Goal: Task Accomplishment & Management: Manage account settings

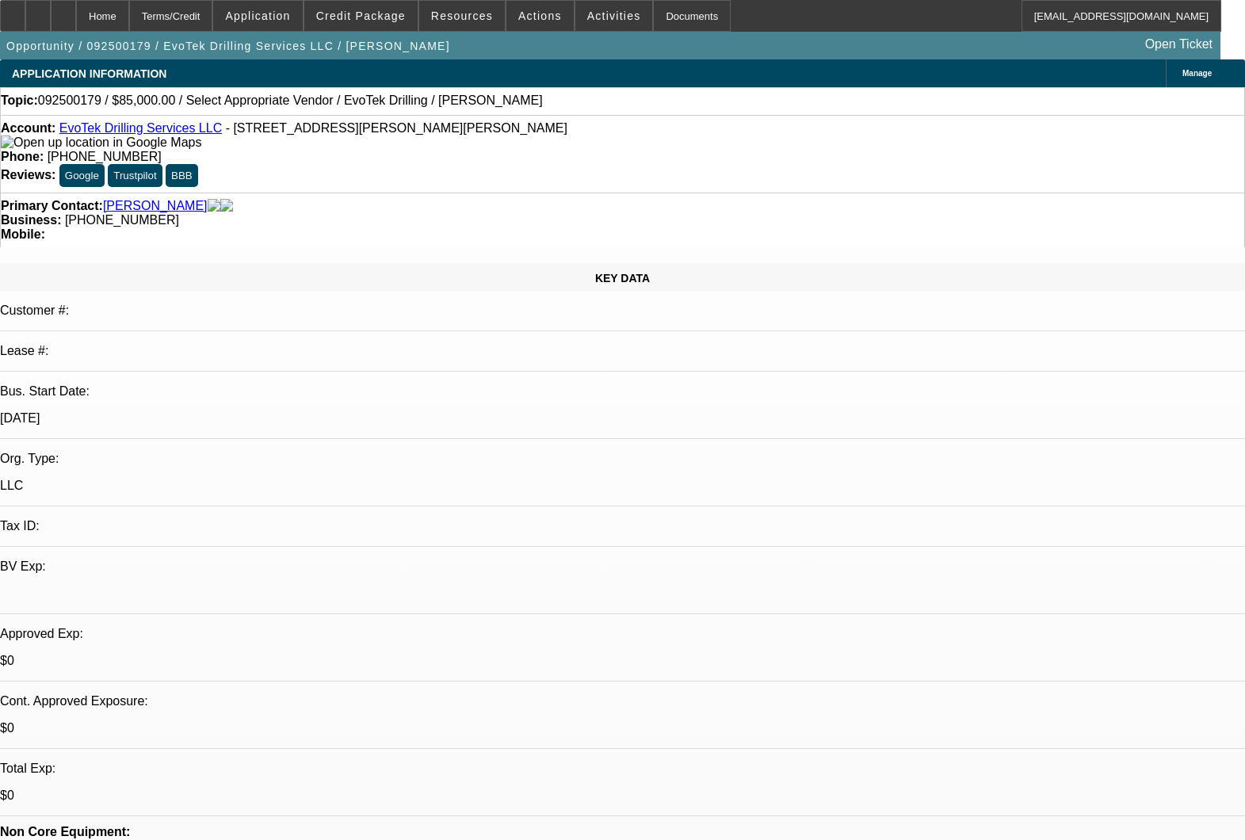
select select "0"
select select "2"
select select "0.1"
select select "4"
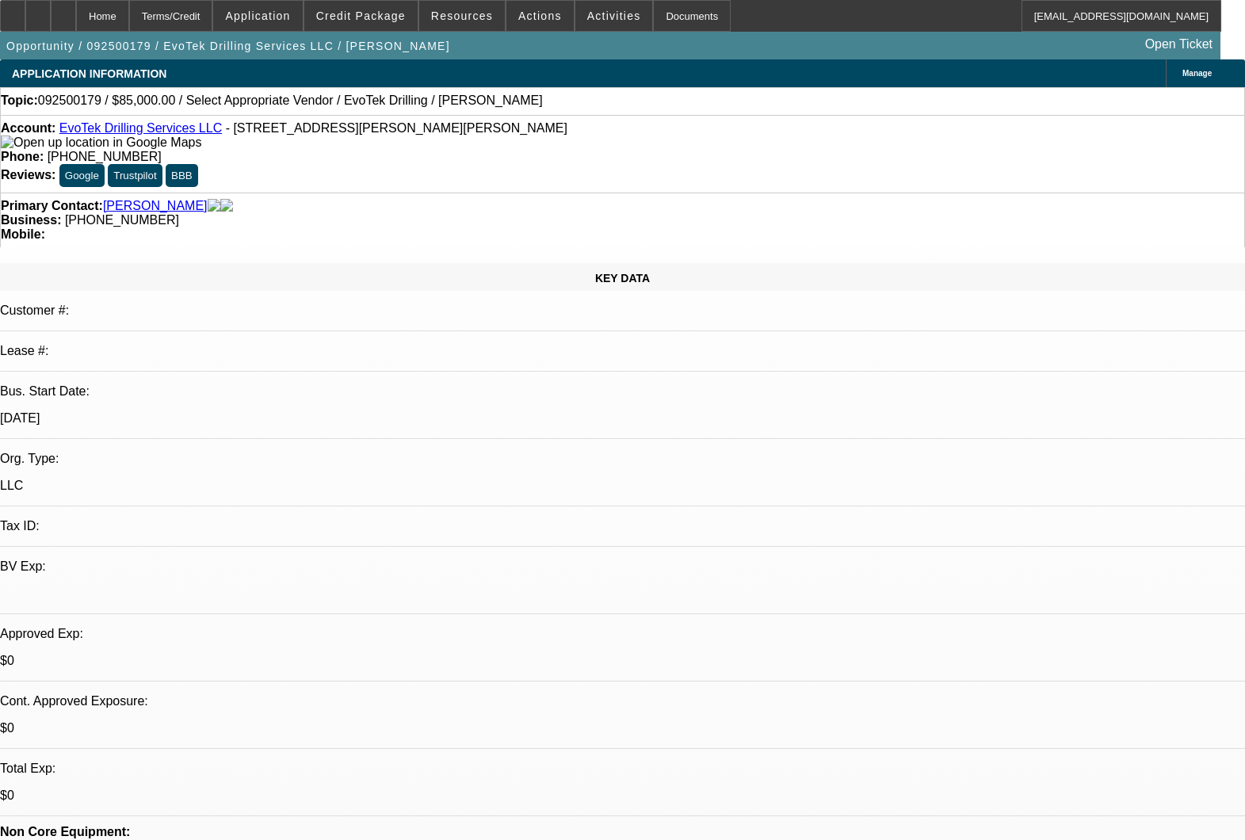
scroll to position [969, 0]
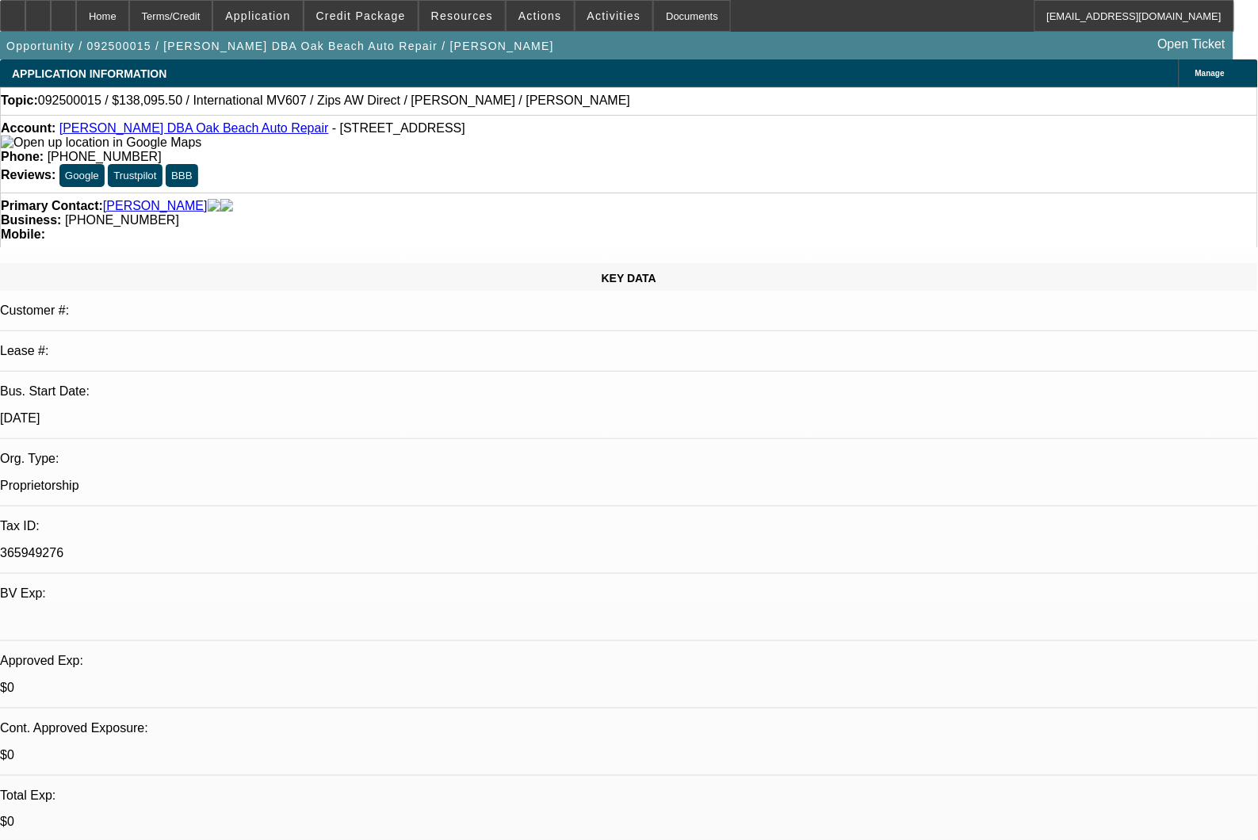
select select "0"
select select "0.1"
select select "5"
select select "0"
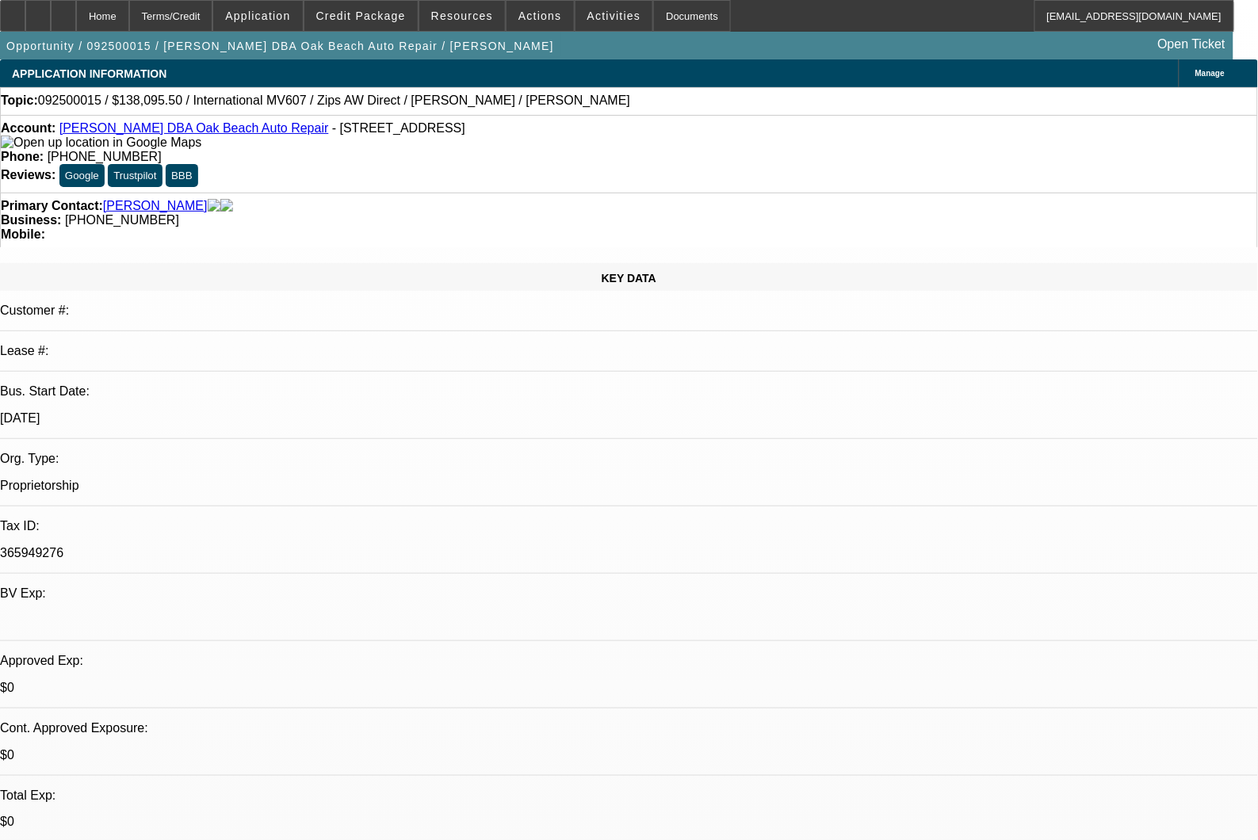
select select "0"
select select "6"
select select "0"
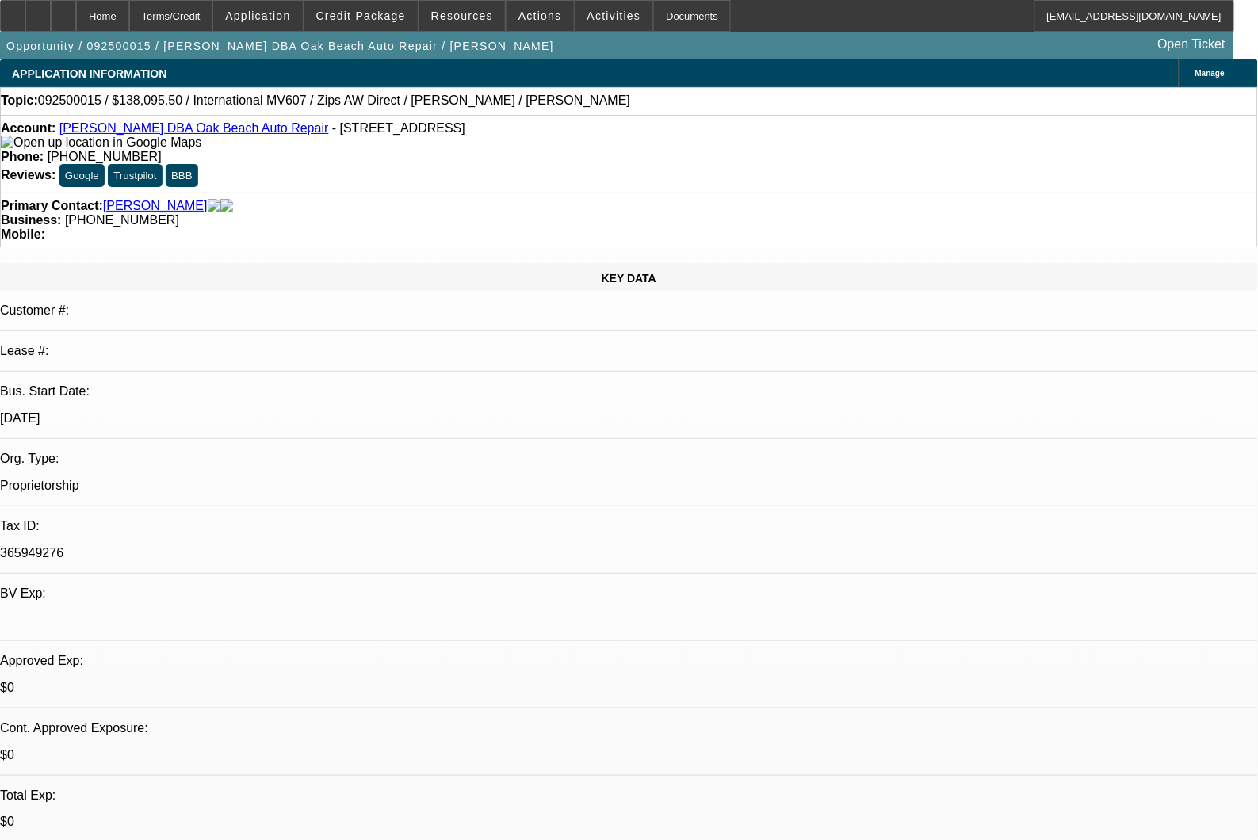
select select "0"
select select "6"
select select "0"
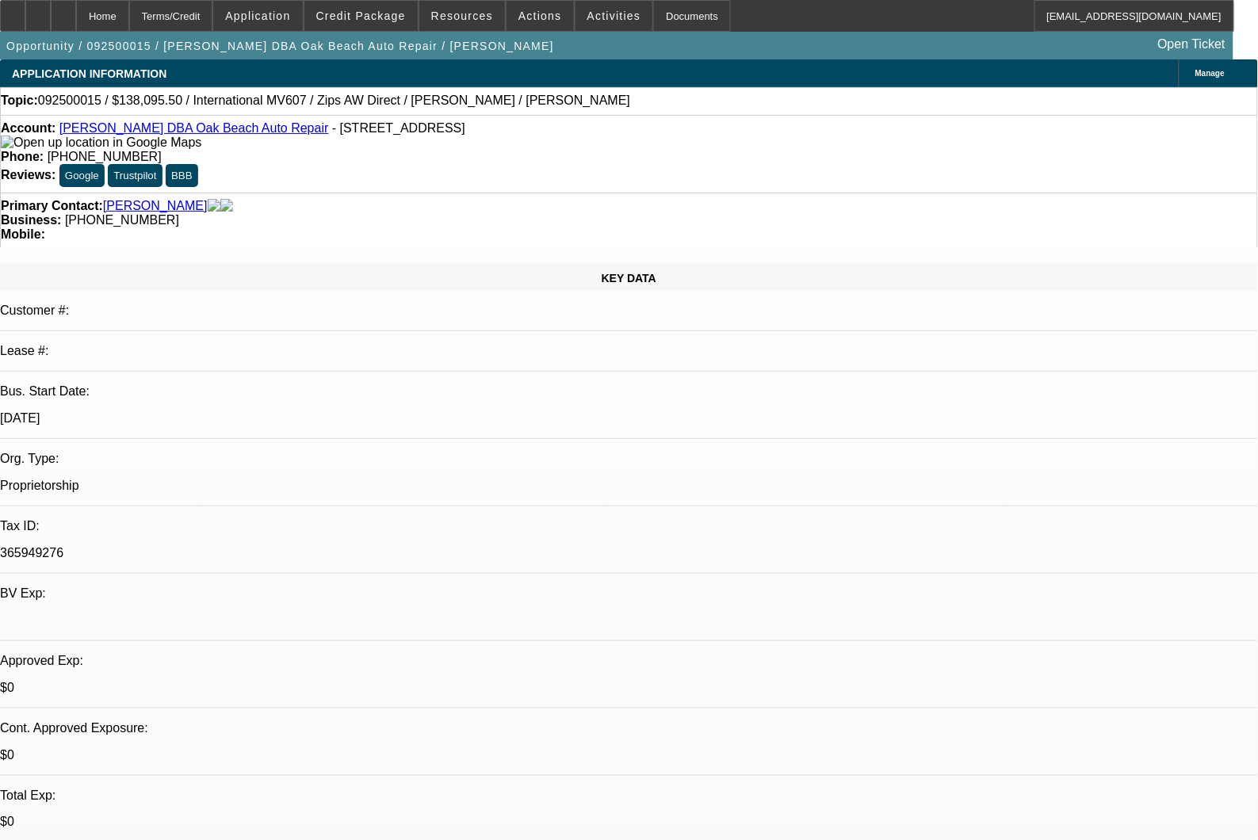
select select "6"
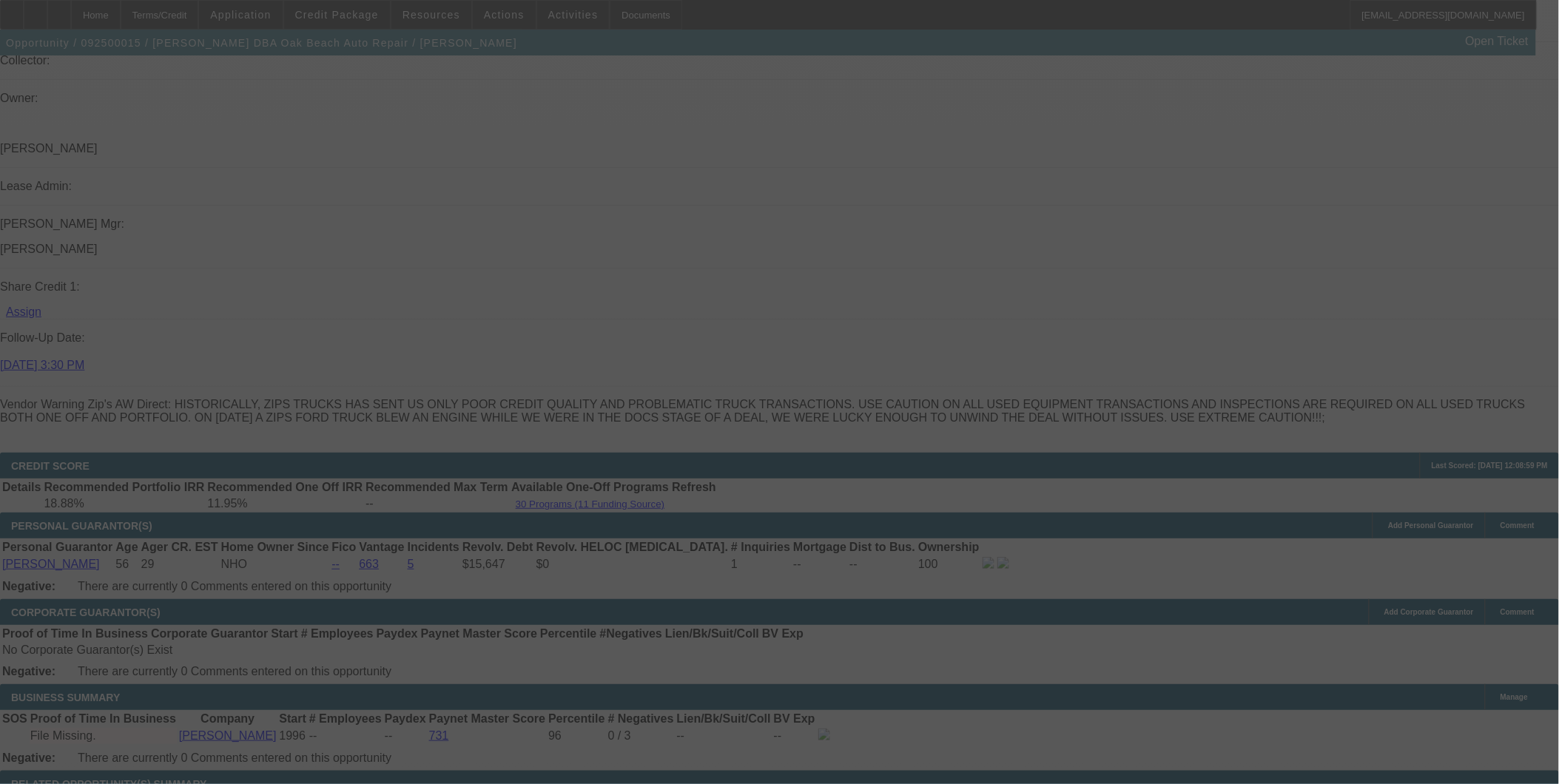
scroll to position [1785, 0]
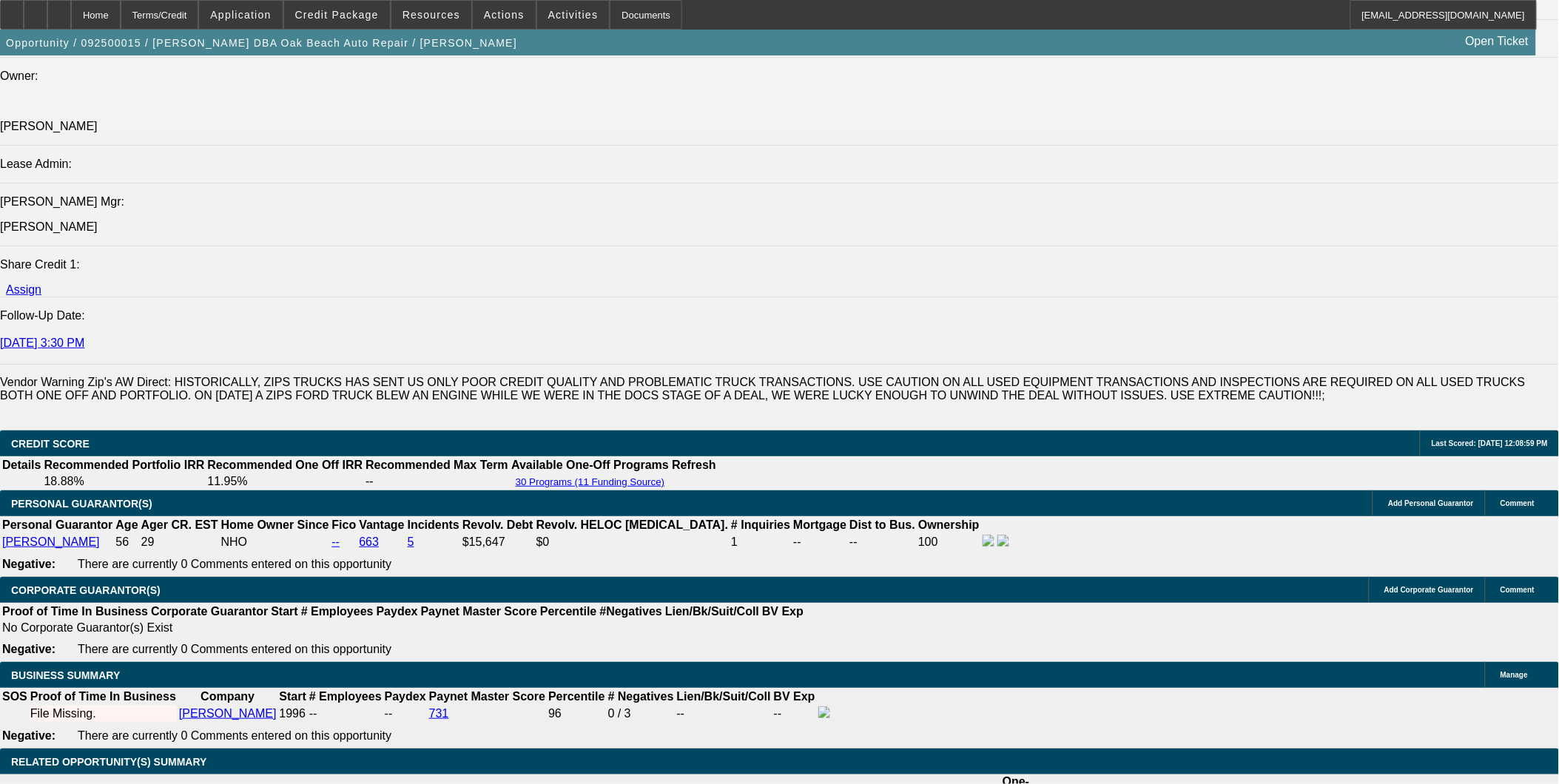
select select "0"
select select "0.1"
select select "0"
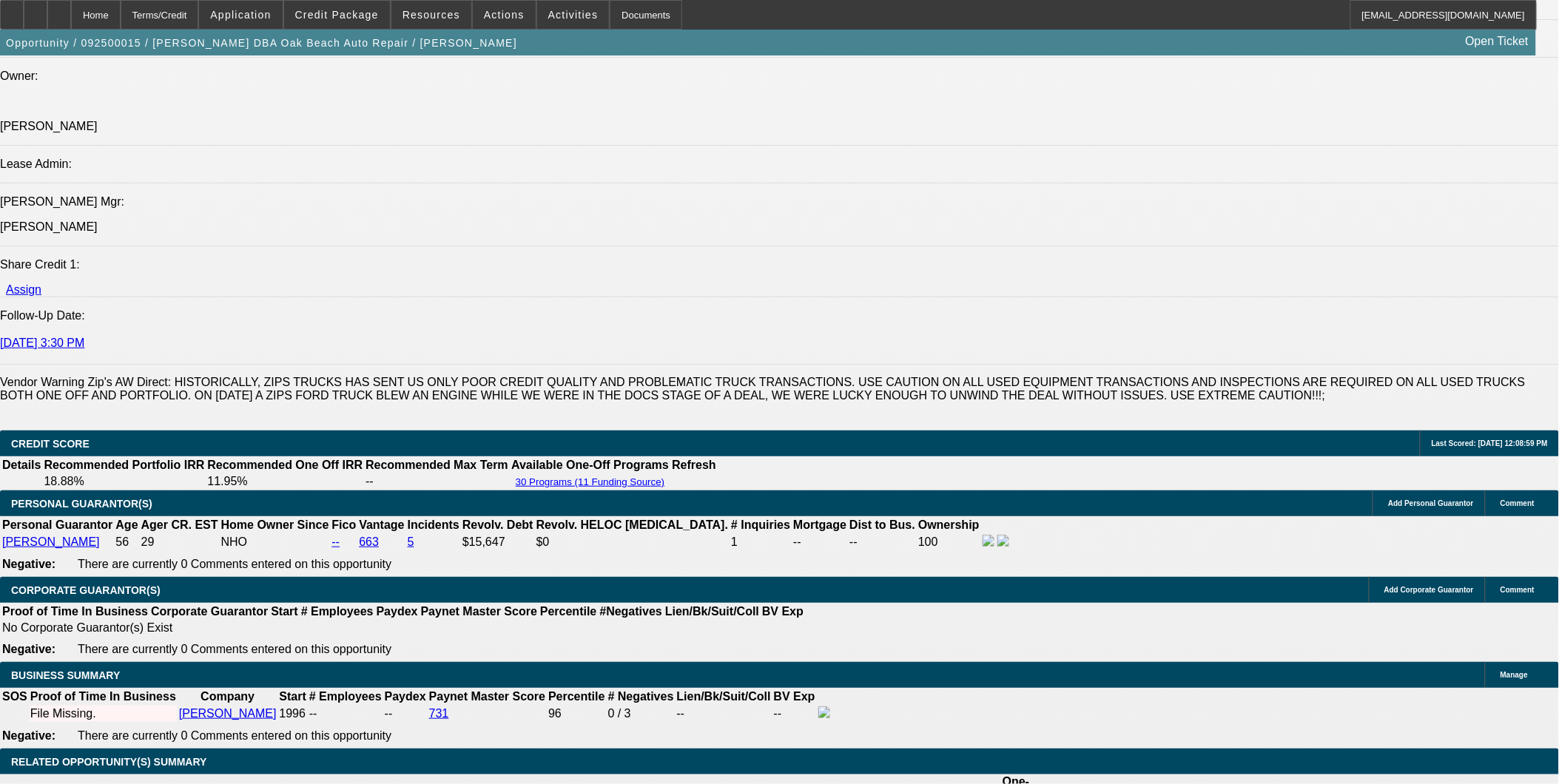
select select "0"
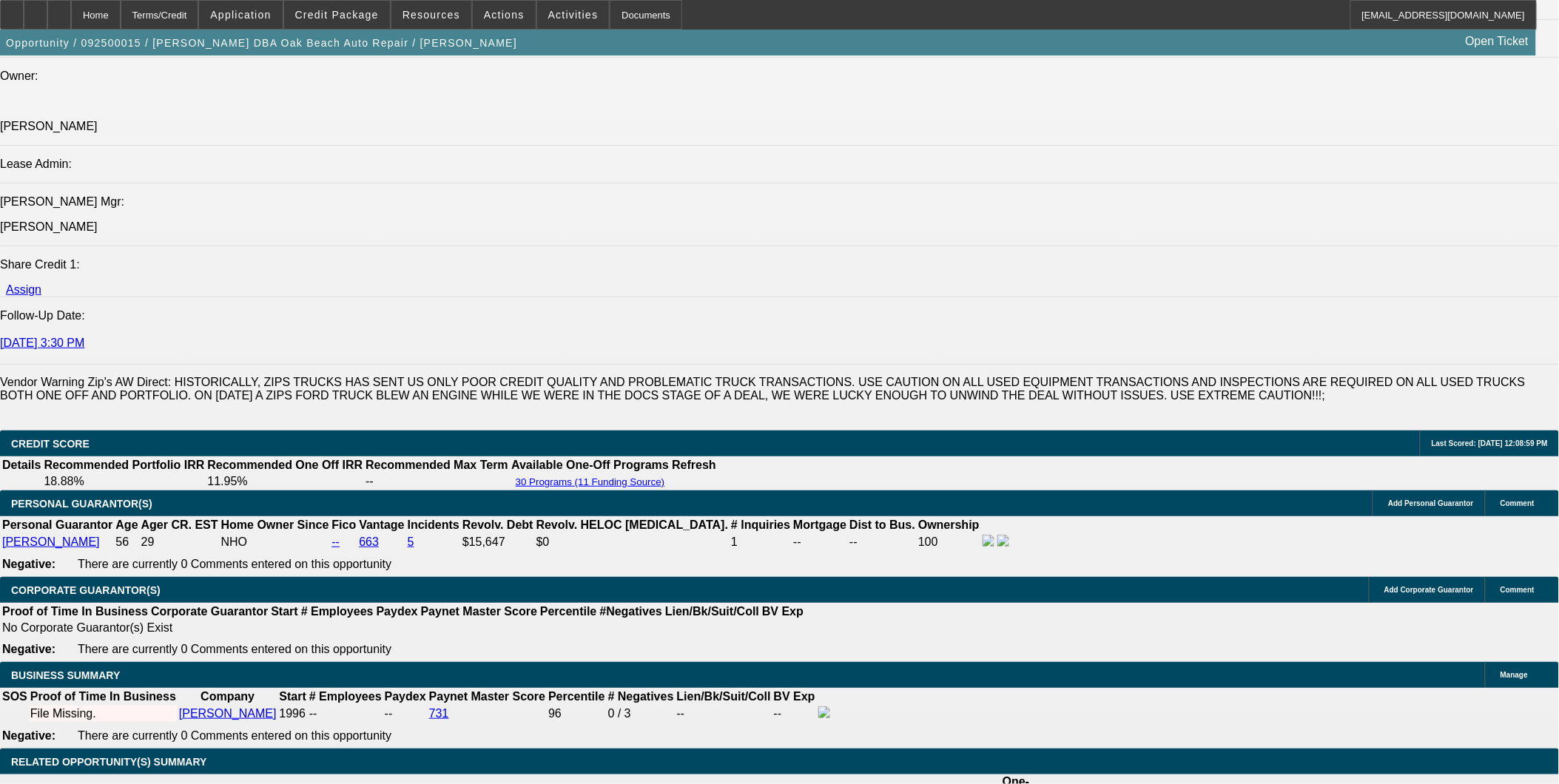
select select "0"
select select "1"
select select "5"
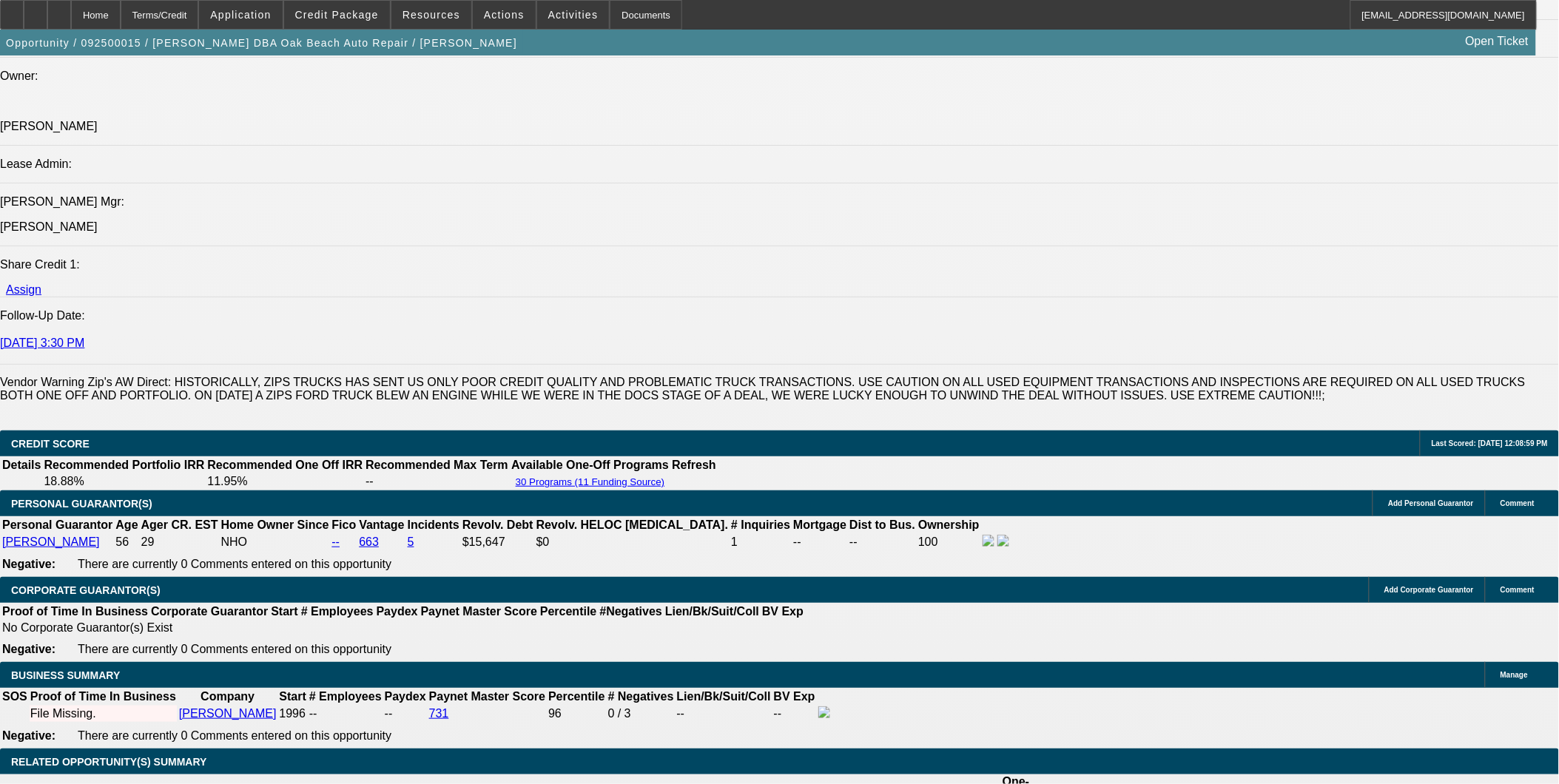
select select "1"
select select "6"
select select "1"
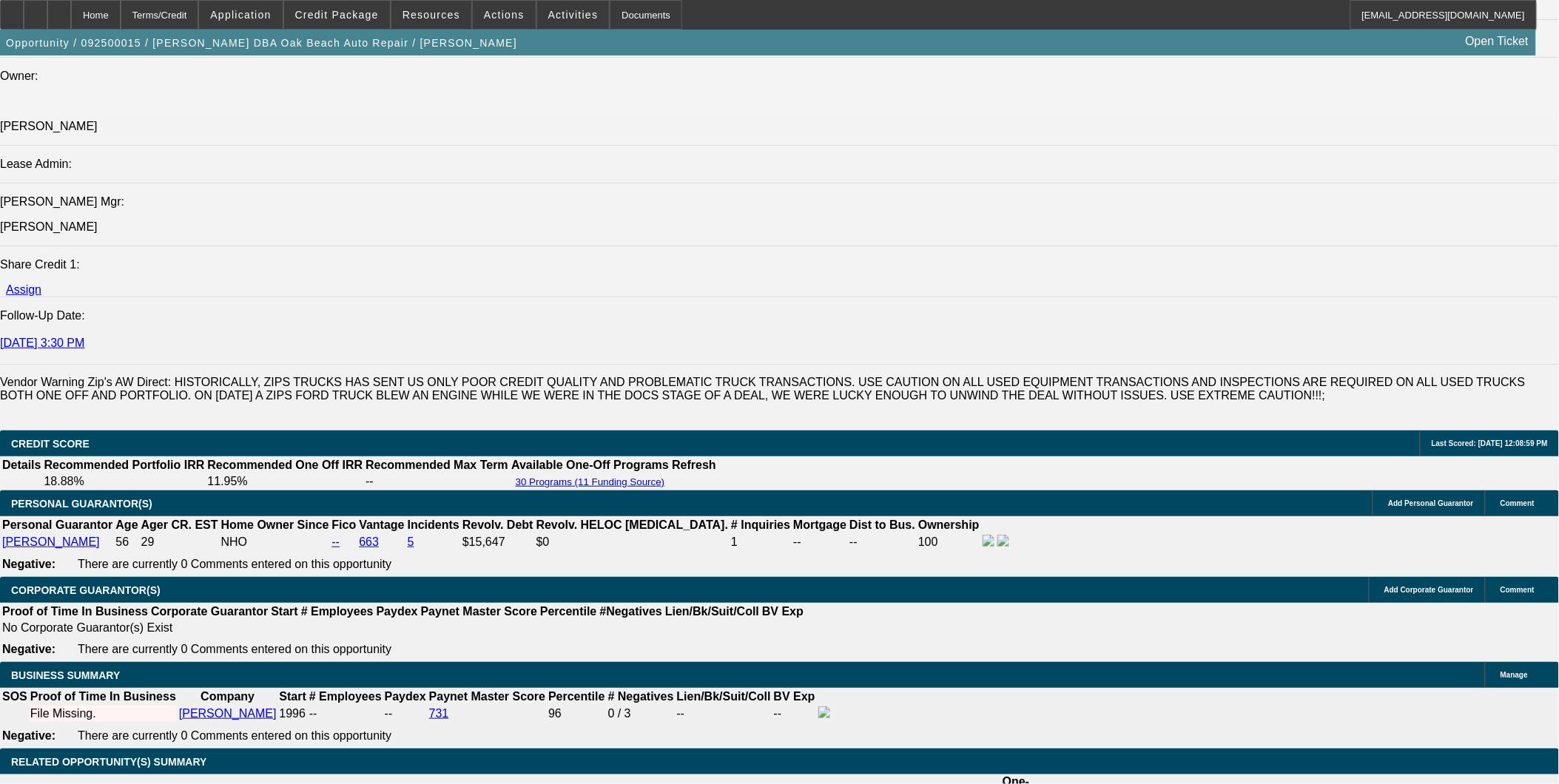
select select "6"
select select "1"
select select "6"
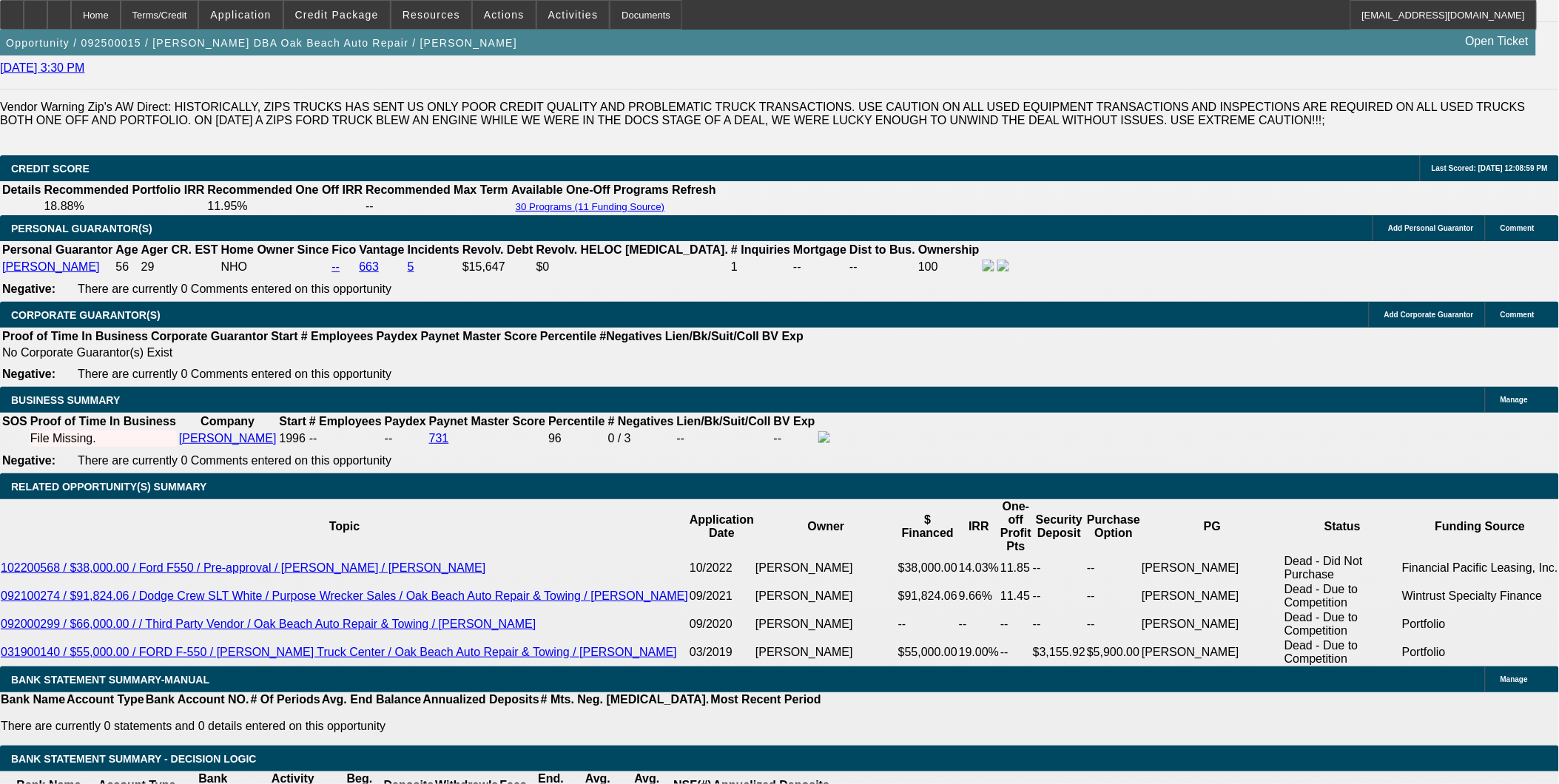
scroll to position [2032, 0]
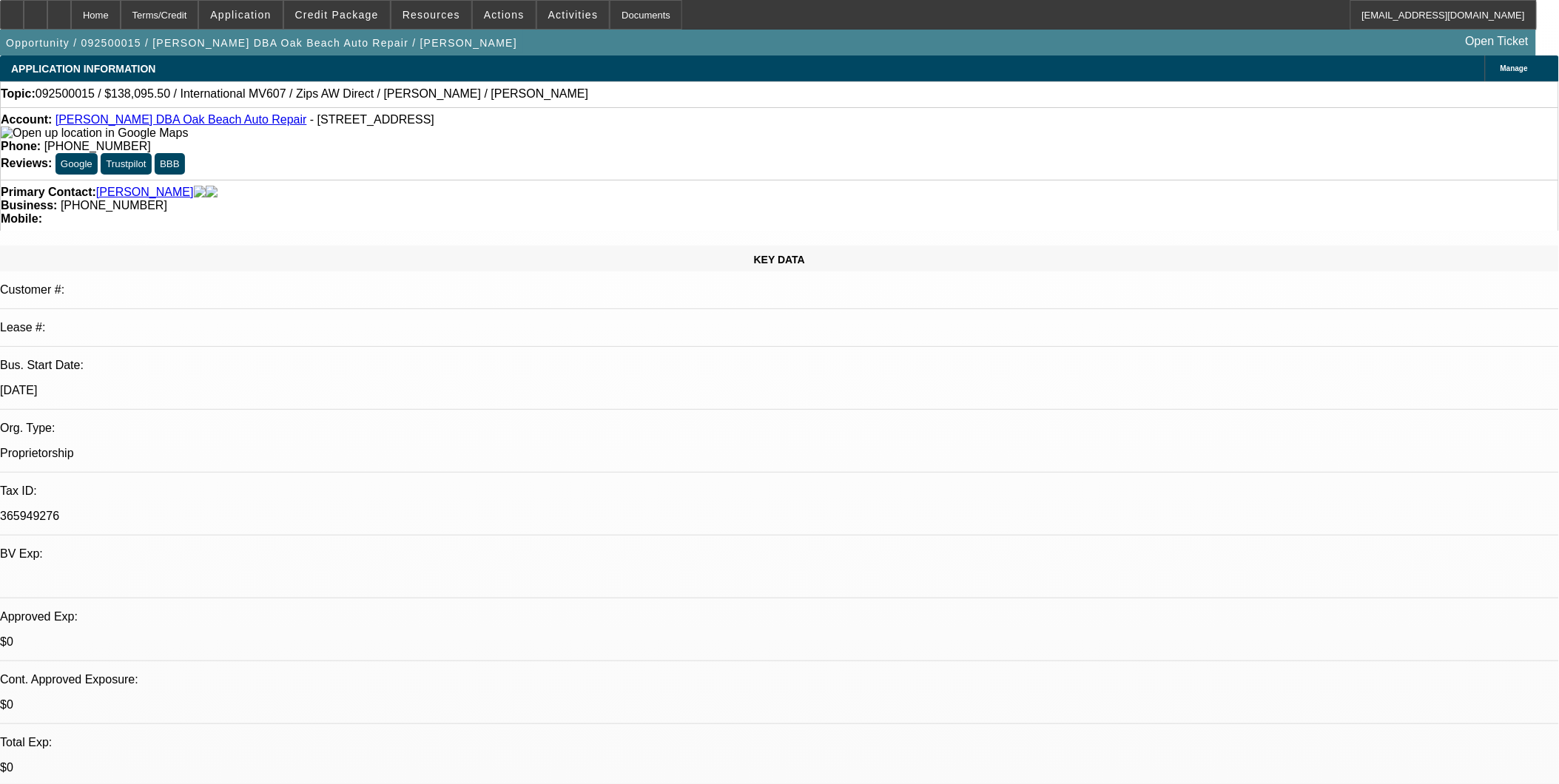
select select "0"
select select "0.1"
select select "0"
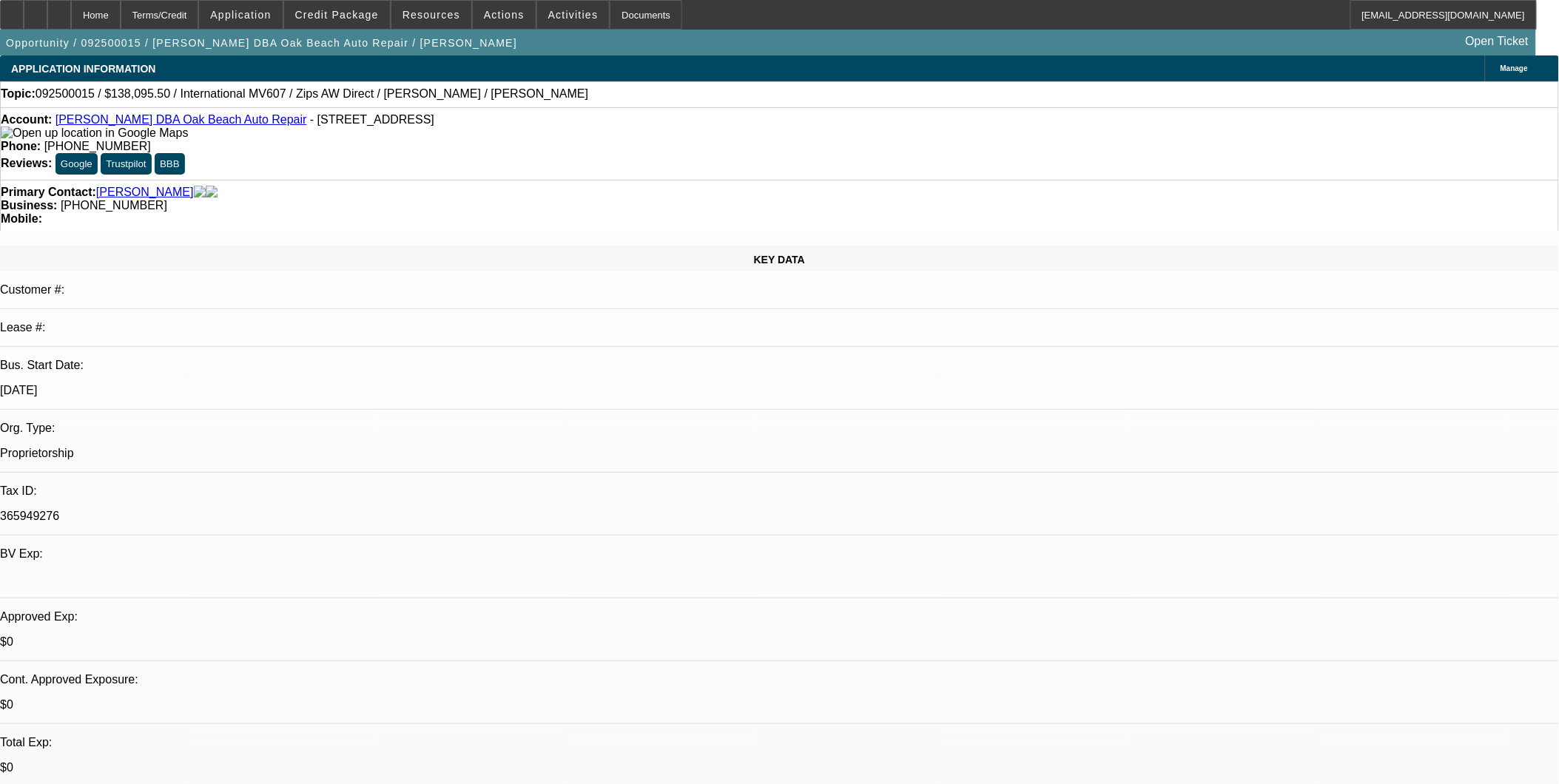
select select "0"
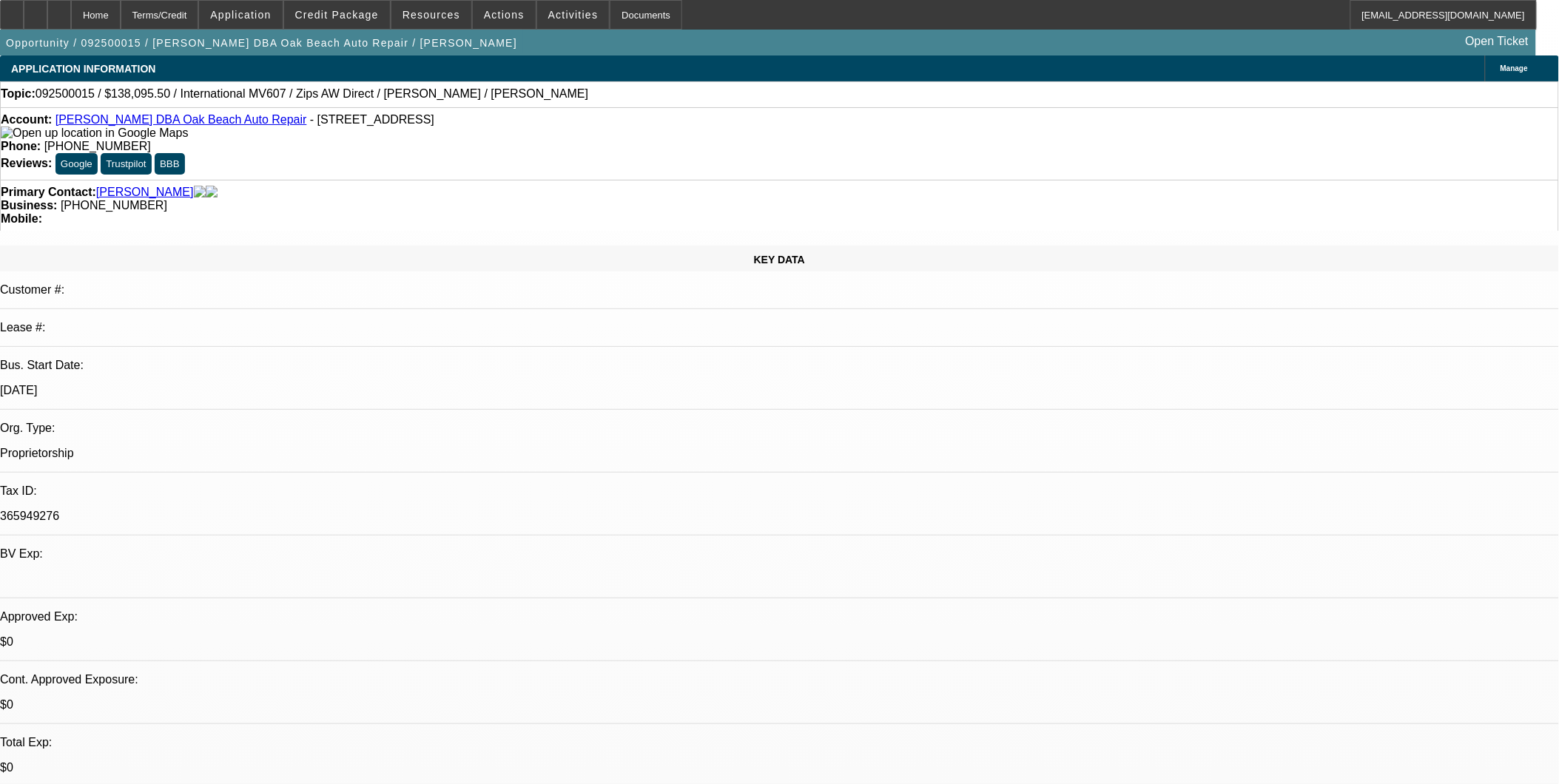
select select "0"
select select "1"
select select "5"
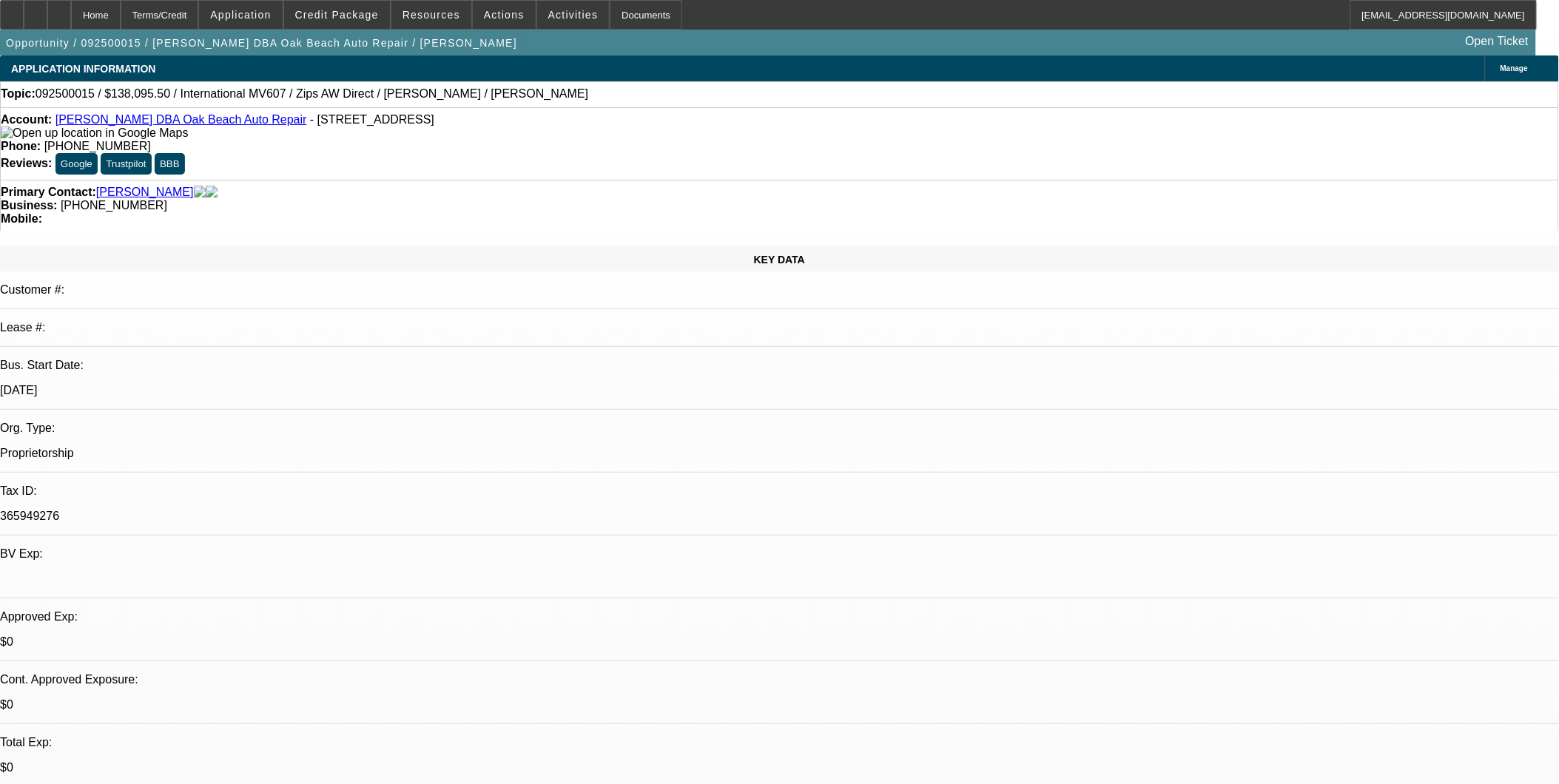
select select "1"
select select "6"
select select "1"
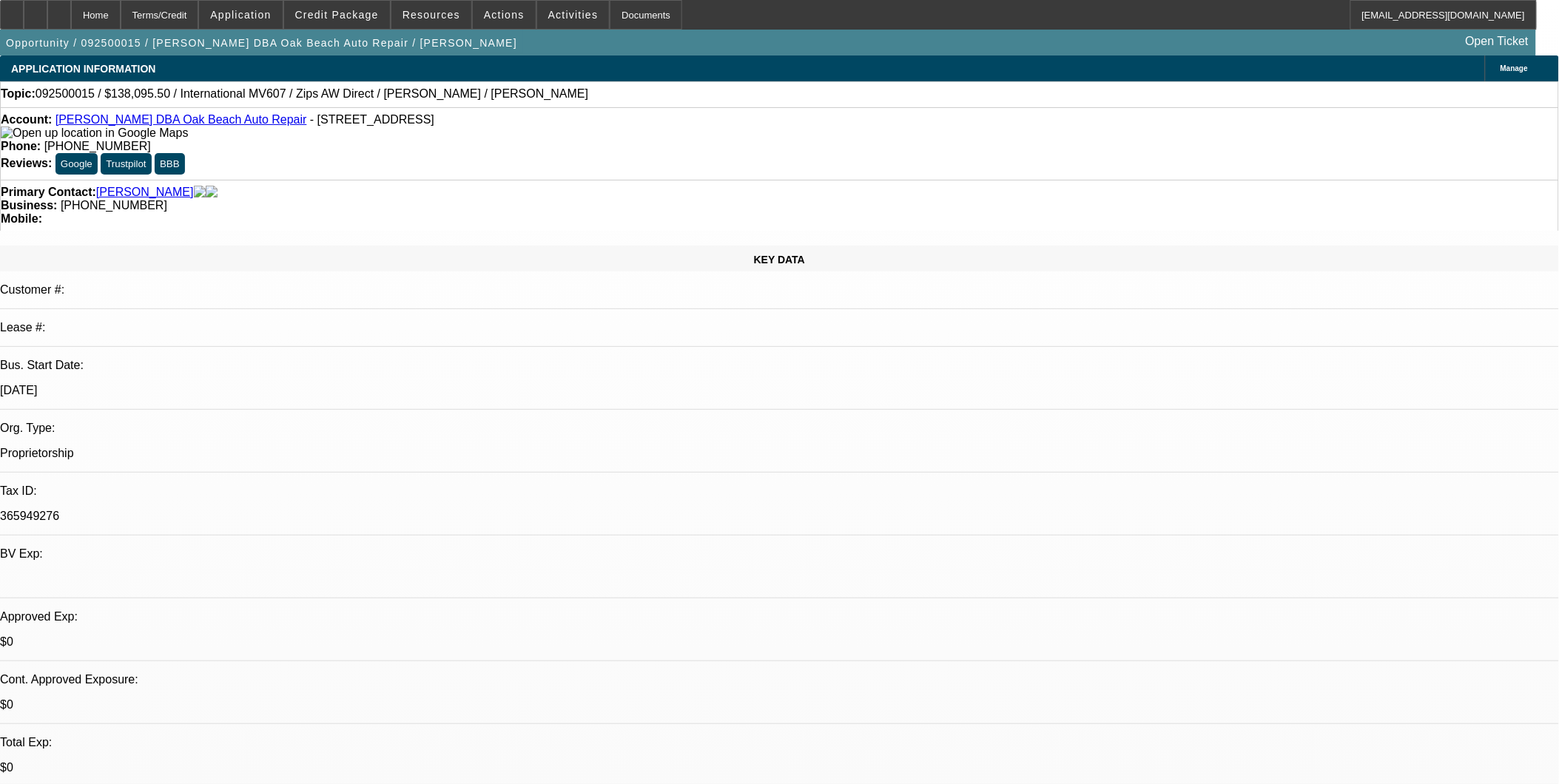
select select "6"
select select "1"
select select "6"
select select "0"
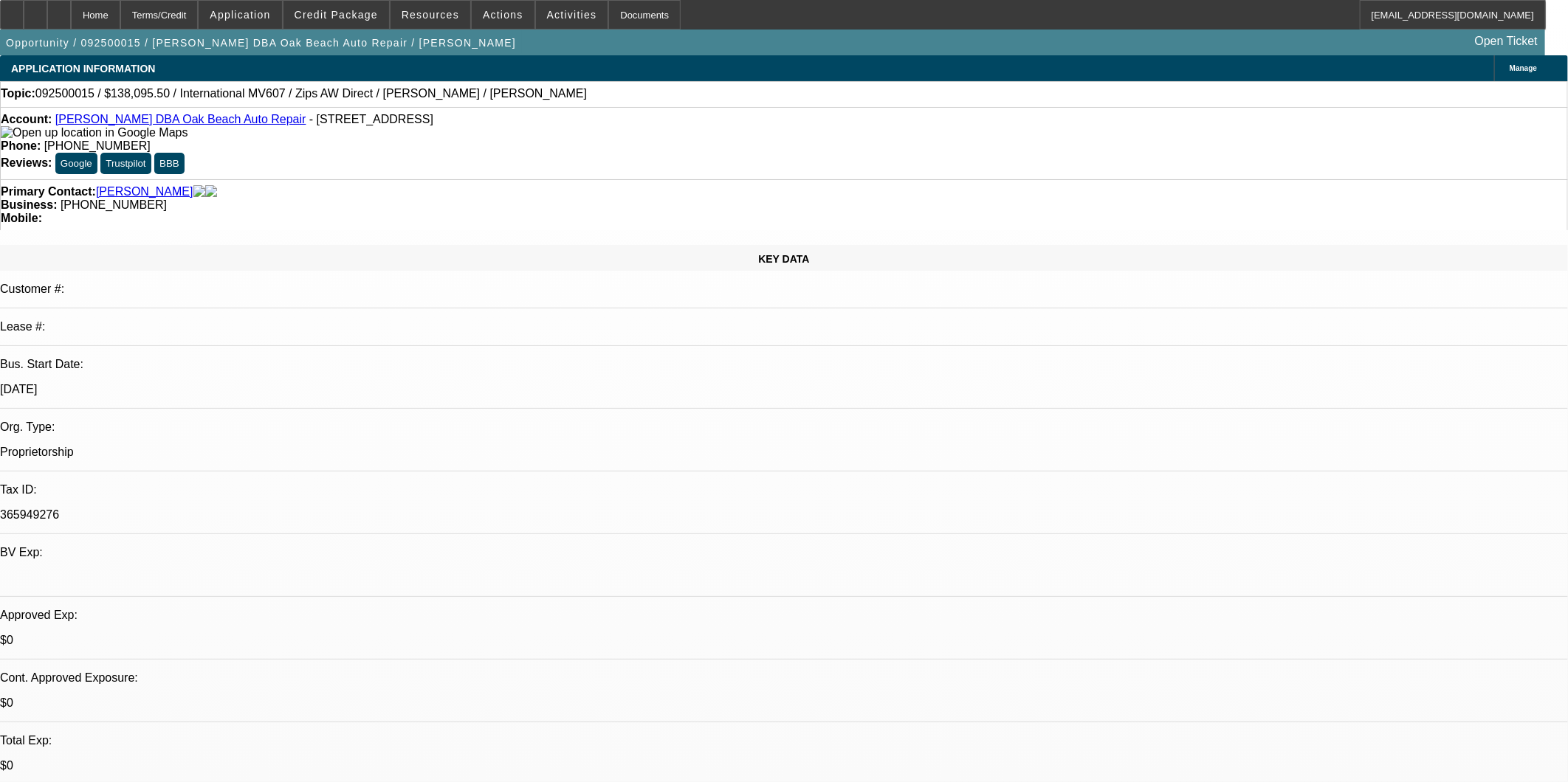
select select "0"
select select "0.1"
select select "0"
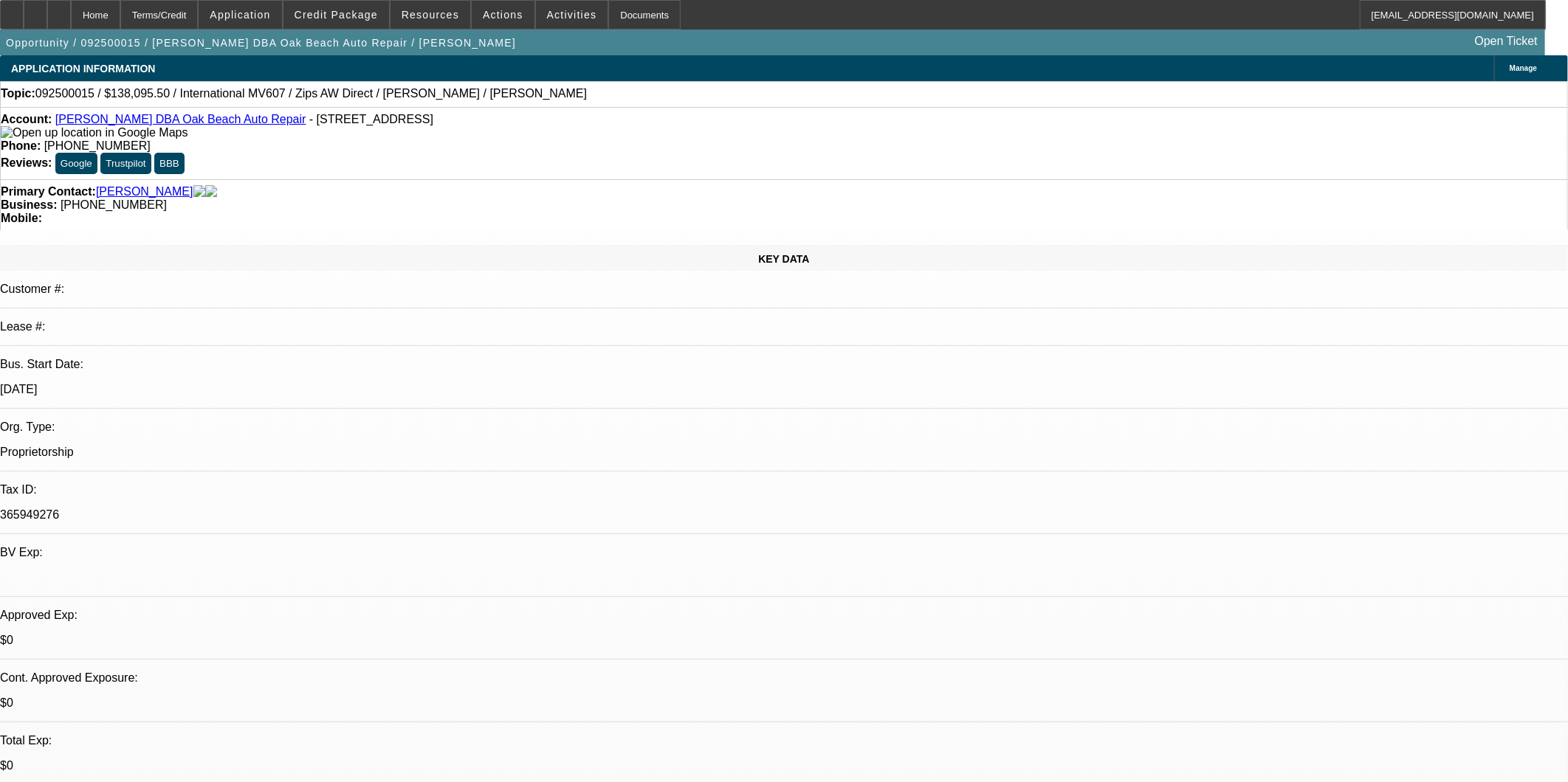
select select "0"
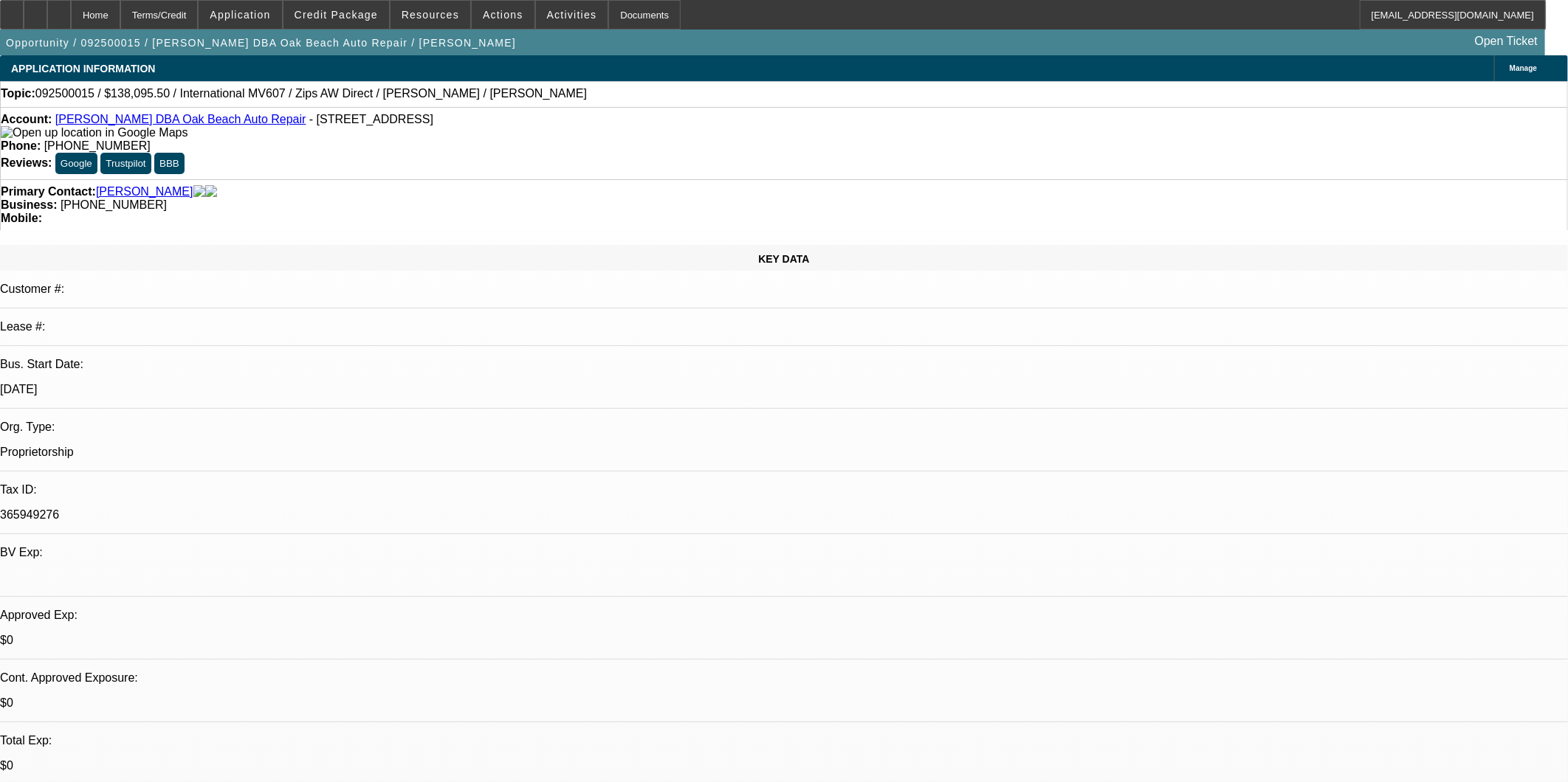
select select "0"
select select "1"
select select "5"
select select "1"
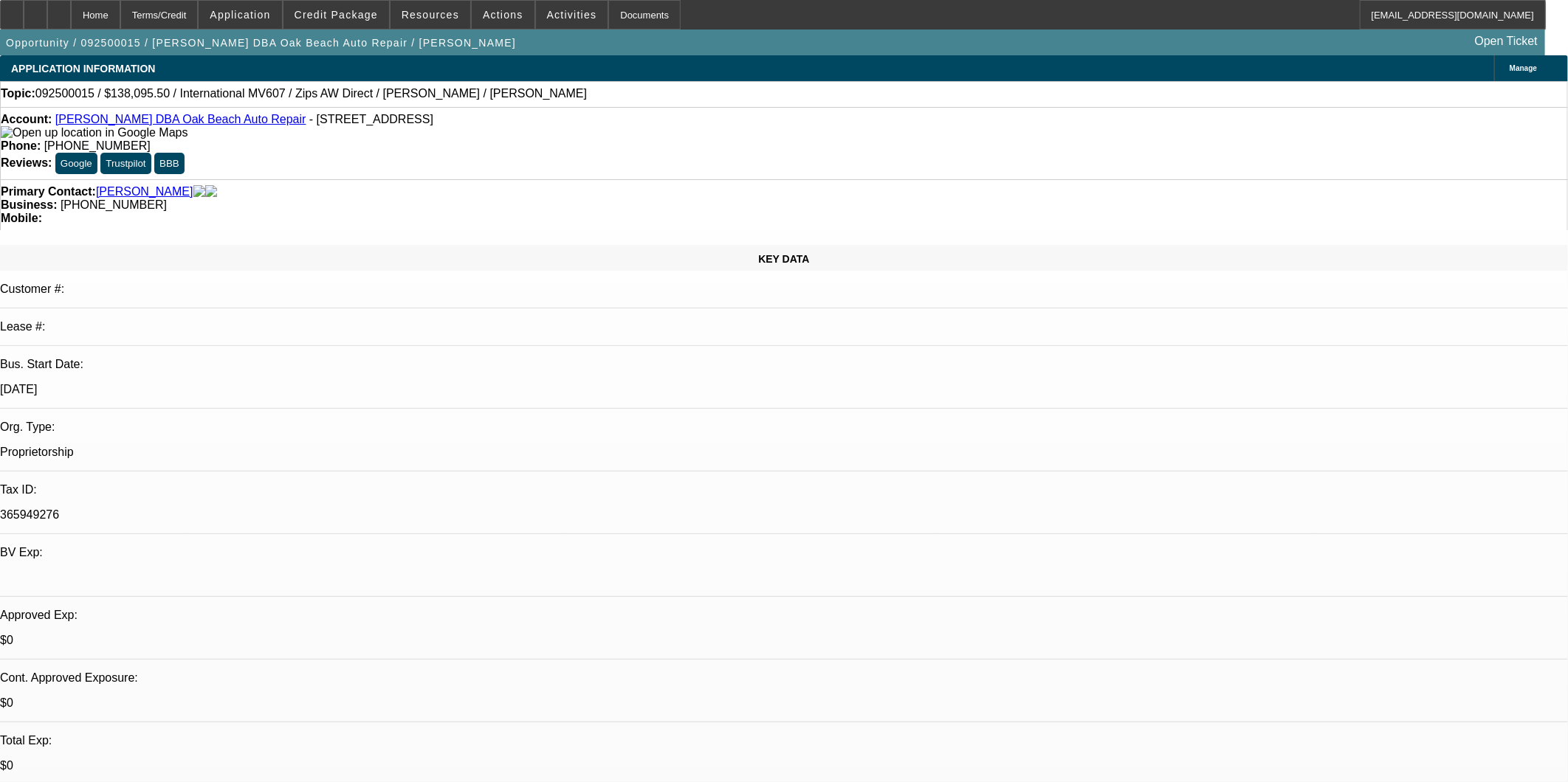
select select "1"
select select "6"
select select "1"
select select "6"
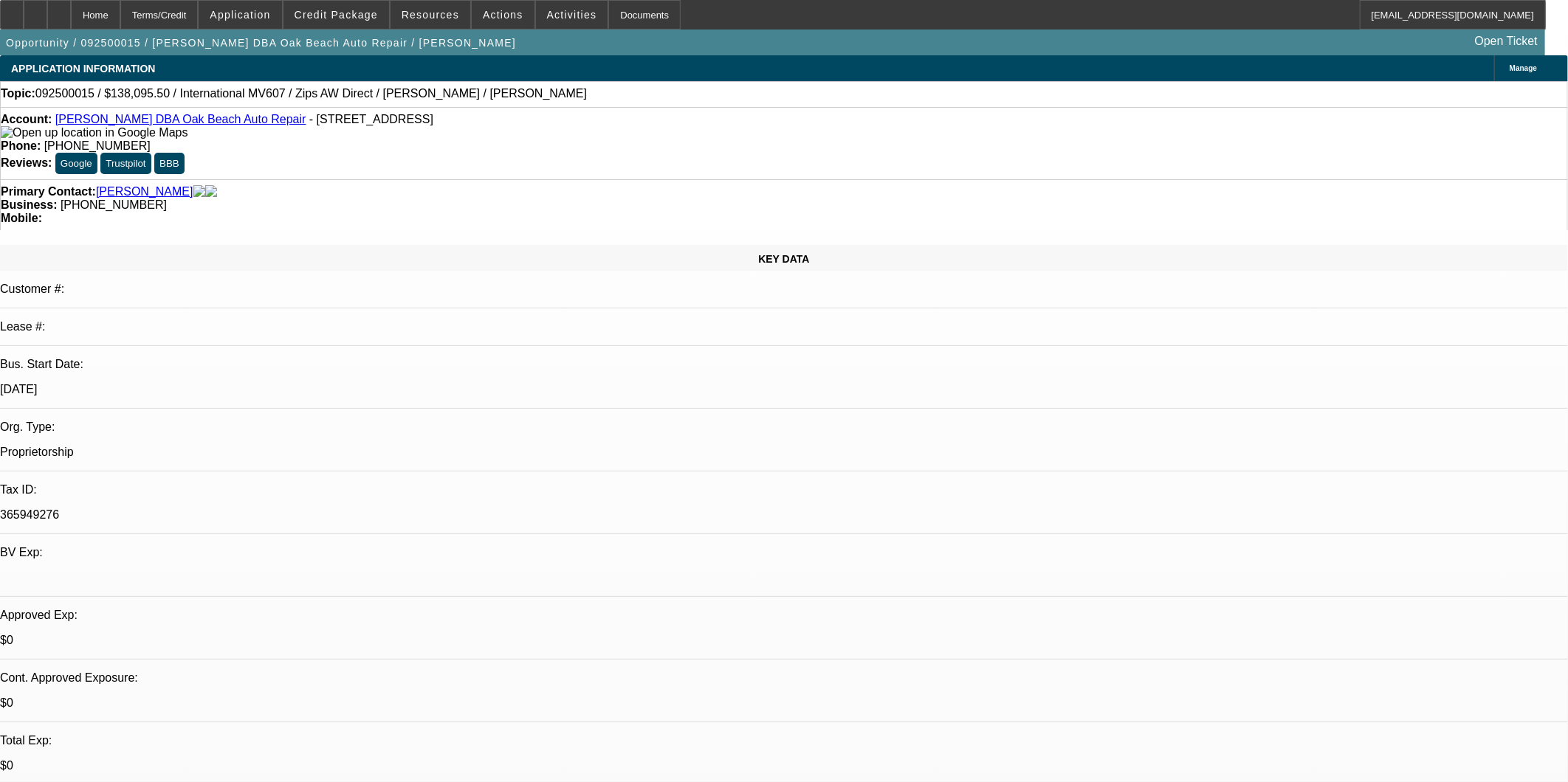
select select "1"
select select "6"
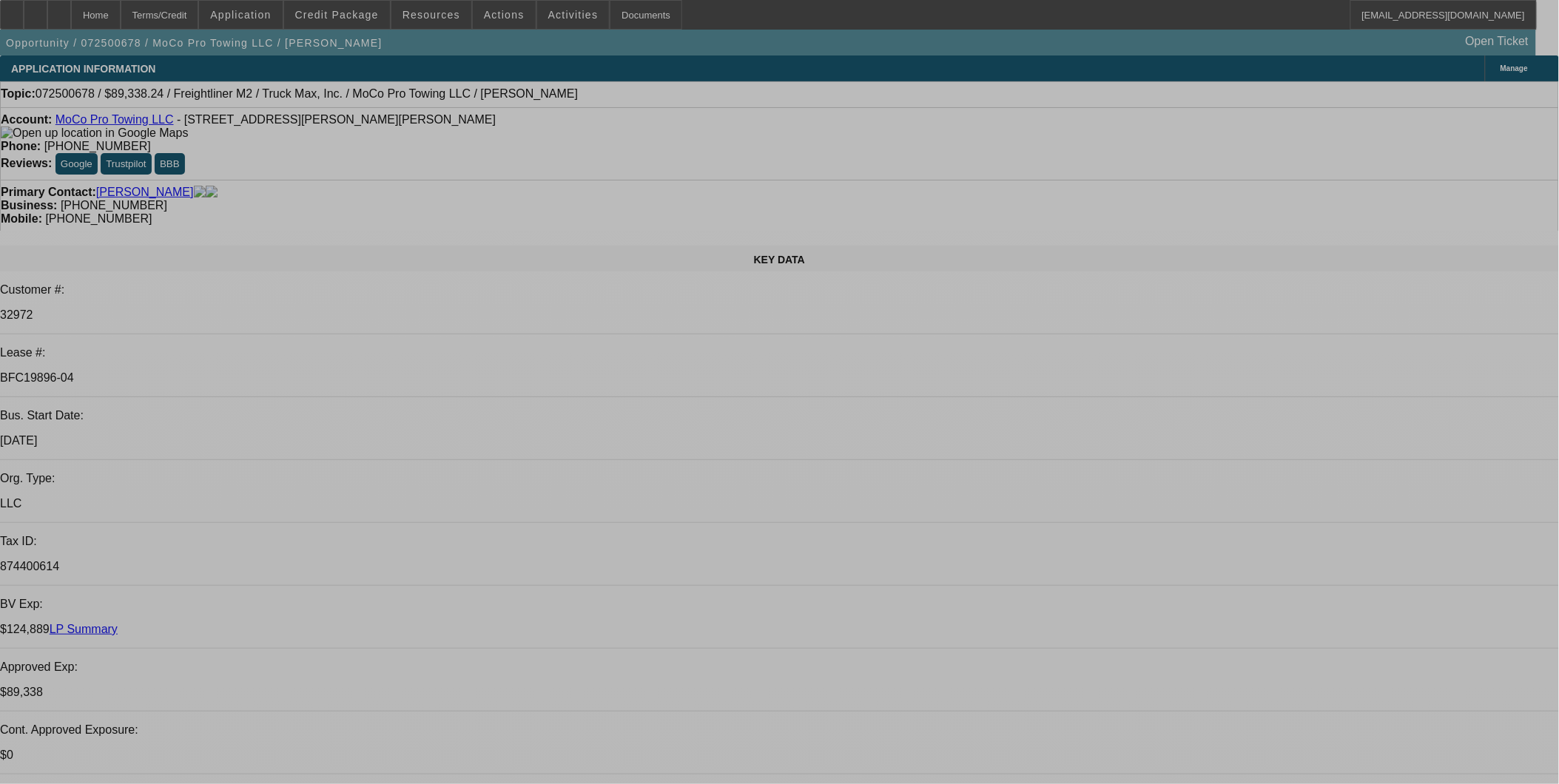
select select "0"
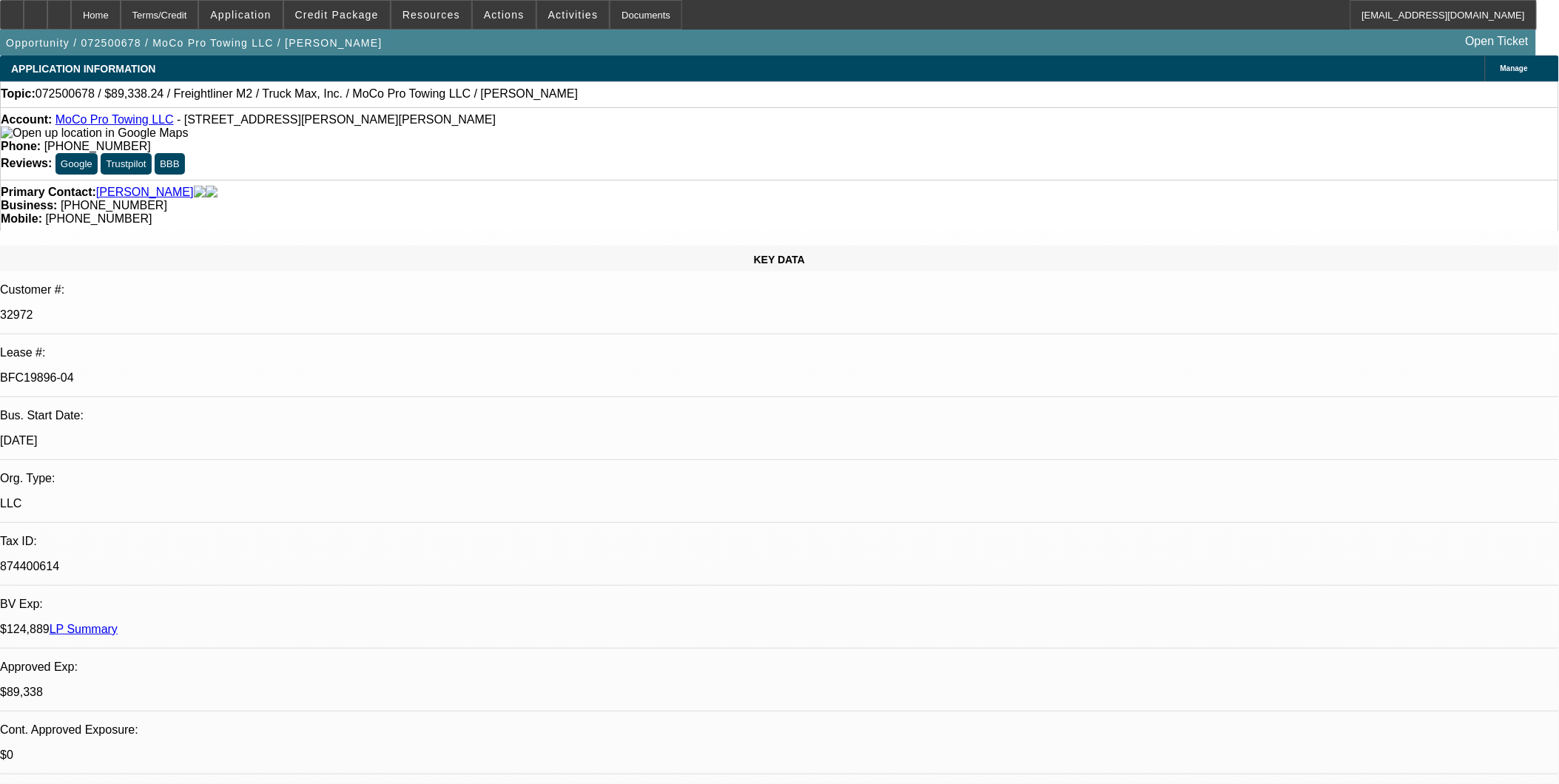
select select "0"
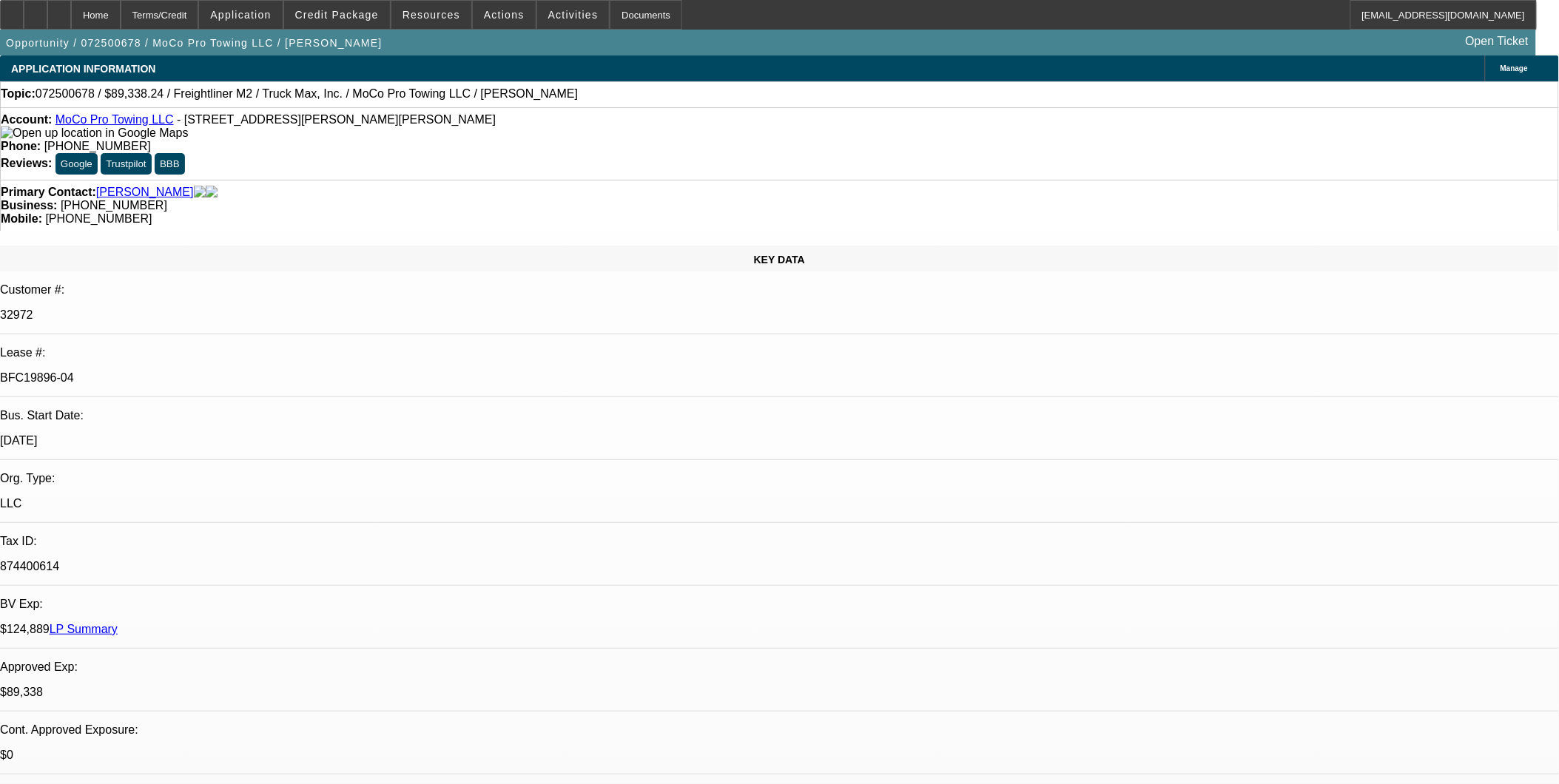
select select "0"
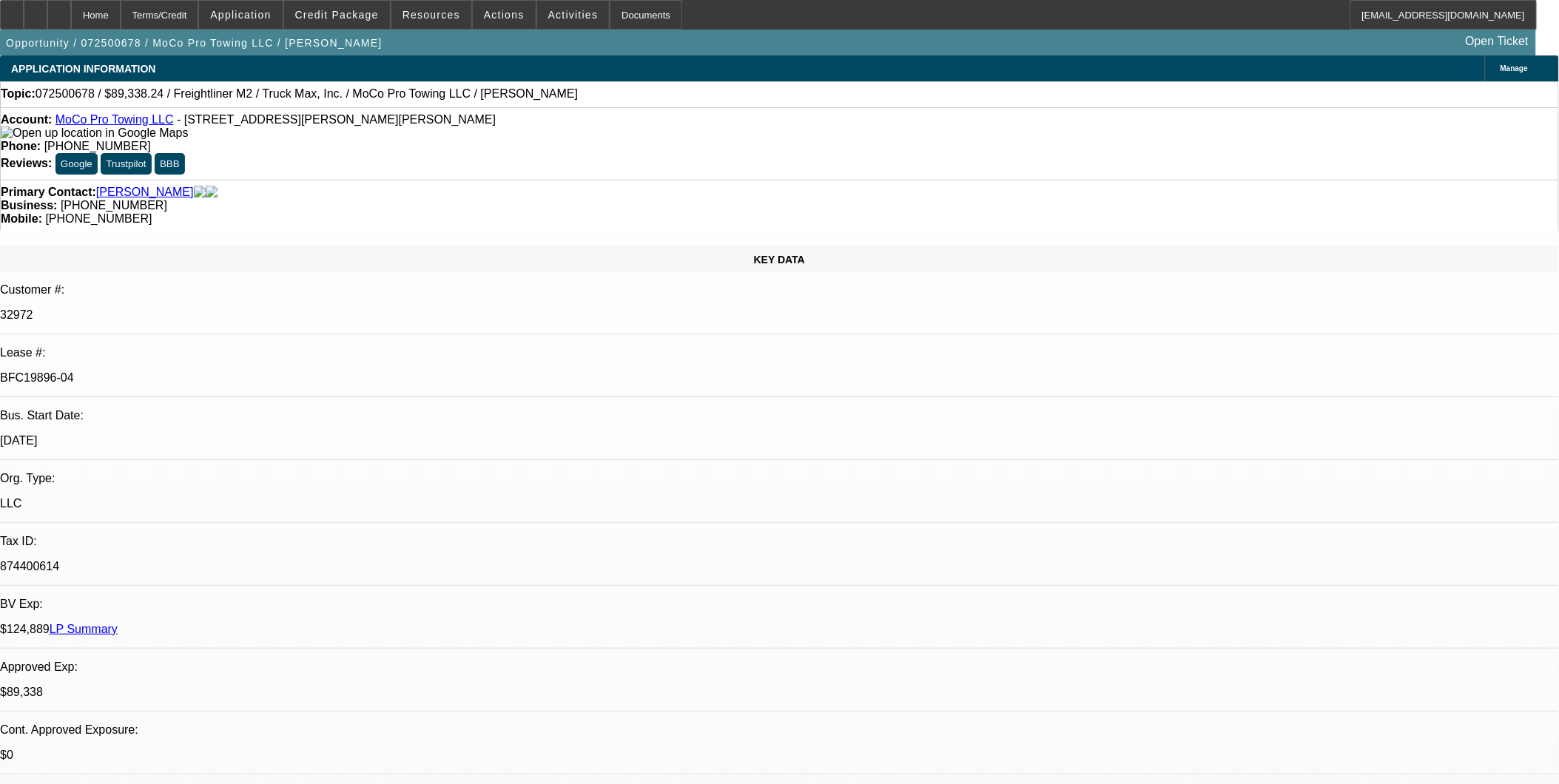
select select "0"
select select "1"
select select "6"
select select "1"
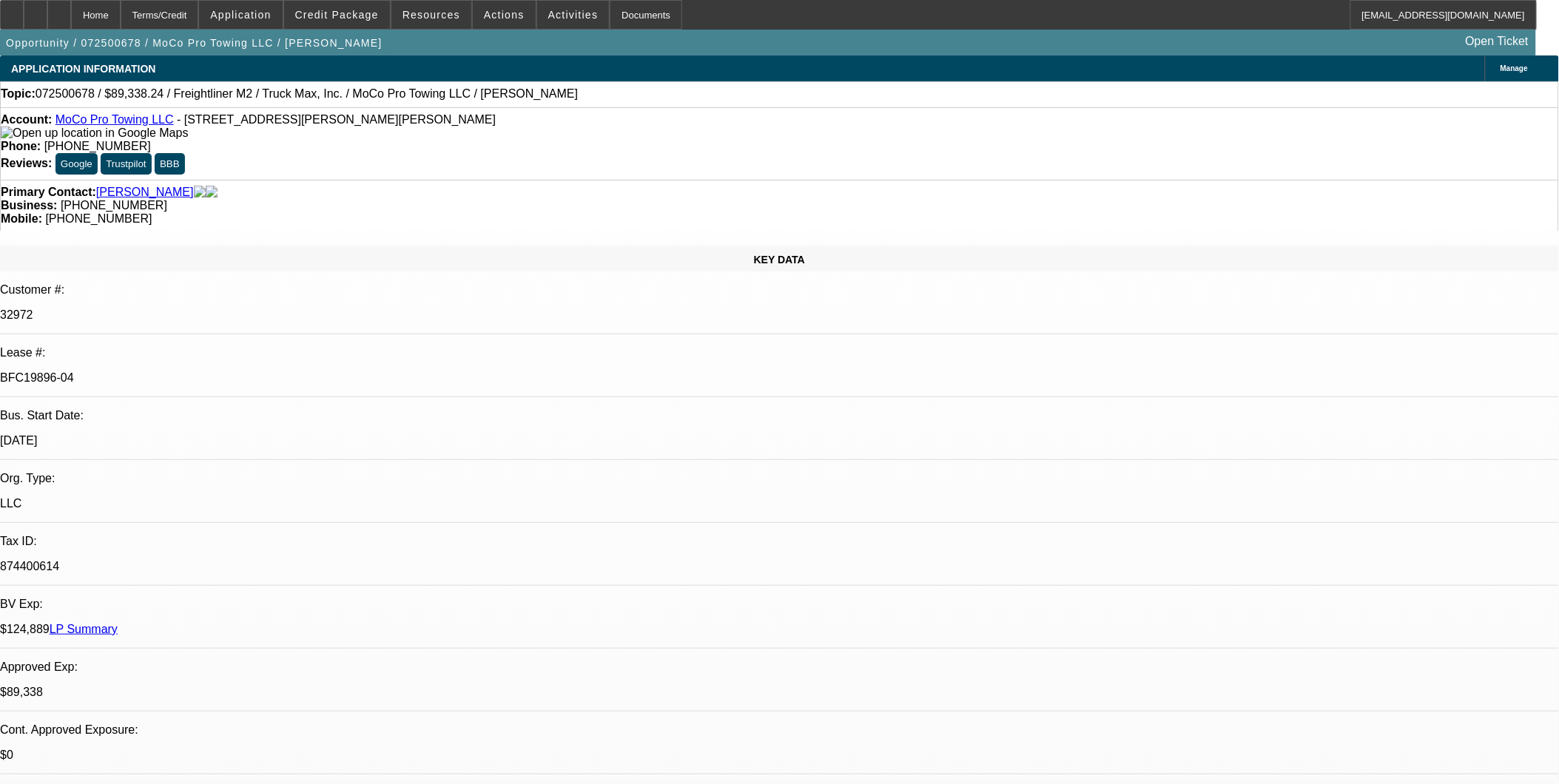
select select "1"
select select "6"
select select "1"
select select "6"
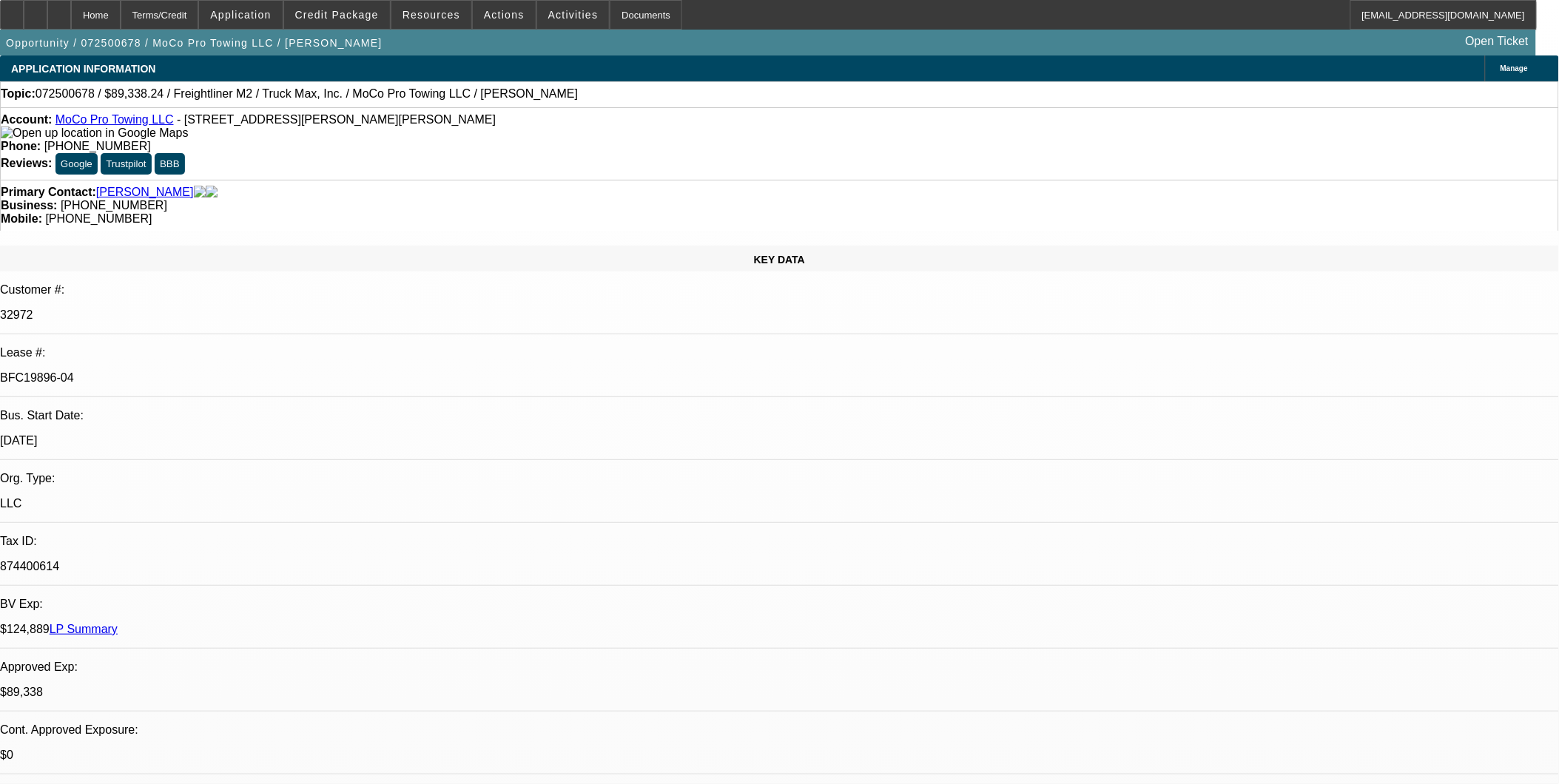
select select "1"
select select "6"
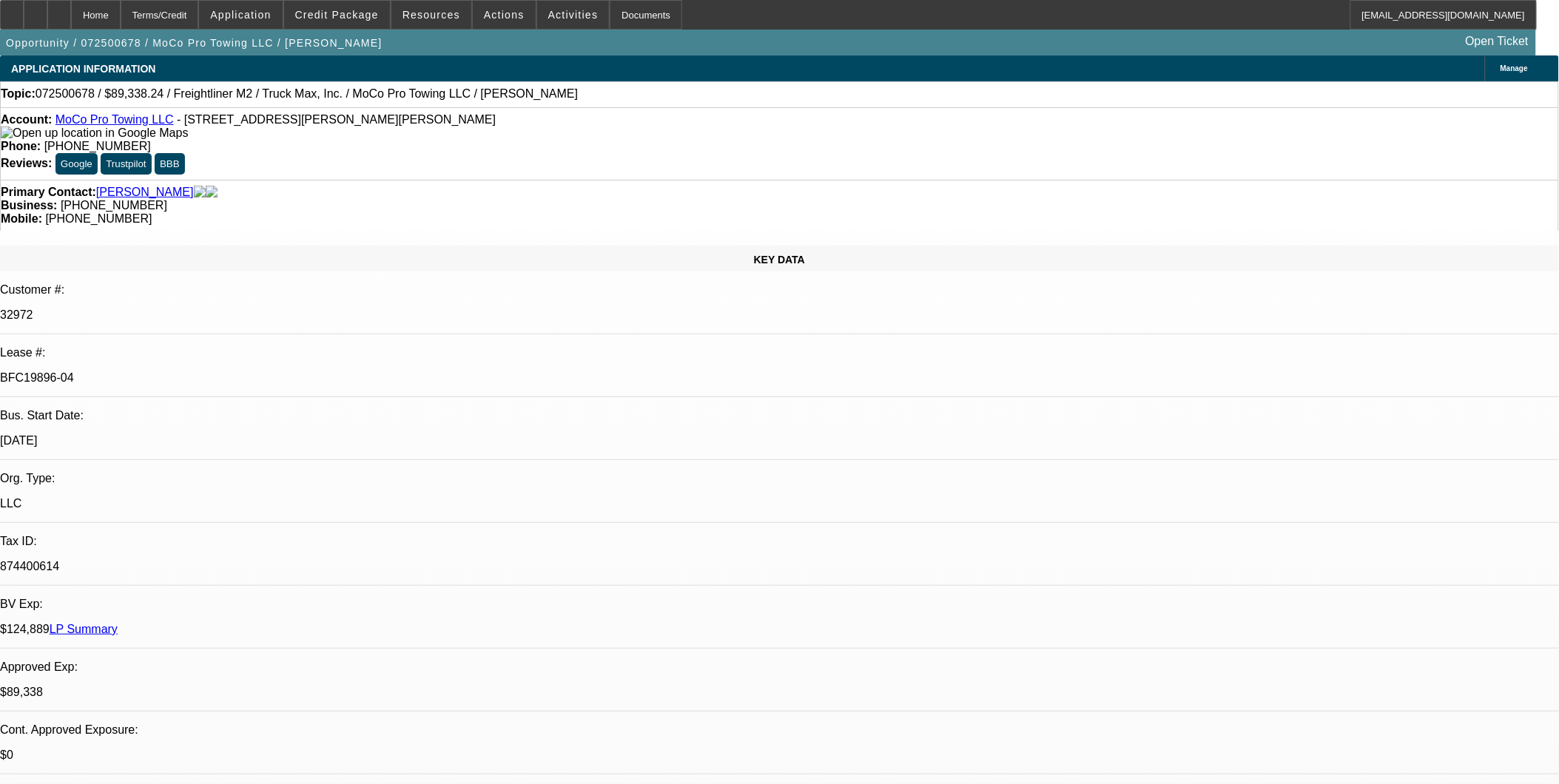
scroll to position [822, 0]
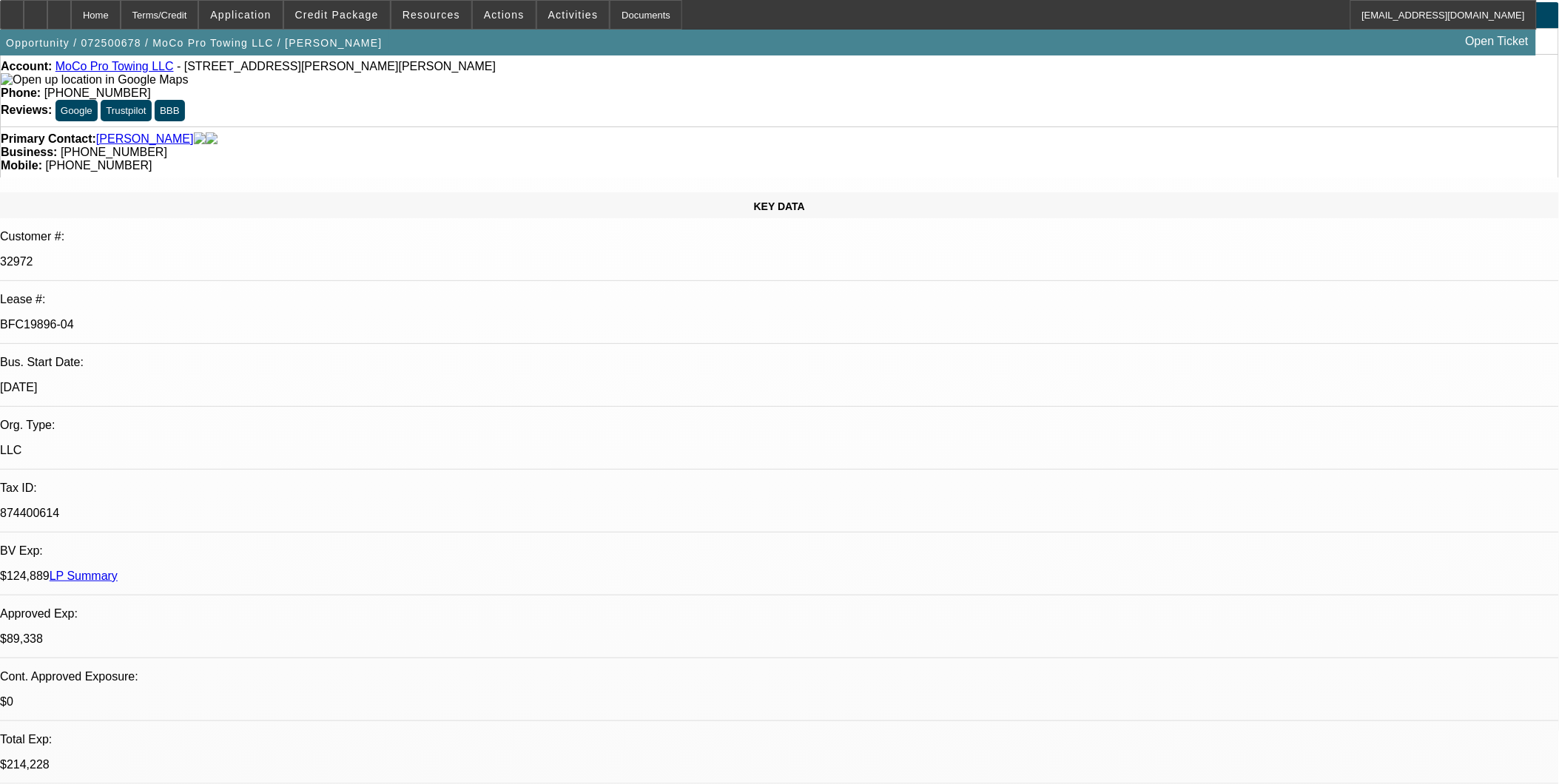
scroll to position [82, 0]
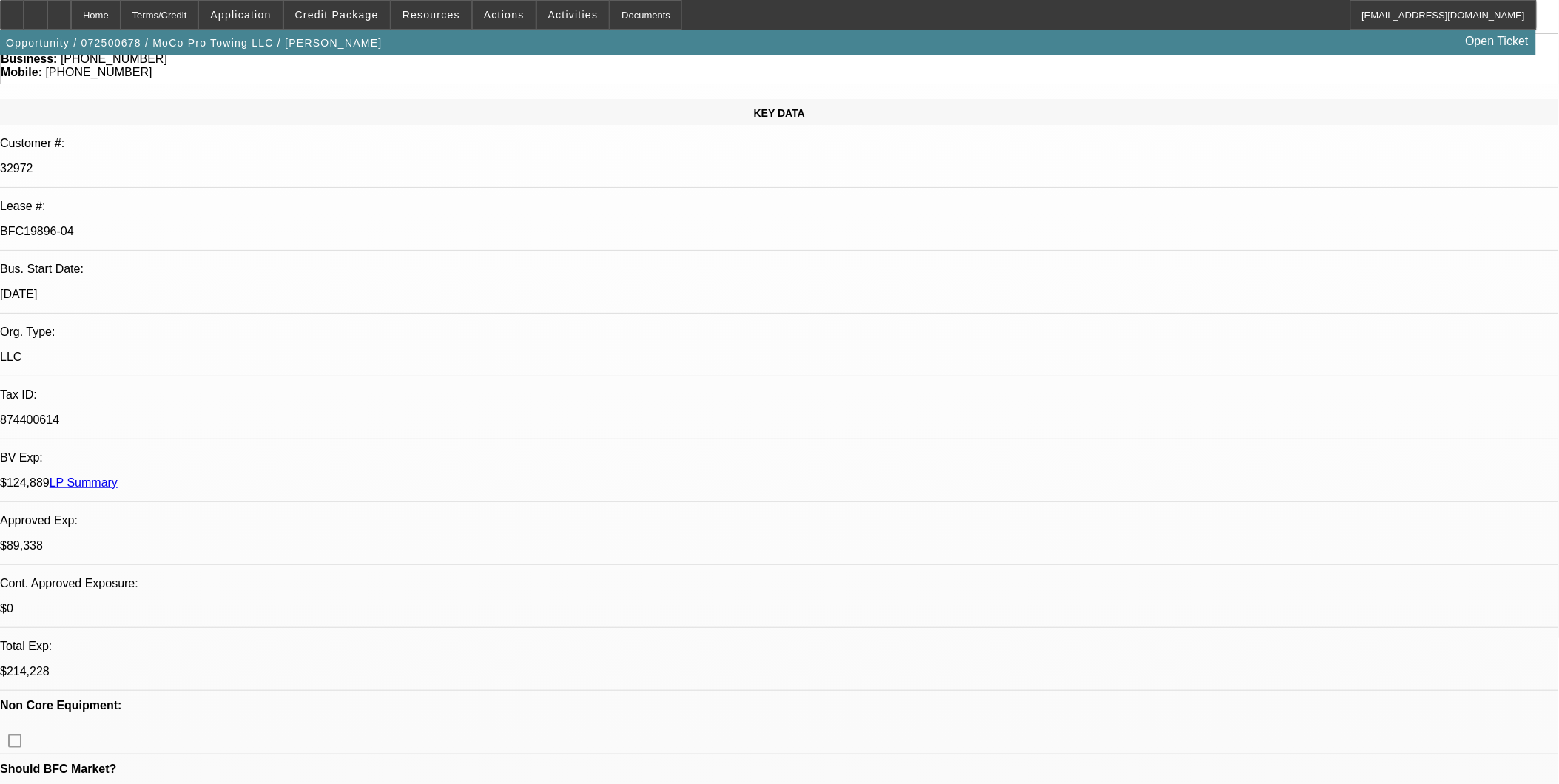
scroll to position [164, 0]
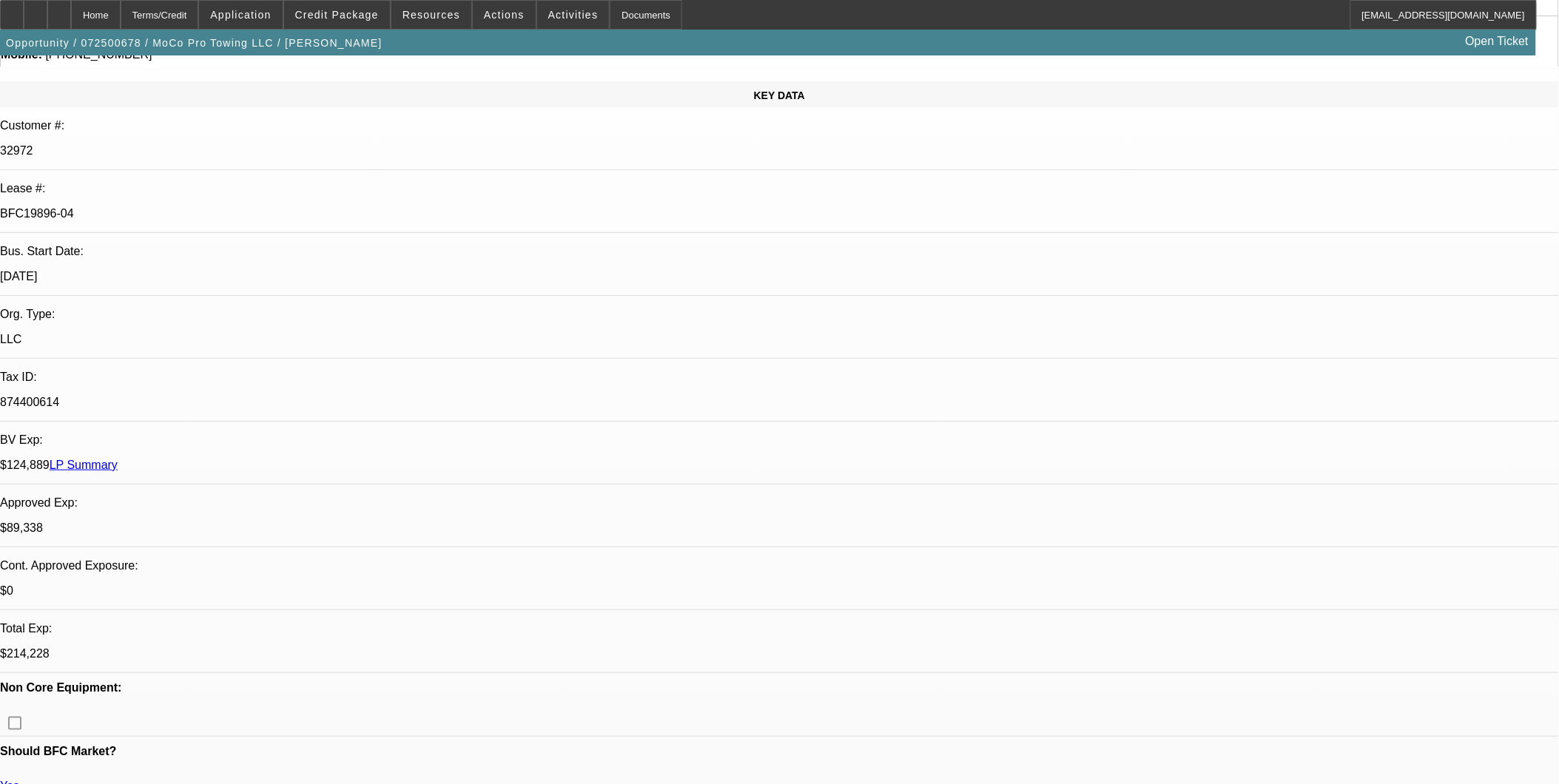
drag, startPoint x: 1177, startPoint y: 194, endPoint x: 1140, endPoint y: 196, distance: 37.1
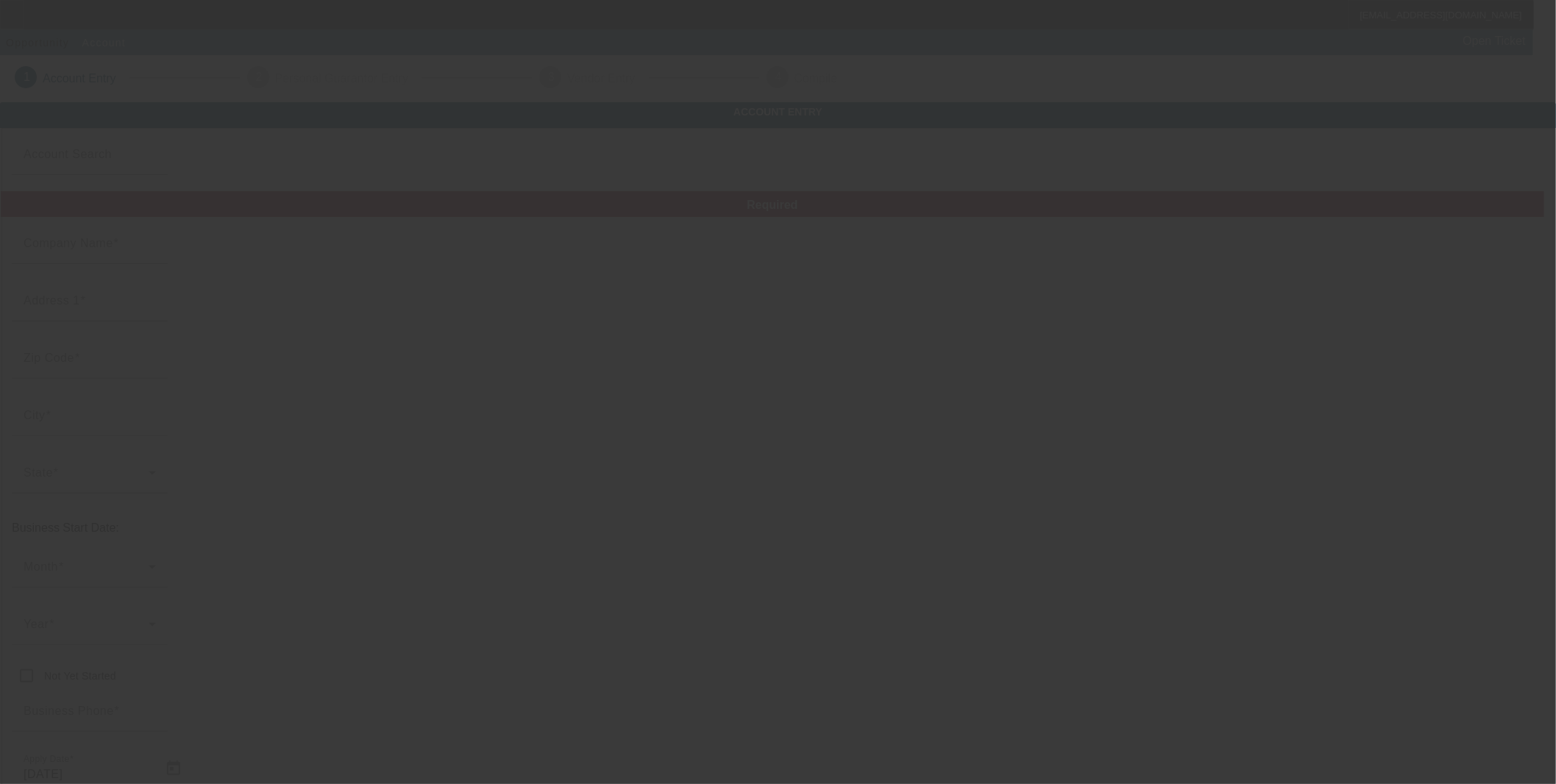
type input "BTY Construction LLC"
type input "[STREET_ADDRESS][PERSON_NAME]"
type input "30019"
type input "Dacula"
type input "[PHONE_NUMBER]"
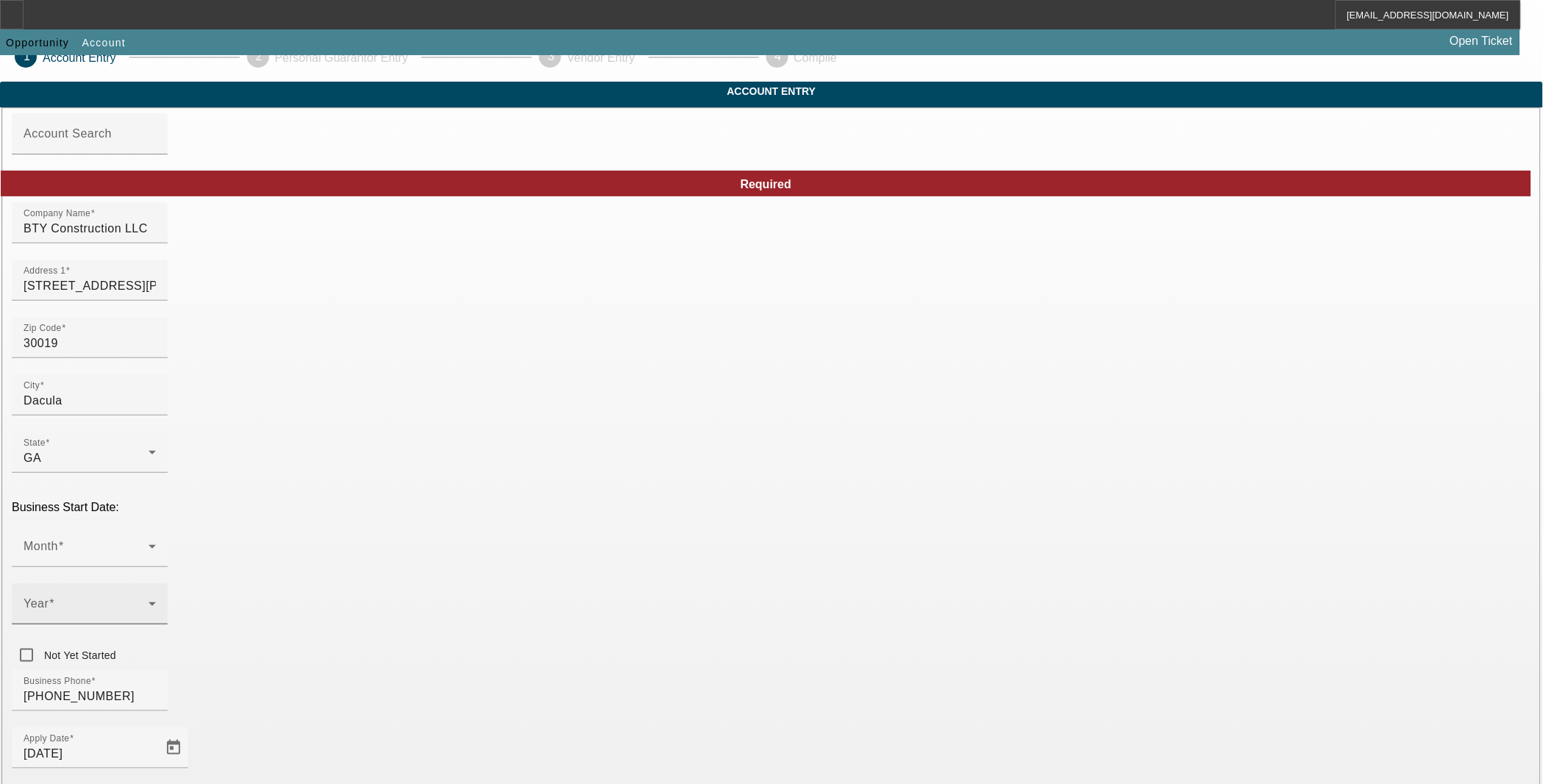
scroll to position [82, 0]
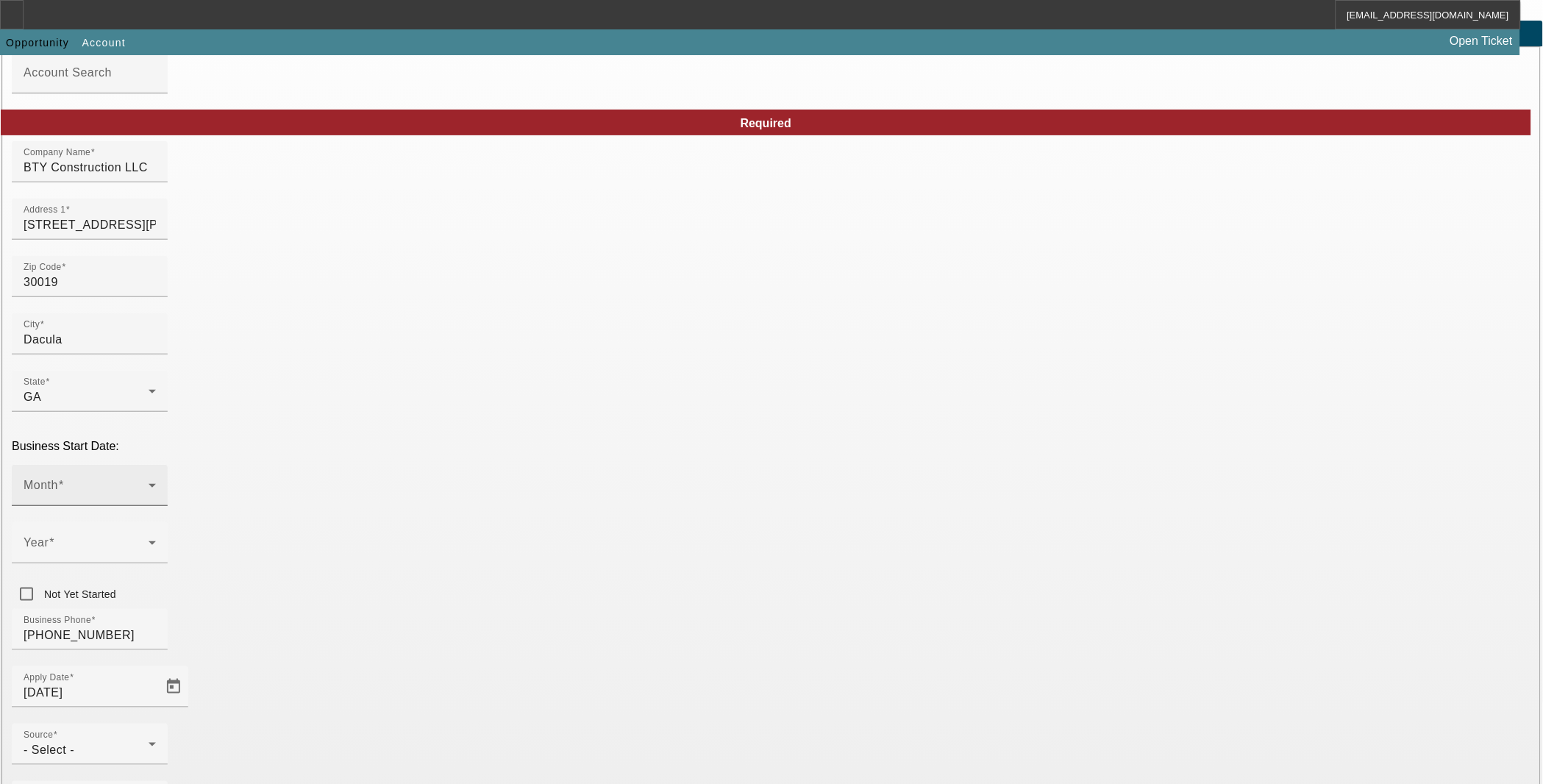
click at [148, 482] on span at bounding box center [85, 491] width 125 height 18
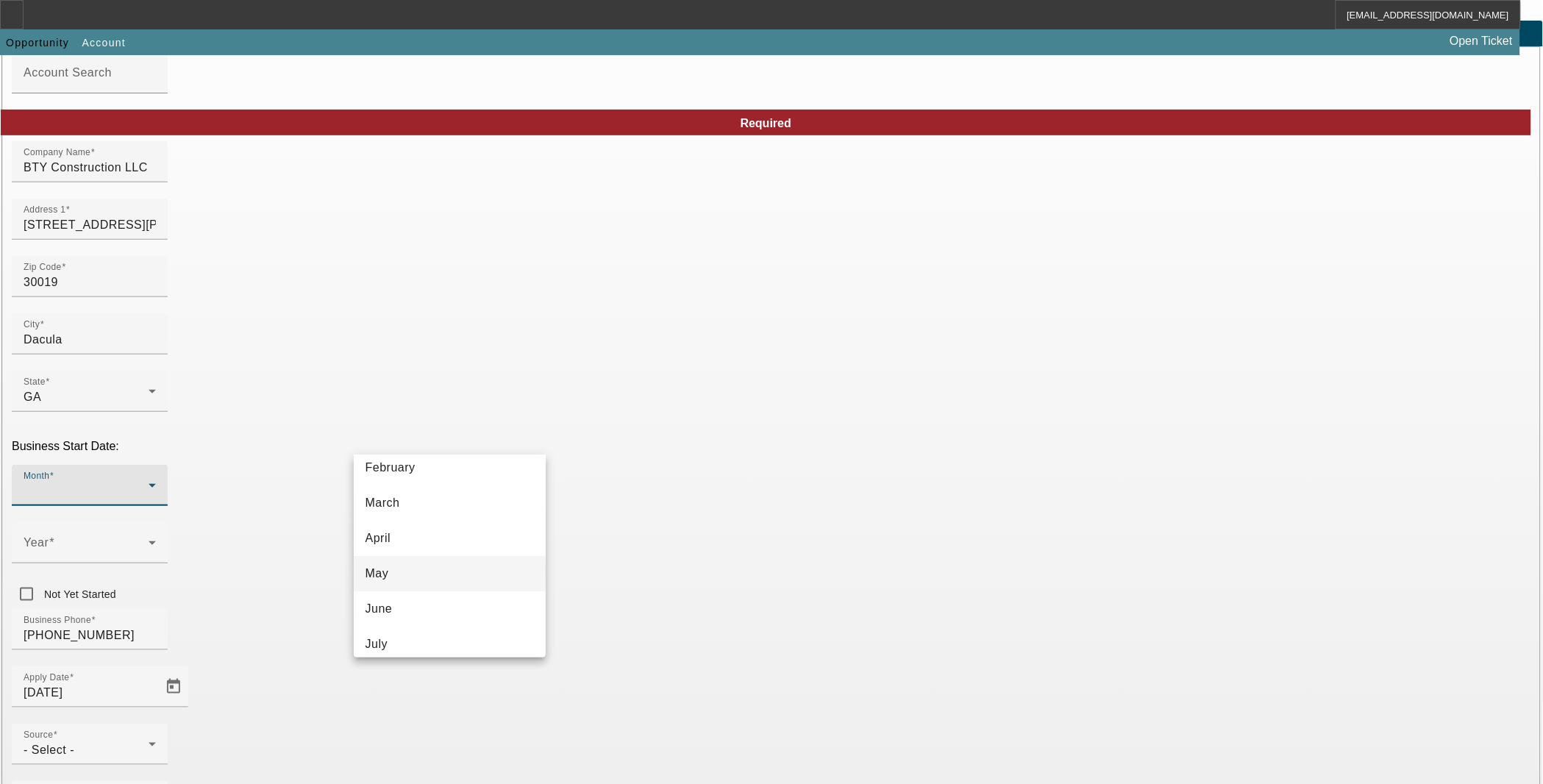
click at [434, 567] on mat-option "May" at bounding box center [450, 573] width 193 height 35
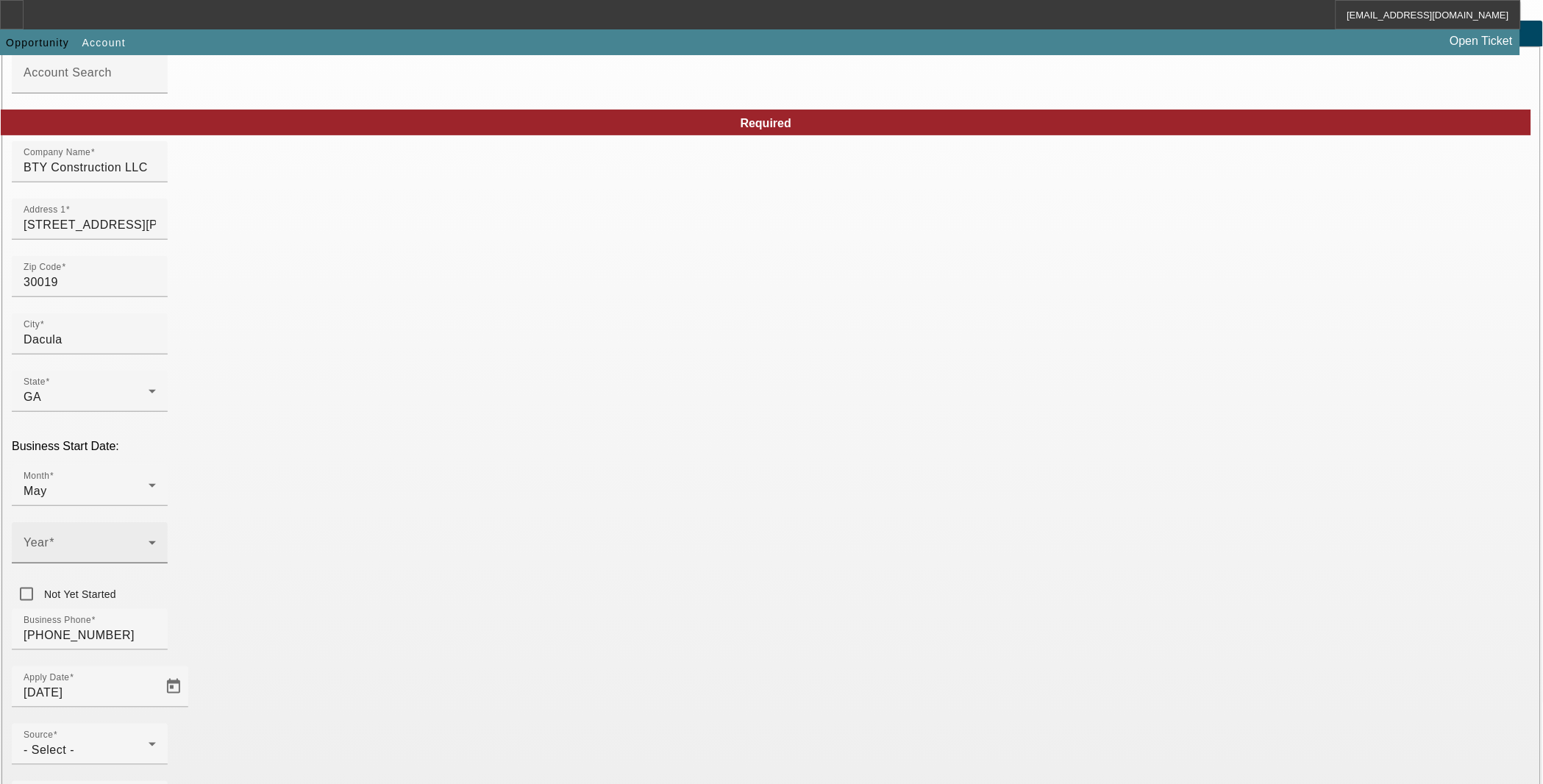
click at [168, 522] on div "Year" at bounding box center [90, 543] width 156 height 41
click at [609, 577] on mat-option "2025" at bounding box center [611, 585] width 85 height 35
click at [702, 609] on div "Business Phone (716) 289-7082" at bounding box center [772, 637] width 1520 height 58
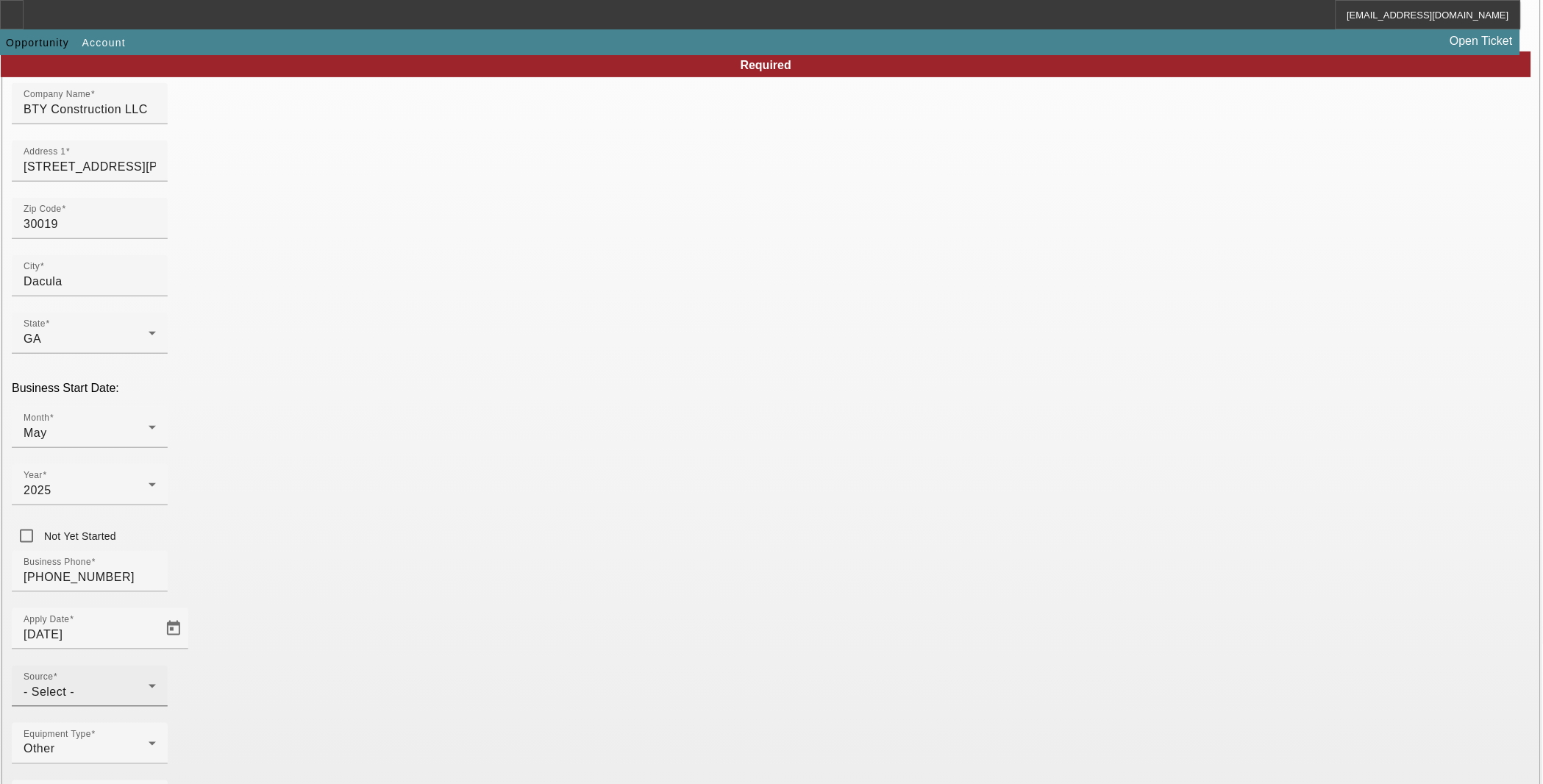
click at [148, 683] on div "- Select -" at bounding box center [85, 691] width 125 height 18
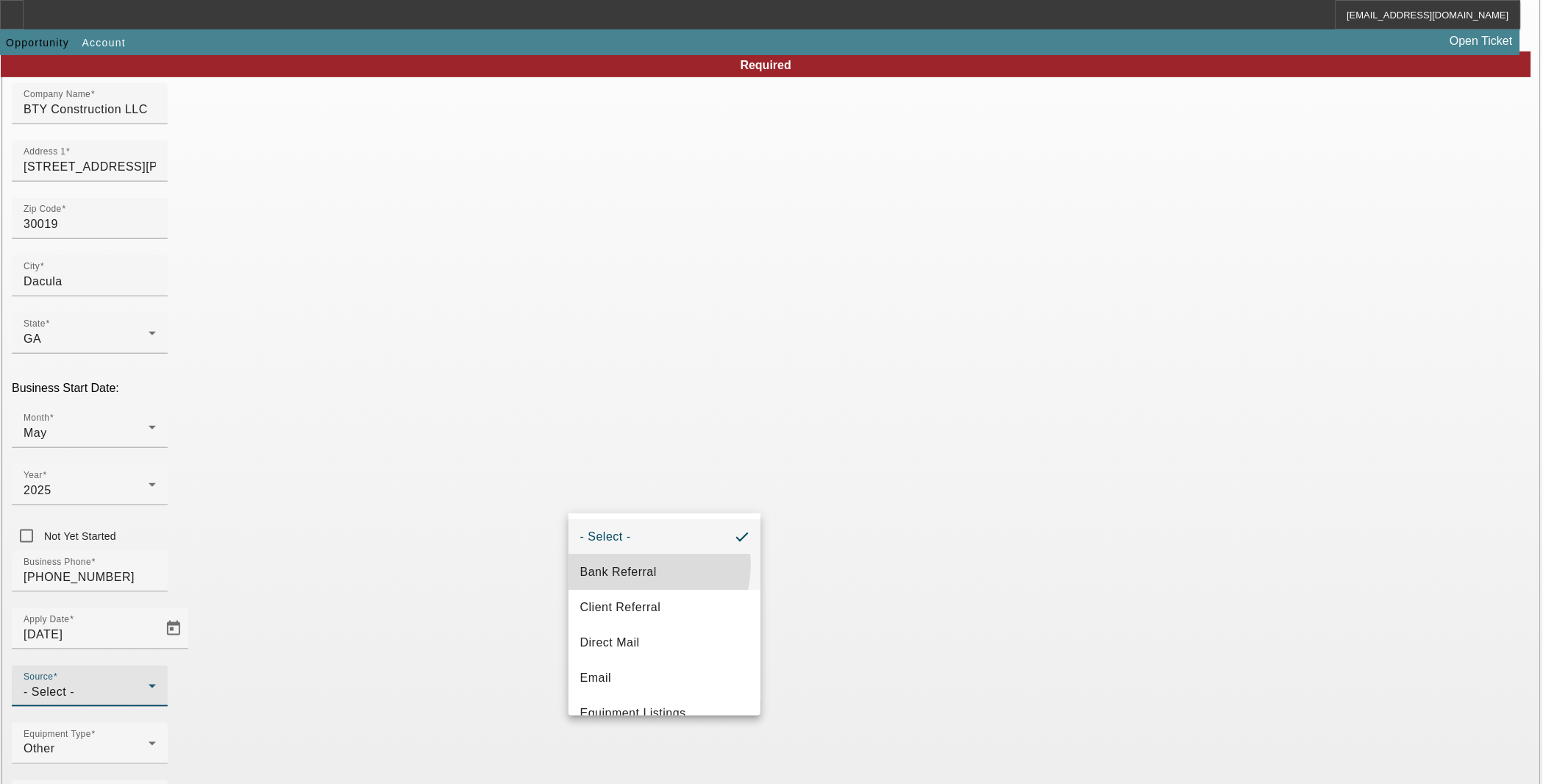
click at [625, 564] on span "Bank Referral" at bounding box center [618, 572] width 76 height 18
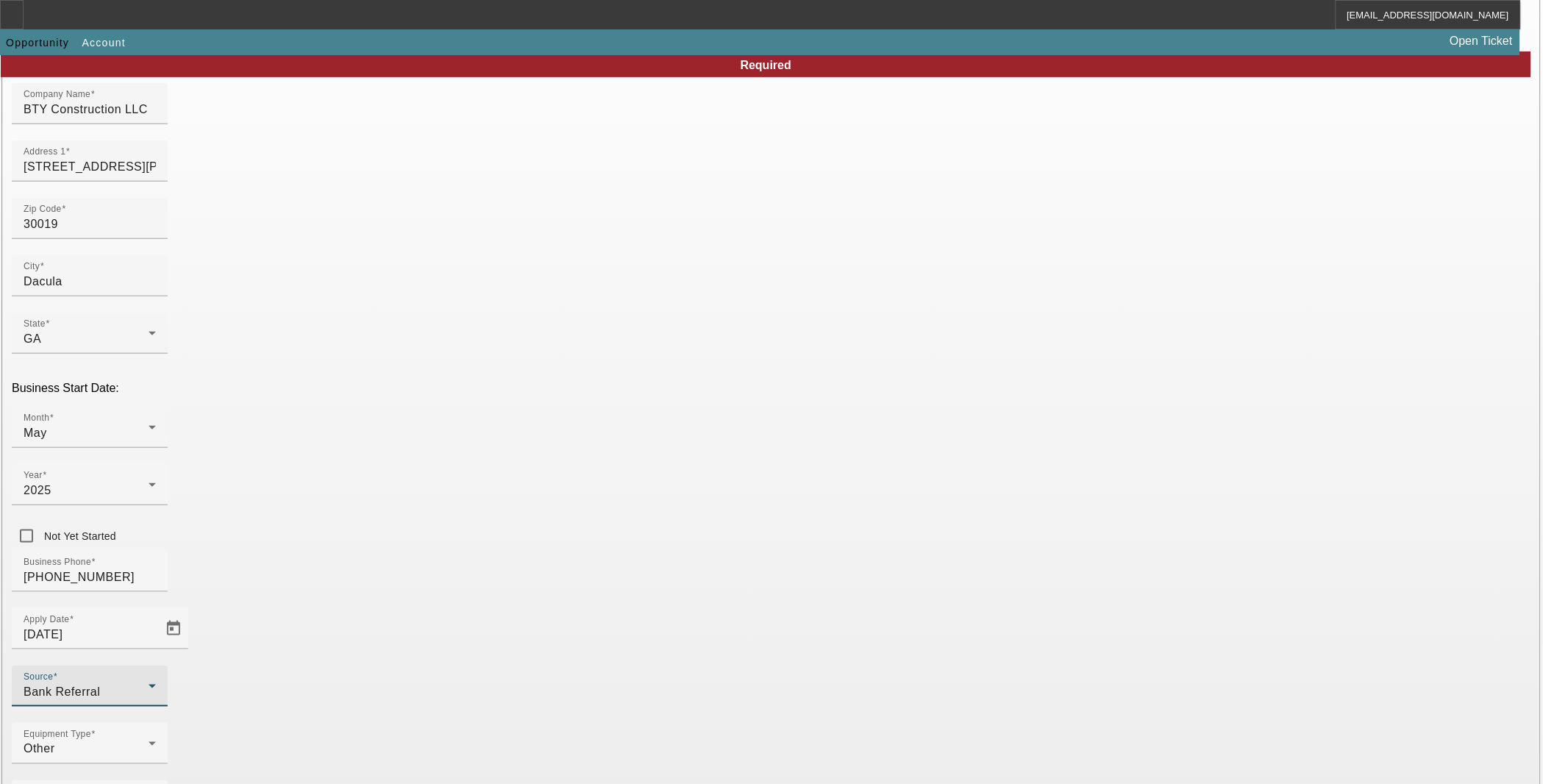
click at [481, 739] on span "Smarter Equipment Finance L.L.C." at bounding box center [444, 742] width 156 height 31
type input "Smarter Equipment Finance L.L.C."
click at [652, 662] on mat-option "One-Off" at bounding box center [665, 654] width 193 height 35
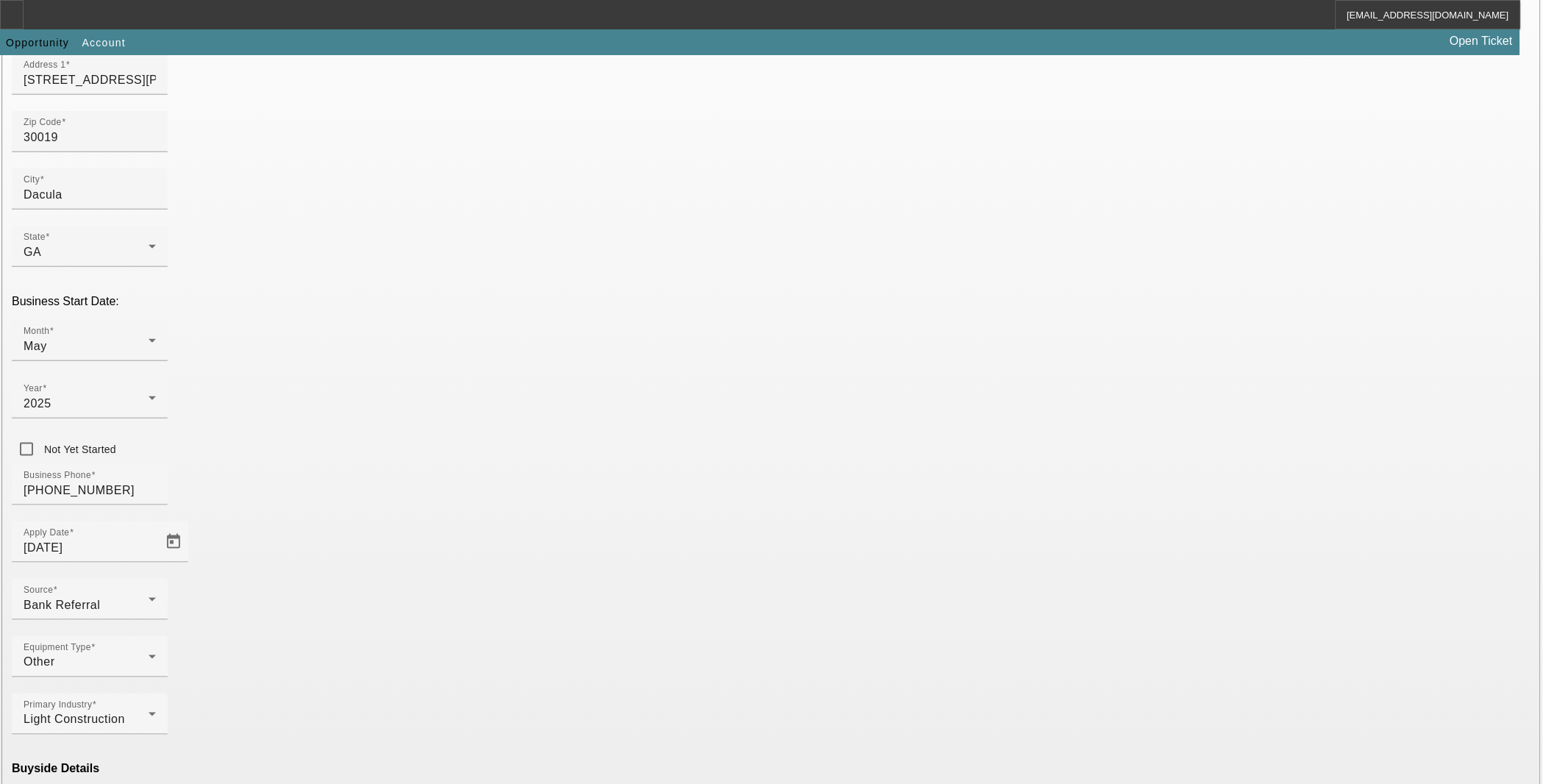
scroll to position [230, 0]
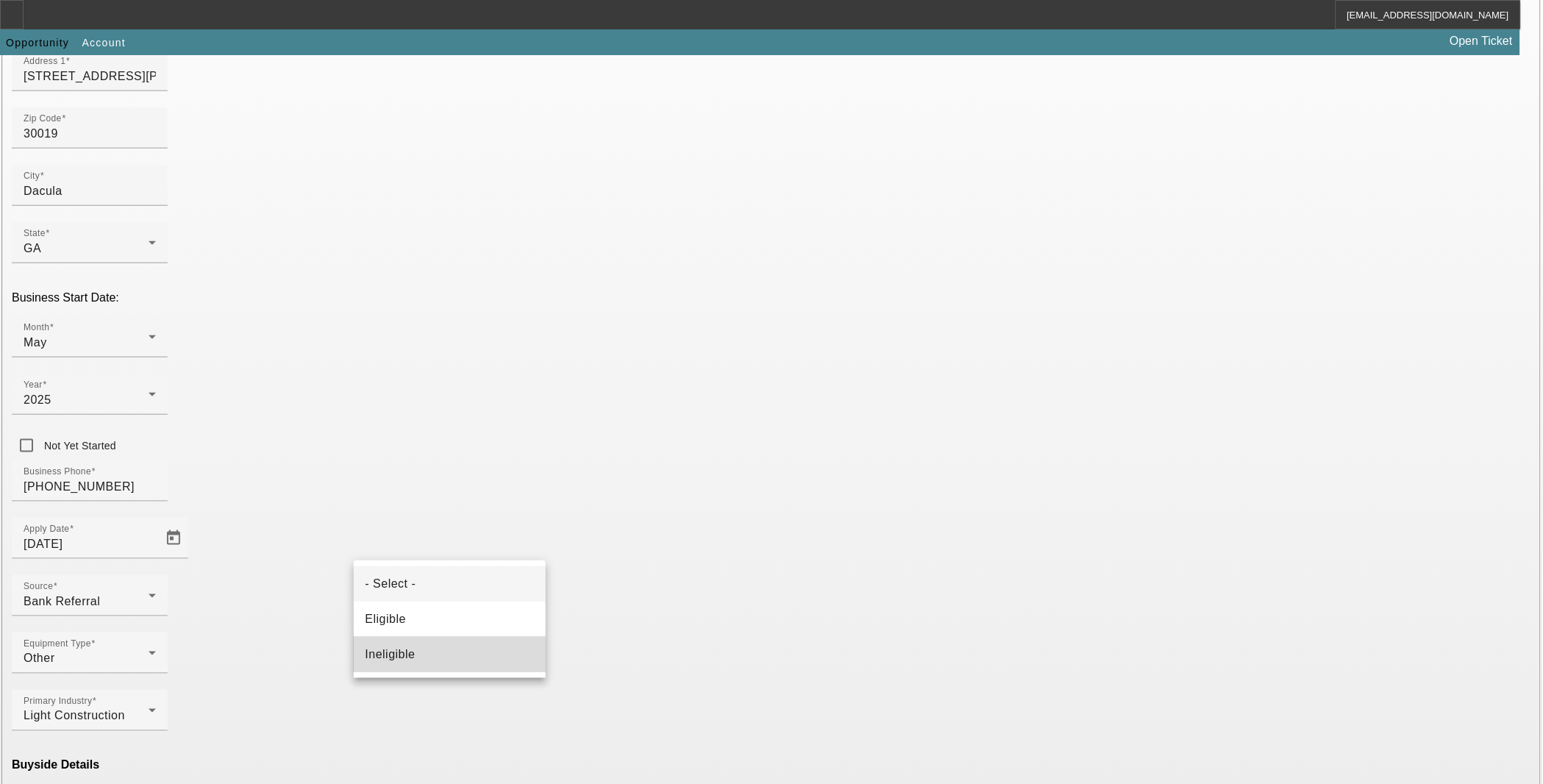
click at [440, 643] on mat-option "Ineligible" at bounding box center [450, 654] width 193 height 35
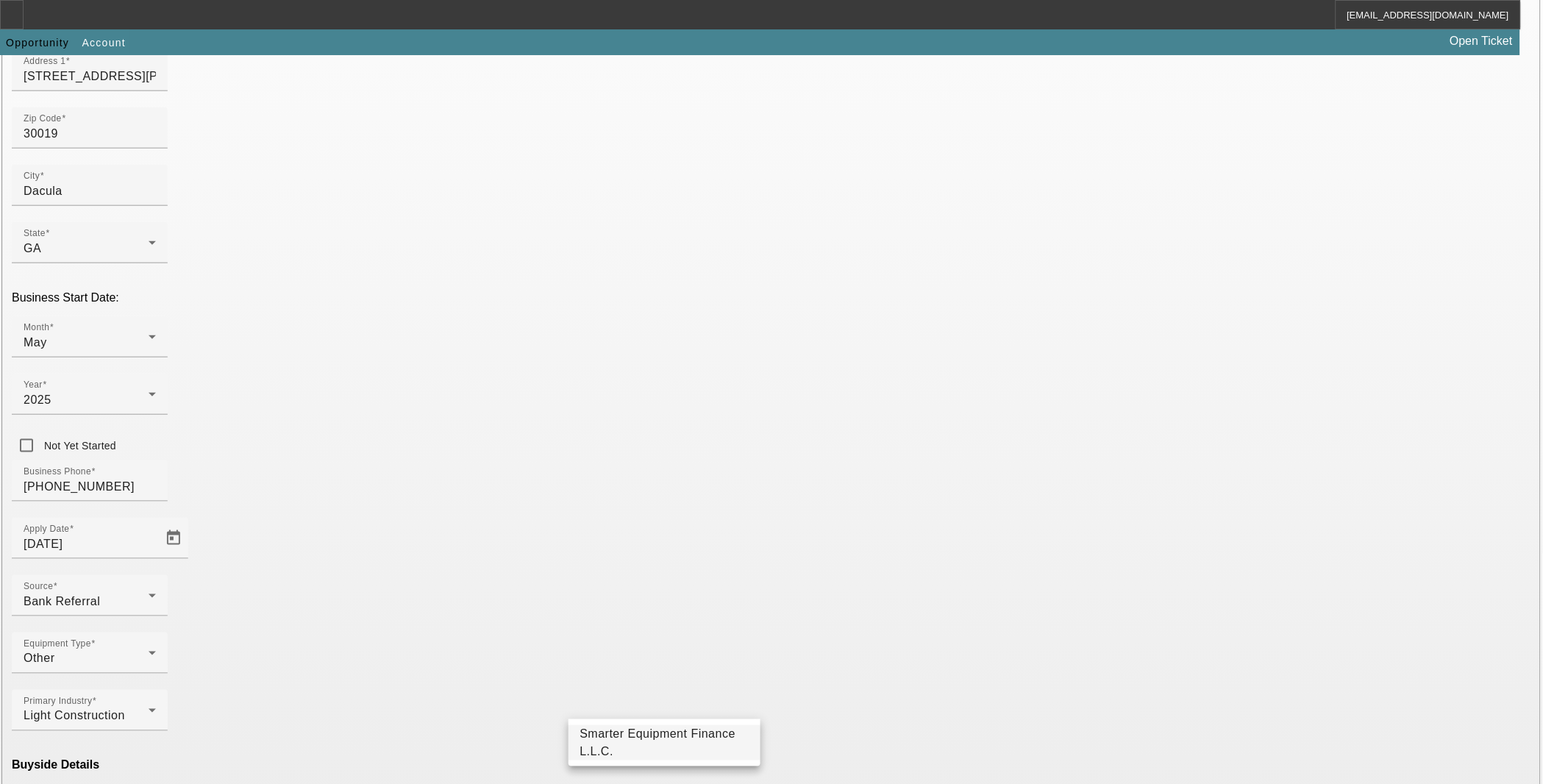
click at [626, 743] on span "Smarter Equipment Finance L.L.C." at bounding box center [658, 742] width 156 height 31
type input "Smarter Equipment Finance L.L.C."
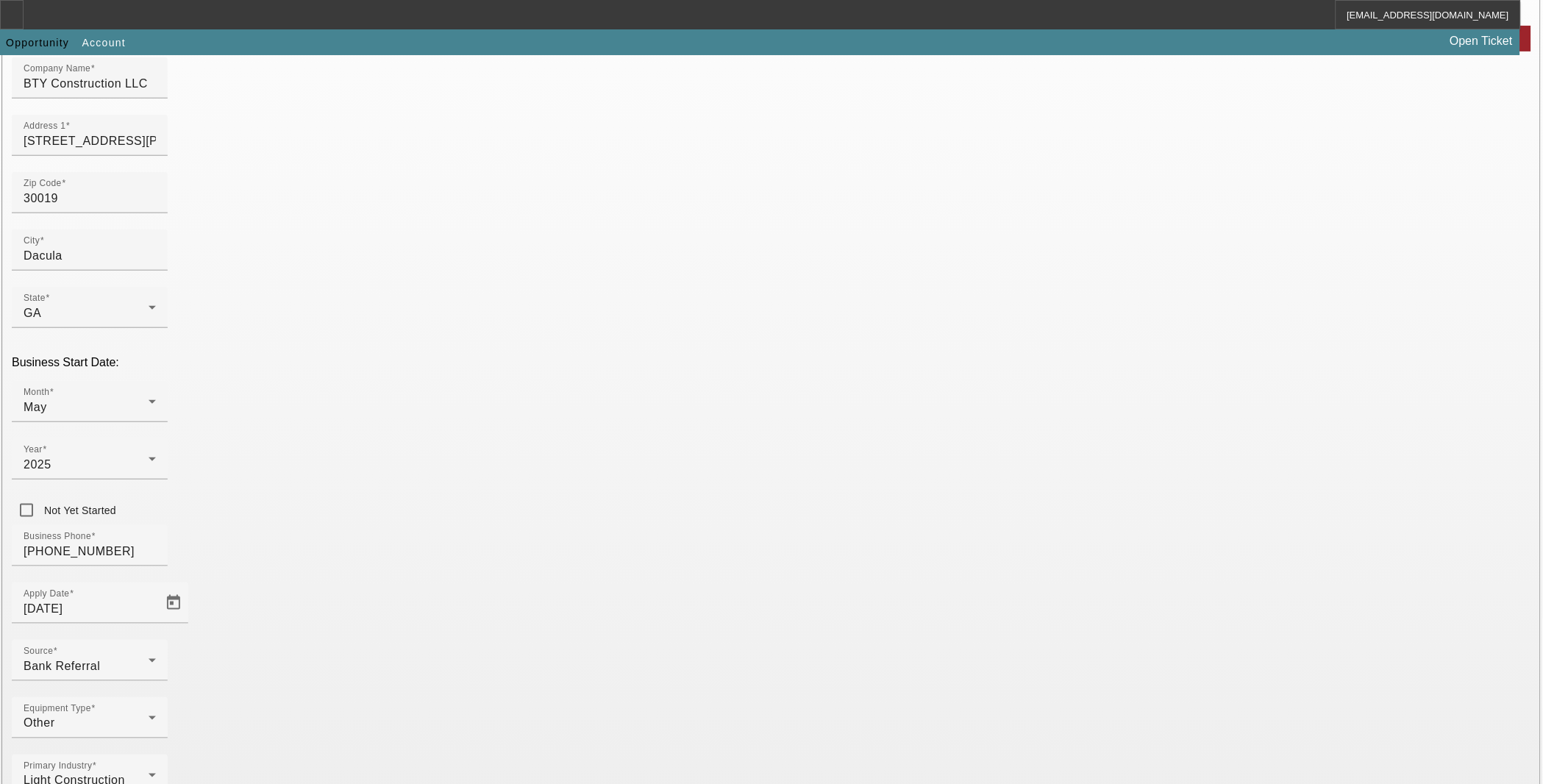
scroll to position [148, 0]
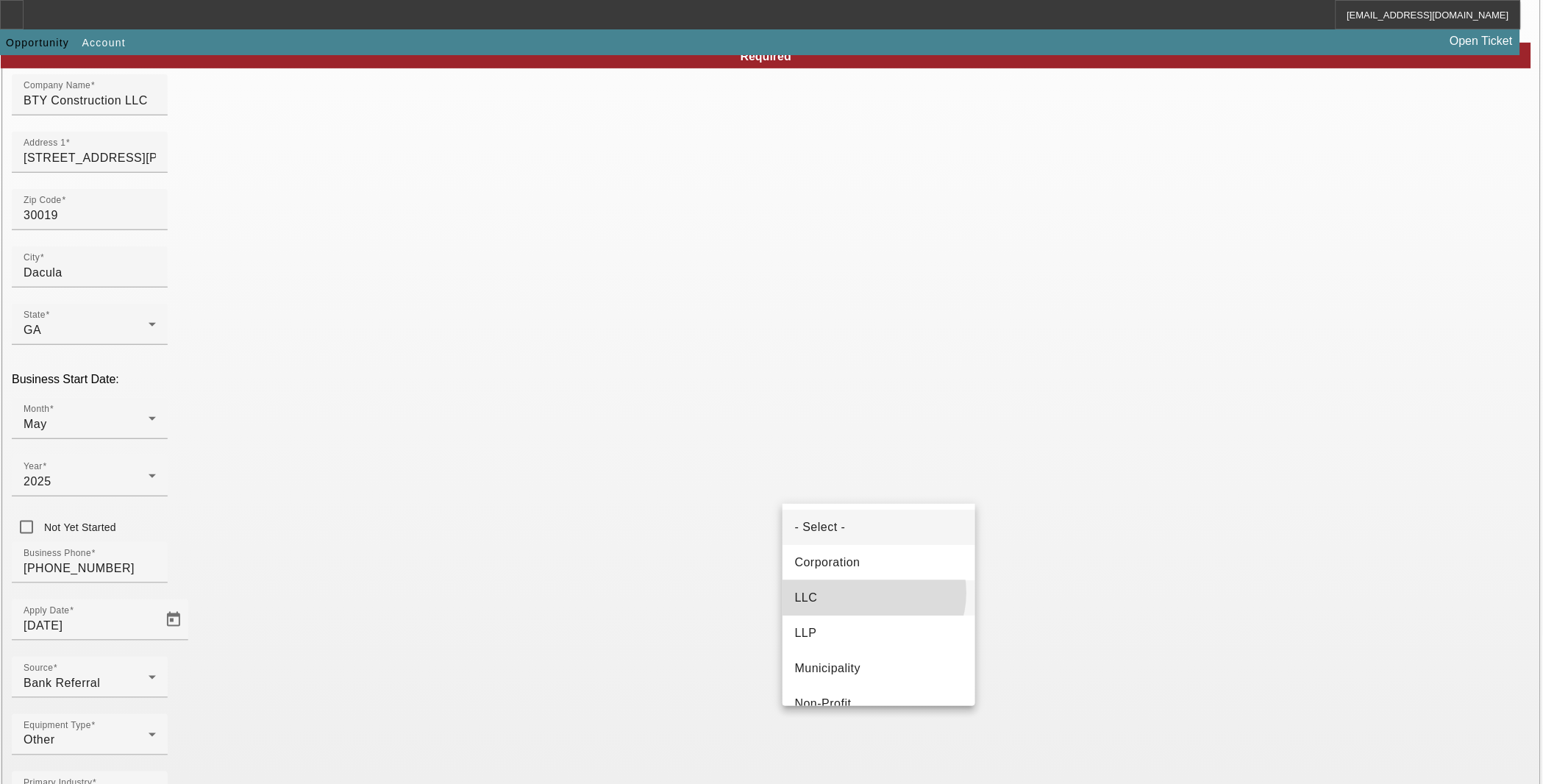
click at [870, 593] on mat-option "LLC" at bounding box center [879, 598] width 193 height 35
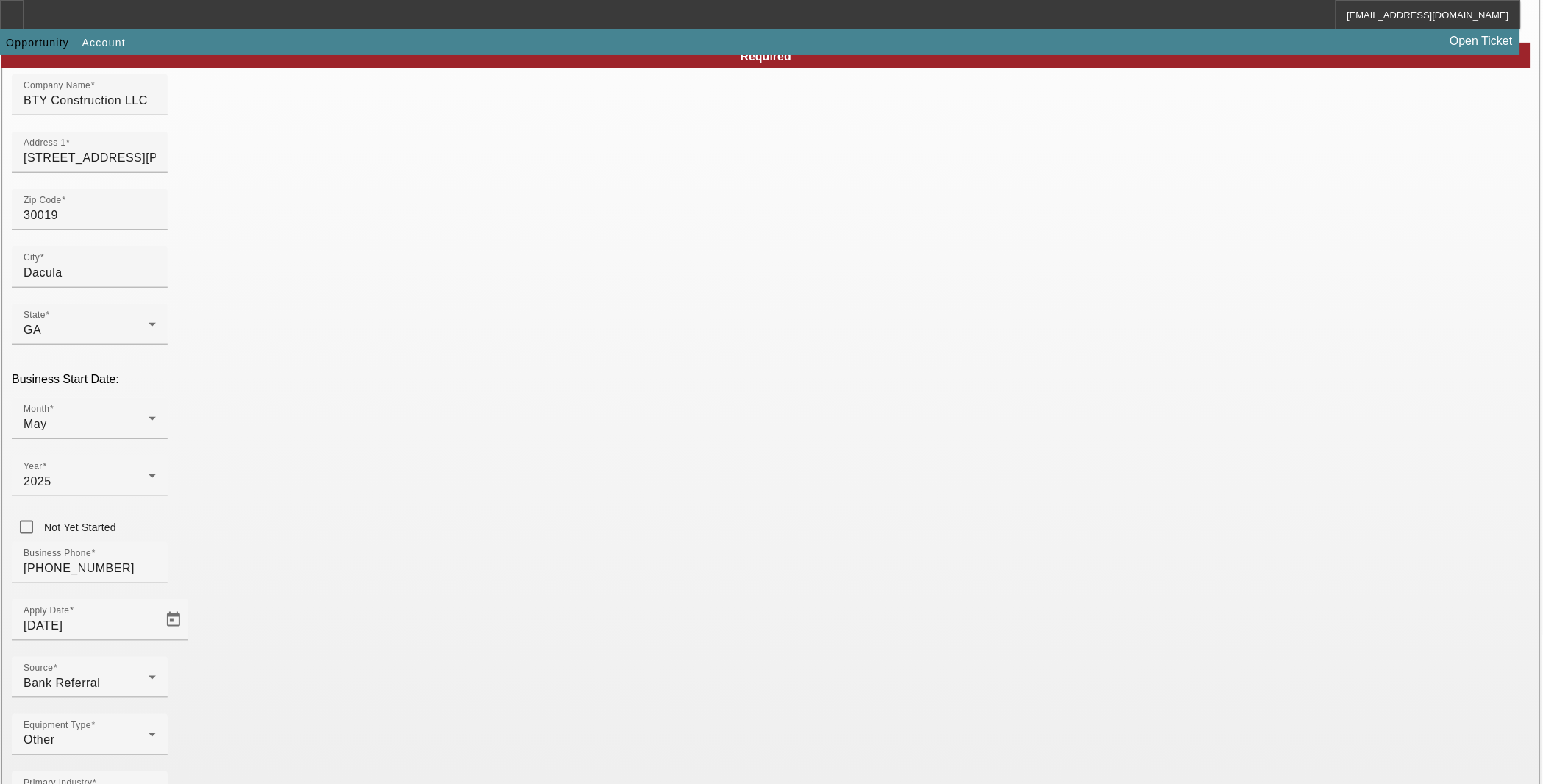
type input "0"
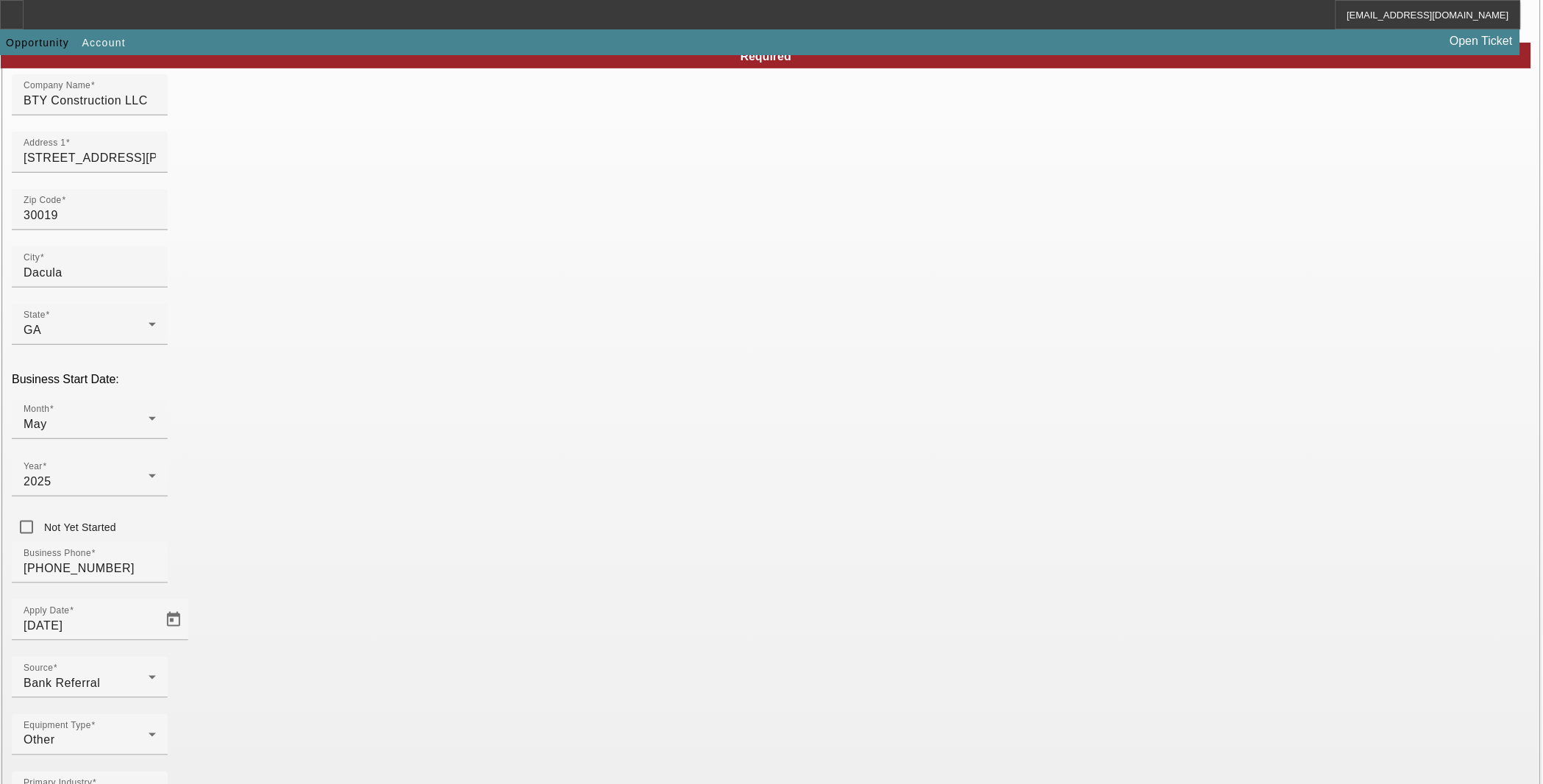
type input "000000000"
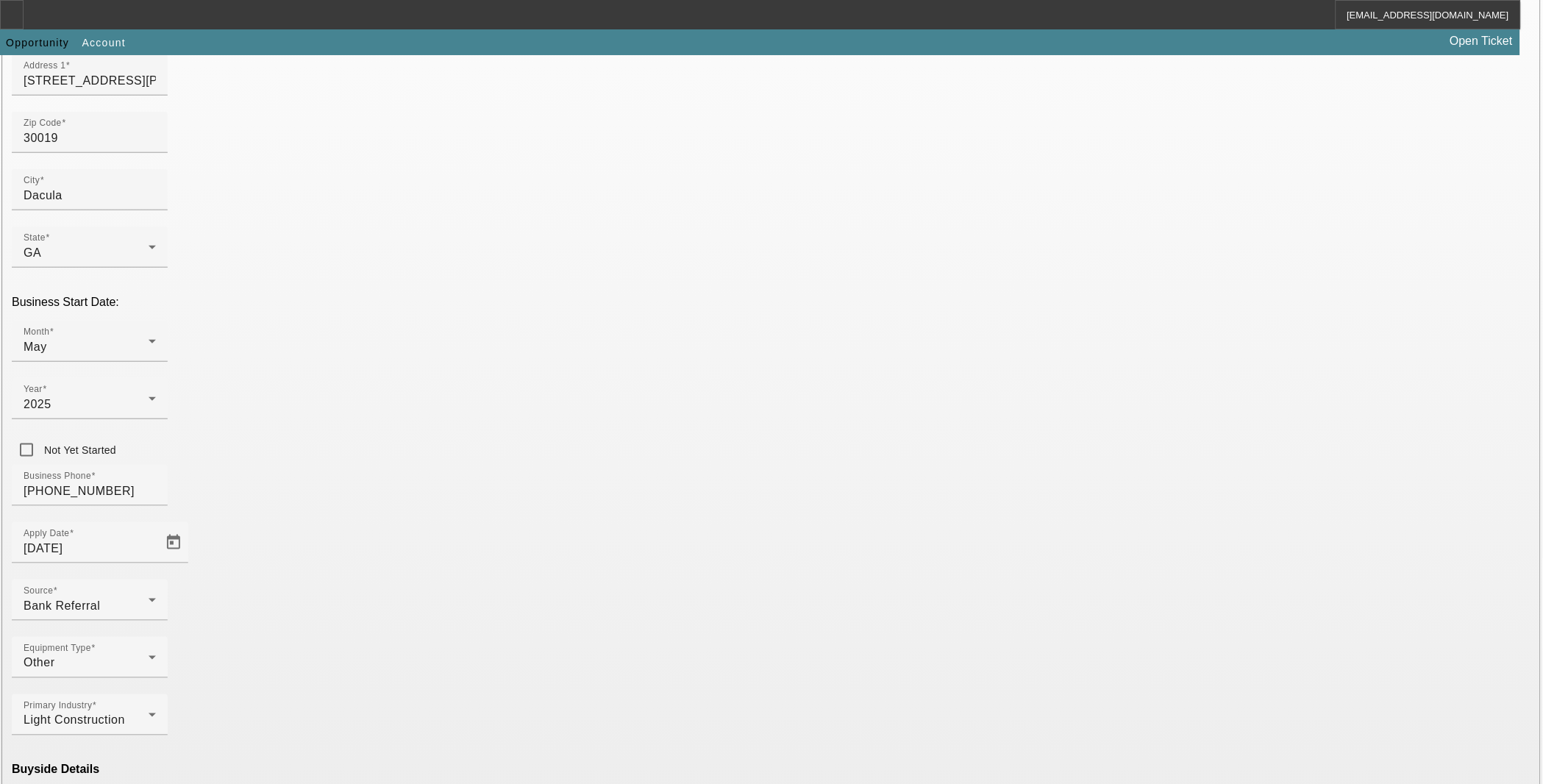
scroll to position [230, 0]
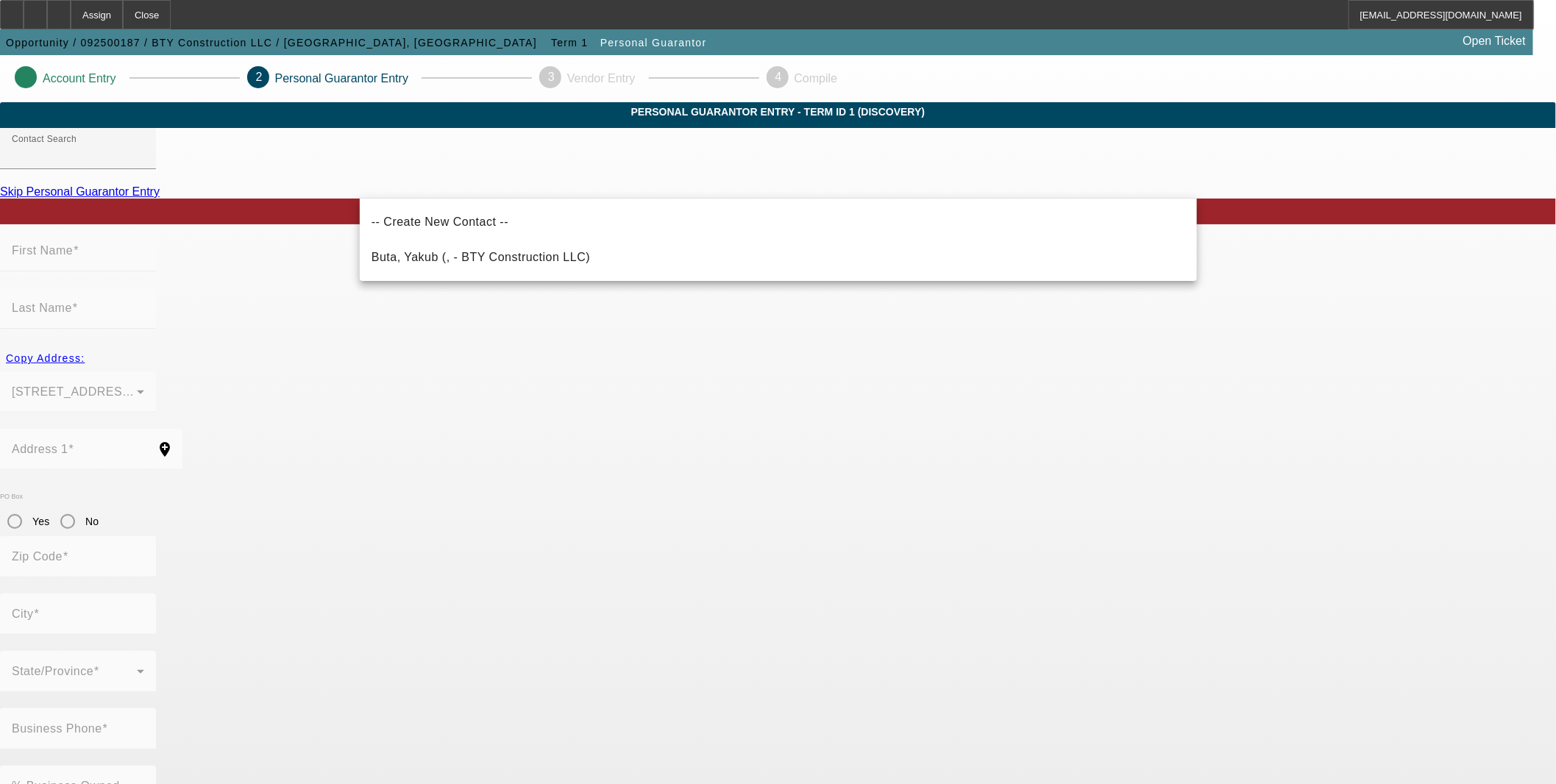
click at [547, 262] on mat-option "Buta, Yakub (, - BTY Construction LLC)" at bounding box center [778, 257] width 837 height 35
type input "Buta, Yakub (, - BTY Construction LLC)"
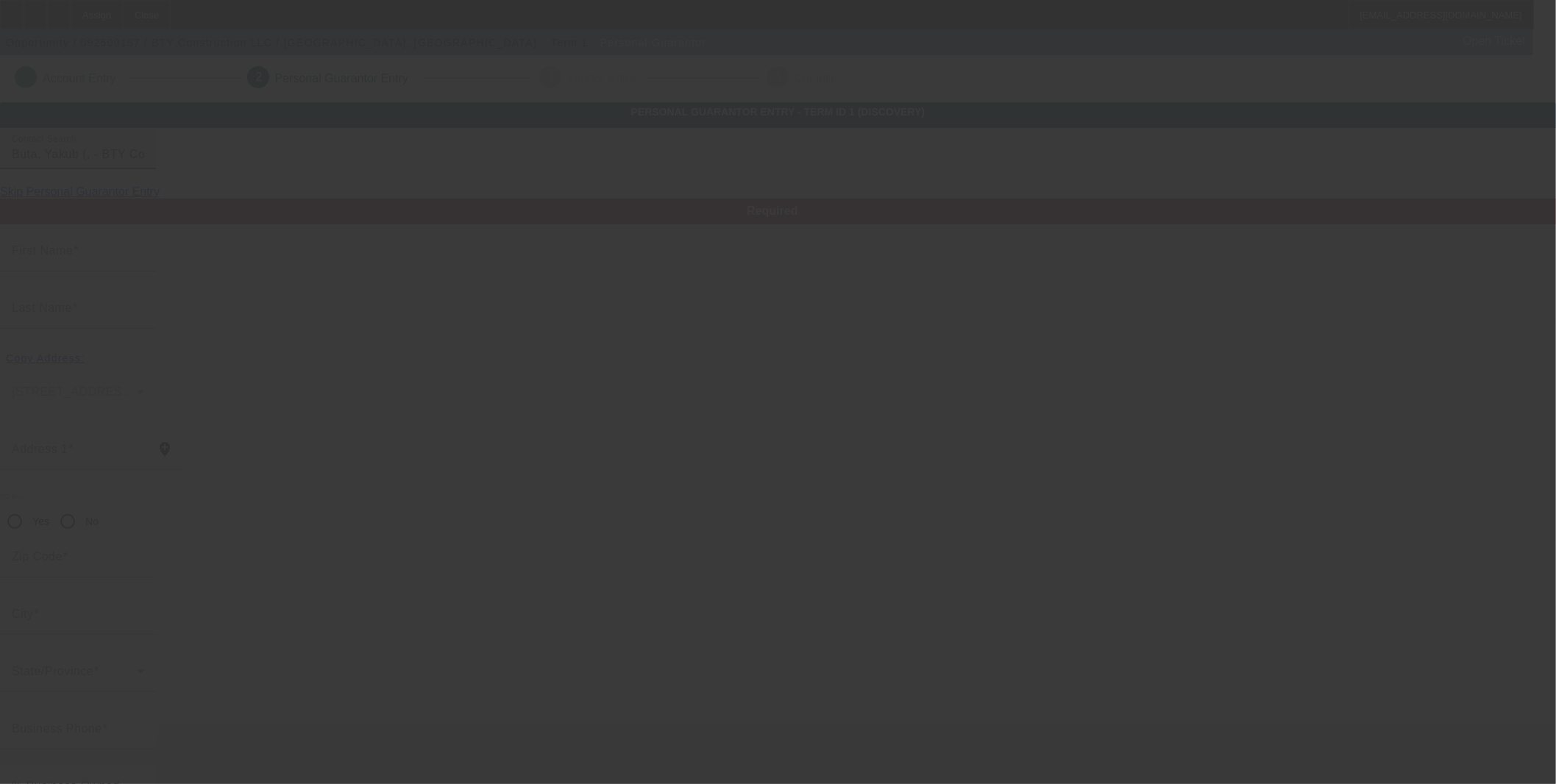
type input "Yakub"
type input "Buta"
radio input "true"
type input "[PHONE_NUMBER]"
type input "bkexteriorstucco@gmail.com"
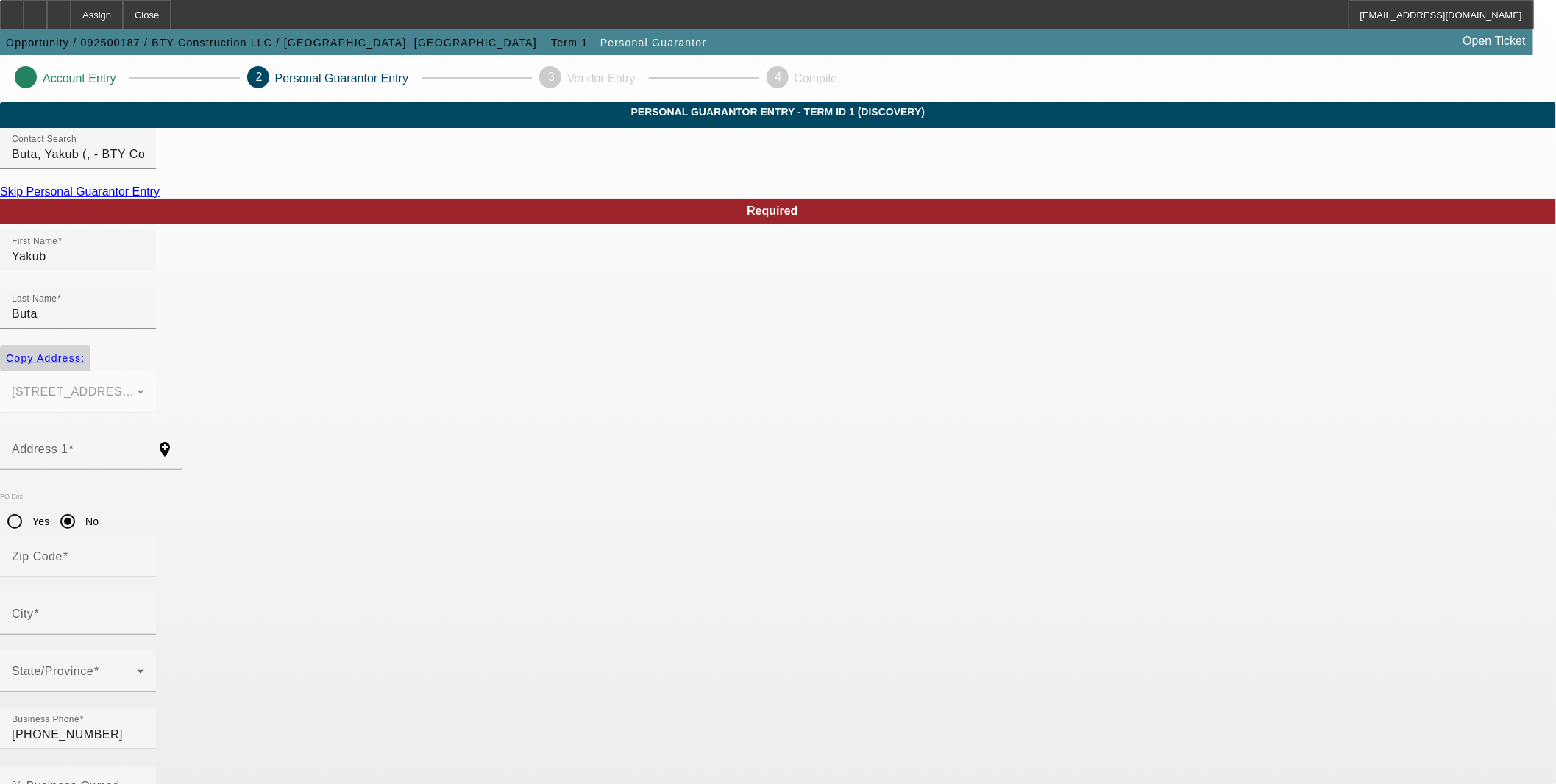
click at [84, 353] on span "Copy Address:" at bounding box center [45, 358] width 79 height 12
type input "1051 Bailey Woods Rd."
radio input "false"
type input "30019"
type input "Dacula"
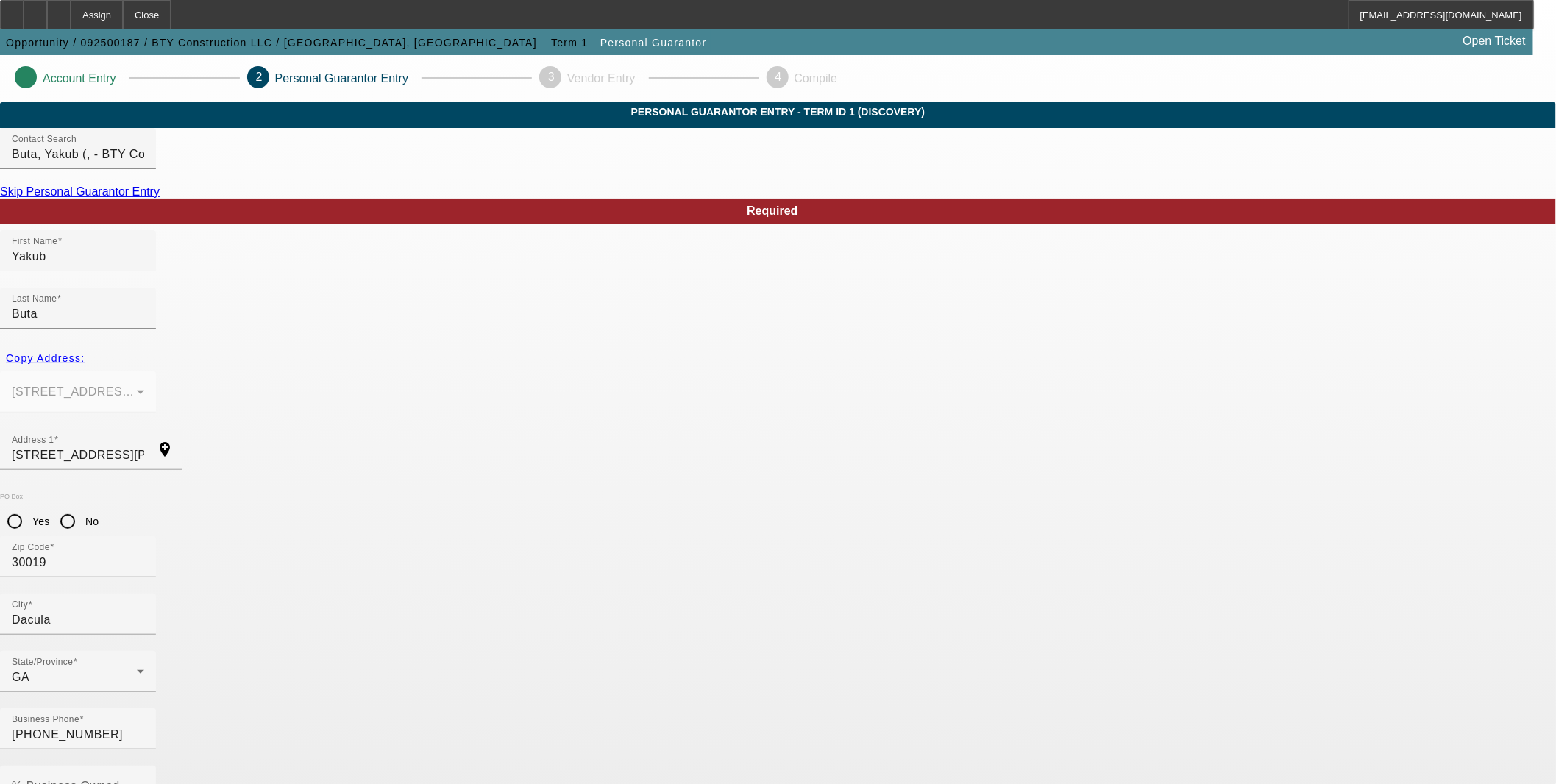
drag, startPoint x: 481, startPoint y: 657, endPoint x: 481, endPoint y: 648, distance: 9.0
type input "695-98-6058"
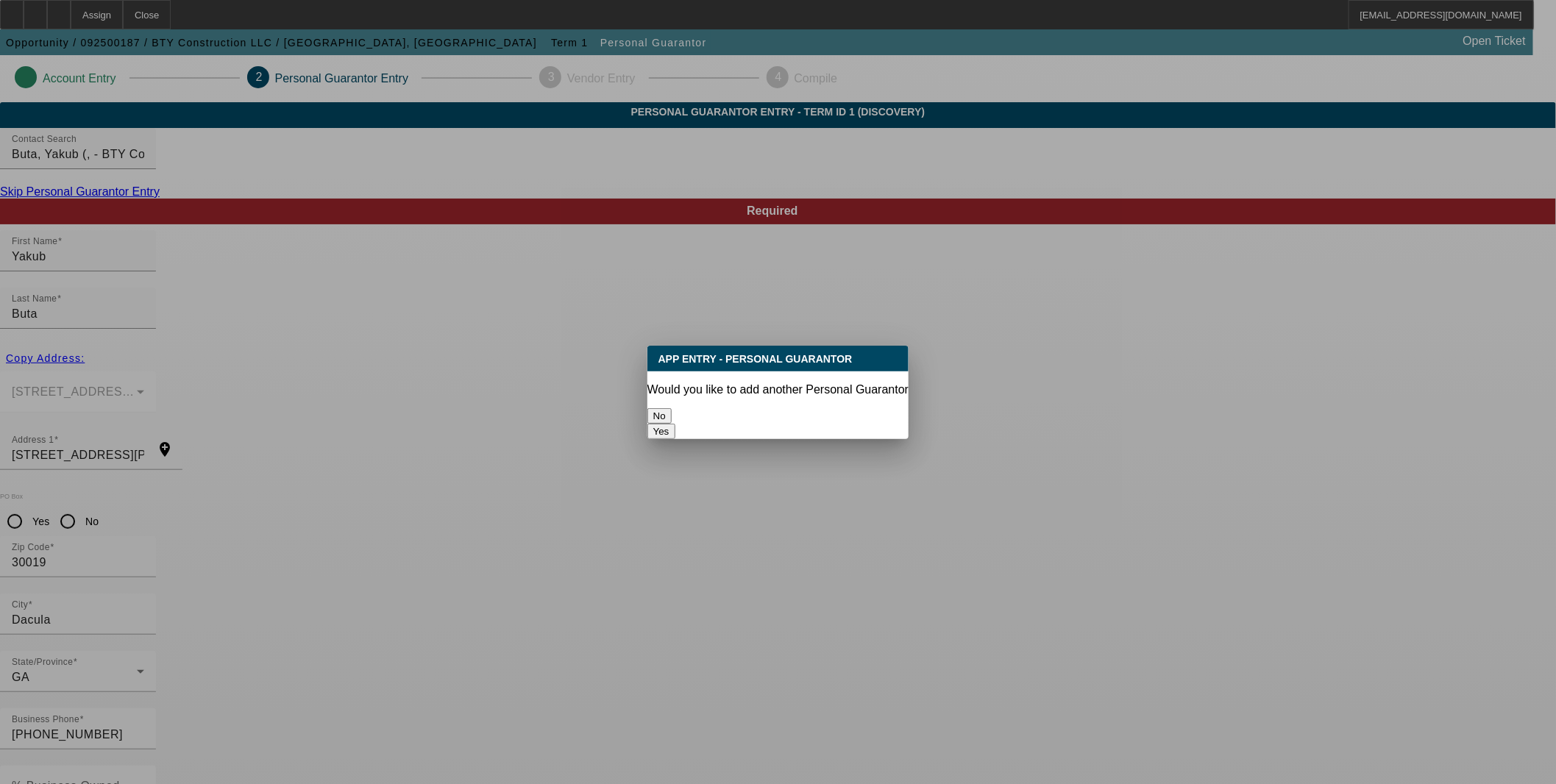
click at [672, 412] on button "No" at bounding box center [660, 416] width 24 height 16
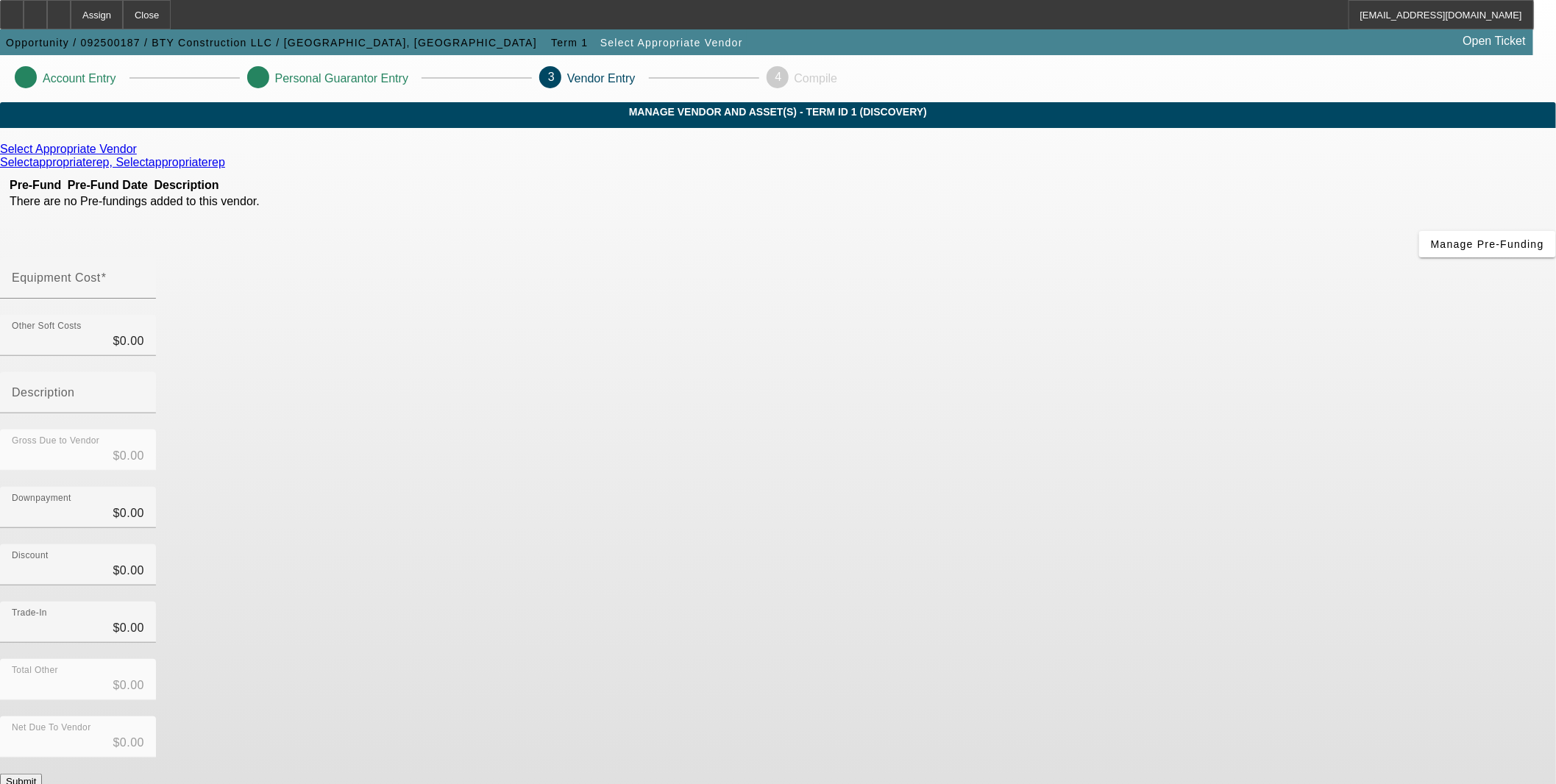
click at [140, 155] on icon at bounding box center [140, 148] width 0 height 12
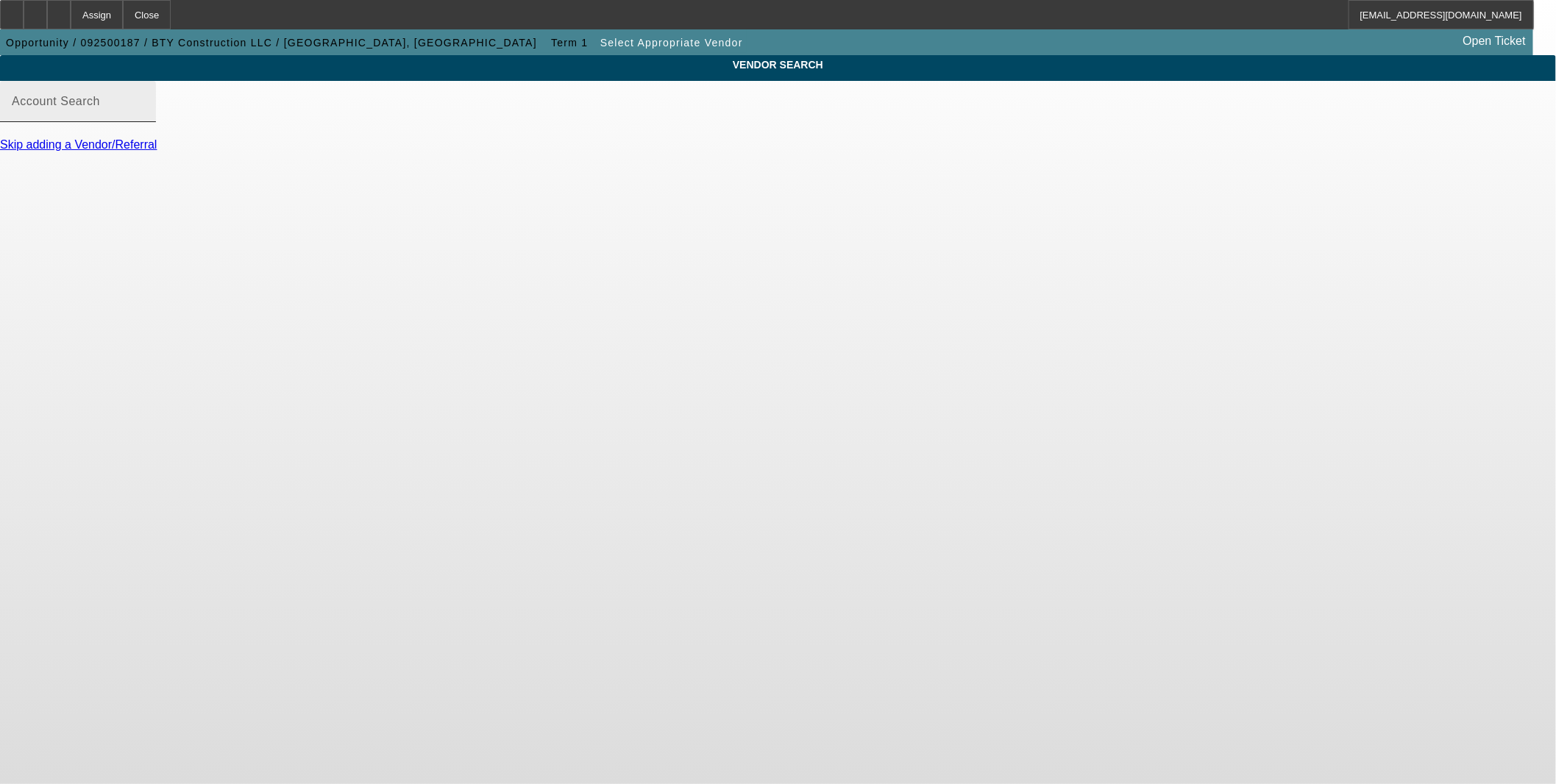
click at [144, 116] on input "Account Search" at bounding box center [78, 107] width 133 height 18
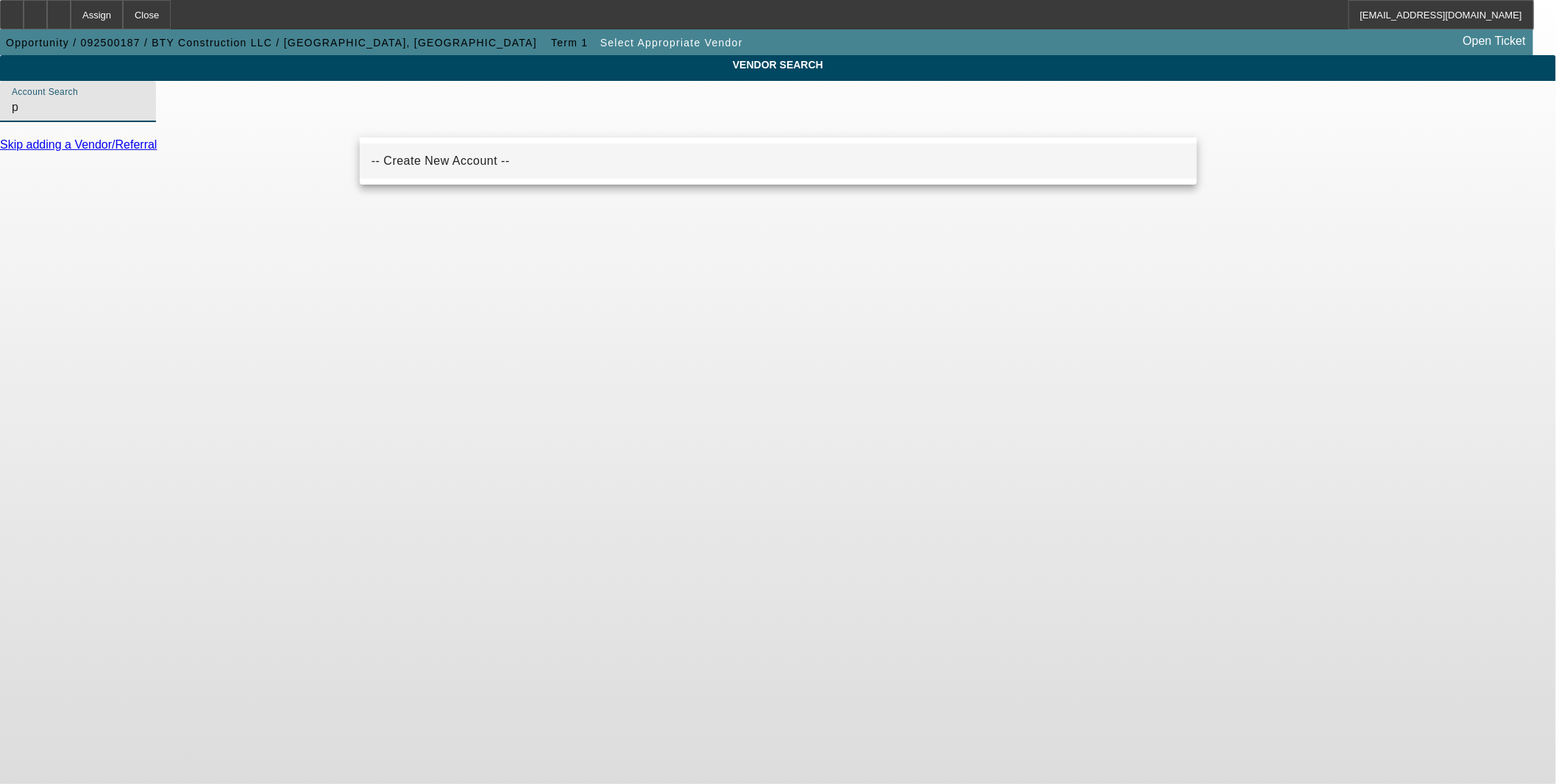
click at [483, 159] on mat-option "-- Create New Account --" at bounding box center [778, 161] width 837 height 35
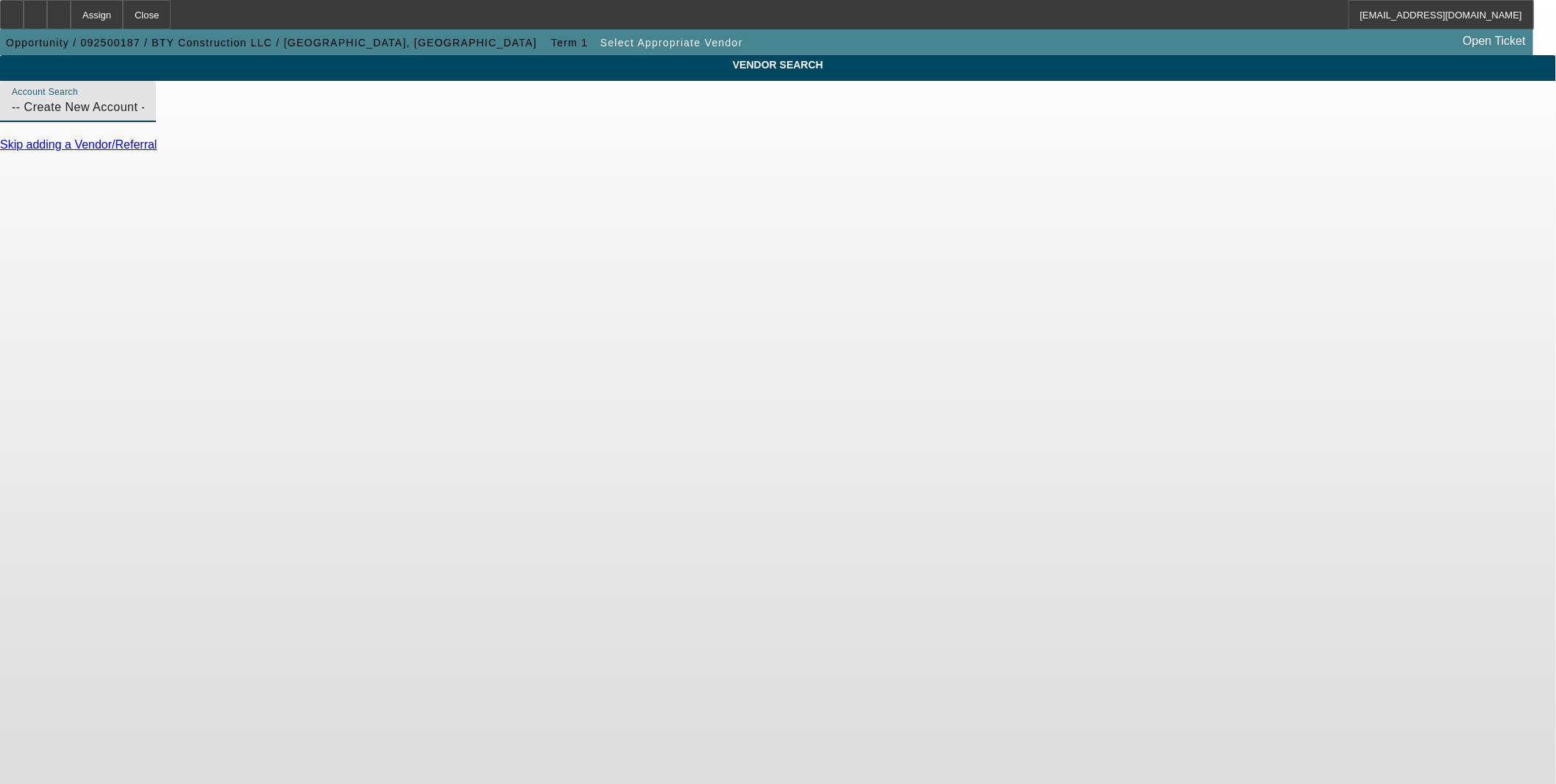
click at [144, 116] on input "-- Create New Account --" at bounding box center [78, 107] width 133 height 18
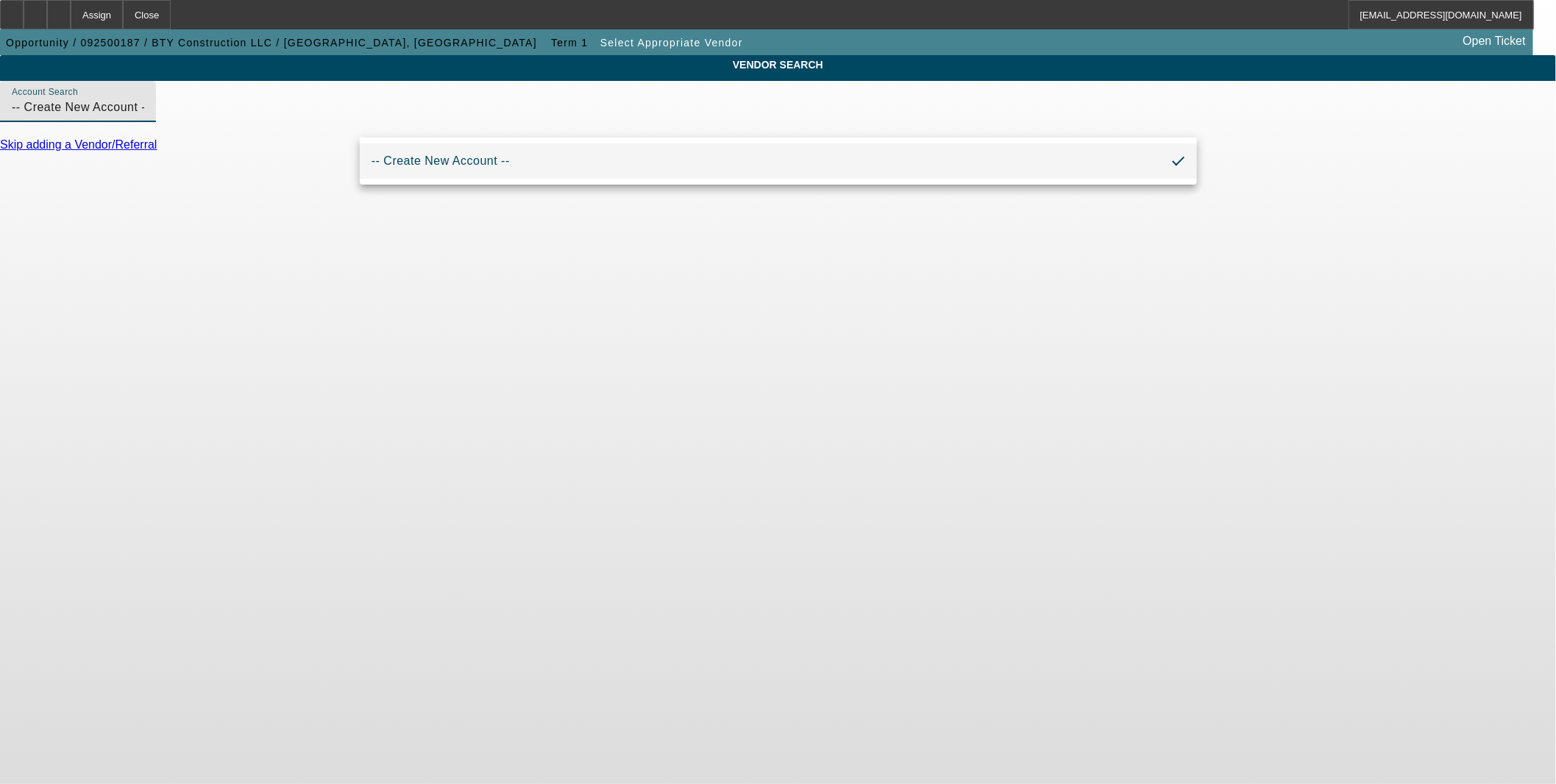
click at [144, 116] on input "-- Create New Account --" at bounding box center [78, 107] width 133 height 18
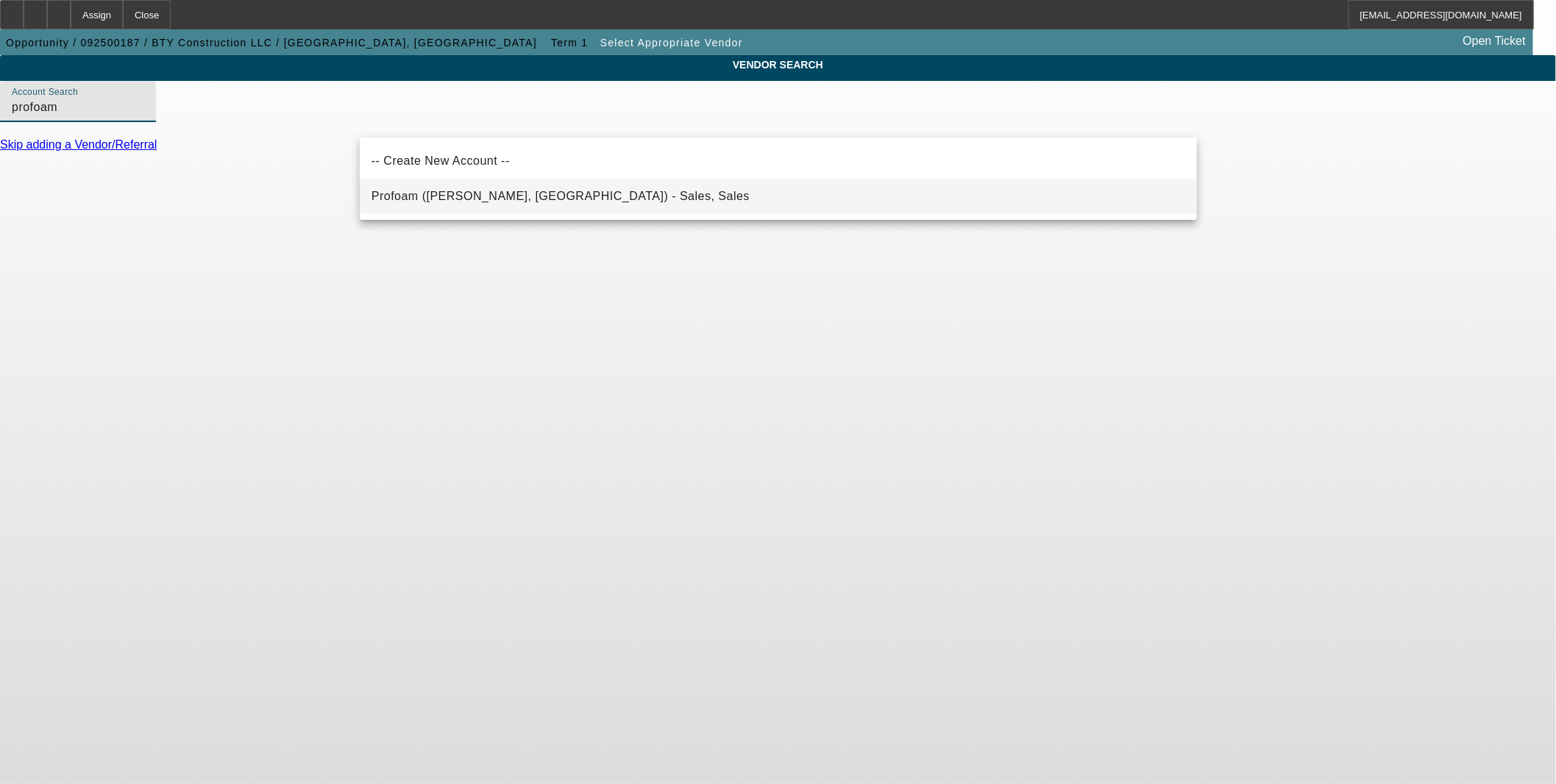
click at [494, 191] on span "Profoam (Rutledge, GA) - Sales, Sales" at bounding box center [559, 196] width 378 height 12
type input "Profoam (Rutledge, GA) - Sales, Sales"
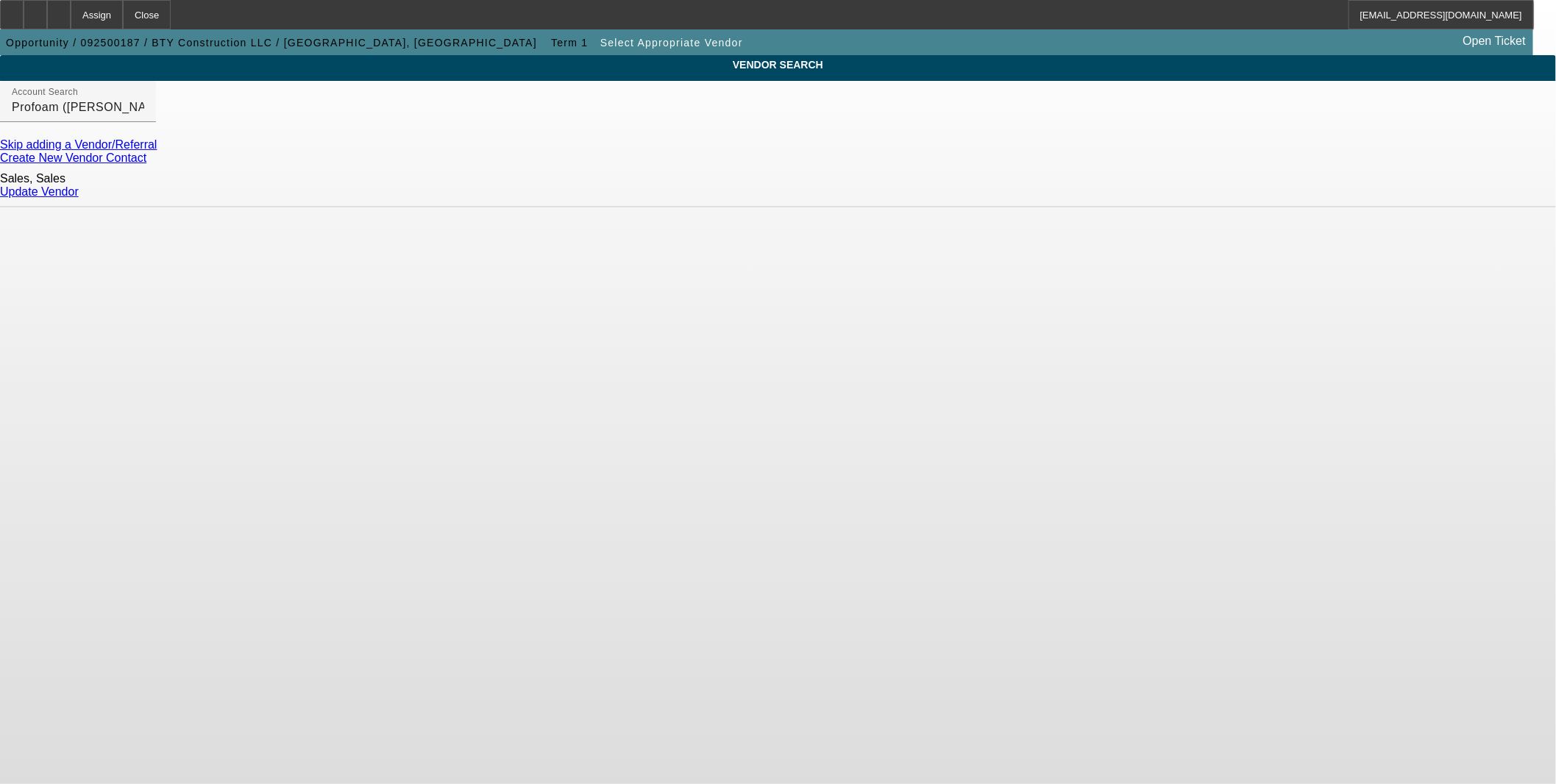
click at [79, 191] on link "Update Vendor" at bounding box center [39, 191] width 79 height 12
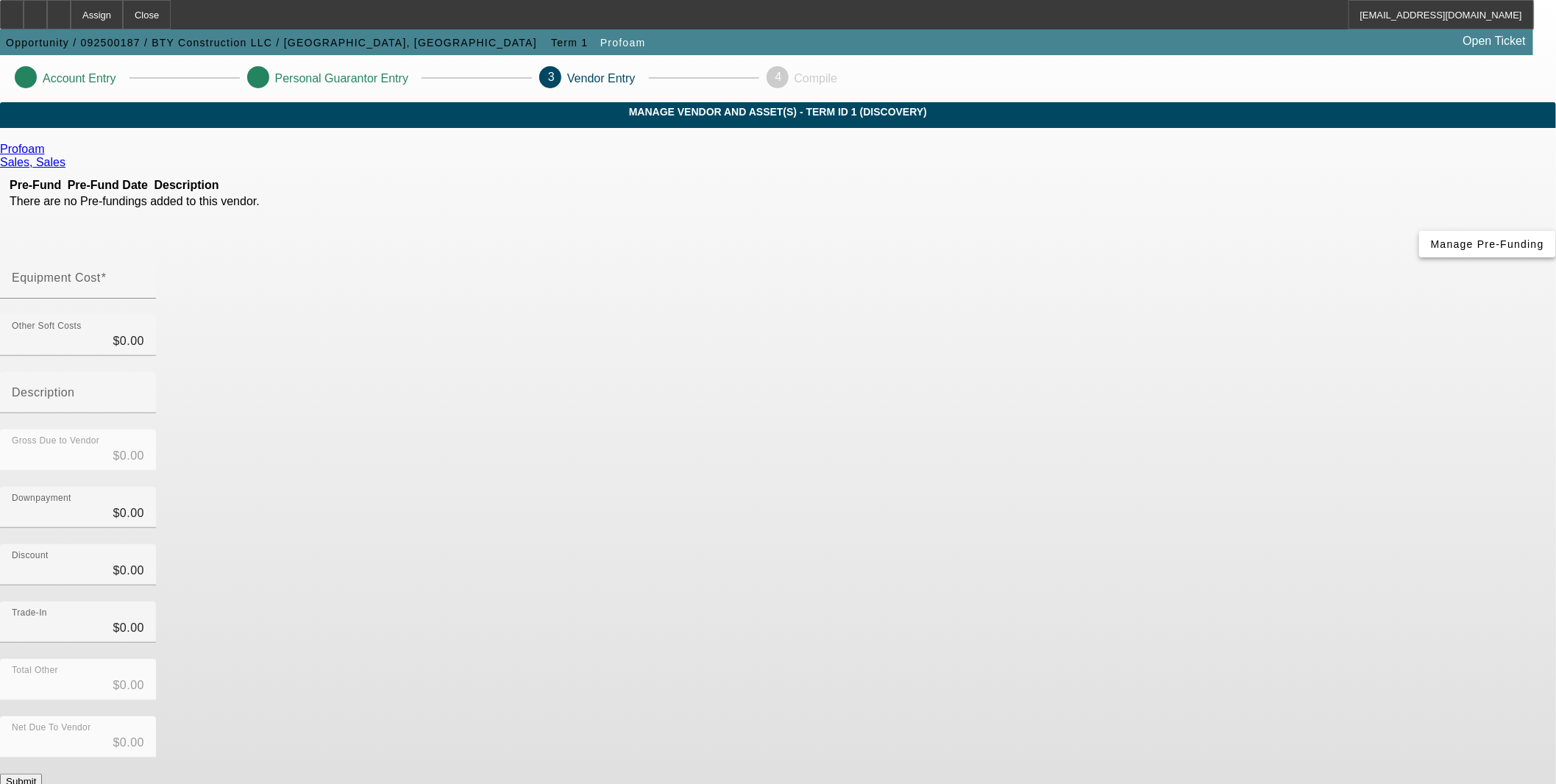
click at [1431, 251] on span "Manage Pre-Funding" at bounding box center [1487, 244] width 113 height 12
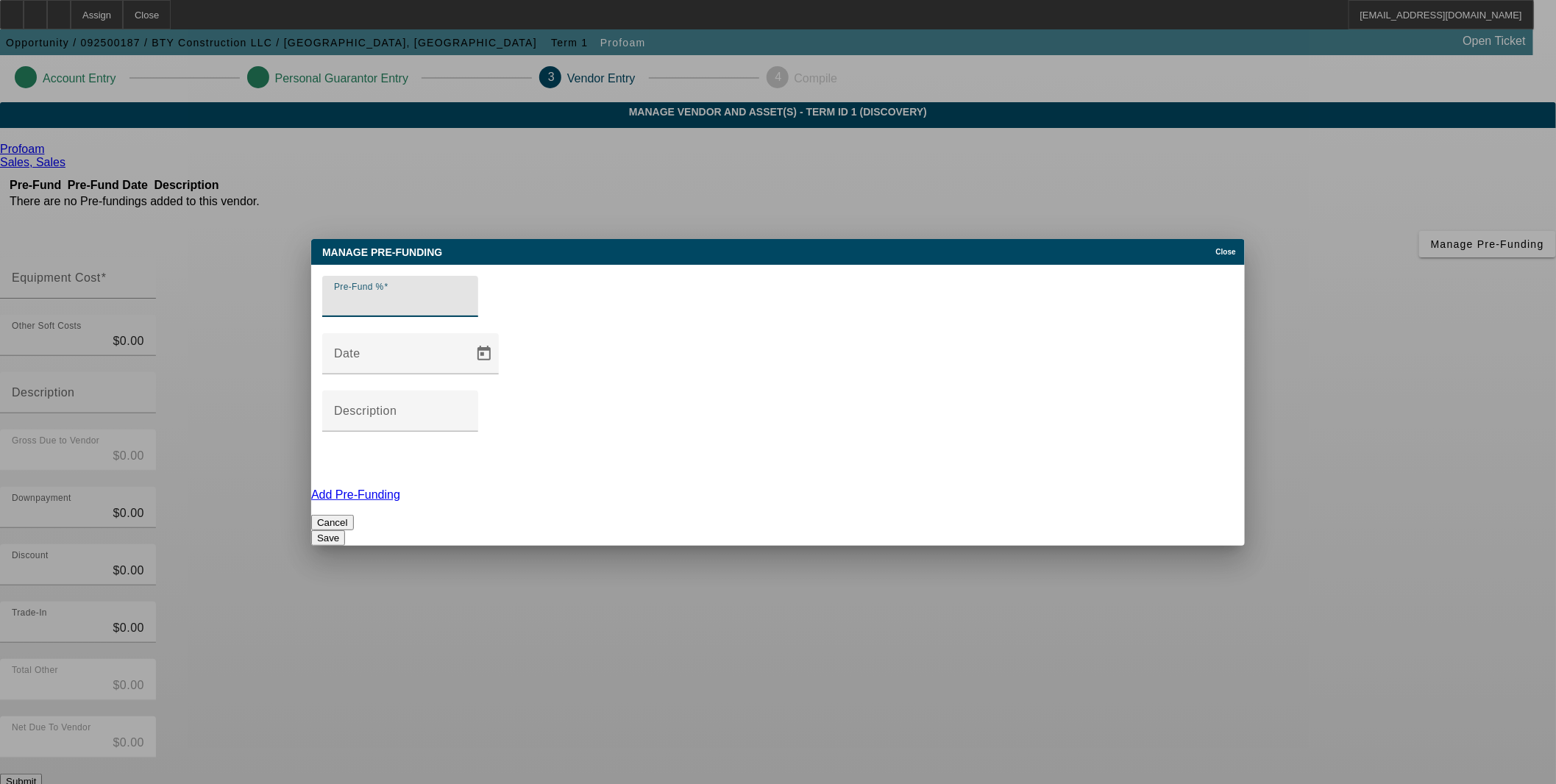
click at [467, 311] on input "Pre-Fund %" at bounding box center [400, 302] width 133 height 18
click at [445, 311] on input "Pre-Fund %" at bounding box center [400, 302] width 133 height 18
click at [438, 311] on input "Pre-Fund %" at bounding box center [400, 302] width 133 height 18
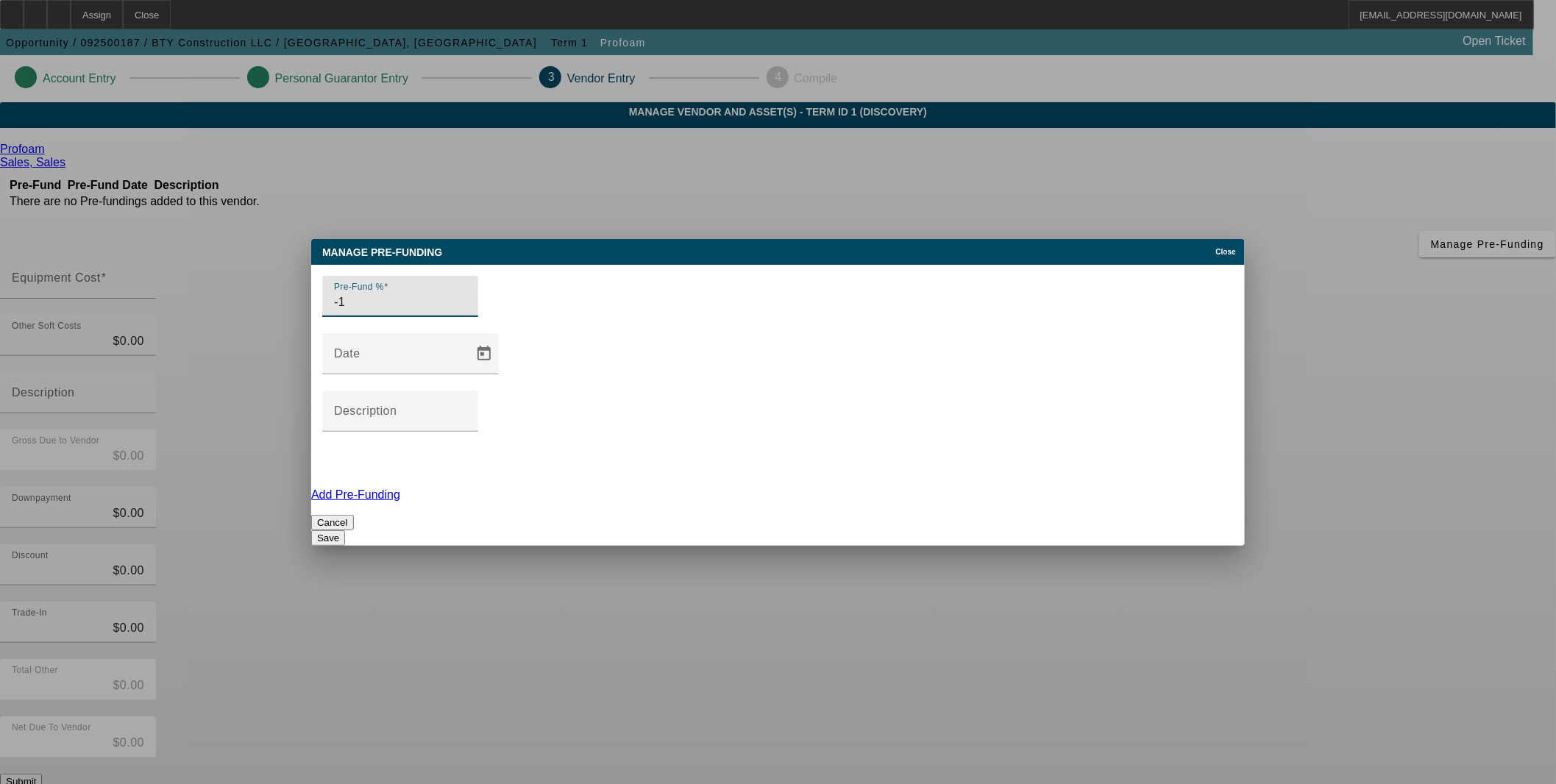
click at [467, 311] on input "-1" at bounding box center [400, 302] width 133 height 18
type input "0"
click at [467, 311] on input "0" at bounding box center [400, 302] width 133 height 18
click at [345, 531] on button "Save" at bounding box center [328, 538] width 33 height 16
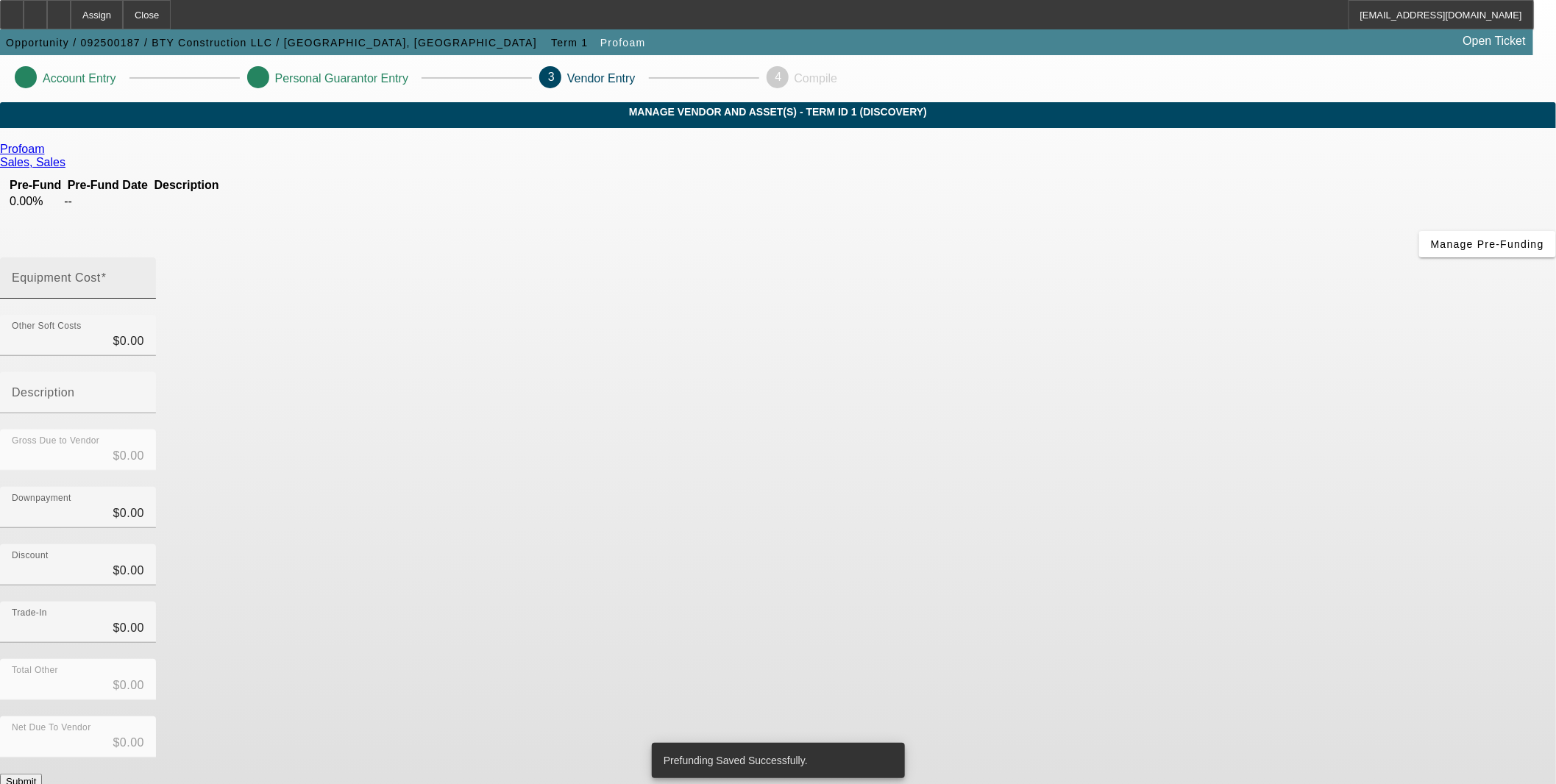
click at [144, 257] on div "Equipment Cost" at bounding box center [78, 277] width 133 height 41
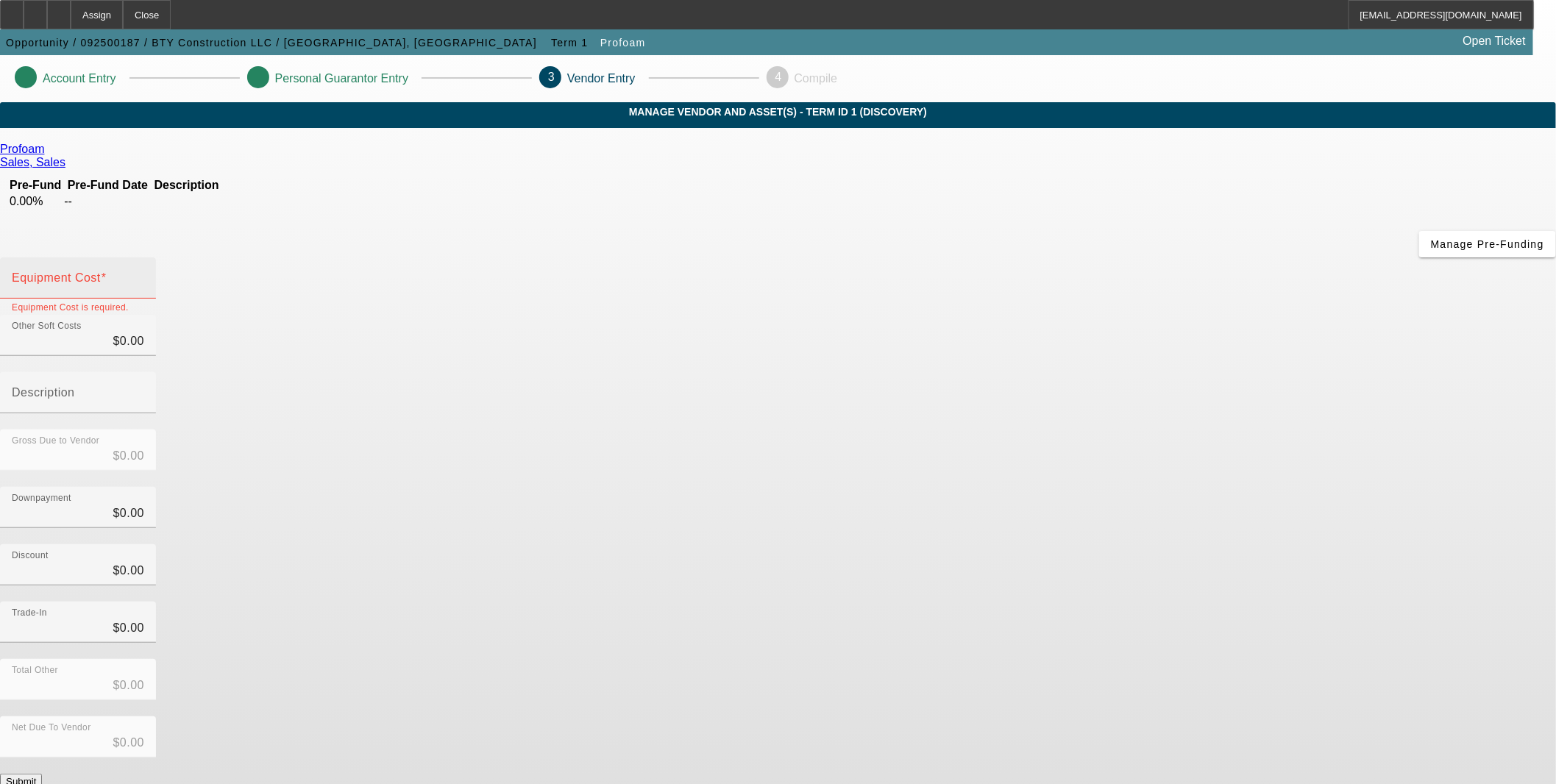
click at [144, 275] on input "Equipment Cost" at bounding box center [78, 283] width 133 height 18
type input "1"
type input "$1.00"
type input "15"
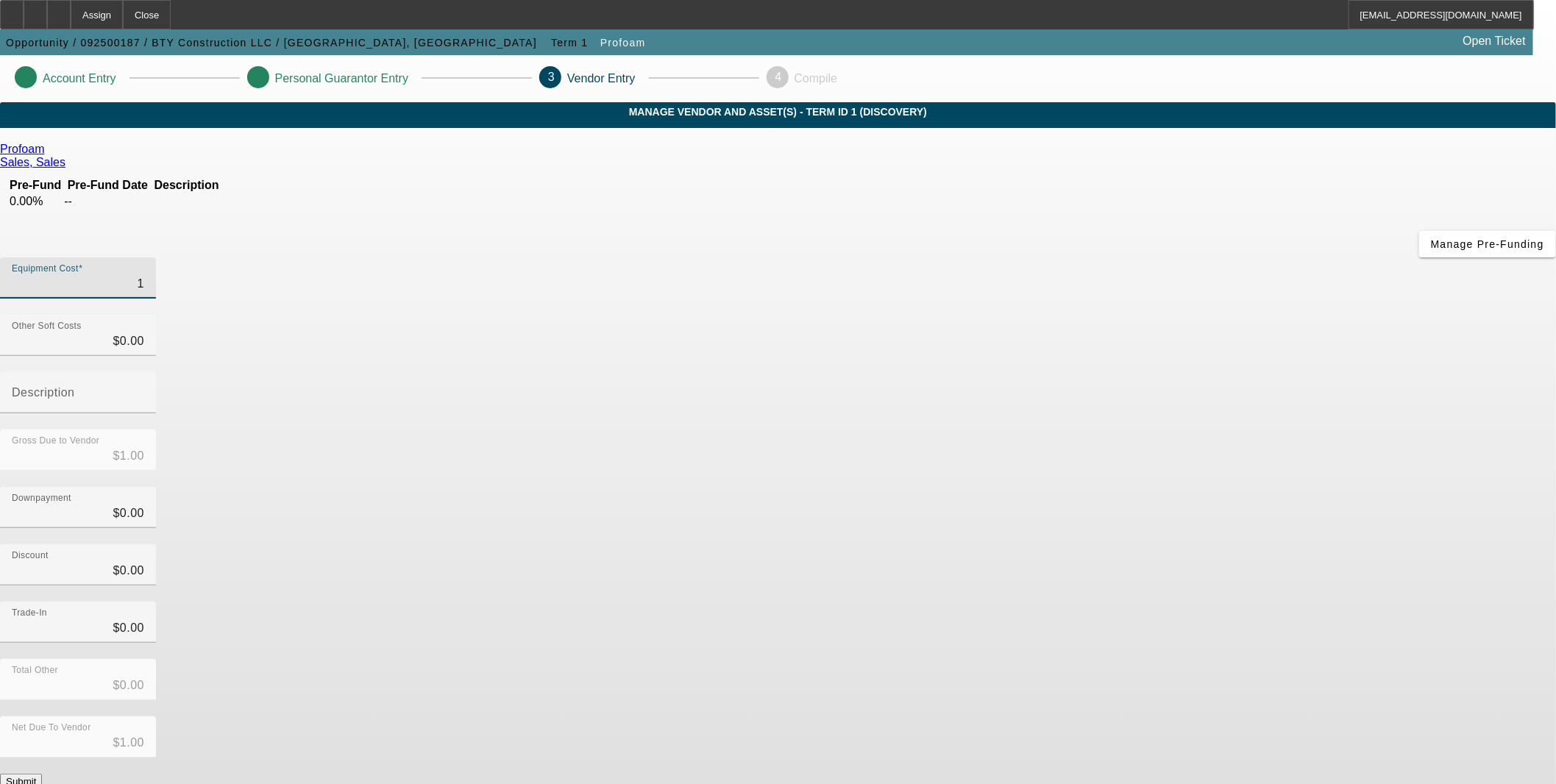
type input "$15.00"
type input "159"
type input "$159.00"
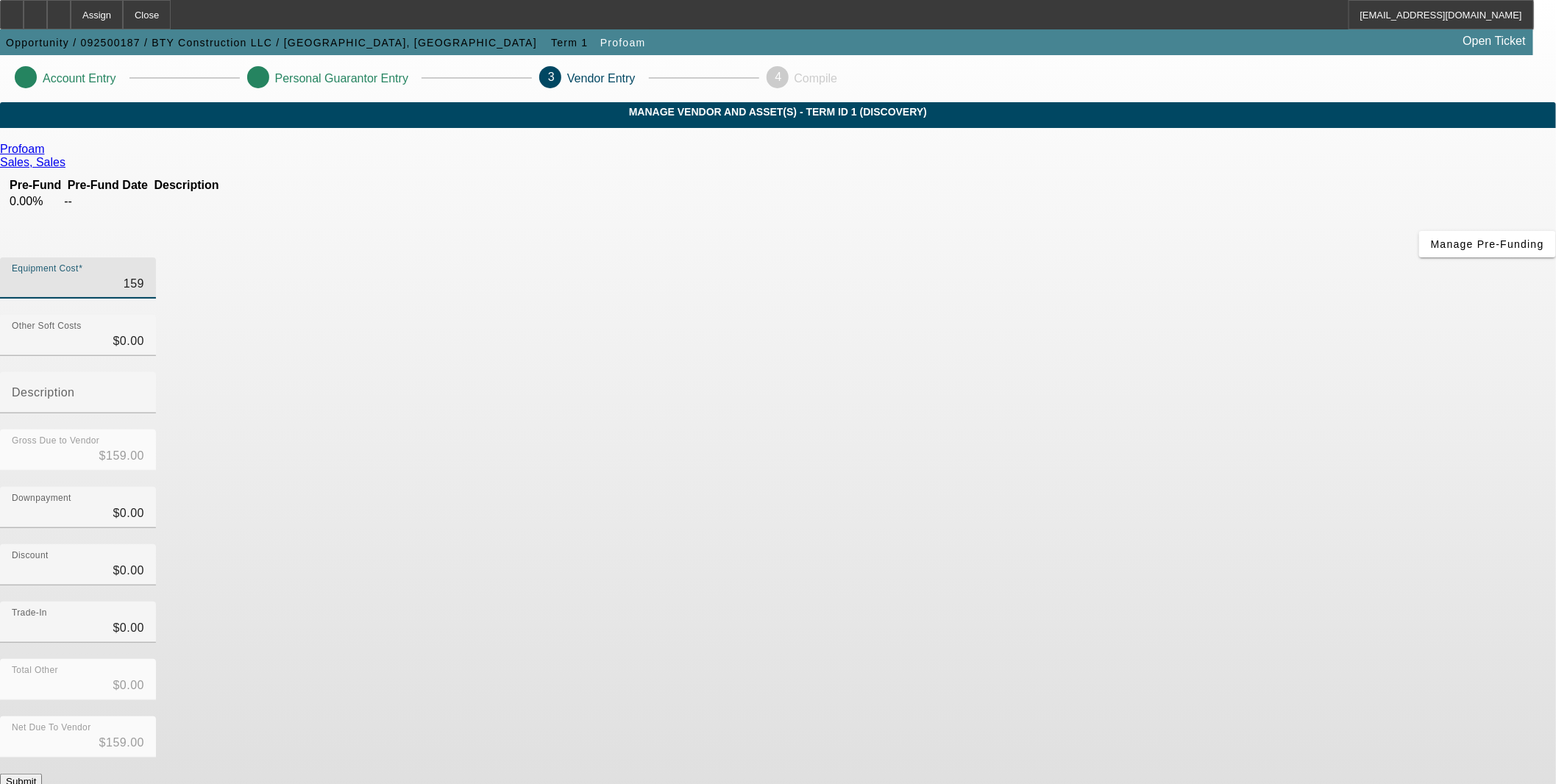
type input "1599"
type input "$1,599.00"
type input "15995"
type input "$15,995.00"
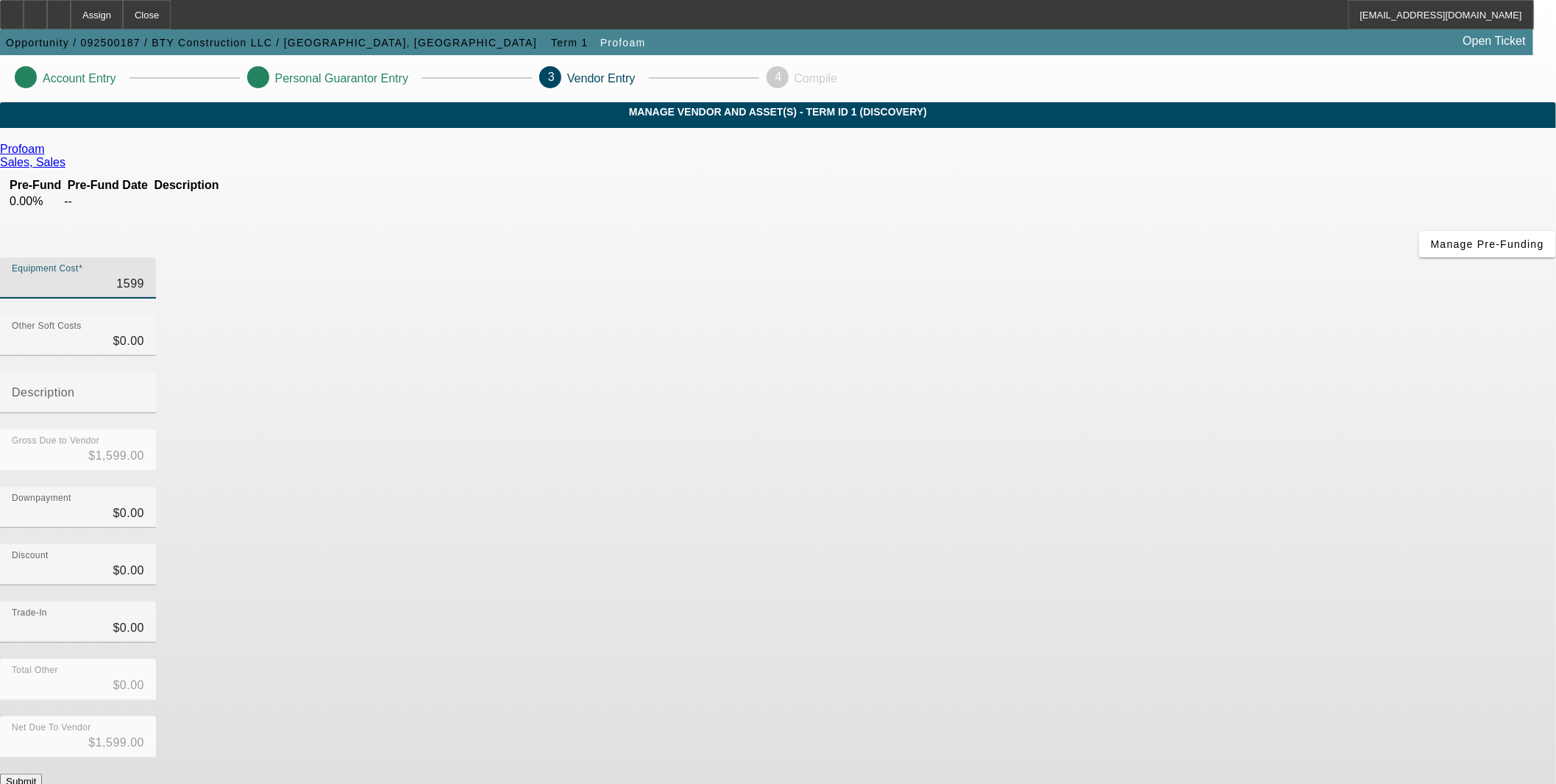
type input "$15,995.00"
type input "159950"
type input "$159,950.00"
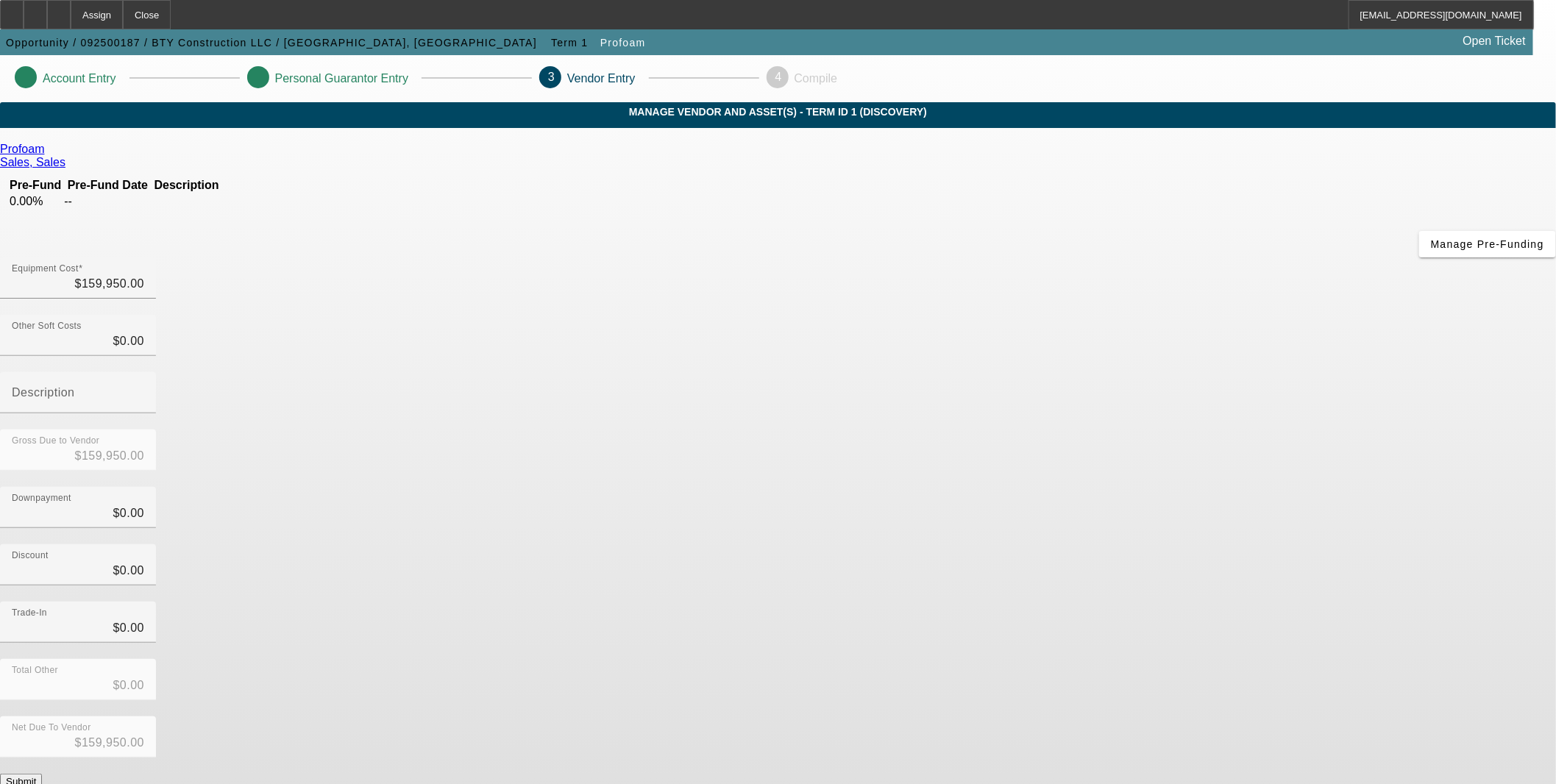
click at [1064, 487] on div "Downpayment $0.00" at bounding box center [778, 516] width 1556 height 58
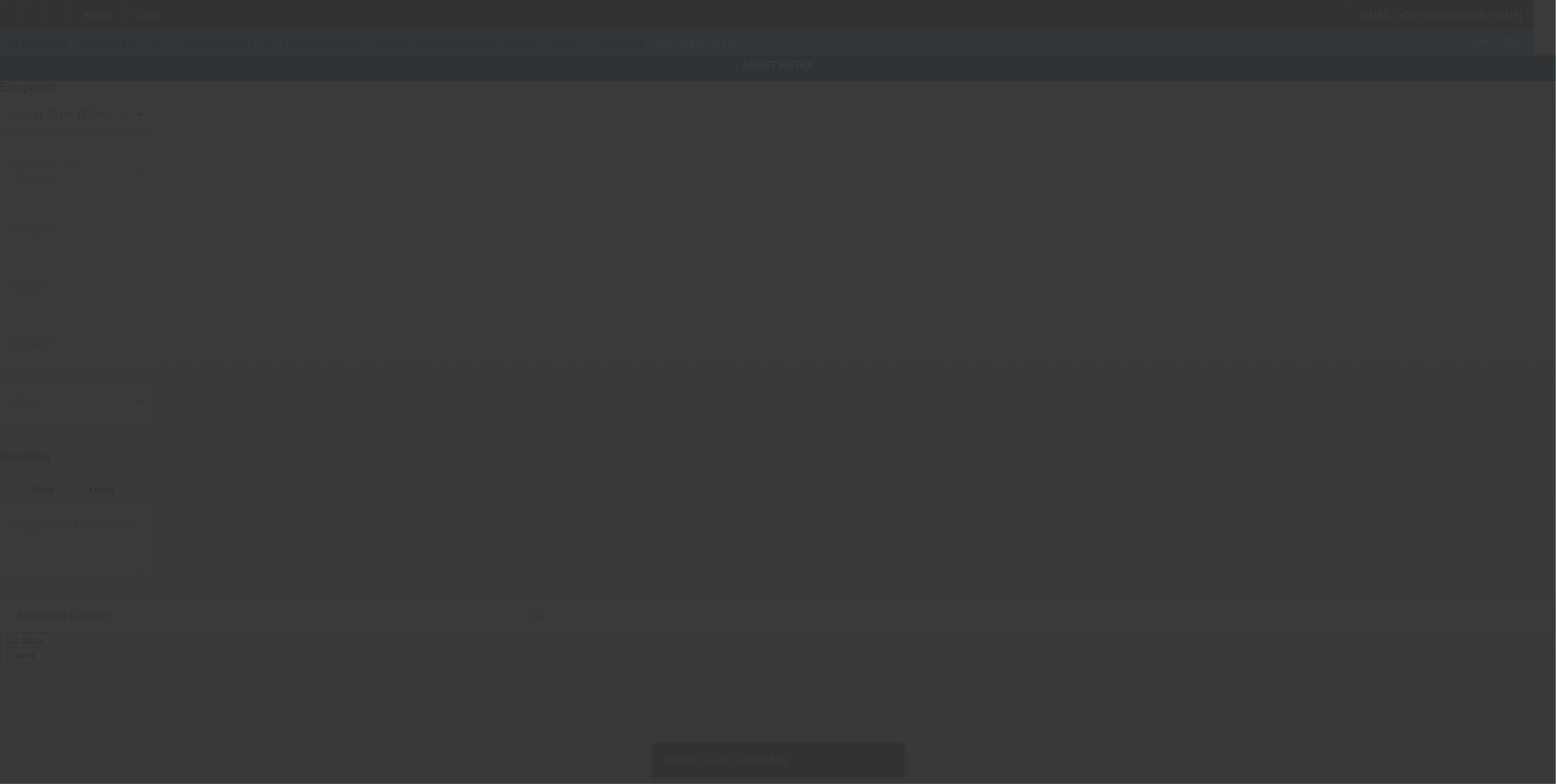
type input "1051 Bailey Woods Rd."
type input "Dacula"
type input "30019"
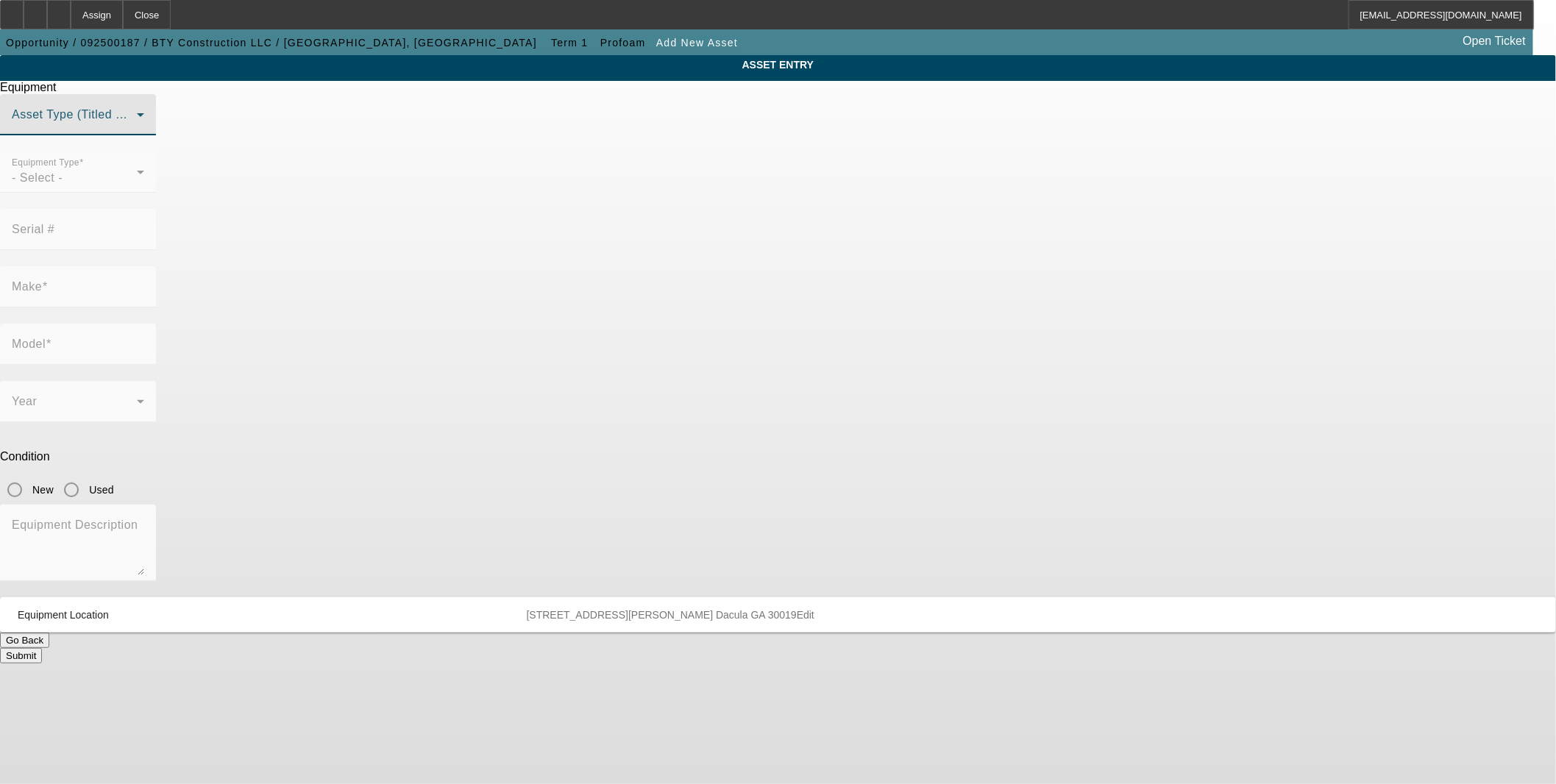
click at [136, 130] on span at bounding box center [74, 120] width 125 height 18
click at [701, 212] on mat-option "Non Title Asset" at bounding box center [778, 222] width 406 height 35
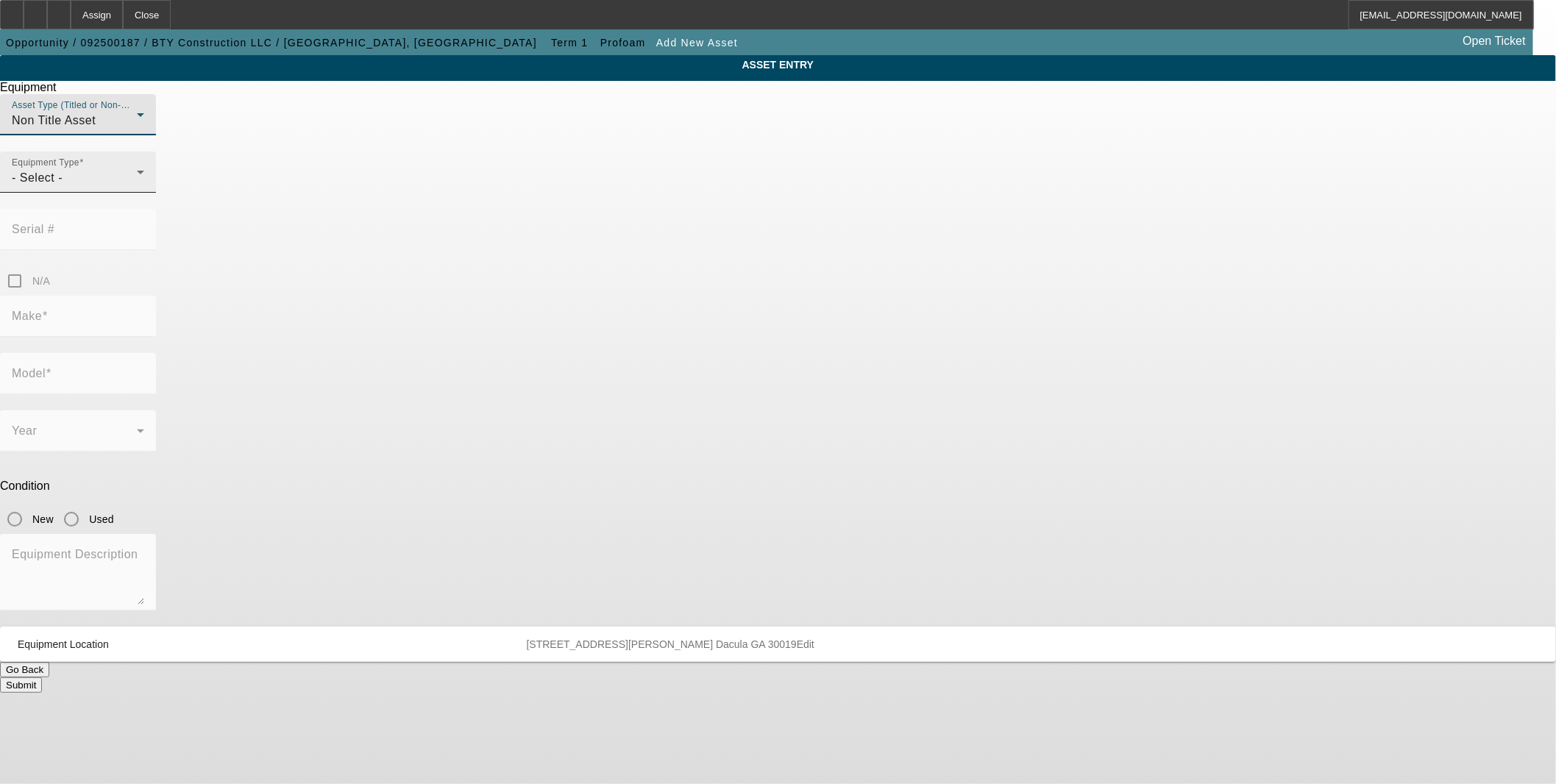
click at [136, 186] on div "- Select -" at bounding box center [74, 177] width 125 height 18
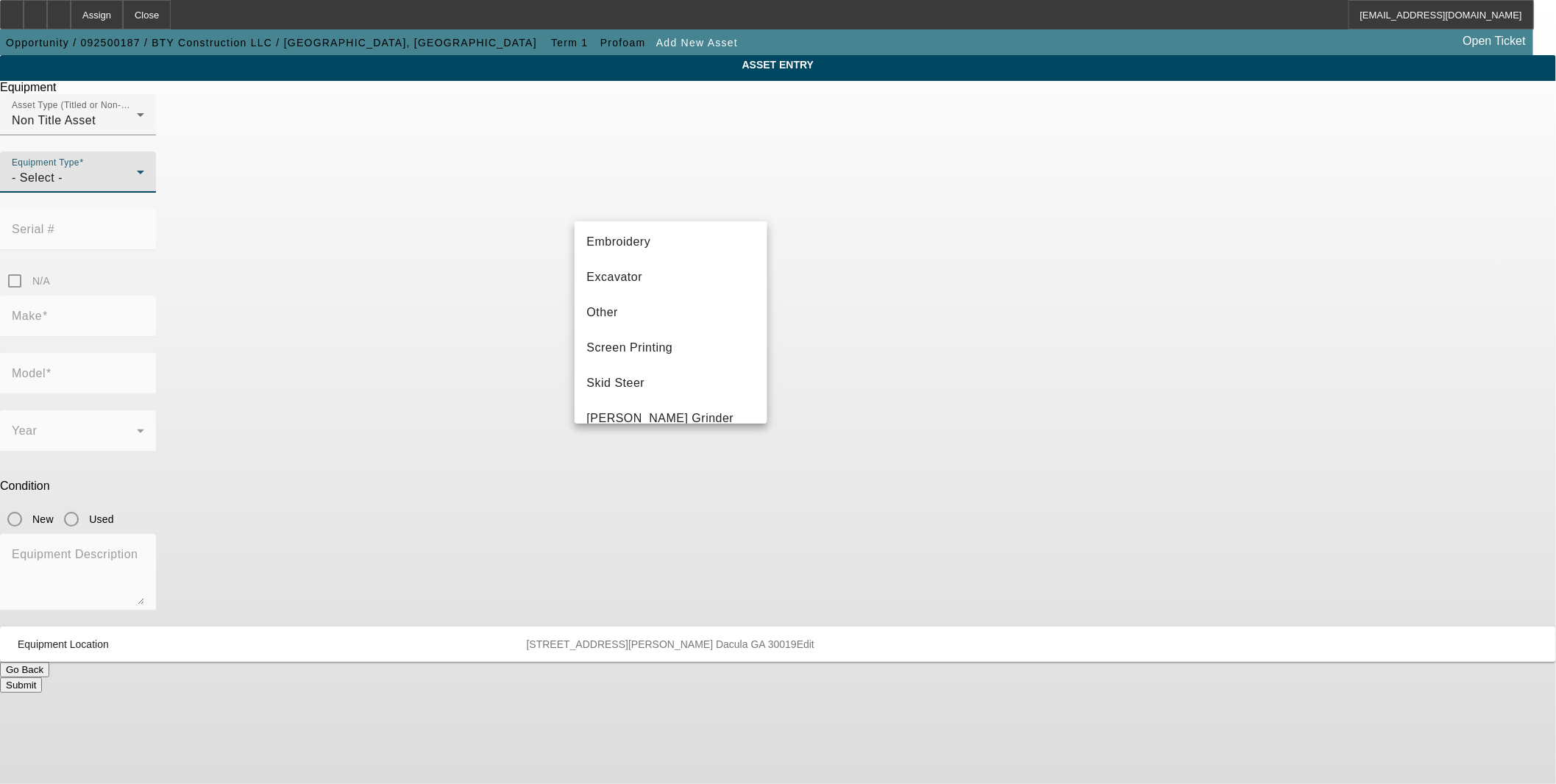
scroll to position [246, 0]
click at [651, 320] on mat-option "Other" at bounding box center [670, 317] width 192 height 35
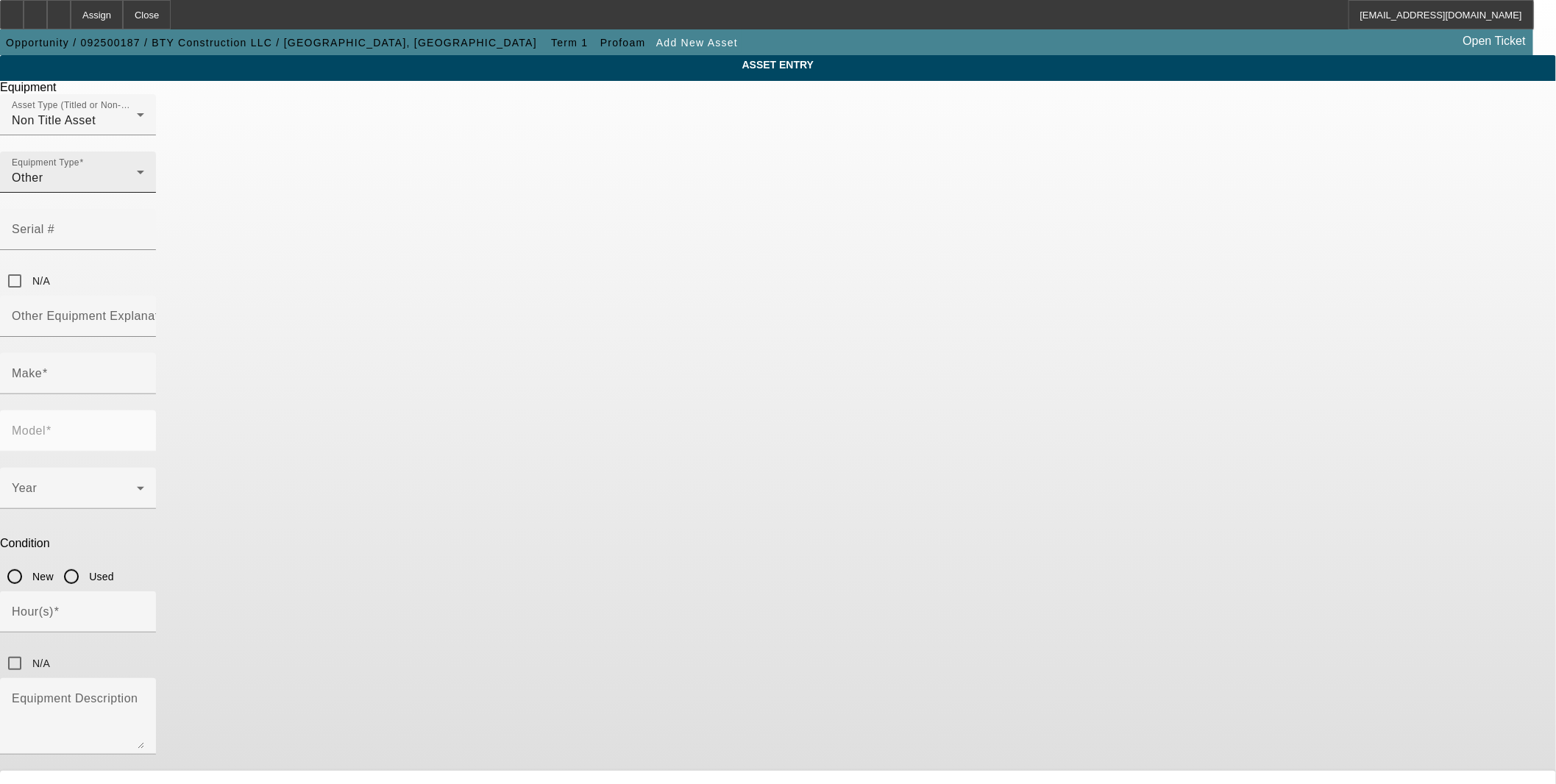
click at [136, 186] on div "Other" at bounding box center [74, 177] width 125 height 18
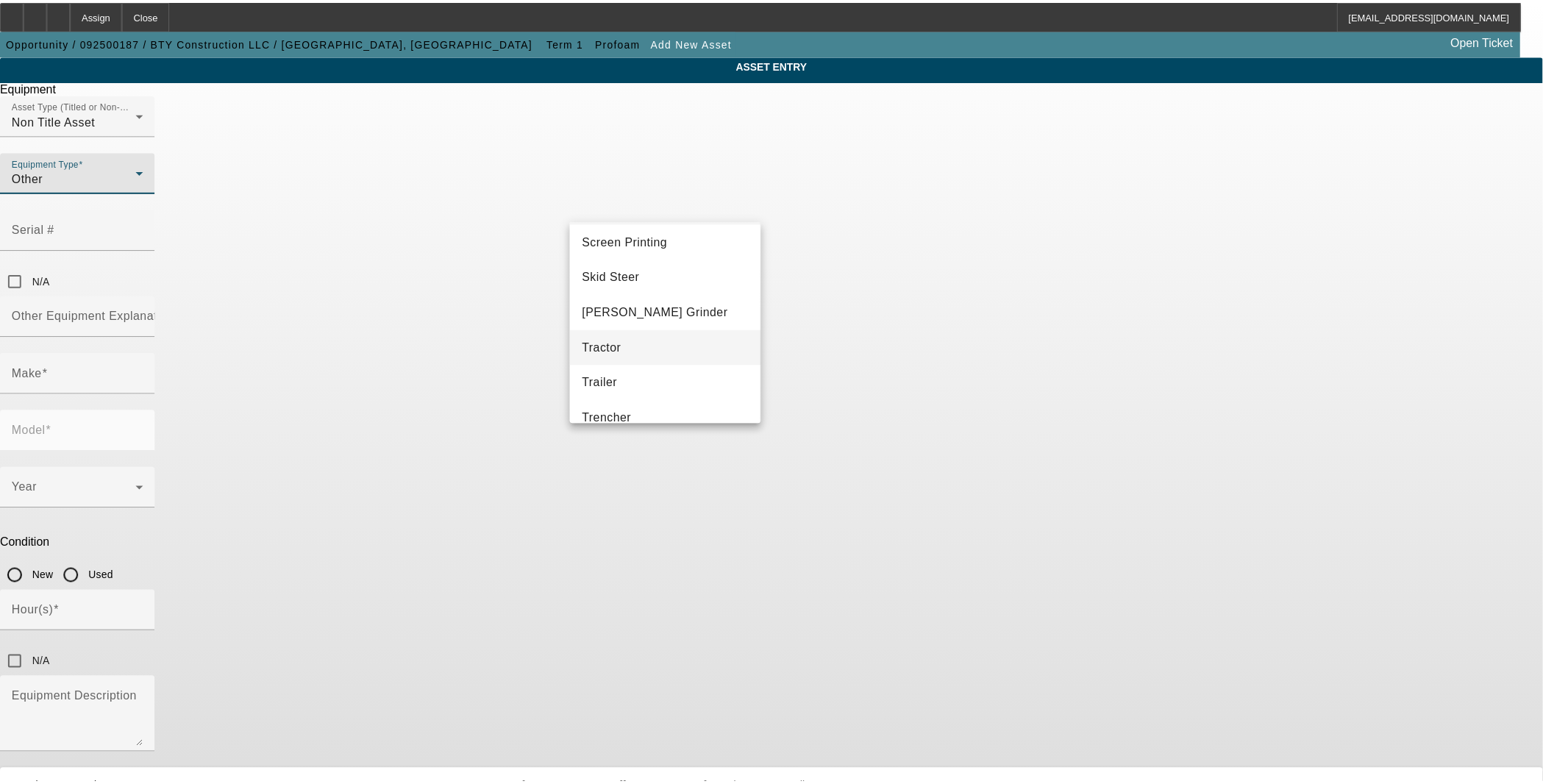
scroll to position [408, 0]
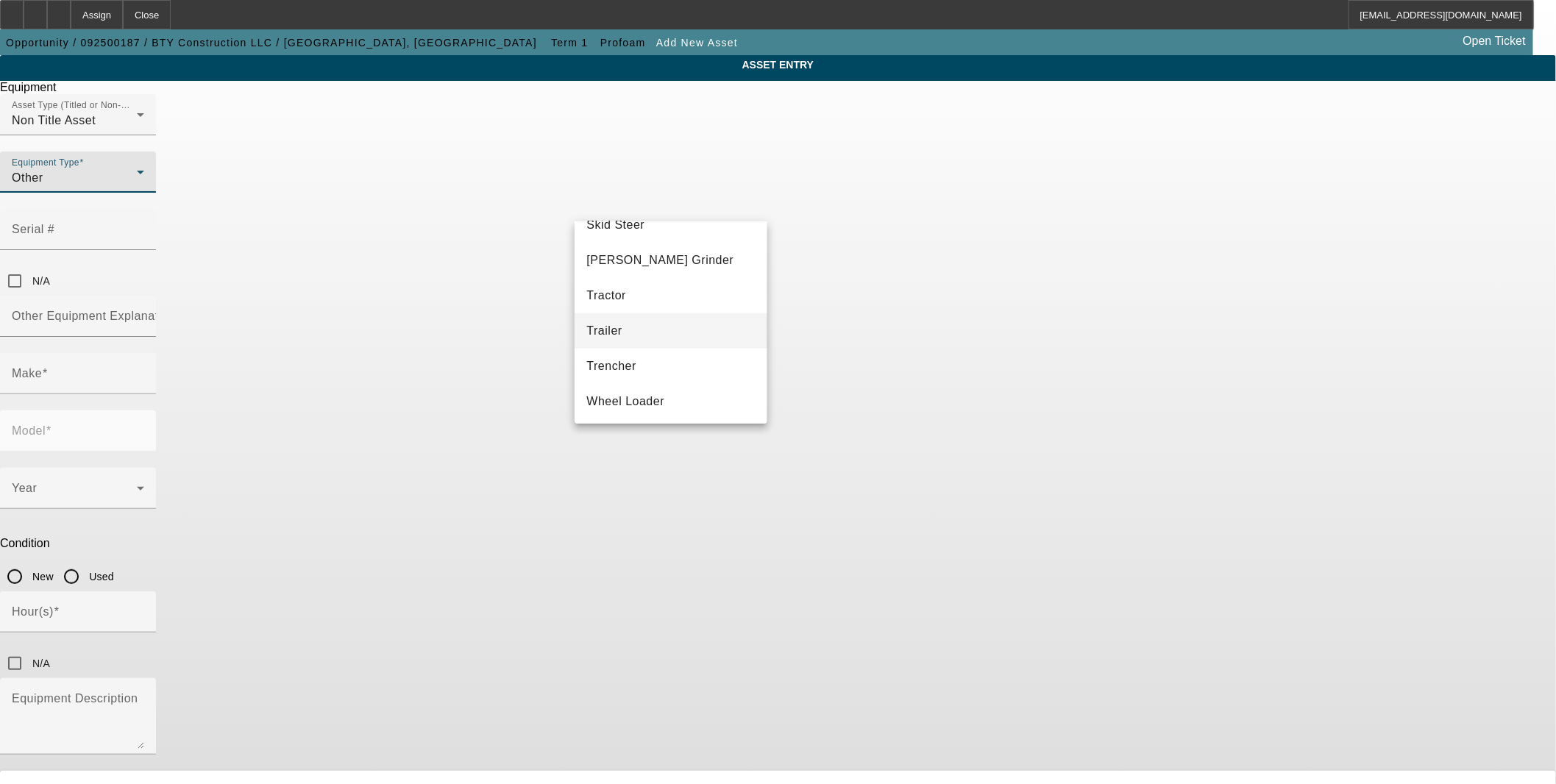
click at [671, 321] on mat-option "Trailer" at bounding box center [670, 331] width 192 height 35
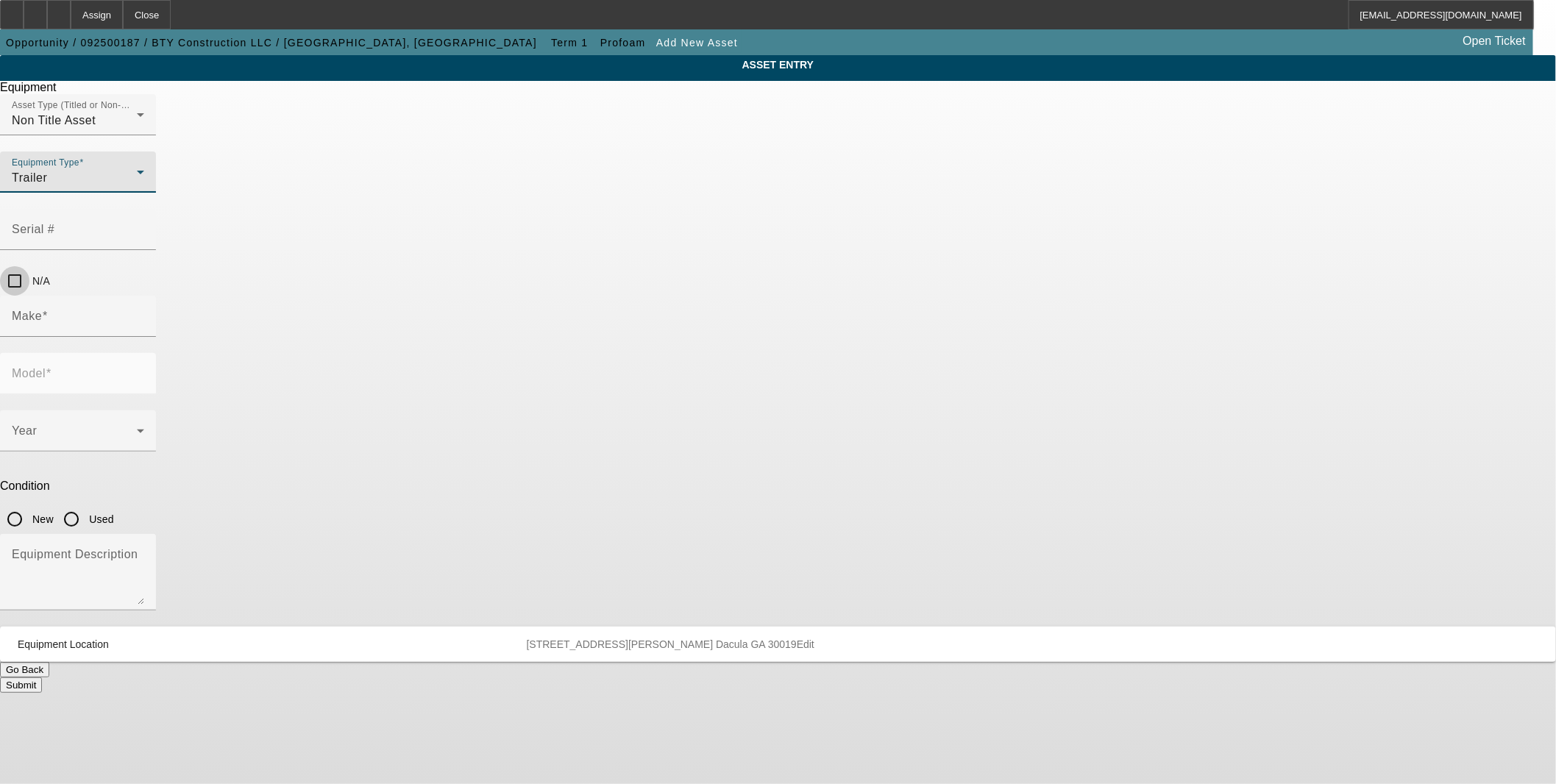
click at [30, 266] on input "N/A" at bounding box center [15, 281] width 30 height 30
checkbox input "true"
click at [144, 314] on input "Make" at bounding box center [78, 322] width 133 height 18
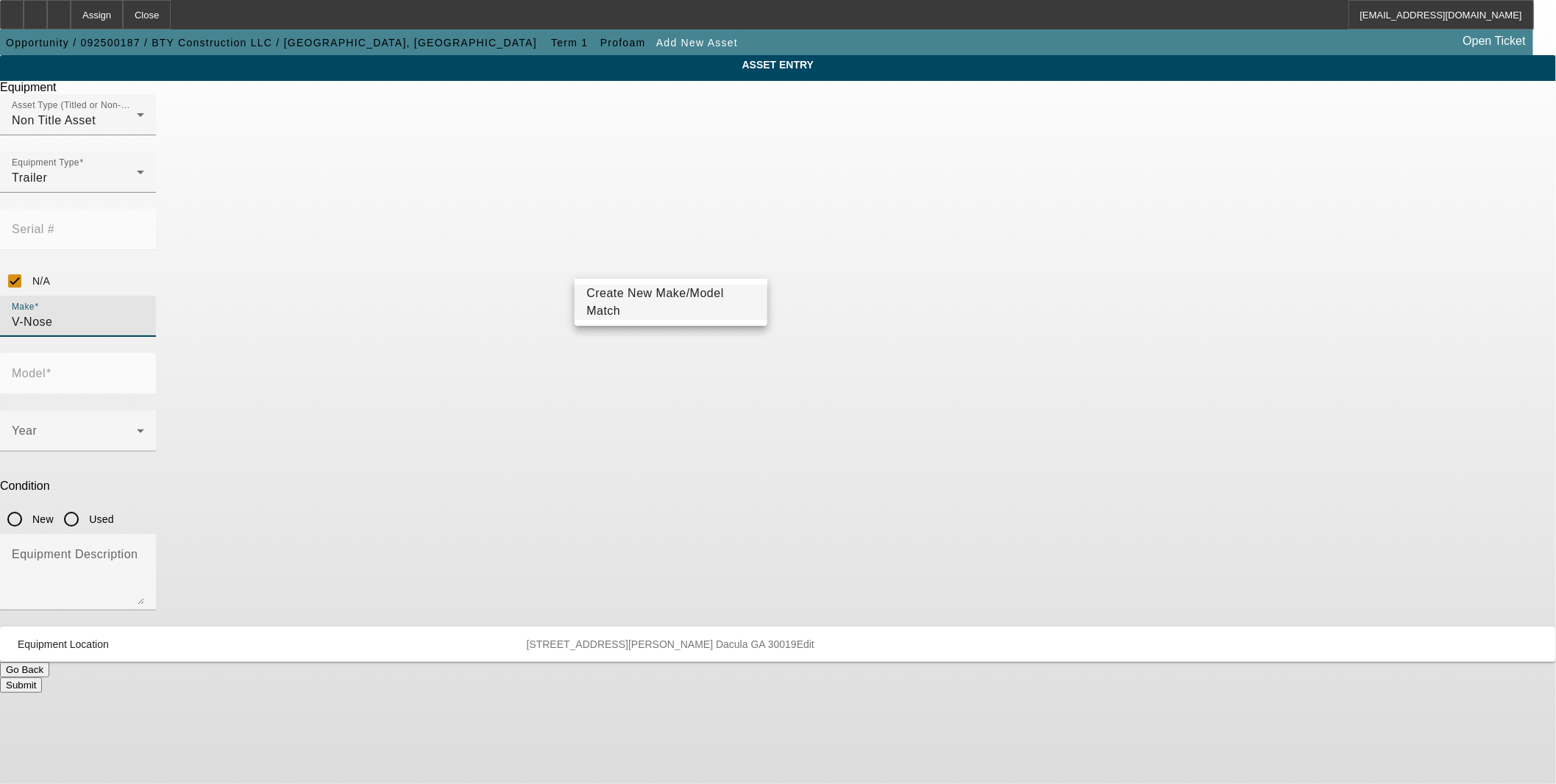
type input "V-Nose"
click at [668, 305] on span "Create New Make/Model Match" at bounding box center [655, 302] width 137 height 31
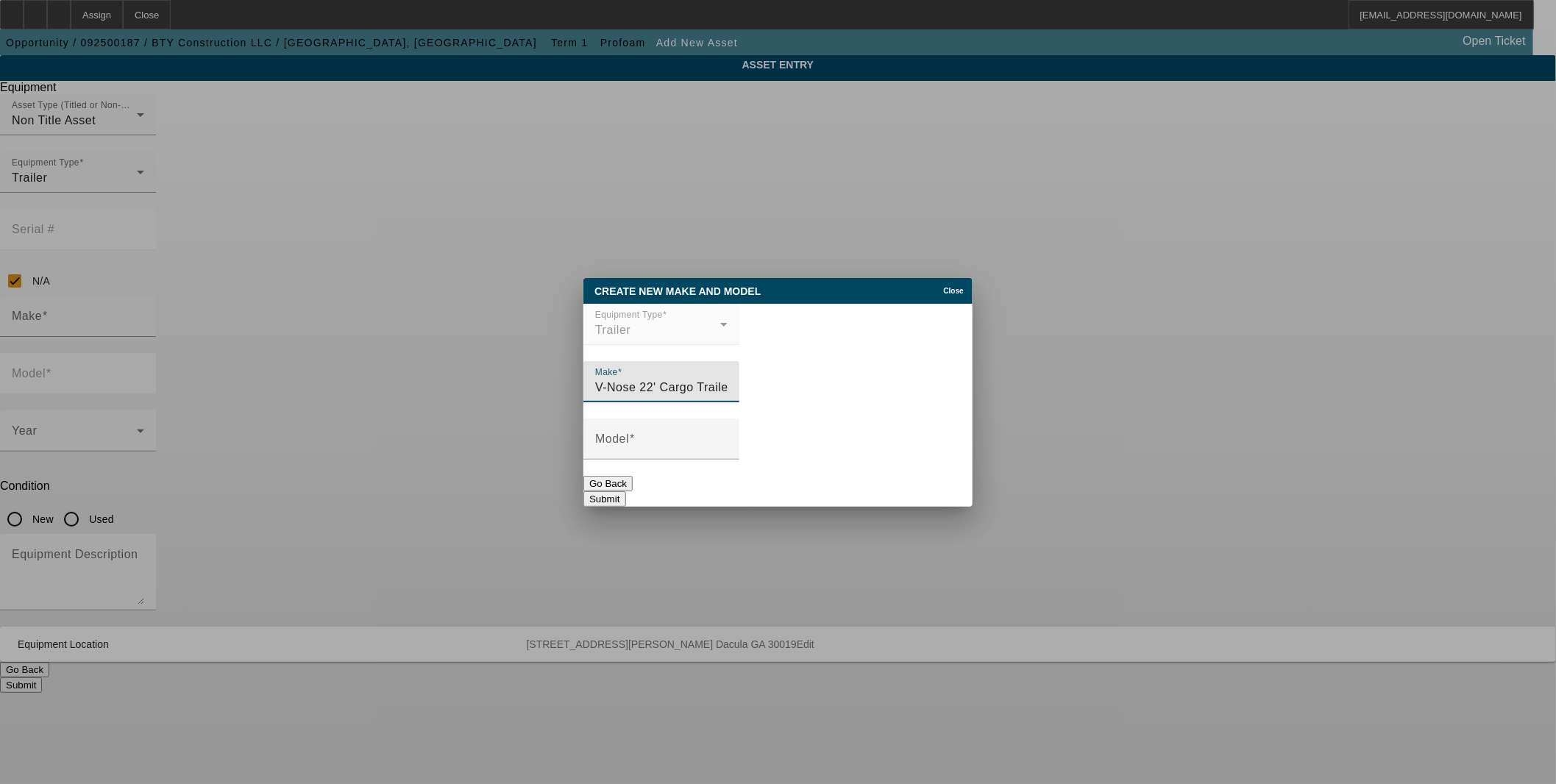
type input "V-Nose 22' Cargo Trailer"
click at [667, 388] on input "V-Nose 22' Cargo Trailer" at bounding box center [661, 387] width 133 height 18
click at [668, 391] on input "Make" at bounding box center [661, 387] width 133 height 18
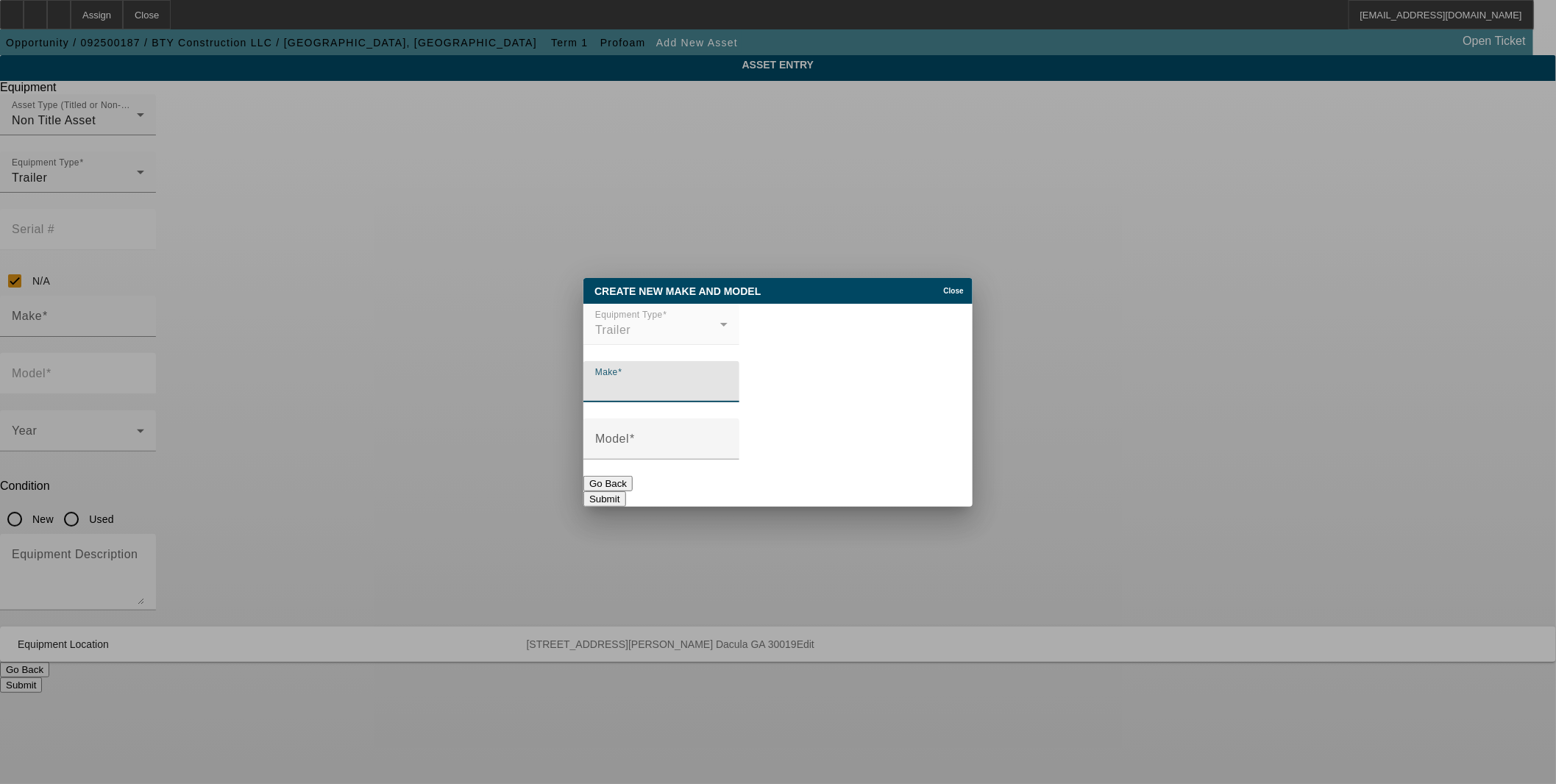
paste input "V-Nose 22' Cargo Trailer"
drag, startPoint x: 655, startPoint y: 389, endPoint x: 747, endPoint y: 390, distance: 92.0
click at [727, 390] on input "V-Nose 22' Cargo Trailer" at bounding box center [661, 387] width 133 height 18
type input "V-Nose 22'"
click at [701, 442] on input "Model" at bounding box center [661, 444] width 133 height 18
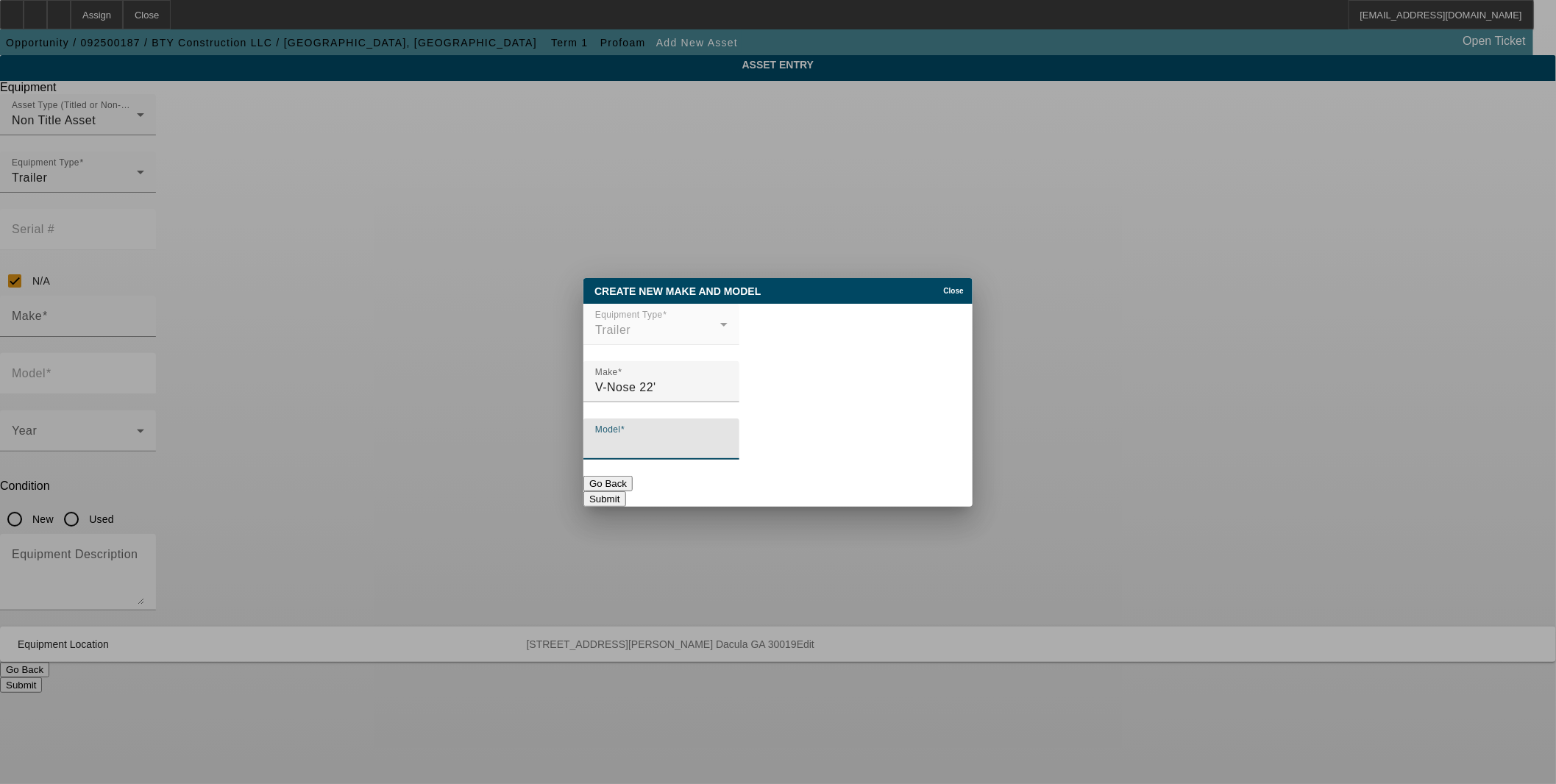
paste input "Cargo Trailer"
type input "Cargo Trailer"
click at [625, 492] on button "Submit" at bounding box center [604, 499] width 42 height 16
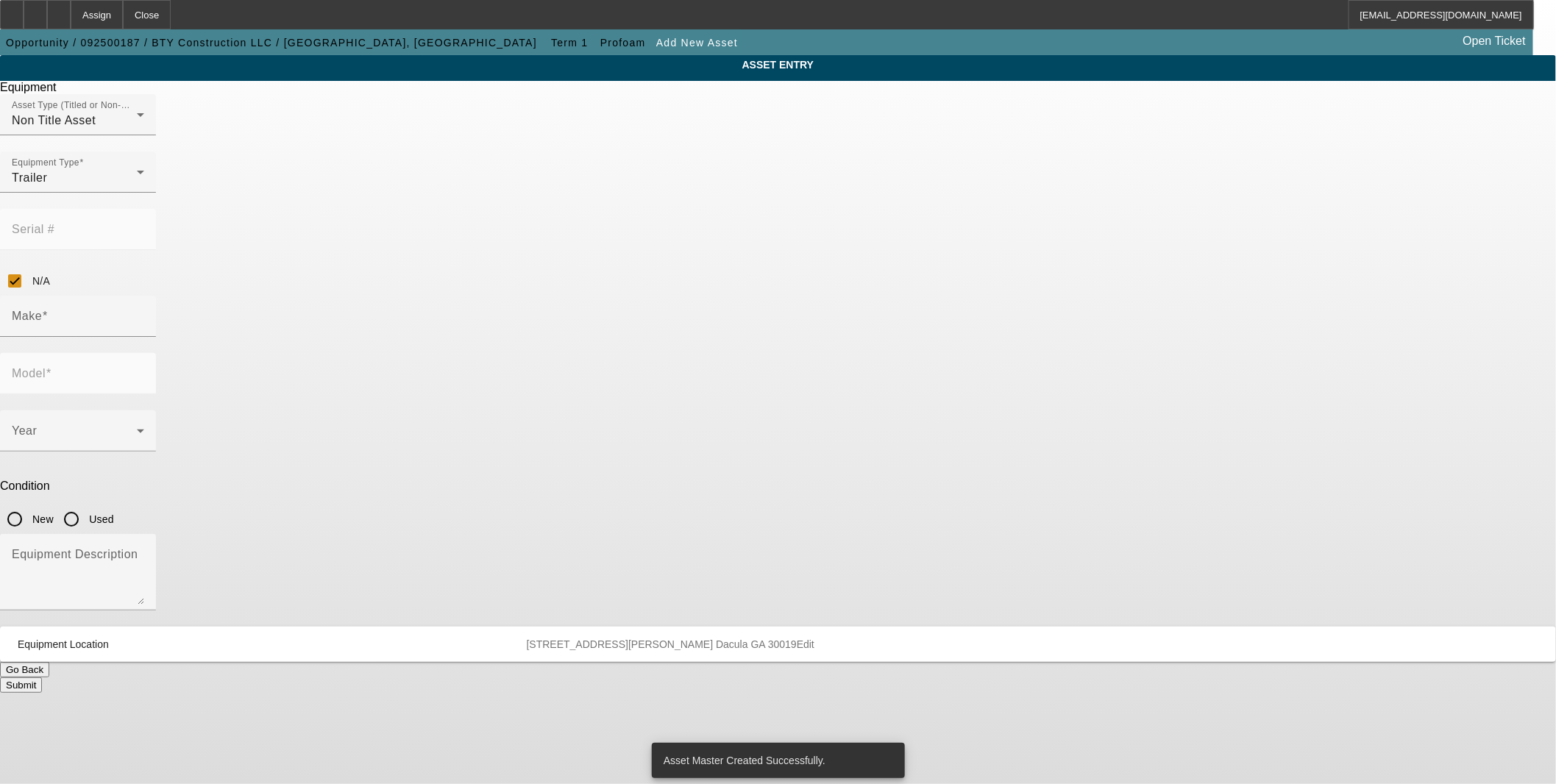
type input "V-Nose 22'"
type input "Cargo Trailer"
click at [149, 422] on icon at bounding box center [140, 431] width 18 height 18
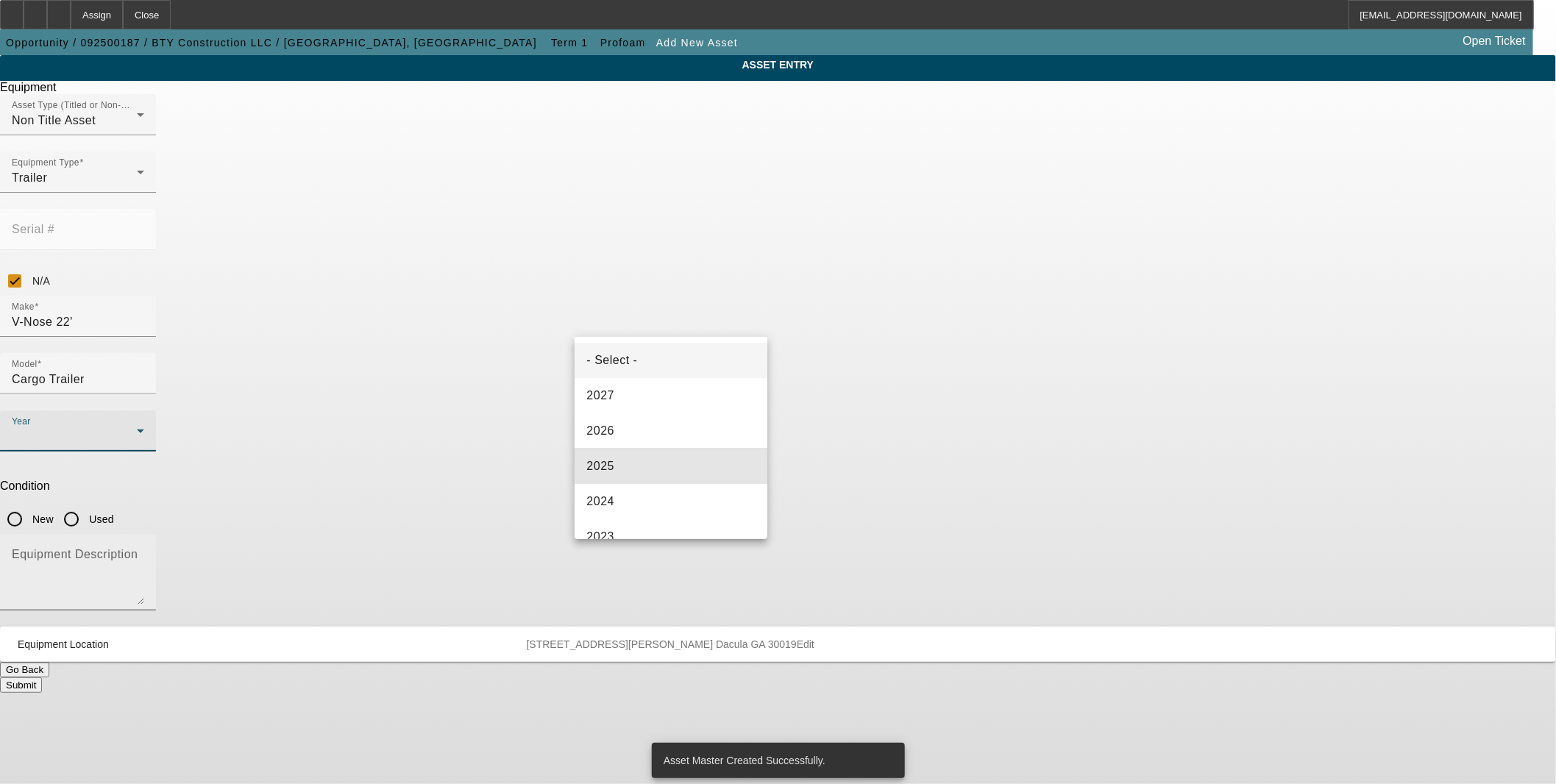
drag, startPoint x: 688, startPoint y: 457, endPoint x: 722, endPoint y: 419, distance: 51.0
click at [688, 457] on mat-option "2025" at bounding box center [670, 467] width 192 height 35
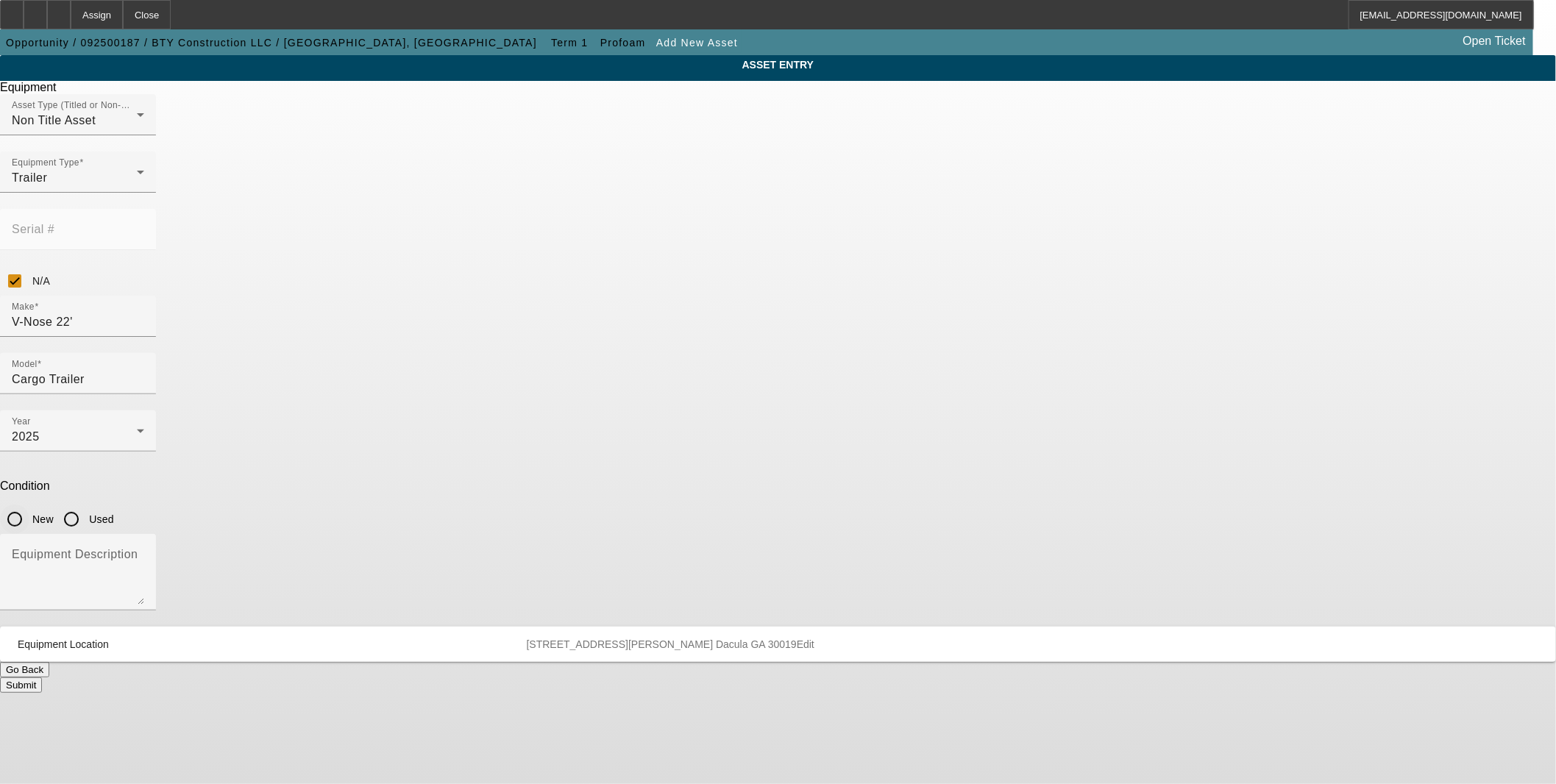
click at [30, 505] on input "New" at bounding box center [15, 520] width 30 height 30
radio input "true"
click at [144, 552] on textarea "Equipment Description" at bounding box center [78, 578] width 133 height 53
click at [42, 677] on button "Submit" at bounding box center [20, 685] width 42 height 16
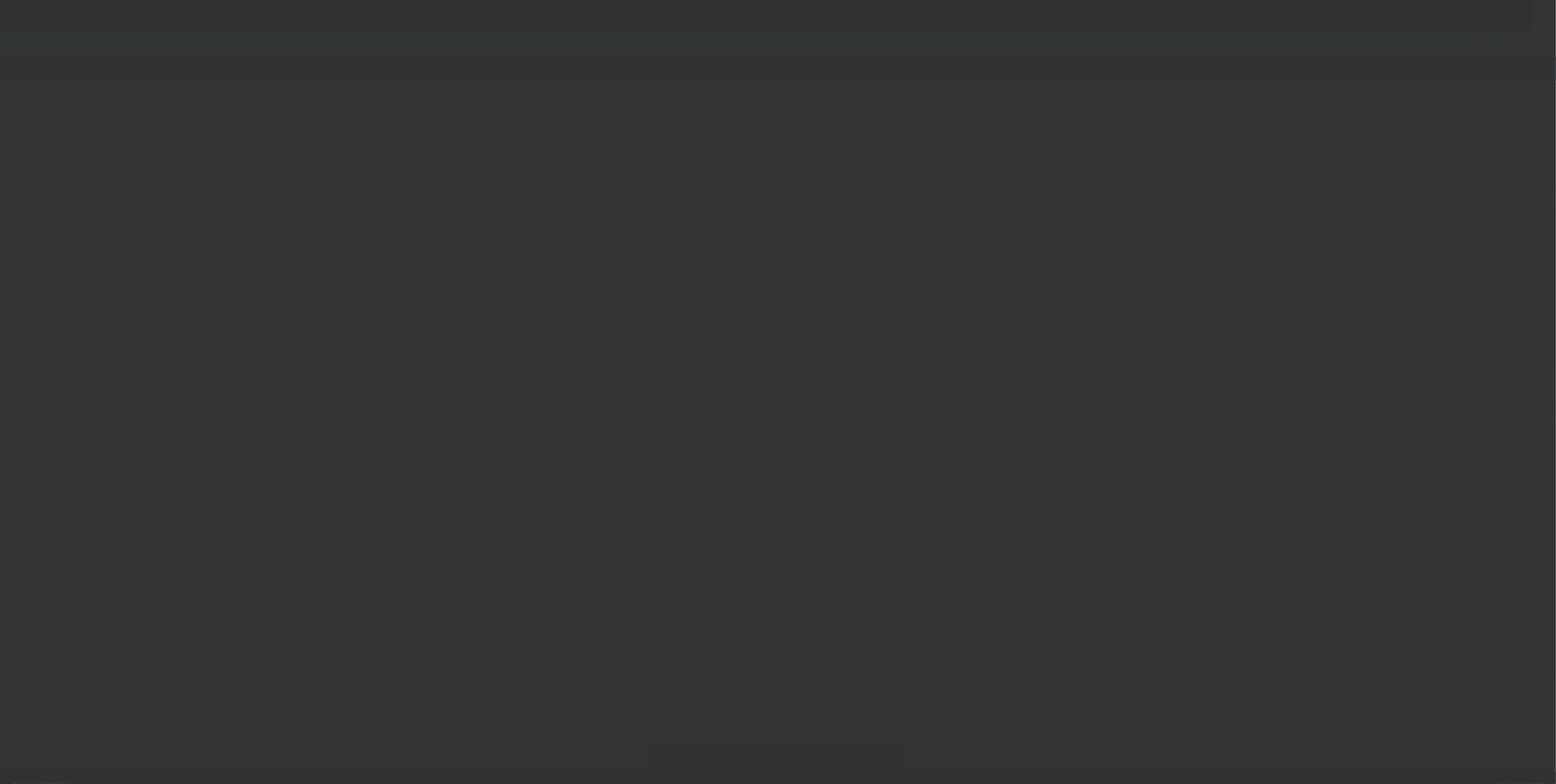
type input "$159,950.00"
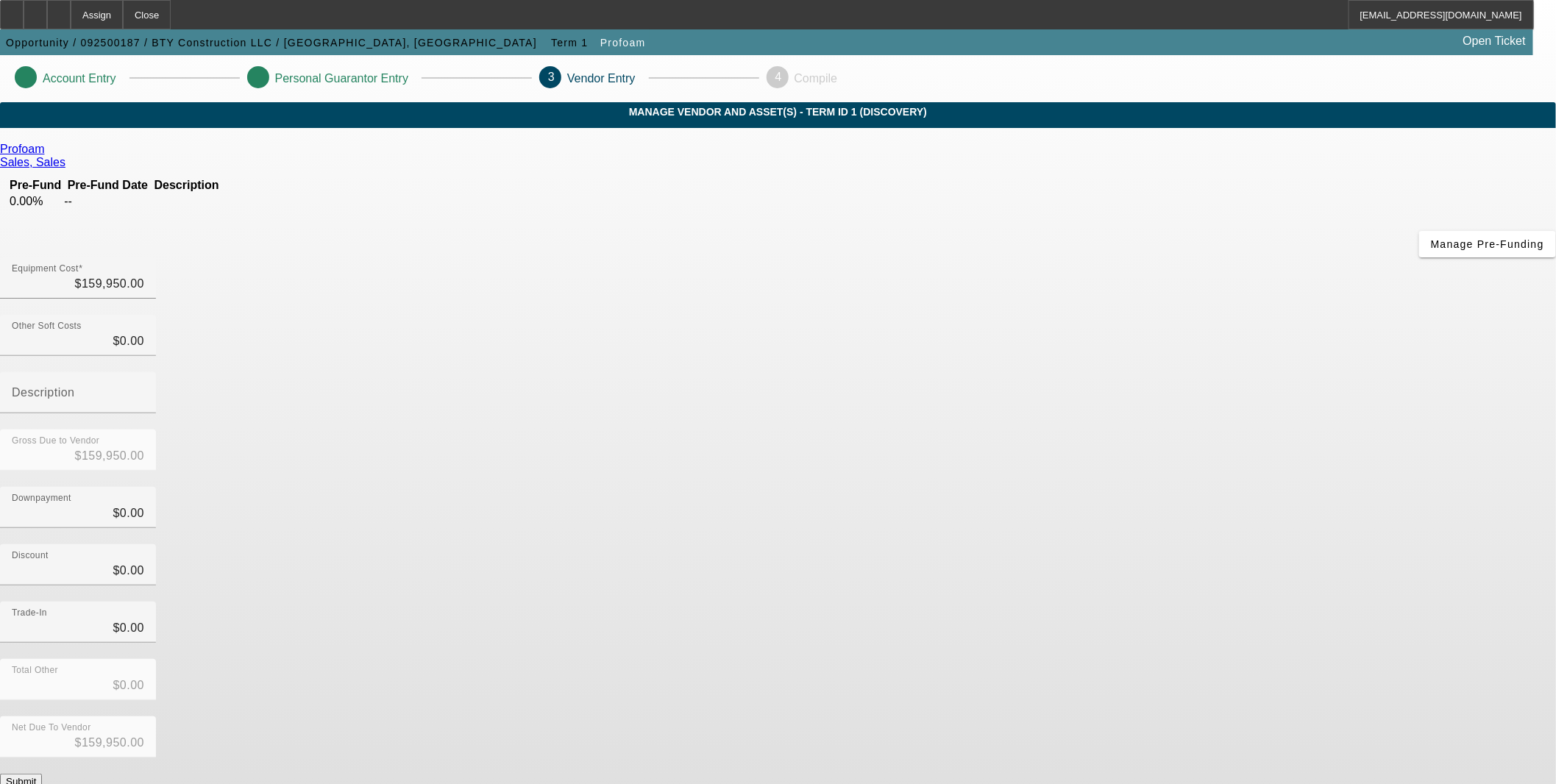
click at [42, 774] on button "Submit" at bounding box center [20, 781] width 42 height 16
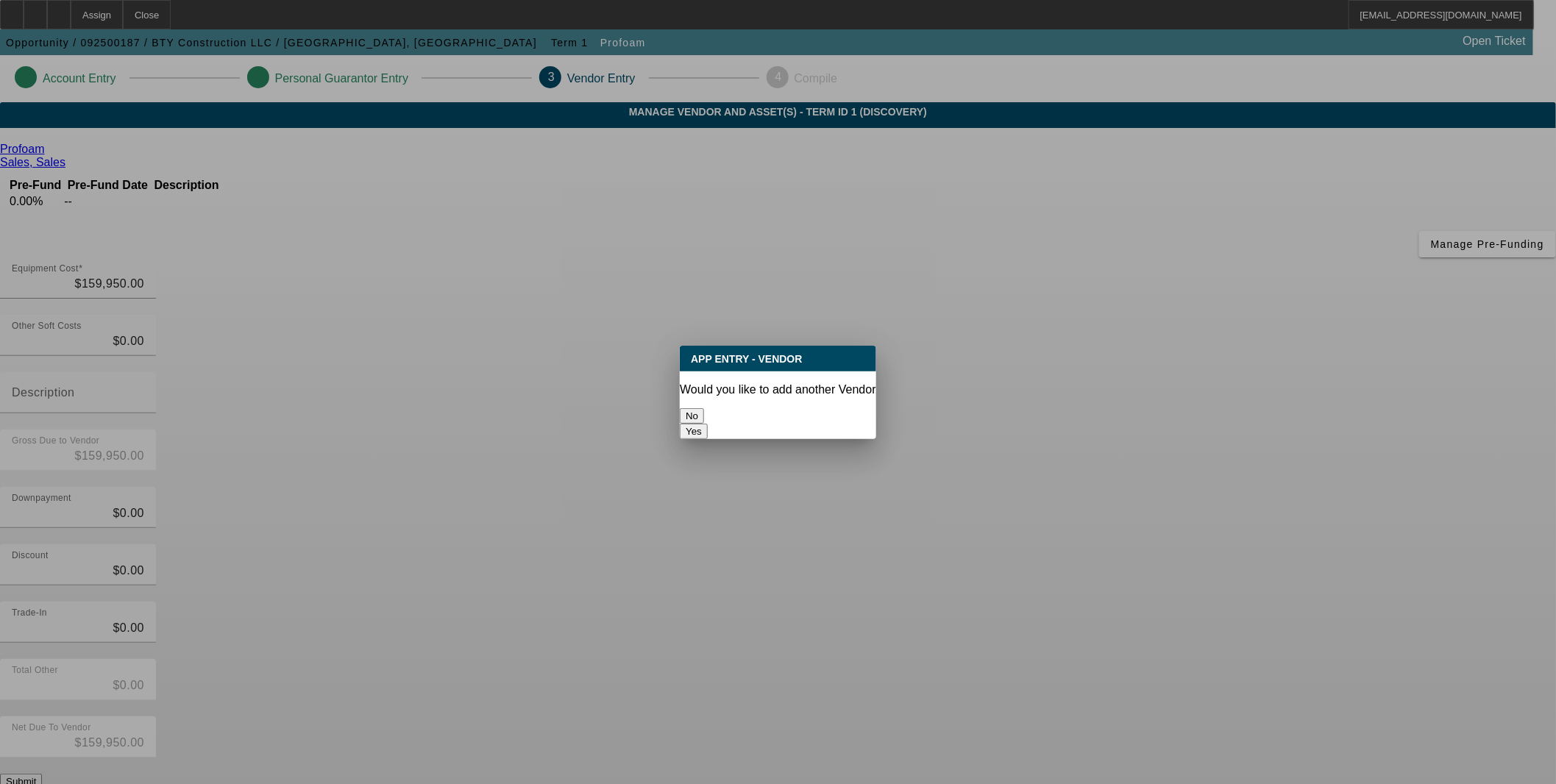
click at [704, 415] on button "No" at bounding box center [691, 416] width 24 height 16
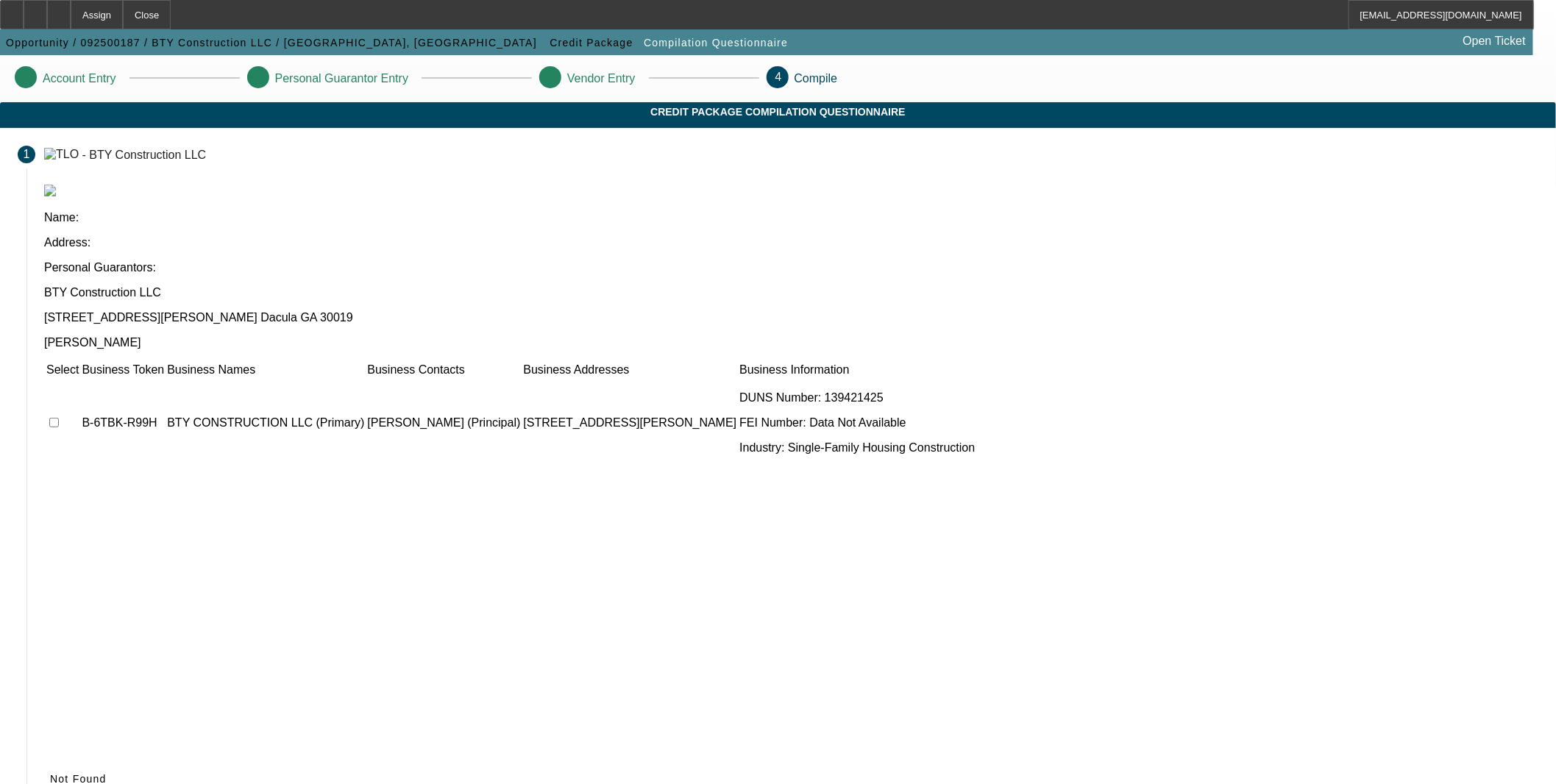
click at [58, 418] on input "checkbox" at bounding box center [54, 422] width 9 height 9
checkbox input "true"
click at [50, 773] on icon at bounding box center [50, 778] width 0 height 12
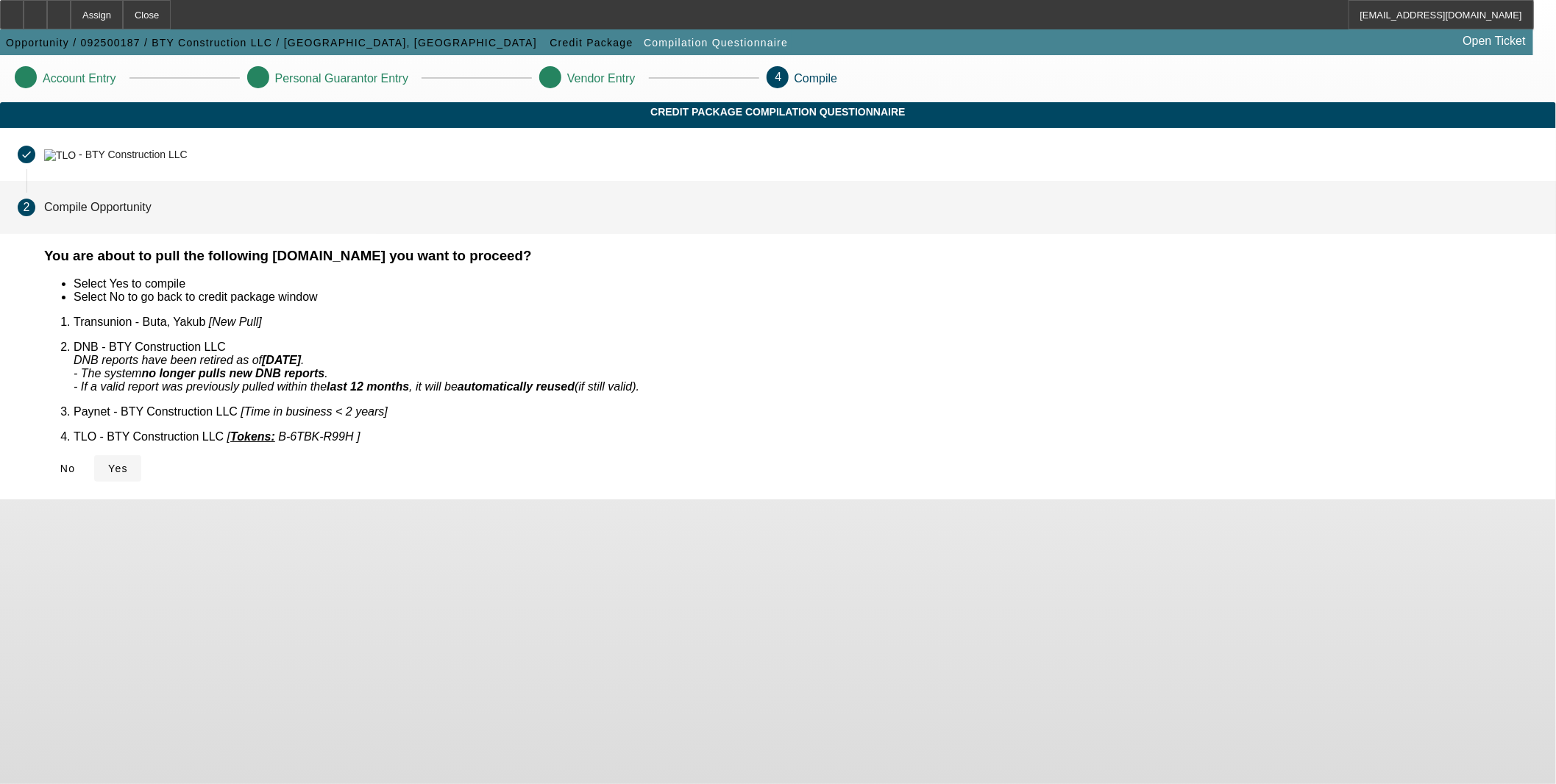
click at [128, 463] on span "Yes" at bounding box center [118, 469] width 19 height 12
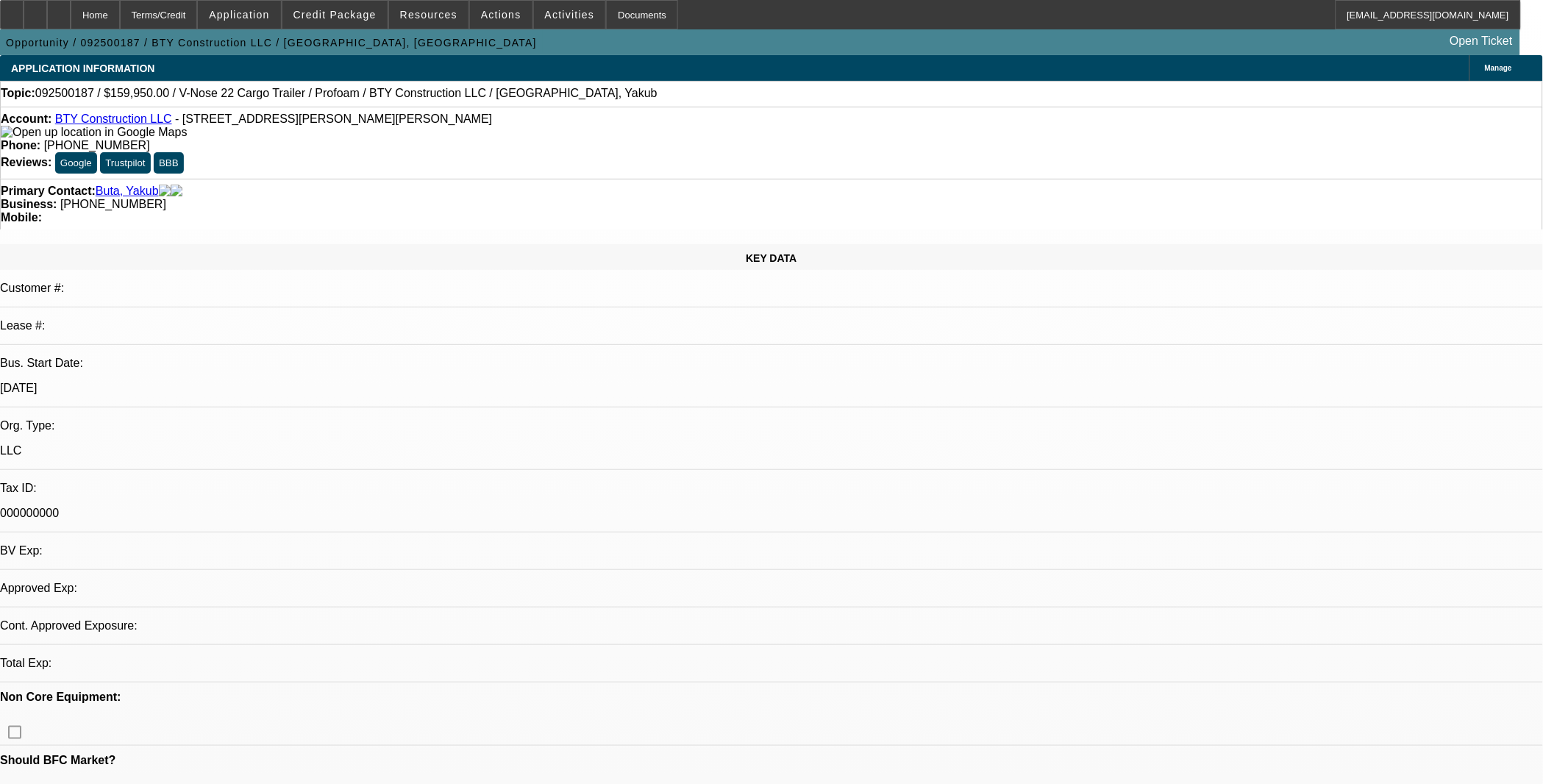
select select "0"
select select "2"
select select "0.1"
select select "1"
select select "2"
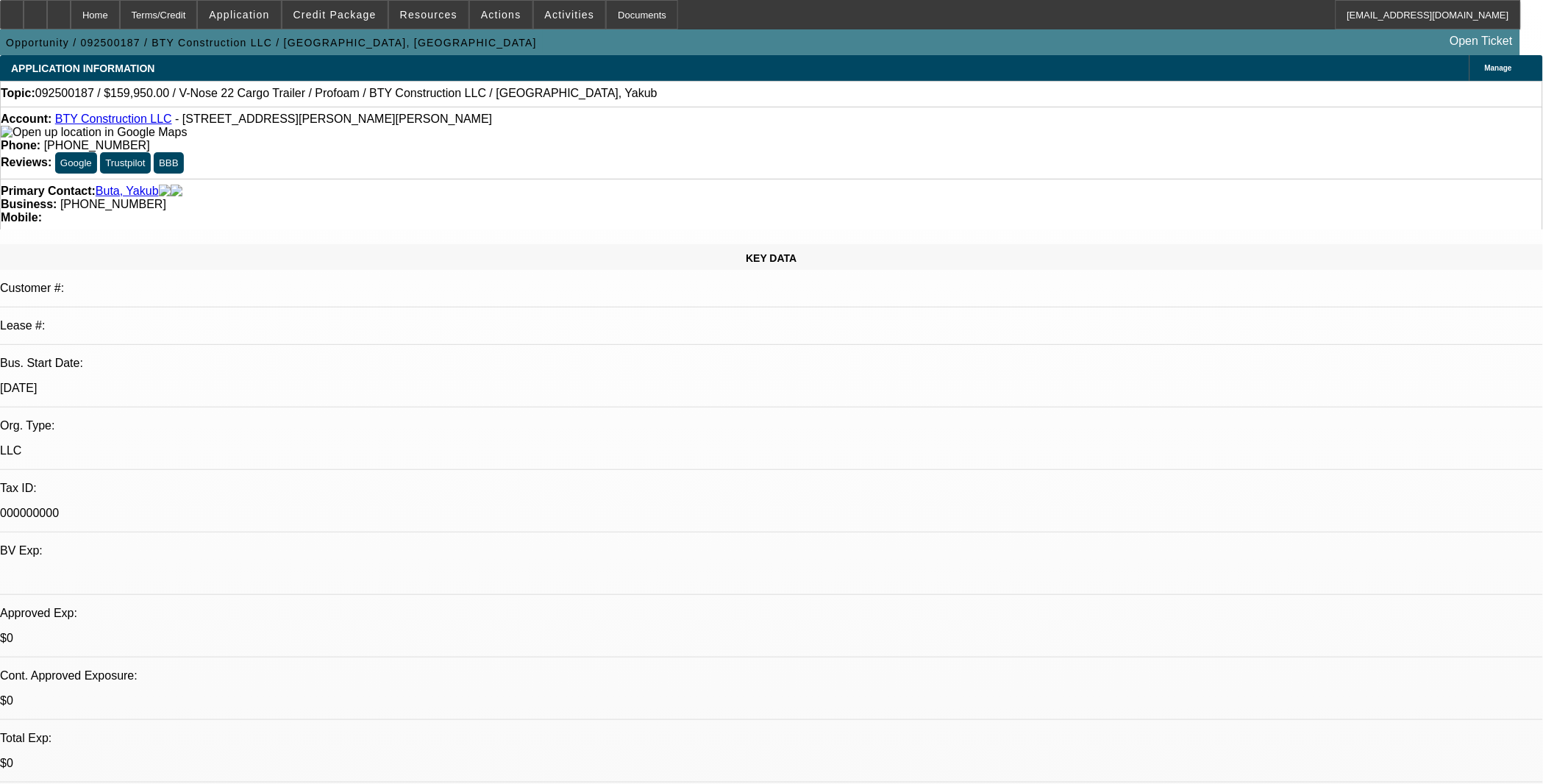
select select "4"
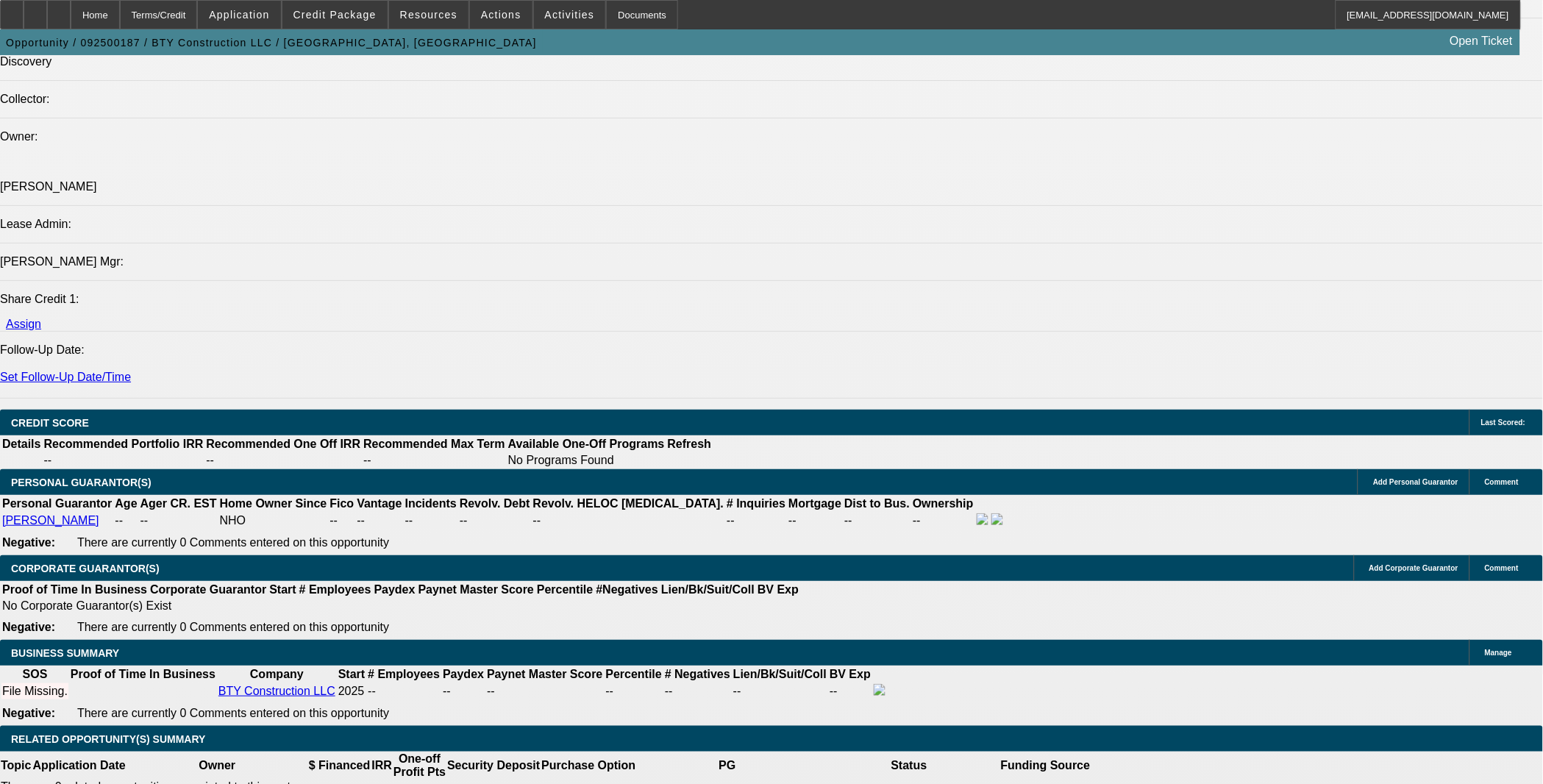
scroll to position [1716, 0]
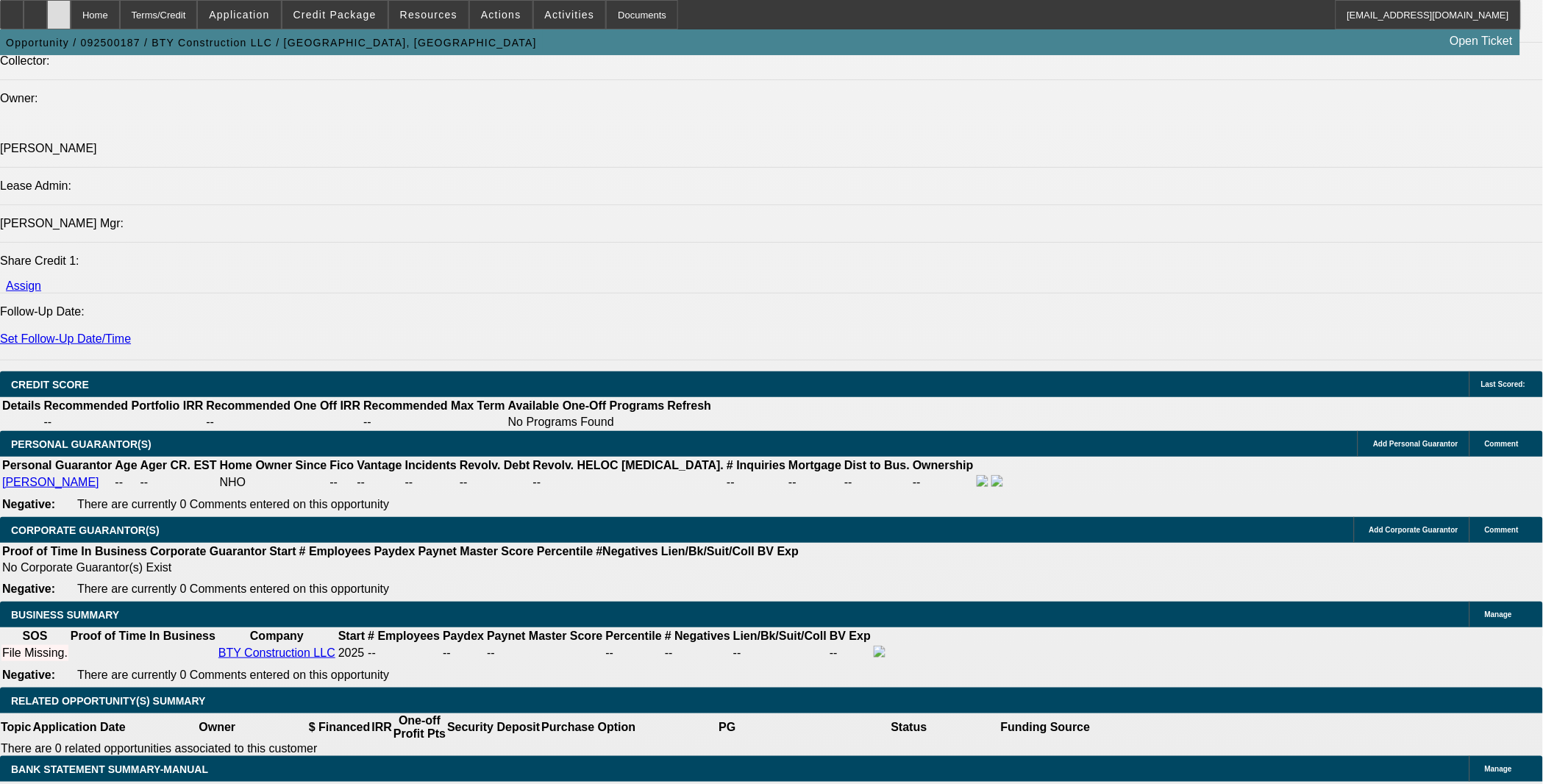
click at [71, 23] on div at bounding box center [58, 15] width 23 height 30
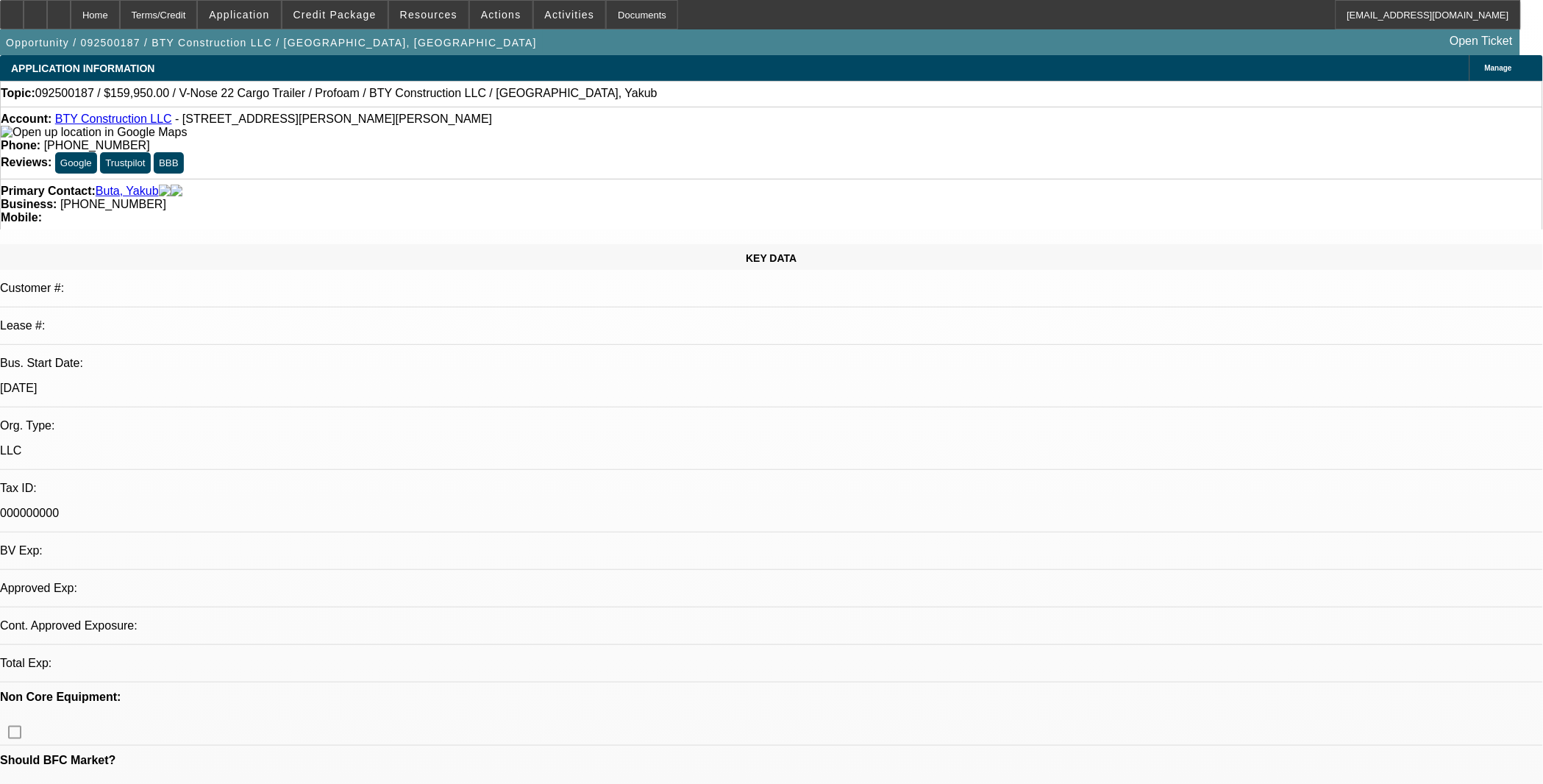
select select "0"
select select "2"
select select "0.1"
select select "1"
select select "2"
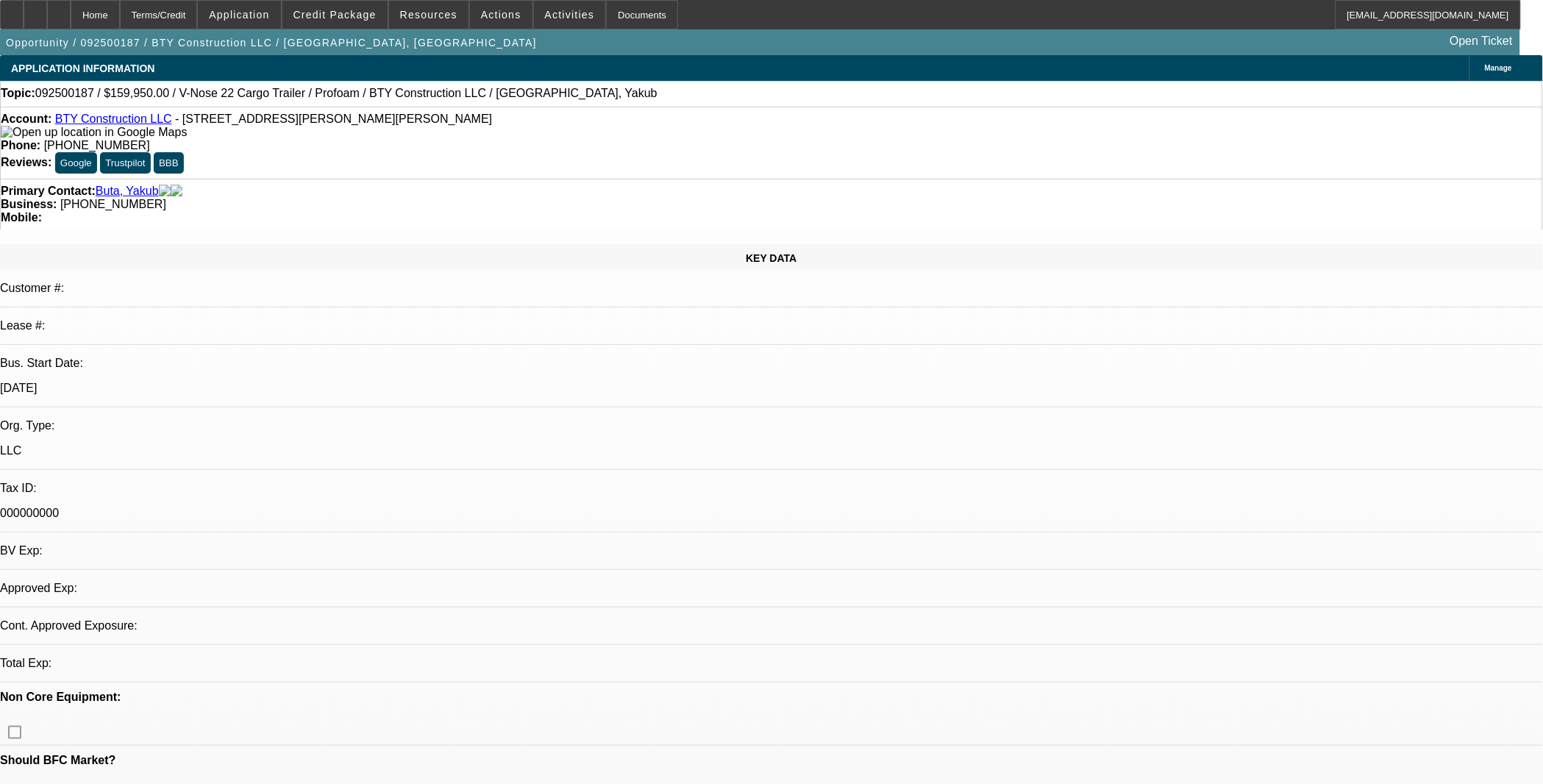
select select "4"
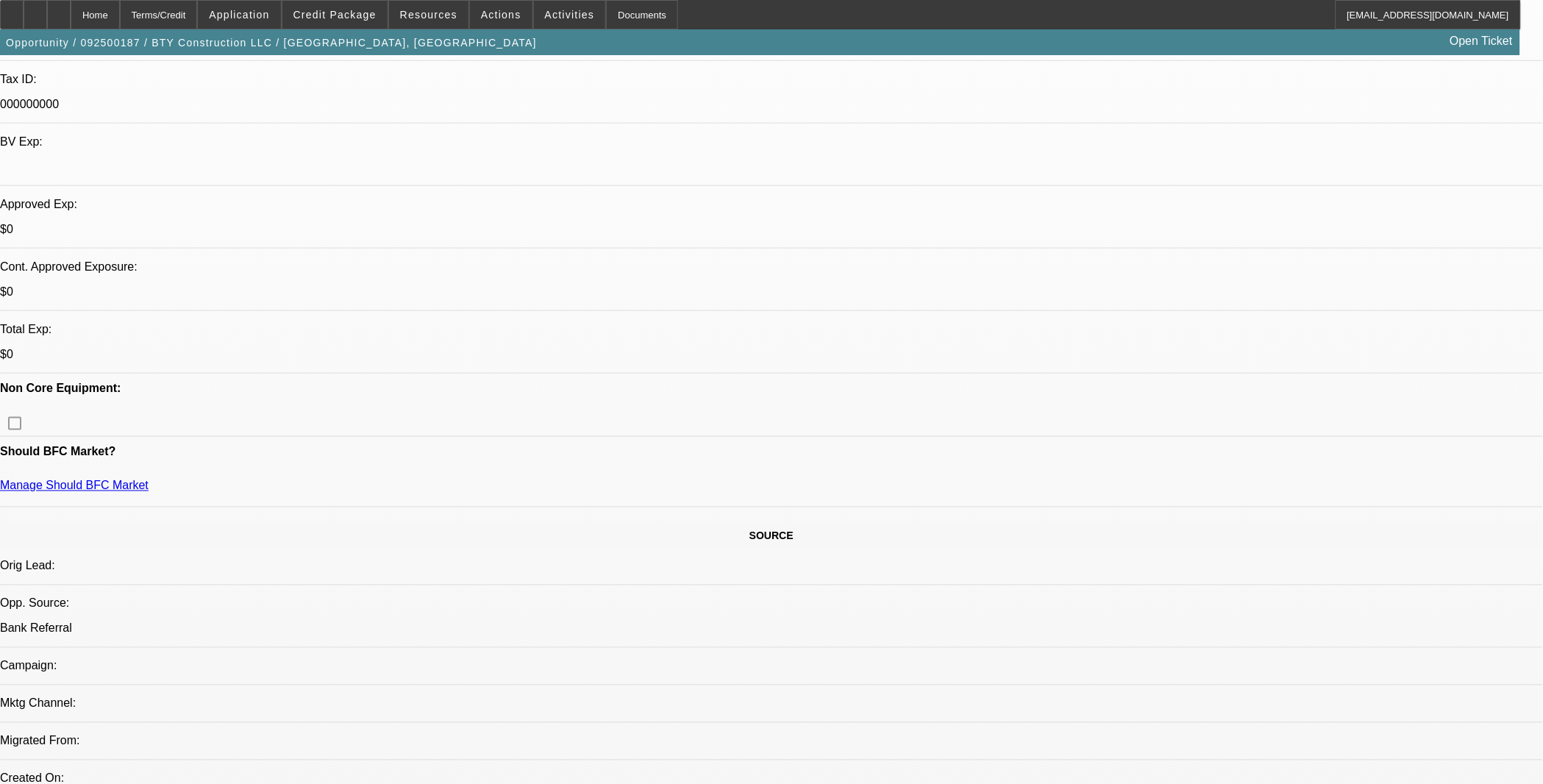
scroll to position [408, 0]
click at [47, 23] on div at bounding box center [34, 15] width 23 height 30
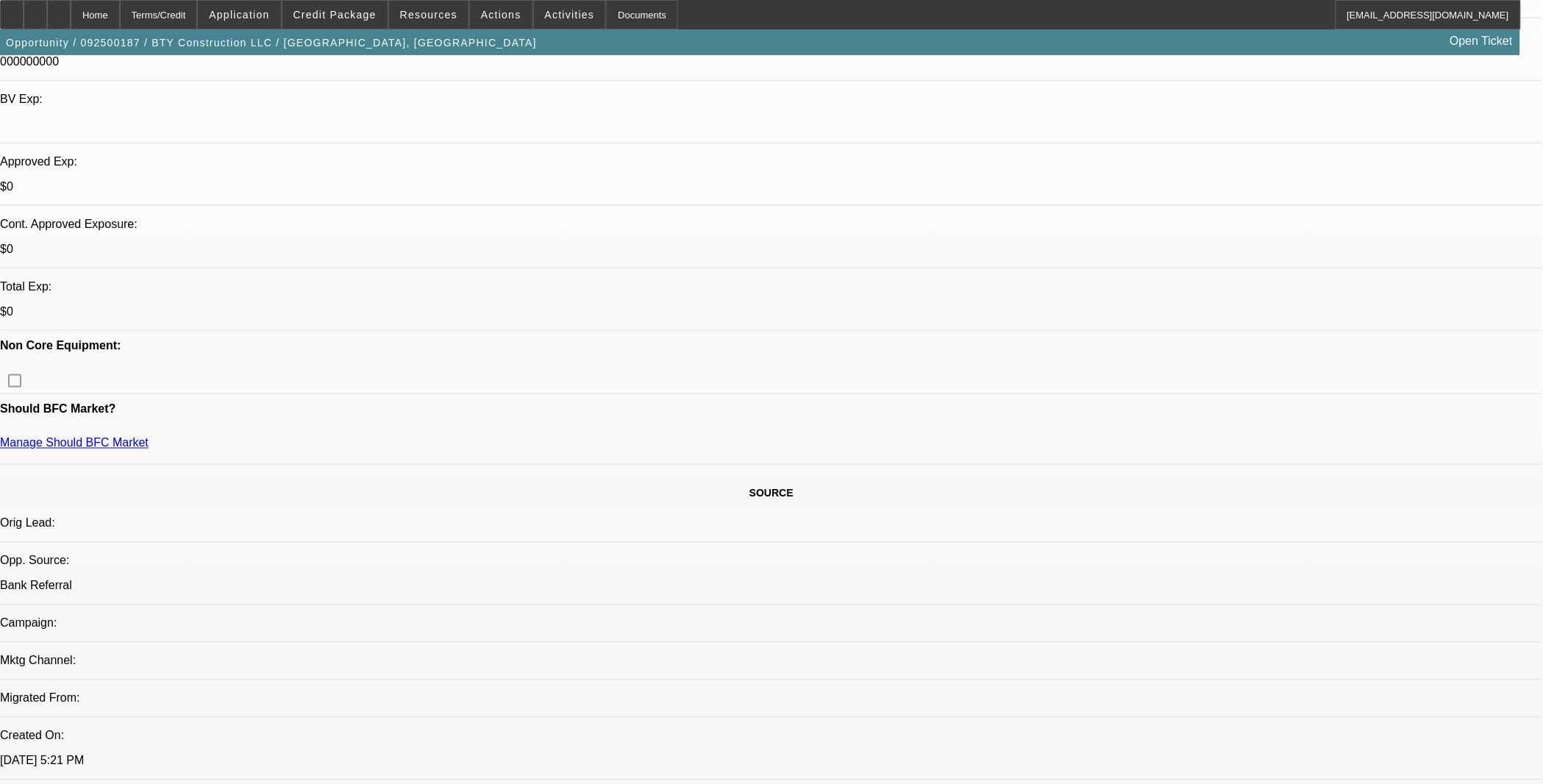
scroll to position [490, 0]
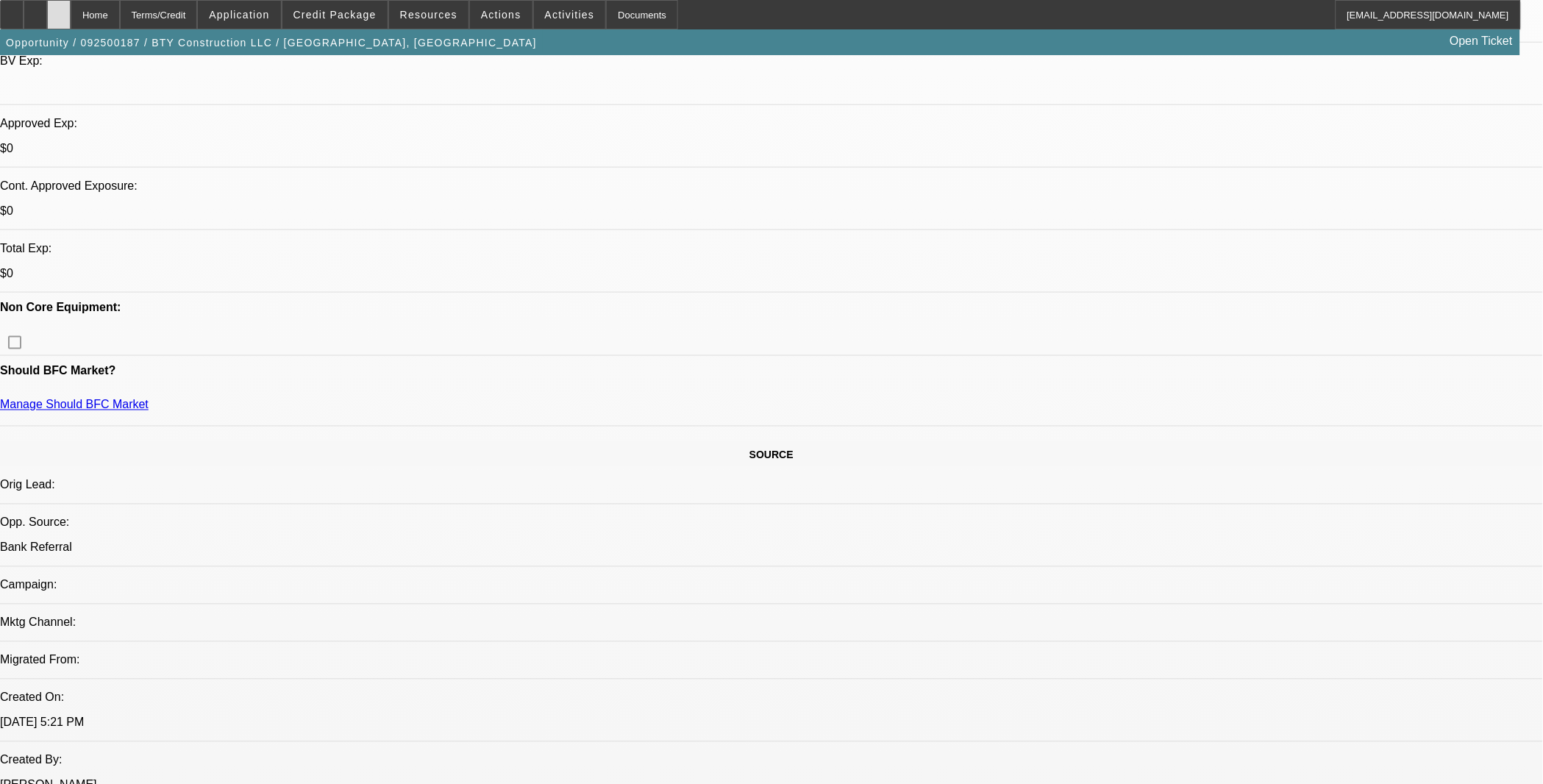
click at [58, 9] on icon at bounding box center [58, 9] width 0 height 0
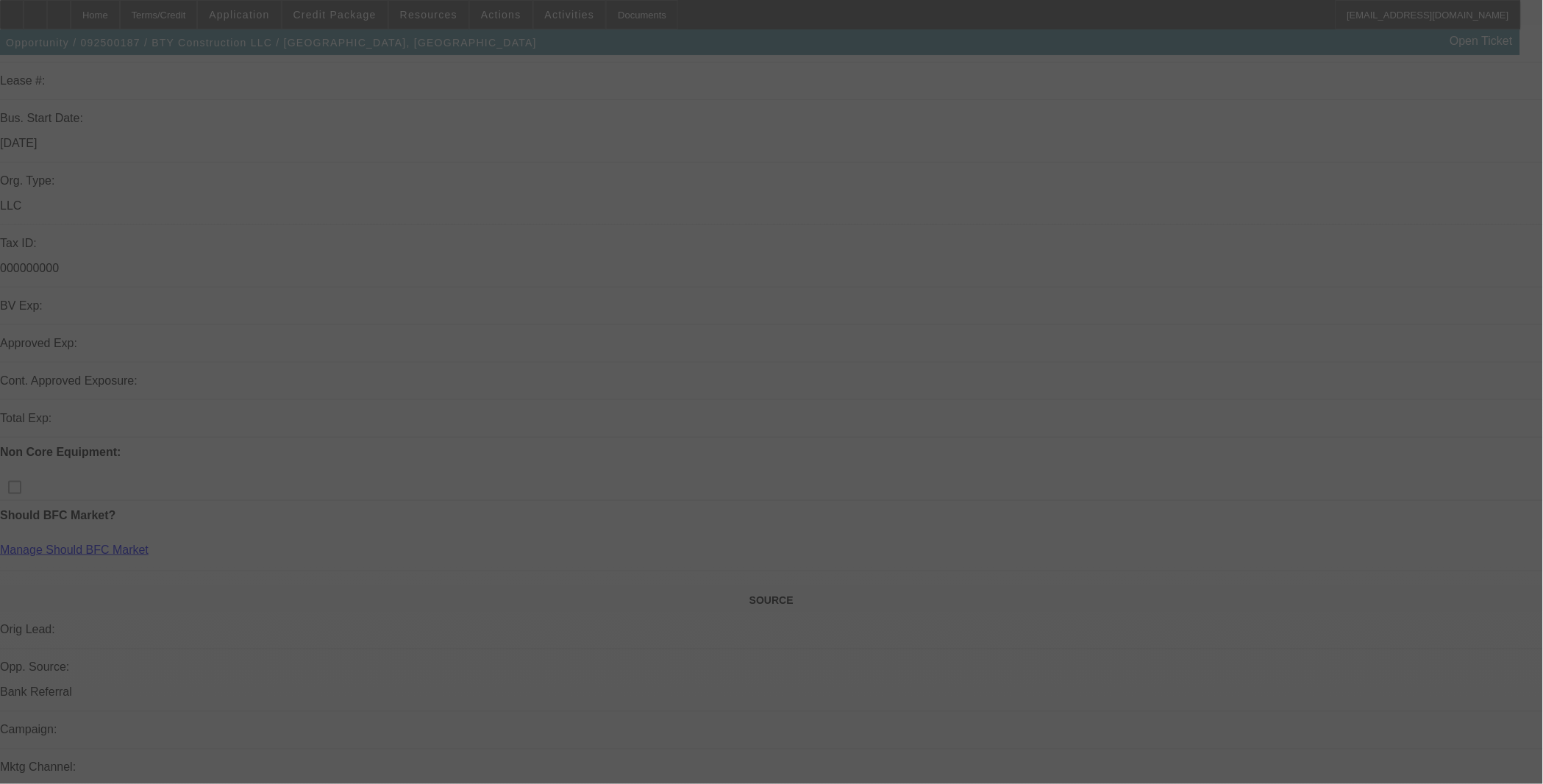
select select "0"
select select "2"
select select "0.1"
select select "4"
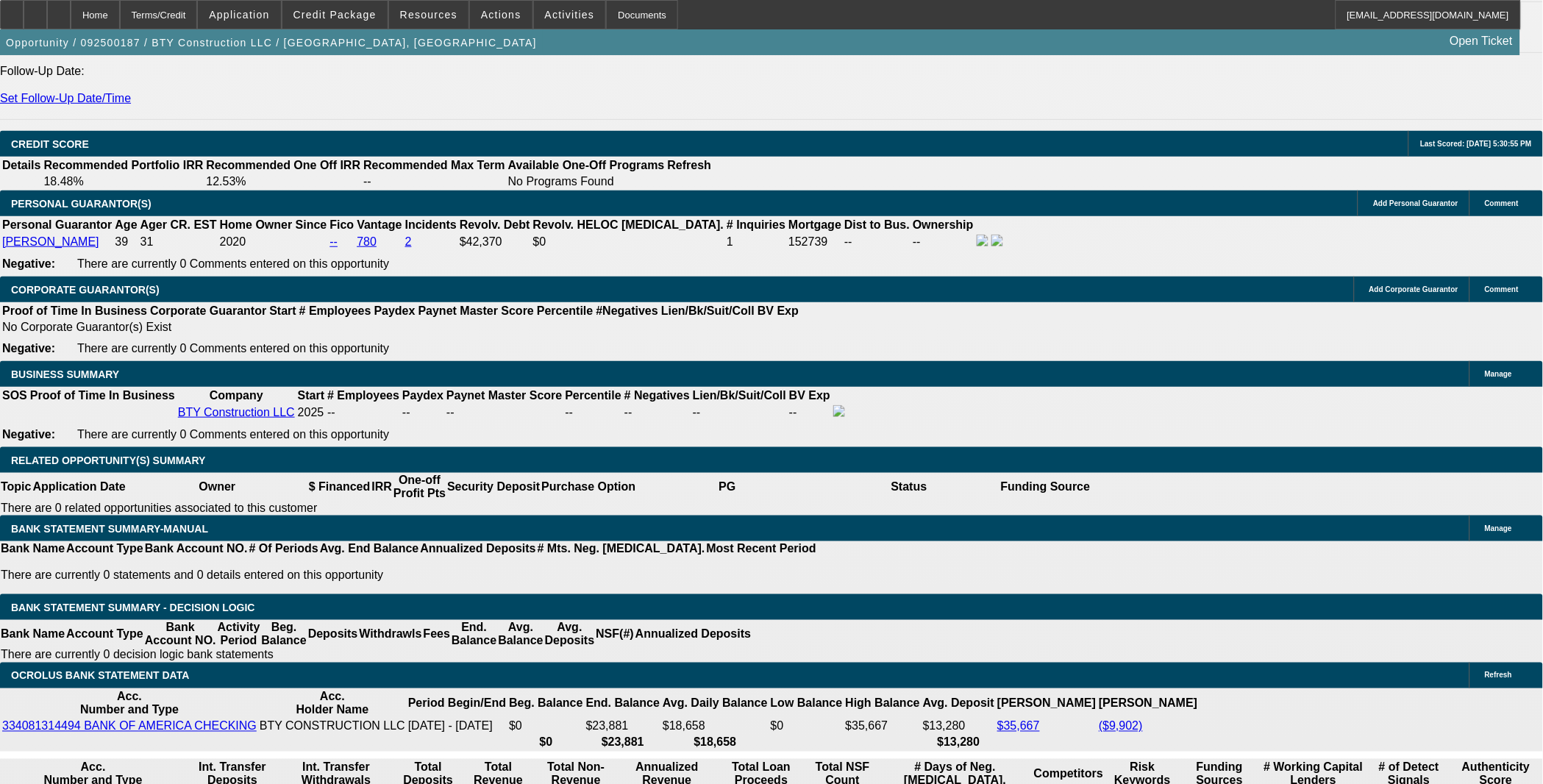
scroll to position [1960, 0]
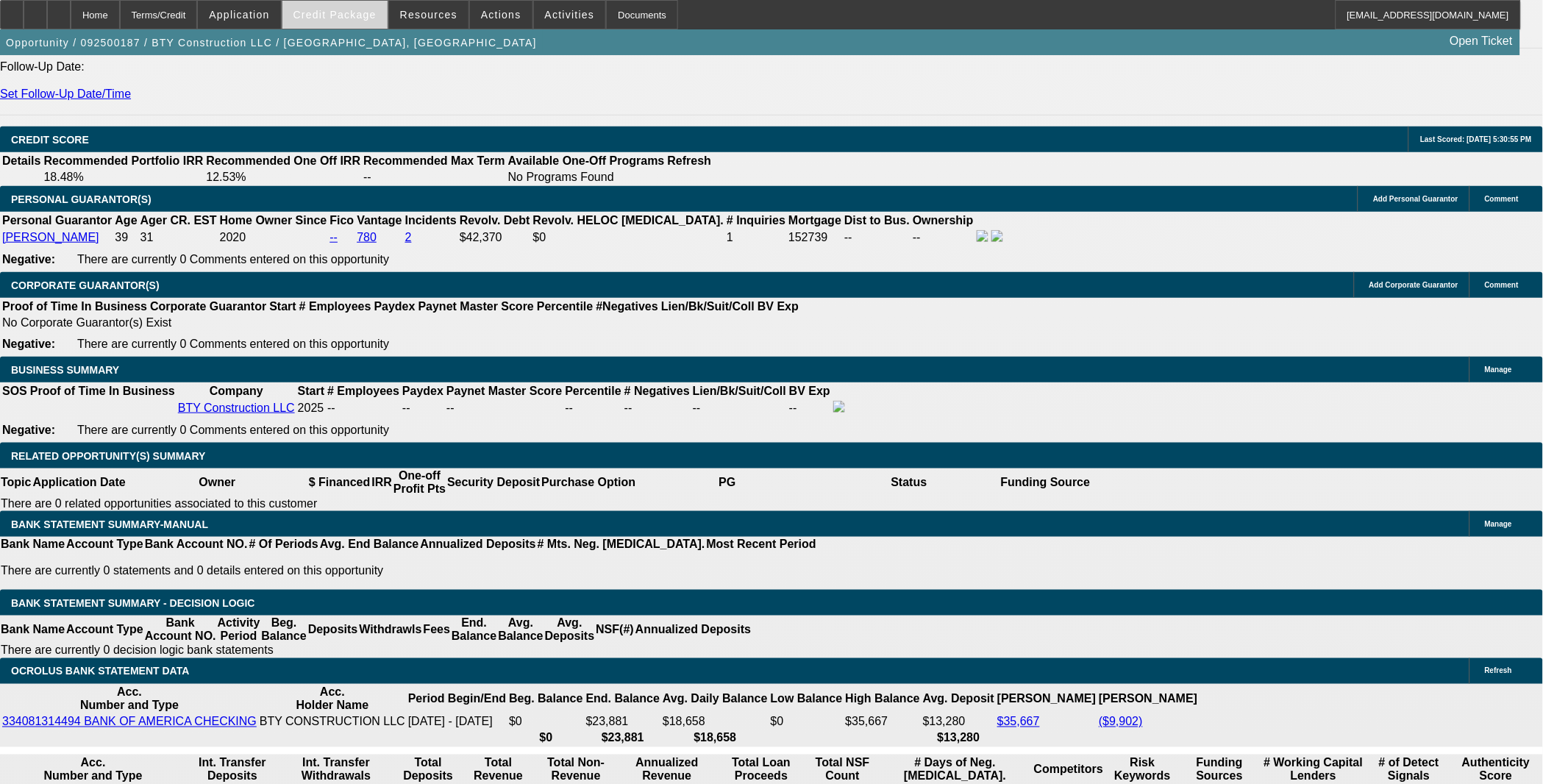
click at [366, 23] on span at bounding box center [334, 15] width 105 height 35
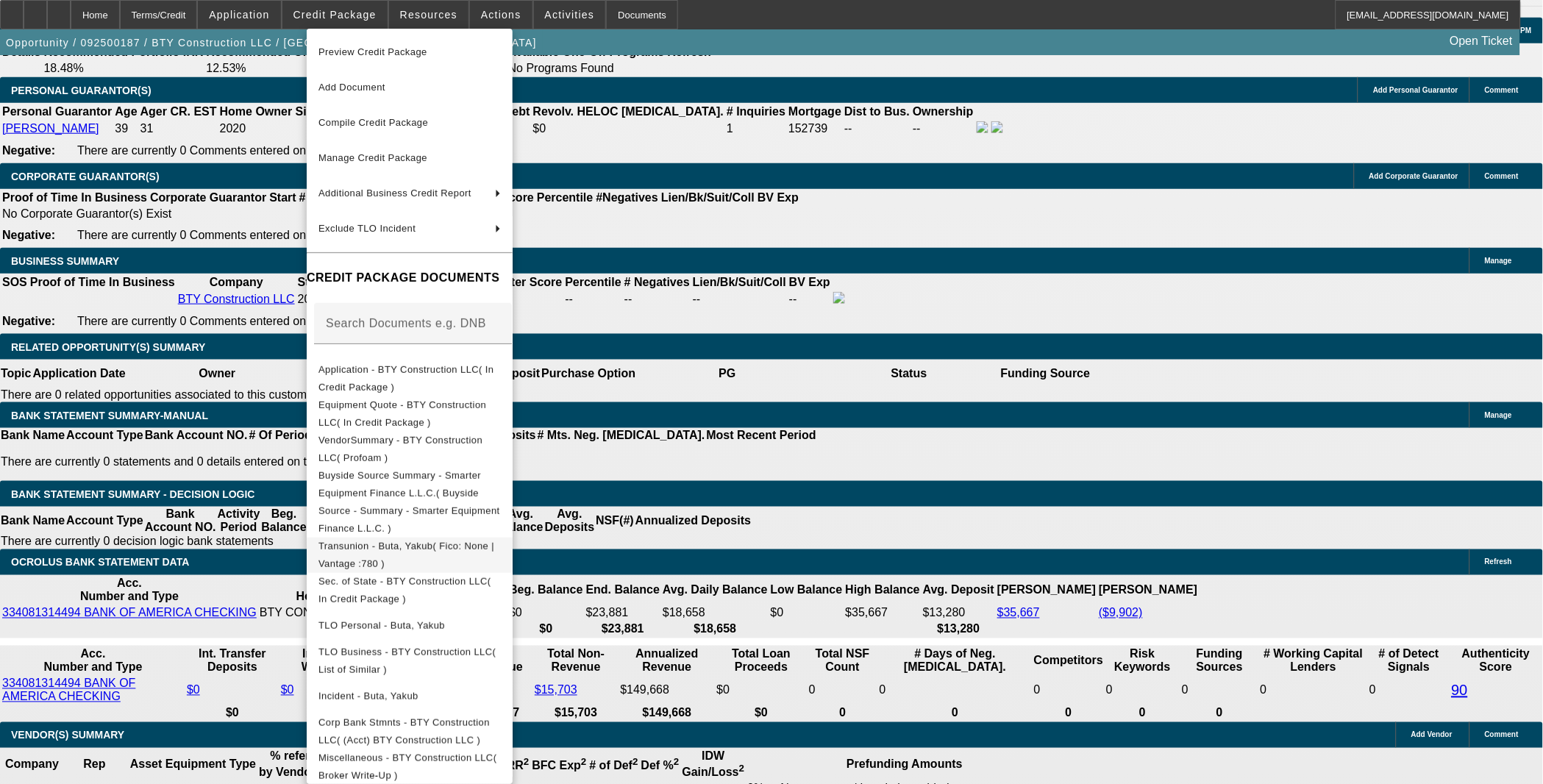
scroll to position [2288, 0]
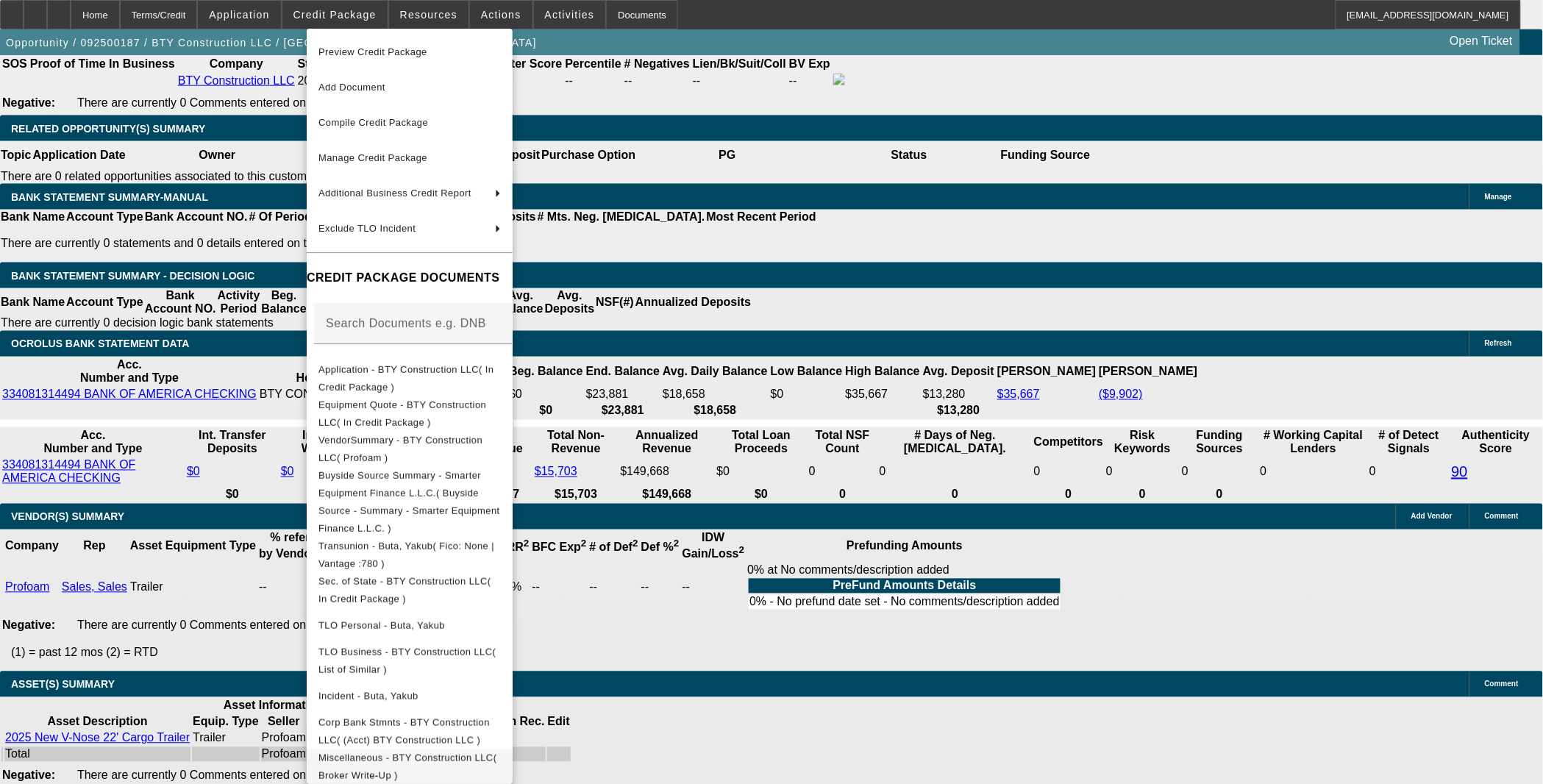
click at [470, 752] on span "Miscellaneous - BTY Construction LLC( Broker Write-Up )" at bounding box center [407, 765] width 178 height 29
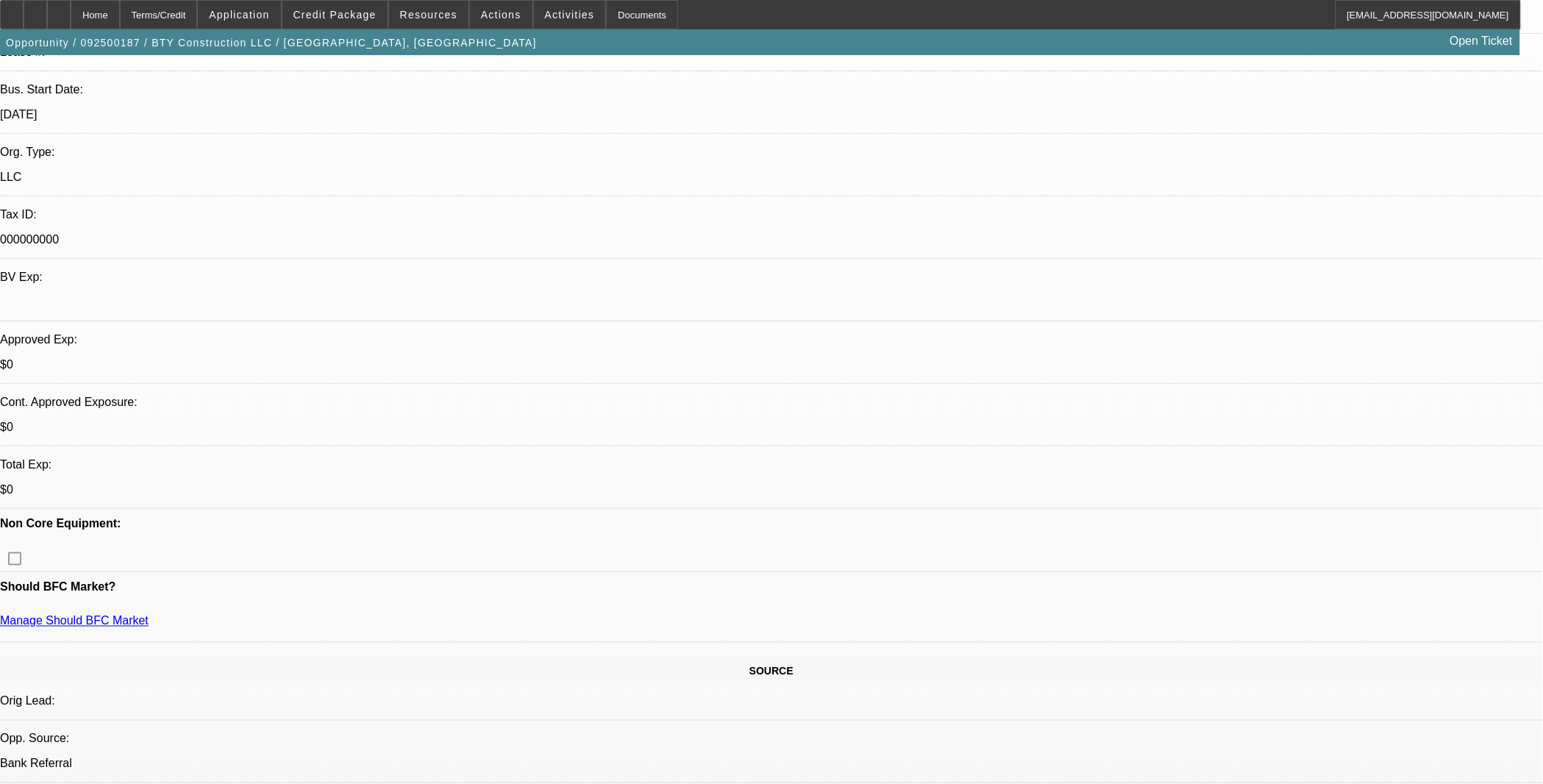
scroll to position [245, 0]
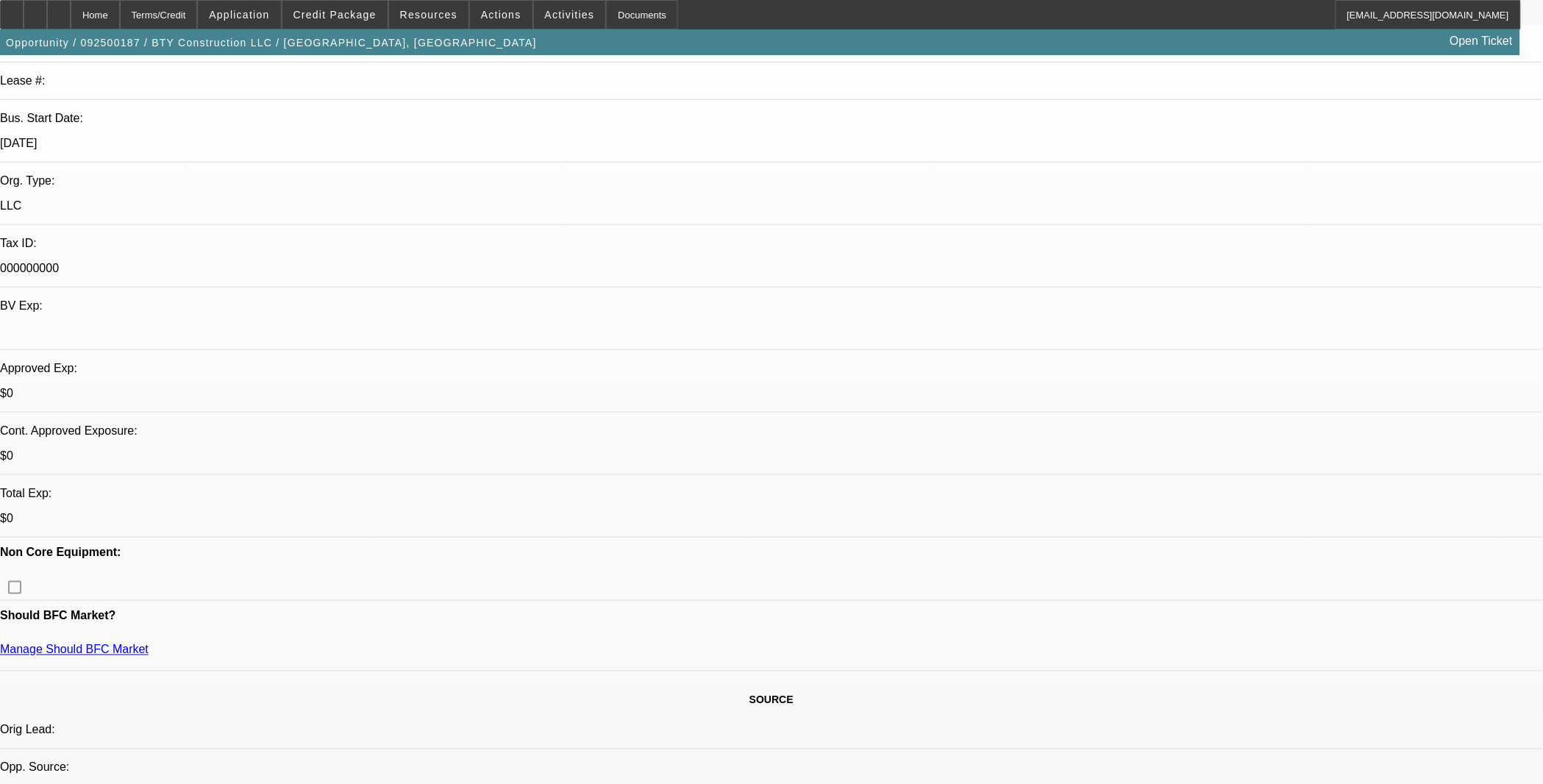
drag, startPoint x: 374, startPoint y: 16, endPoint x: 381, endPoint y: 18, distance: 7.3
click at [374, 16] on span "Credit Package" at bounding box center [335, 15] width 84 height 12
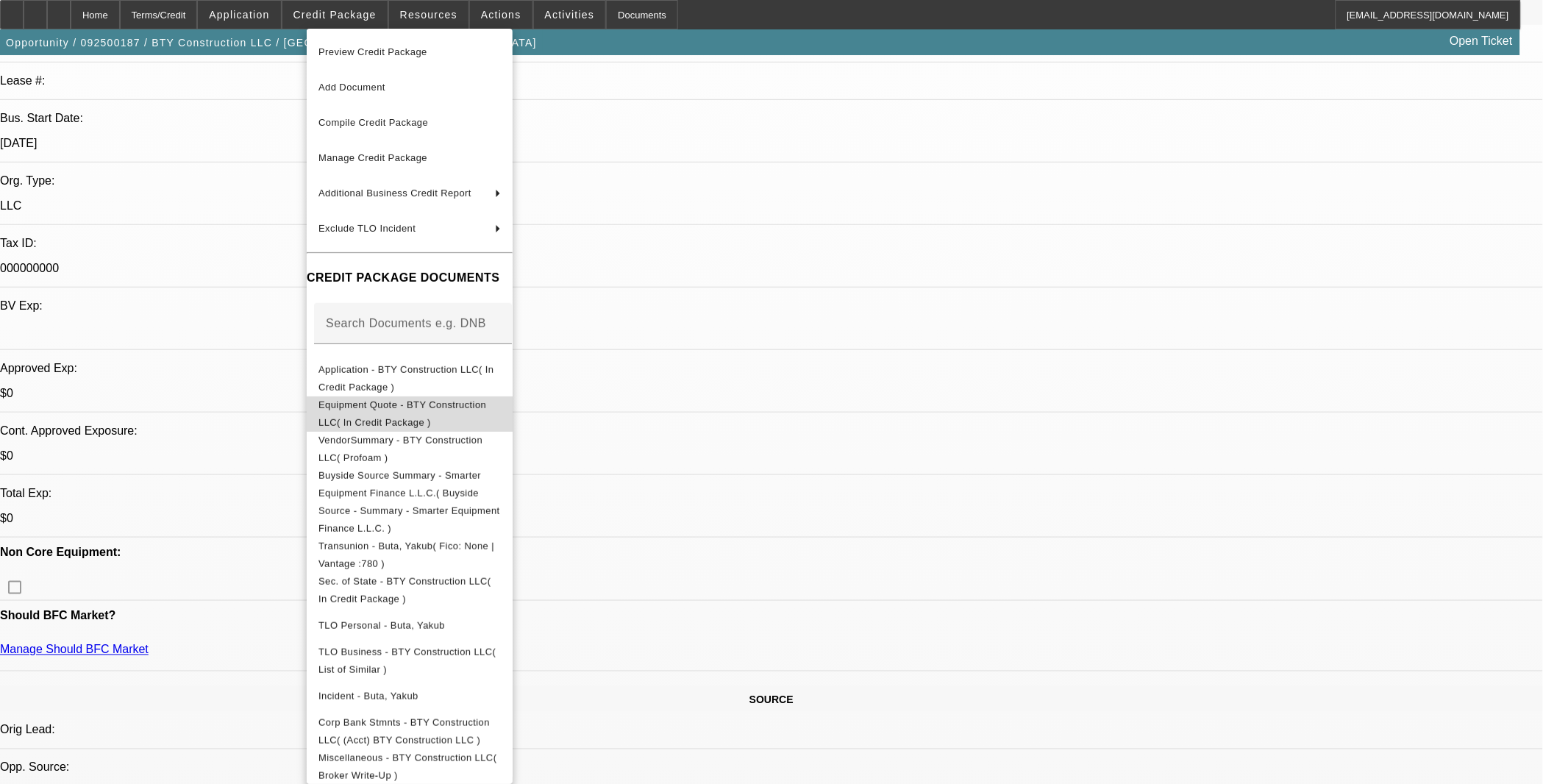
click at [408, 398] on button "Equipment Quote - BTY Construction LLC( In Credit Package )" at bounding box center [410, 413] width 206 height 35
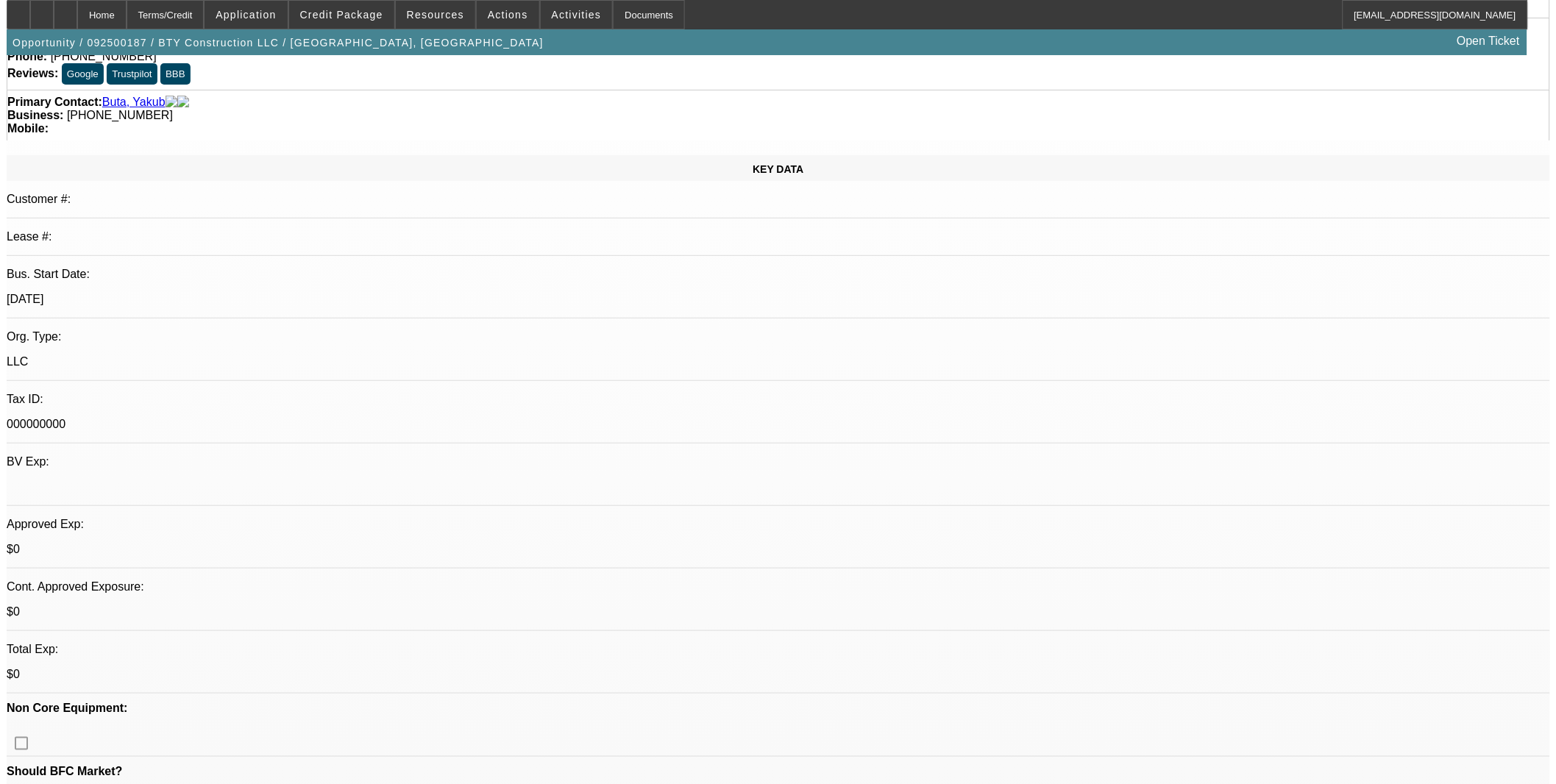
scroll to position [0, 0]
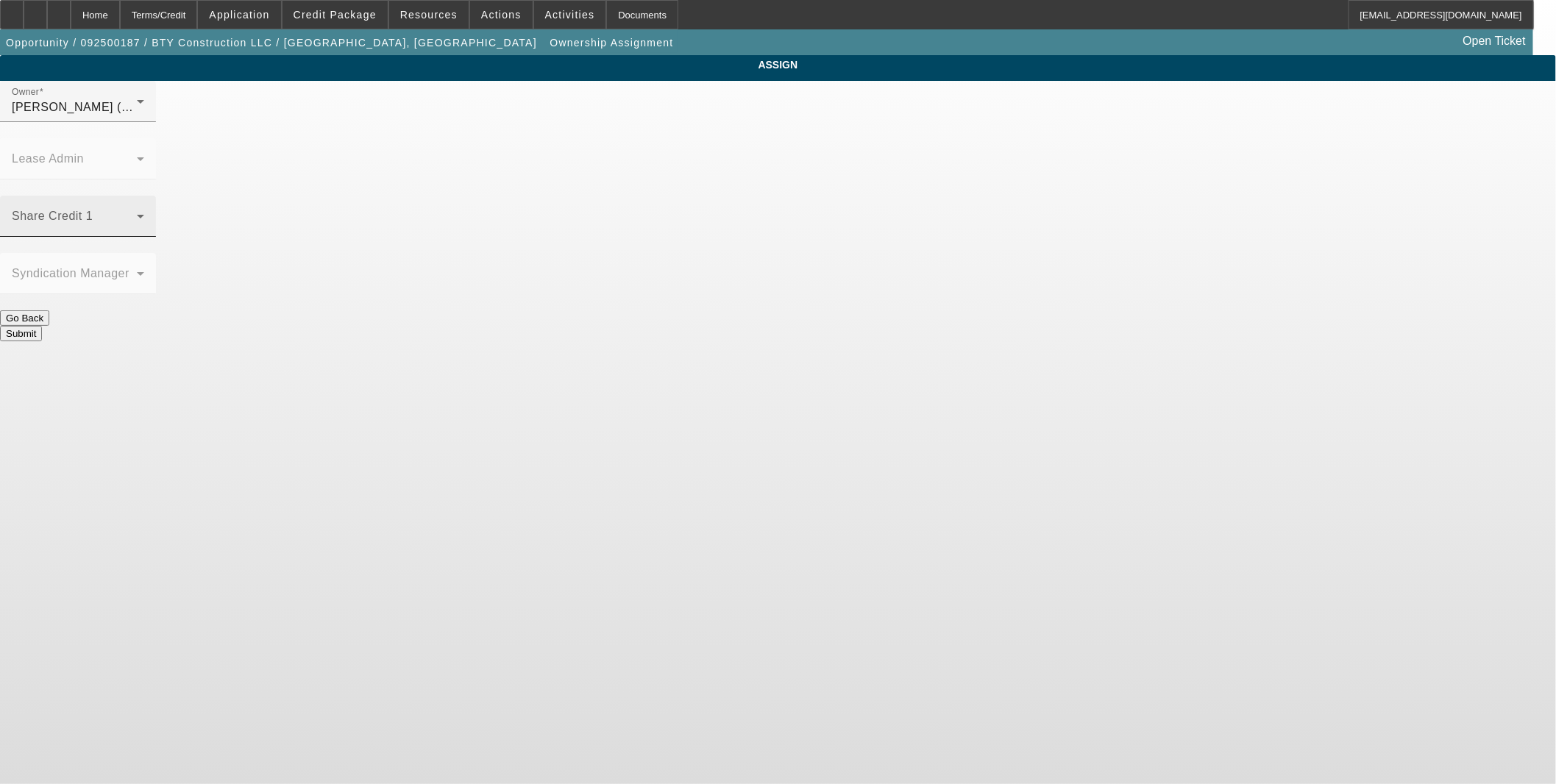
click at [136, 213] on span at bounding box center [74, 222] width 125 height 18
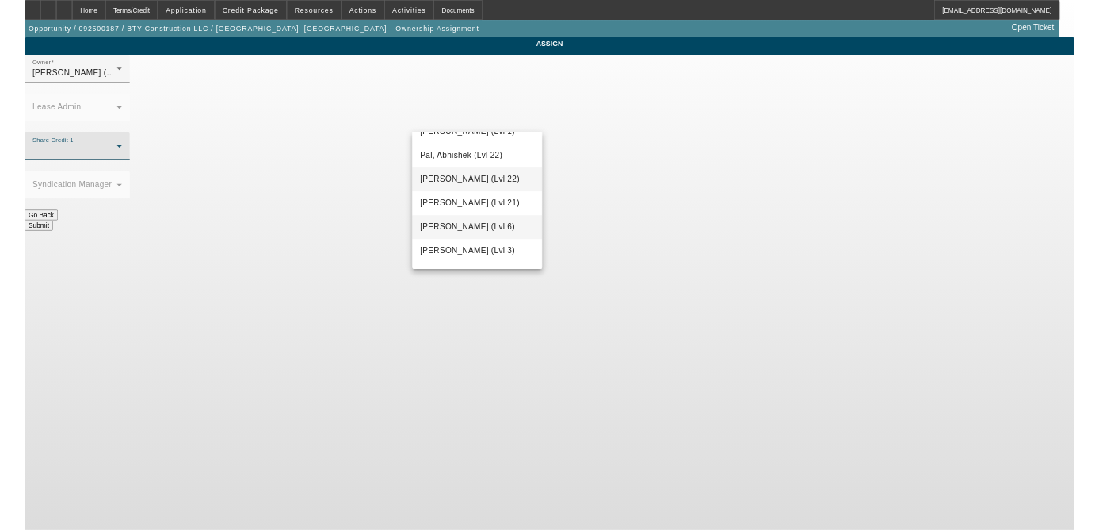
scroll to position [1626, 0]
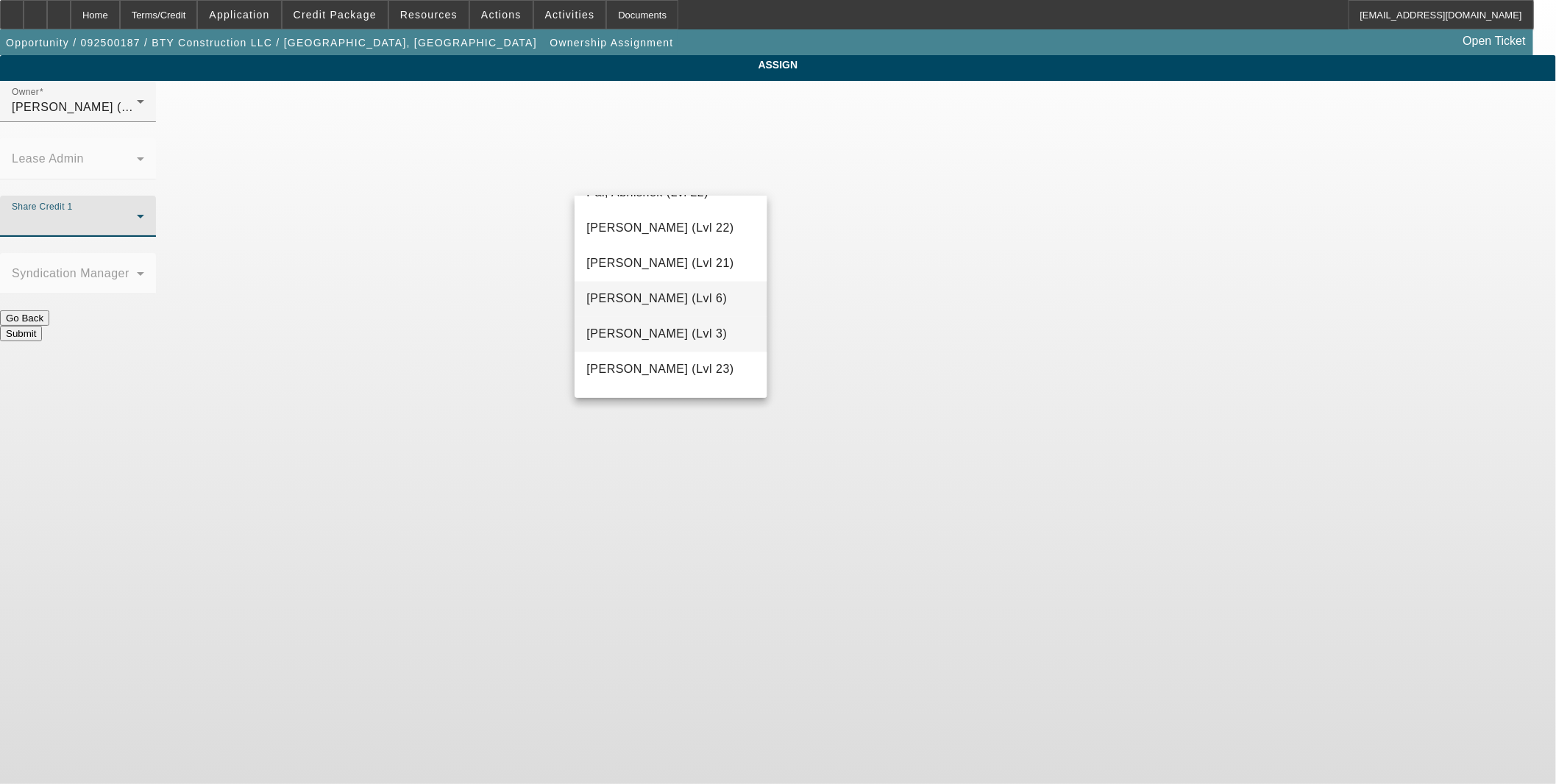
click at [665, 333] on span "Richards, Stephanie (Lvl 3)" at bounding box center [656, 334] width 140 height 18
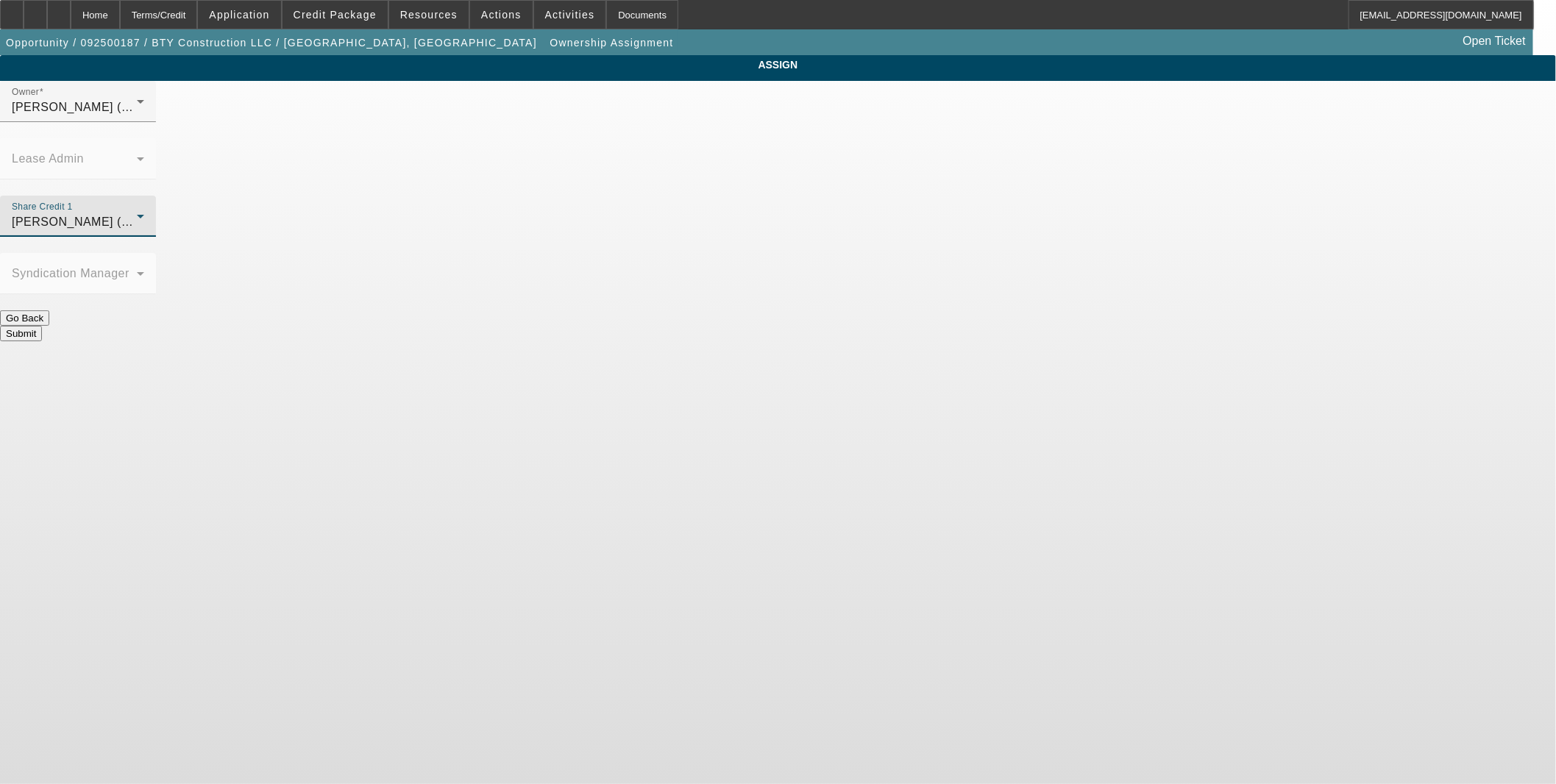
click at [42, 326] on button "Submit" at bounding box center [20, 333] width 42 height 16
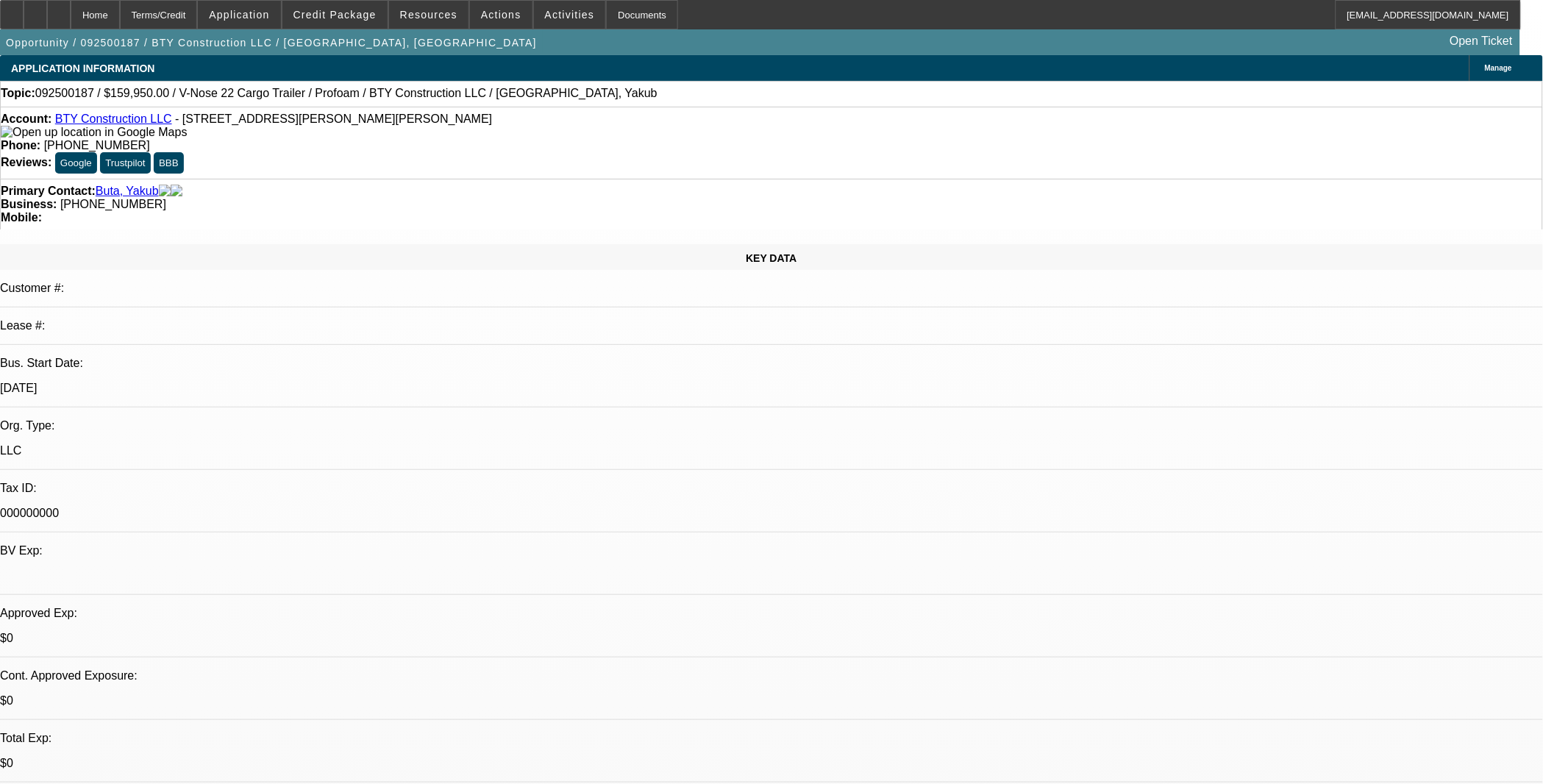
select select "0"
select select "2"
select select "0.1"
select select "4"
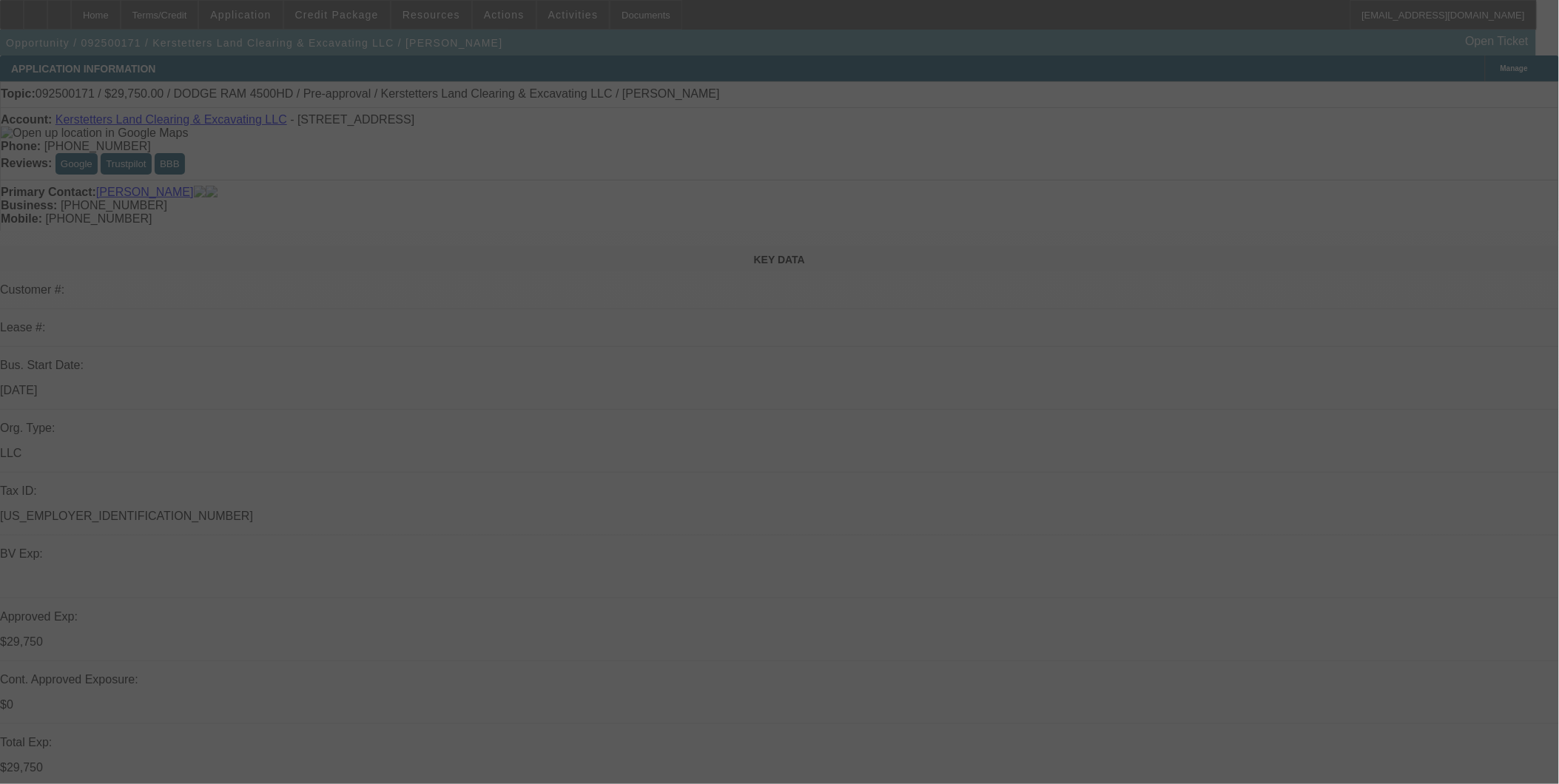
select select "0.15"
select select "2"
select select "0"
select select "0.15"
select select "2"
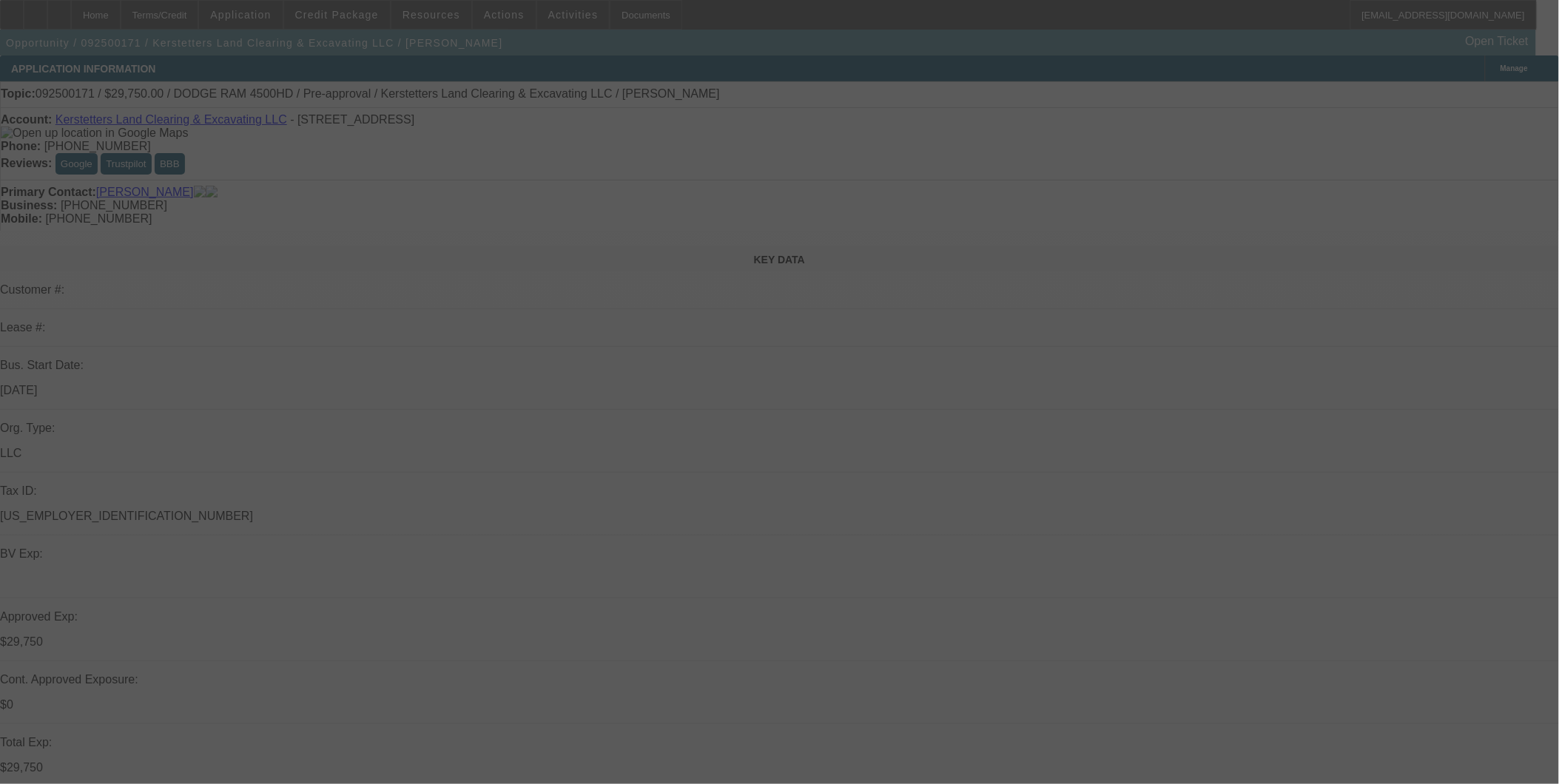
select select "0"
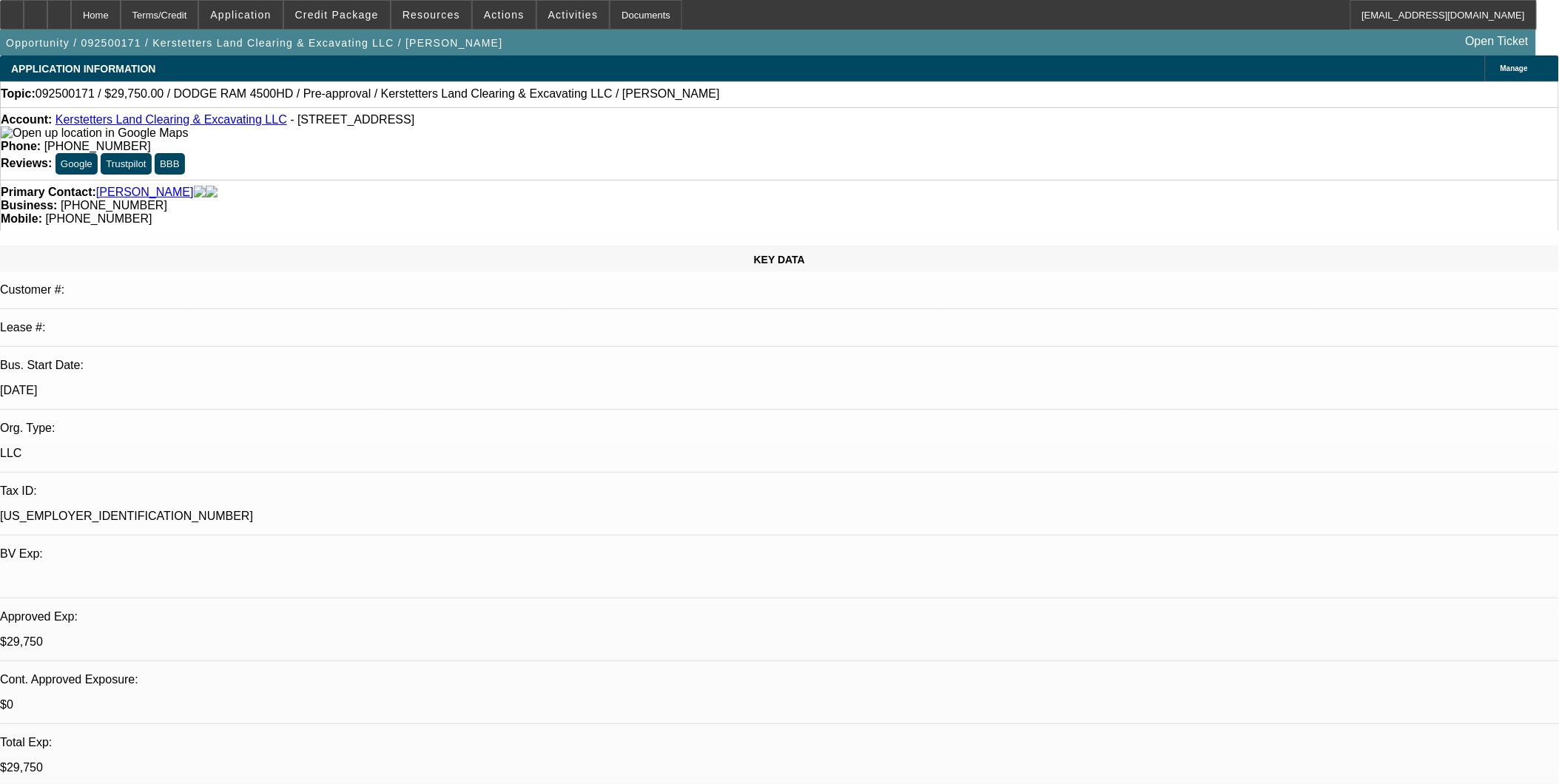
select select "1"
select select "2"
select select "6"
select select "1"
select select "2"
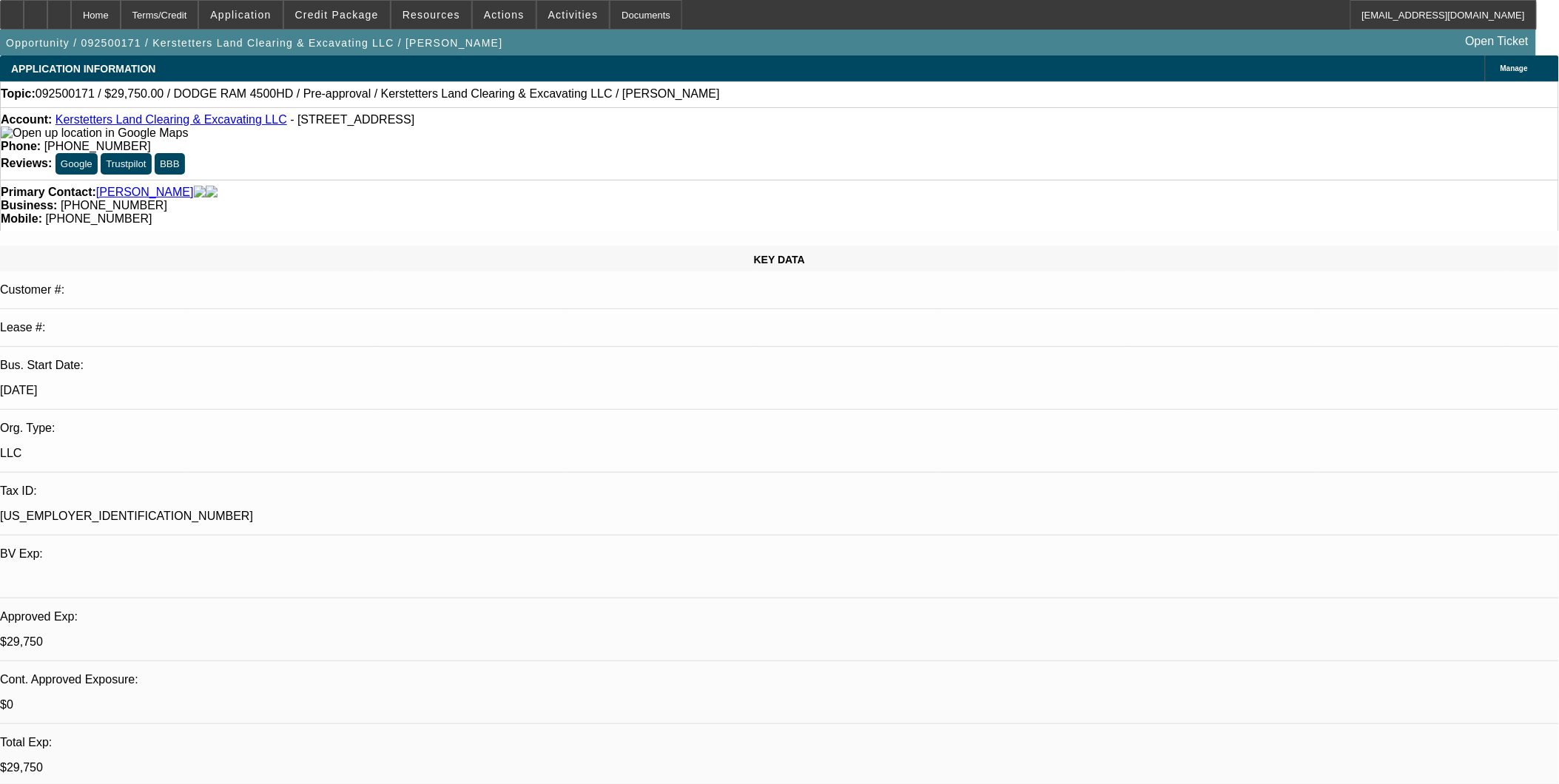
select select "6"
drag, startPoint x: 1159, startPoint y: 181, endPoint x: 1172, endPoint y: 148, distance: 35.5
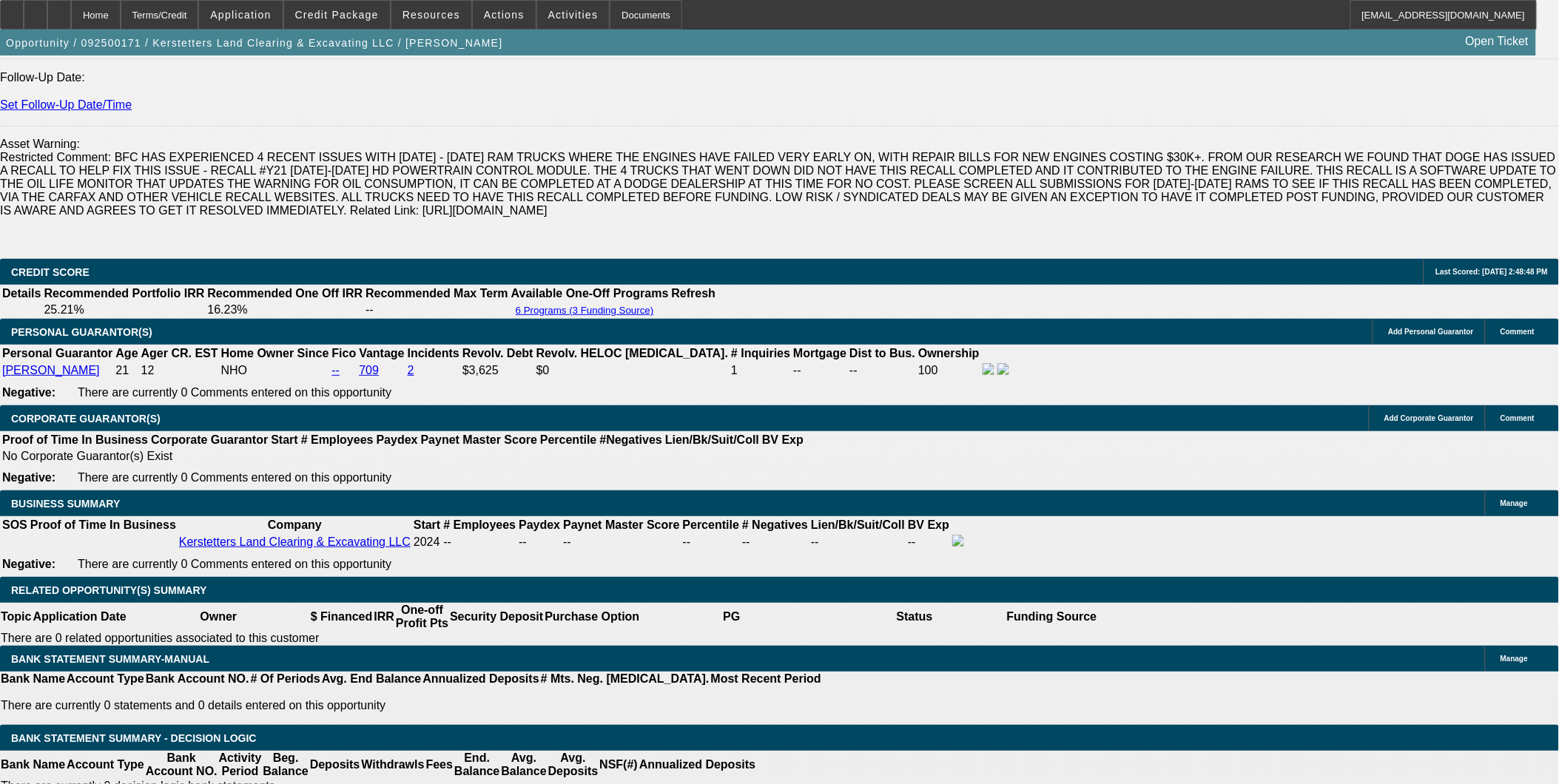
scroll to position [2126, 0]
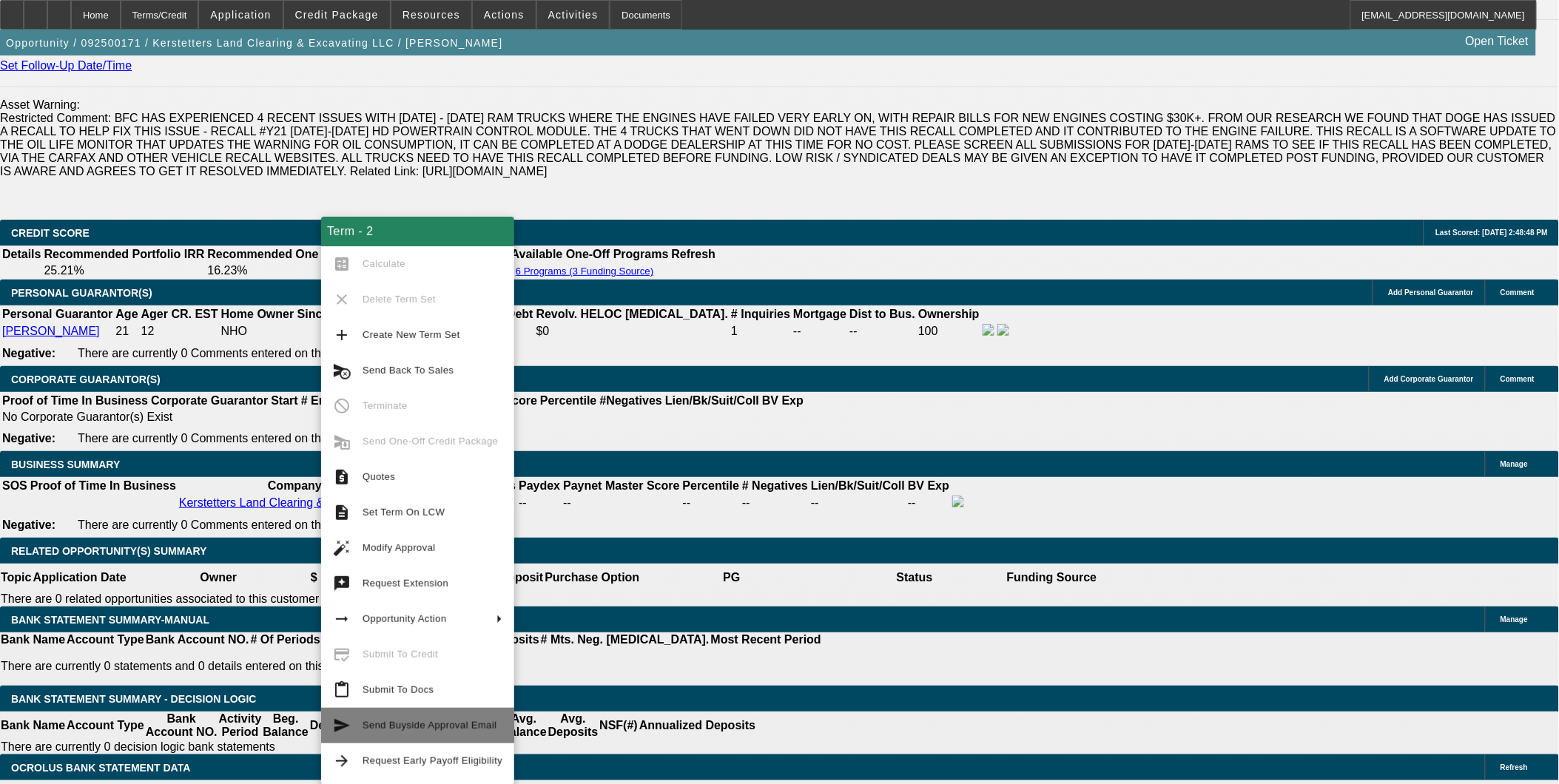
click at [419, 725] on span "Send Buyside Approval Email" at bounding box center [429, 725] width 134 height 11
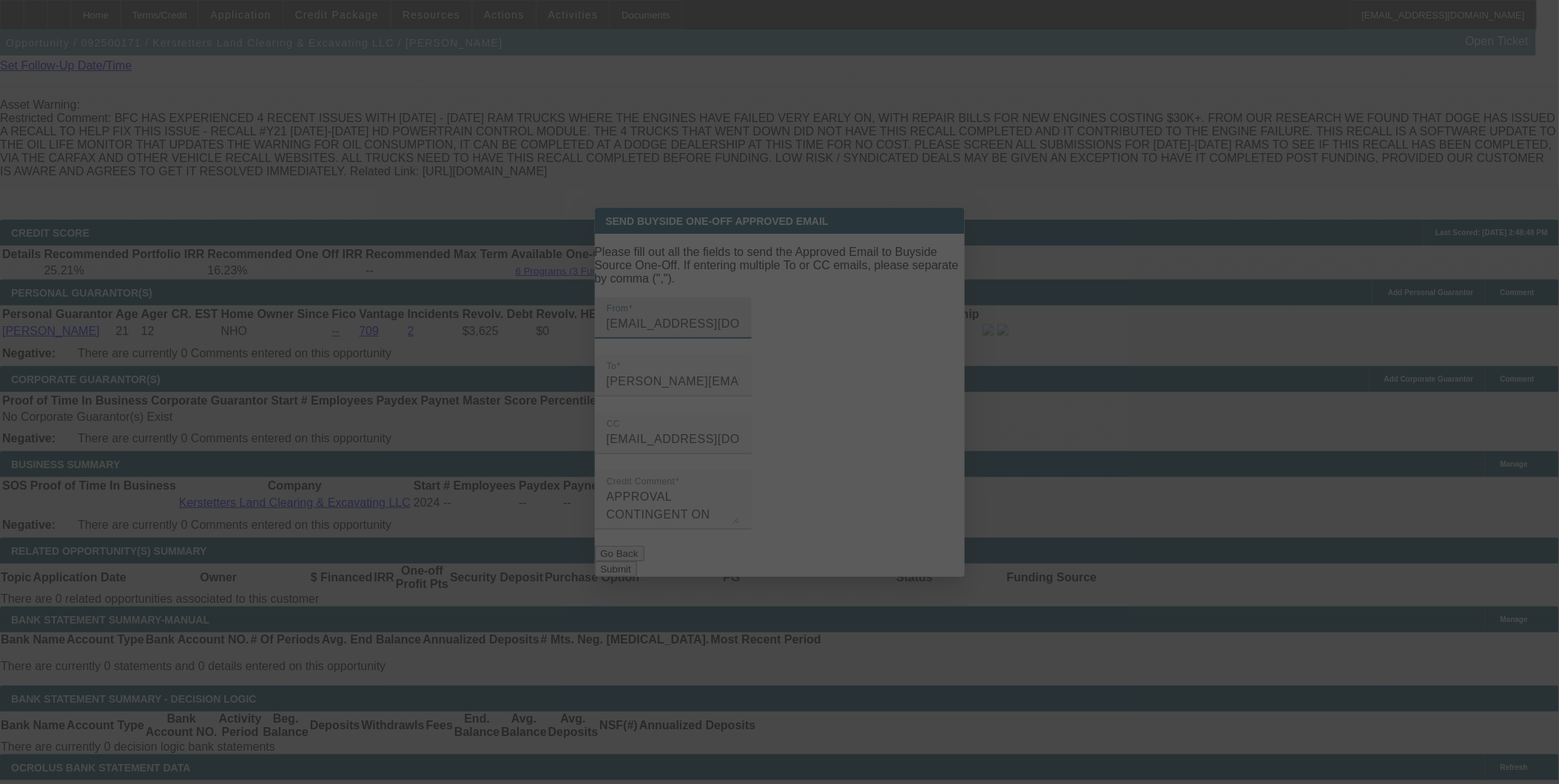
scroll to position [0, 0]
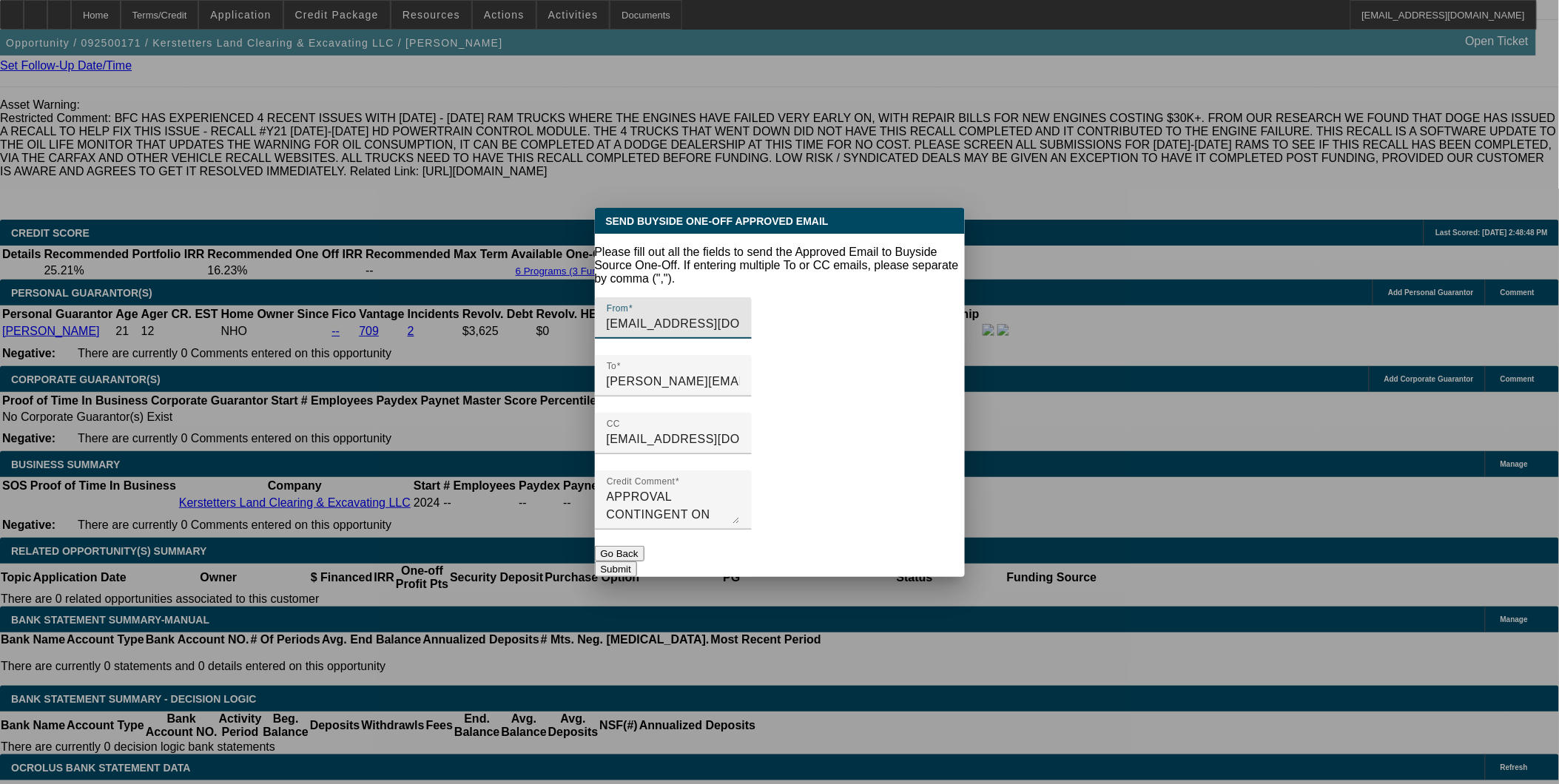
click at [644, 546] on button "Go Back" at bounding box center [619, 553] width 49 height 16
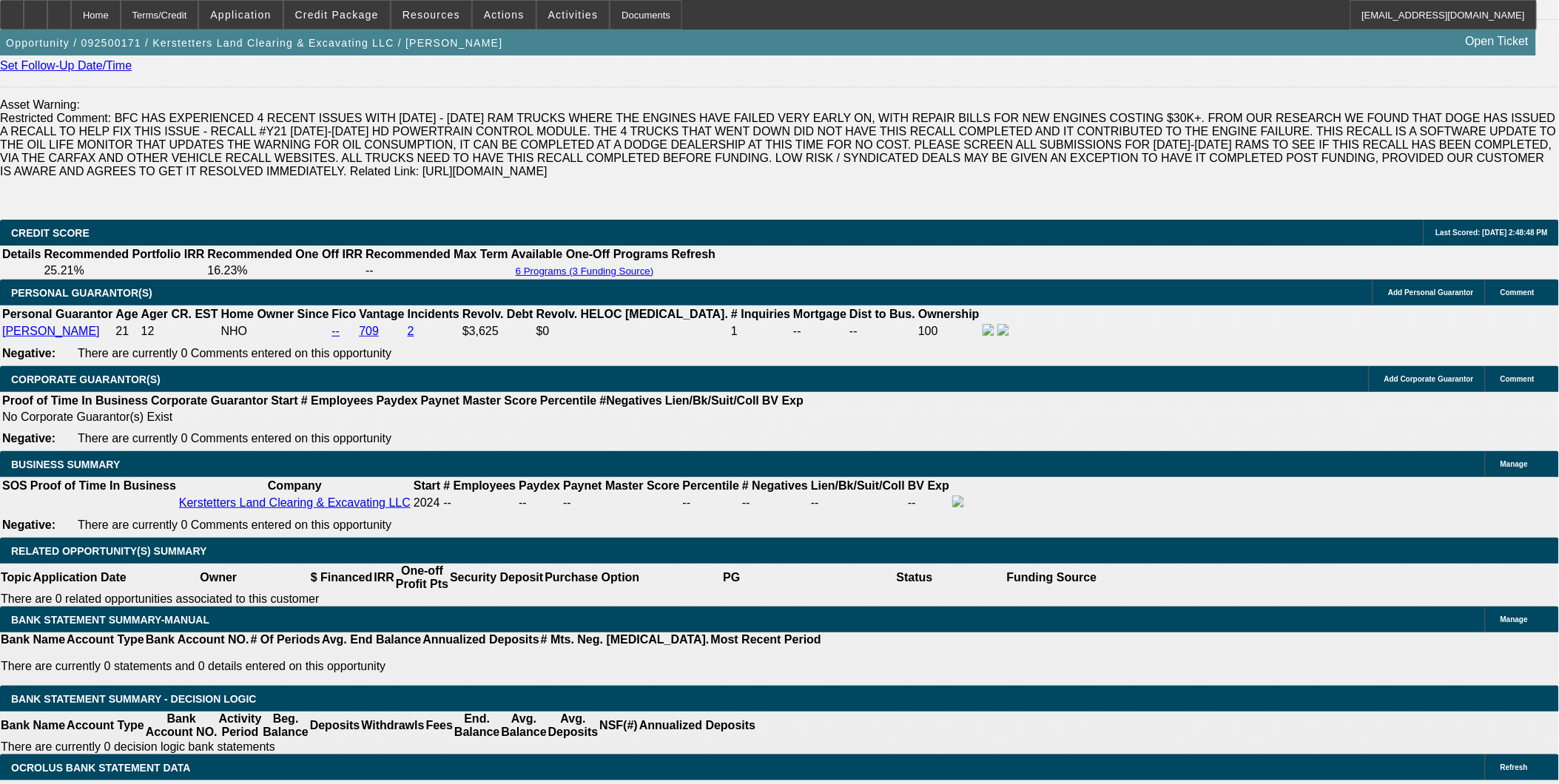
scroll to position [2126, 0]
click at [379, 21] on span at bounding box center [336, 15] width 105 height 35
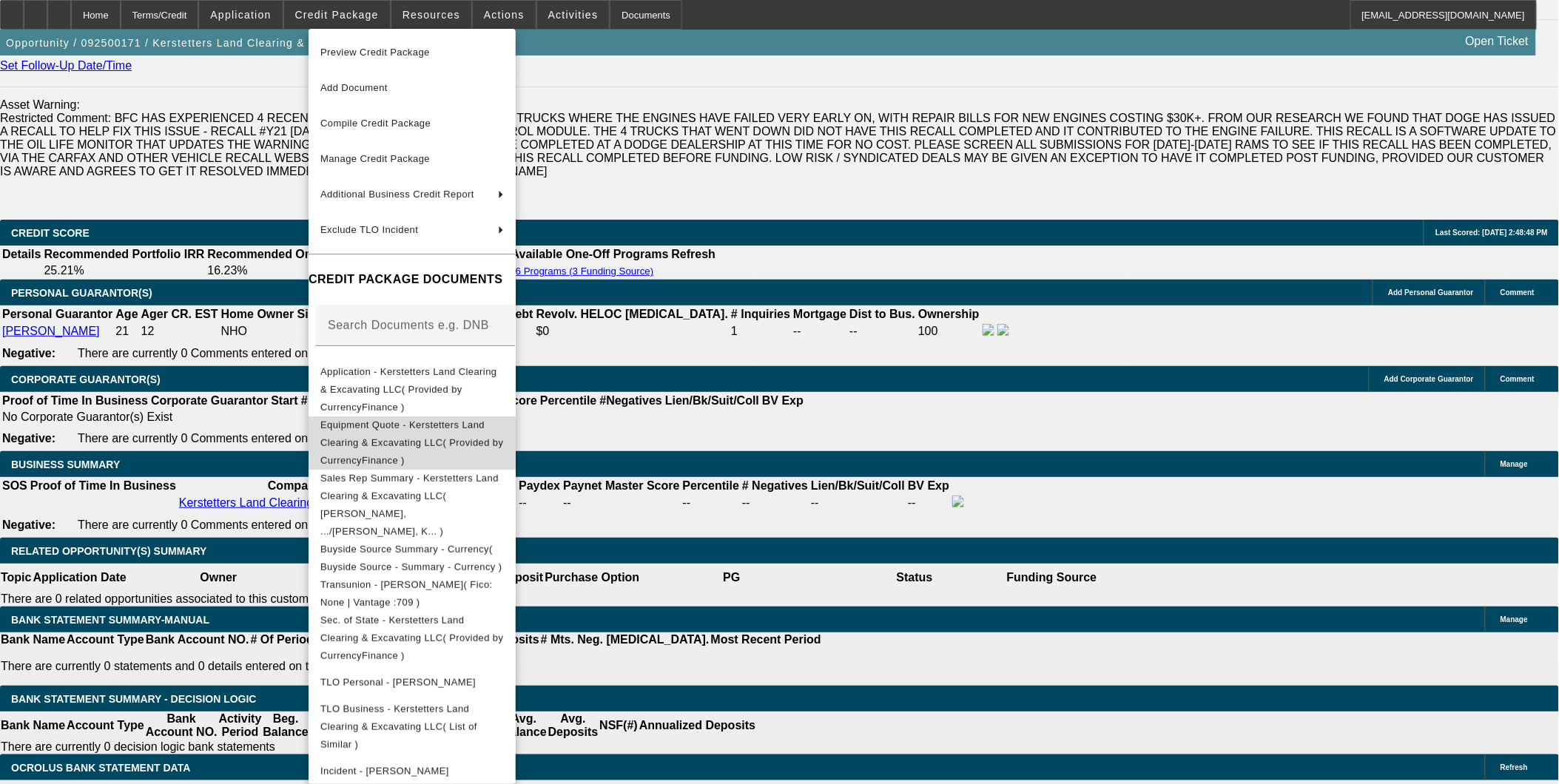
click at [430, 415] on span "Equipment Quote - Kerstetters Land Clearing & Excavating LLC( Provided by Curre…" at bounding box center [412, 441] width 184 height 53
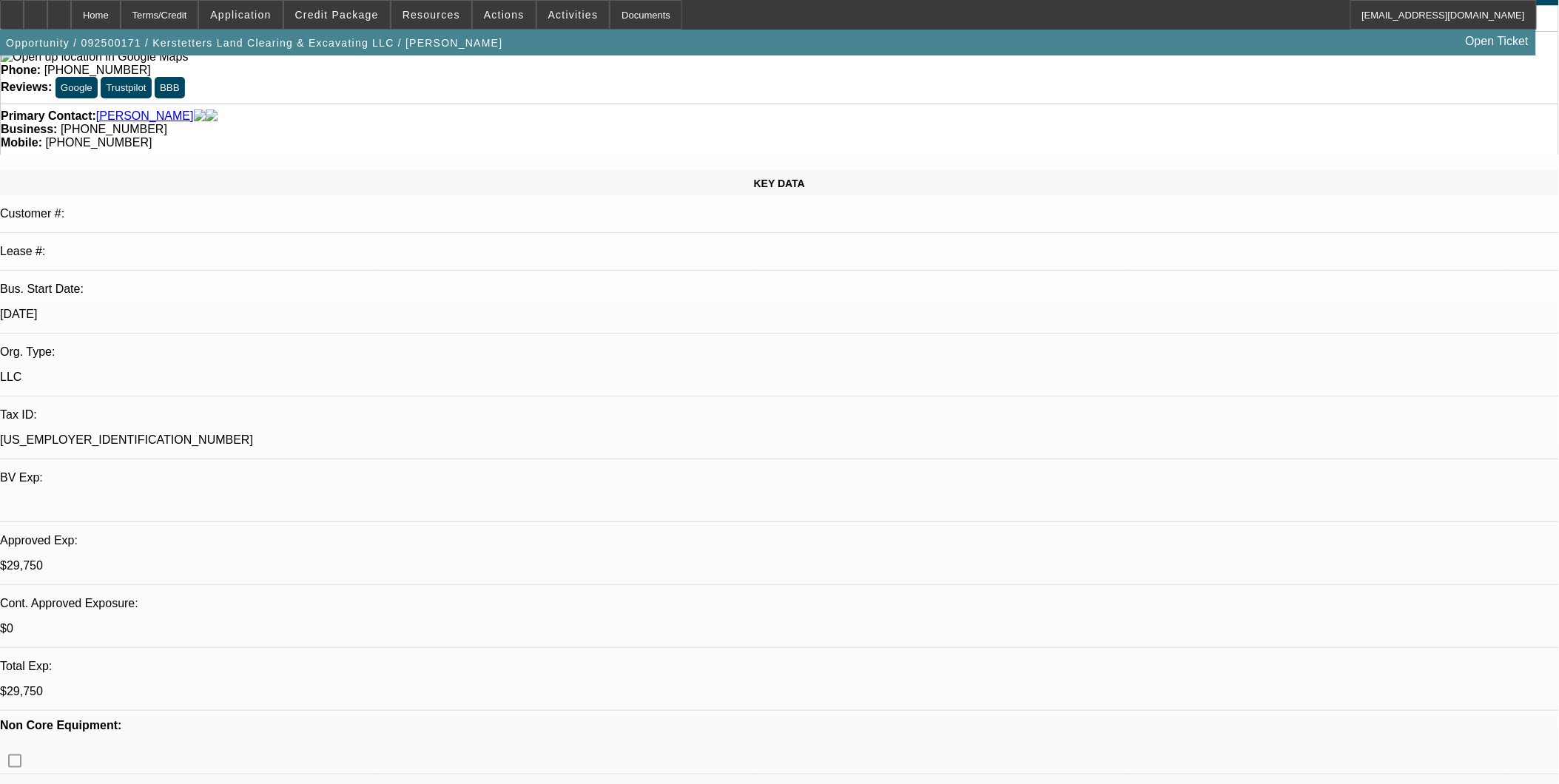
scroll to position [0, 0]
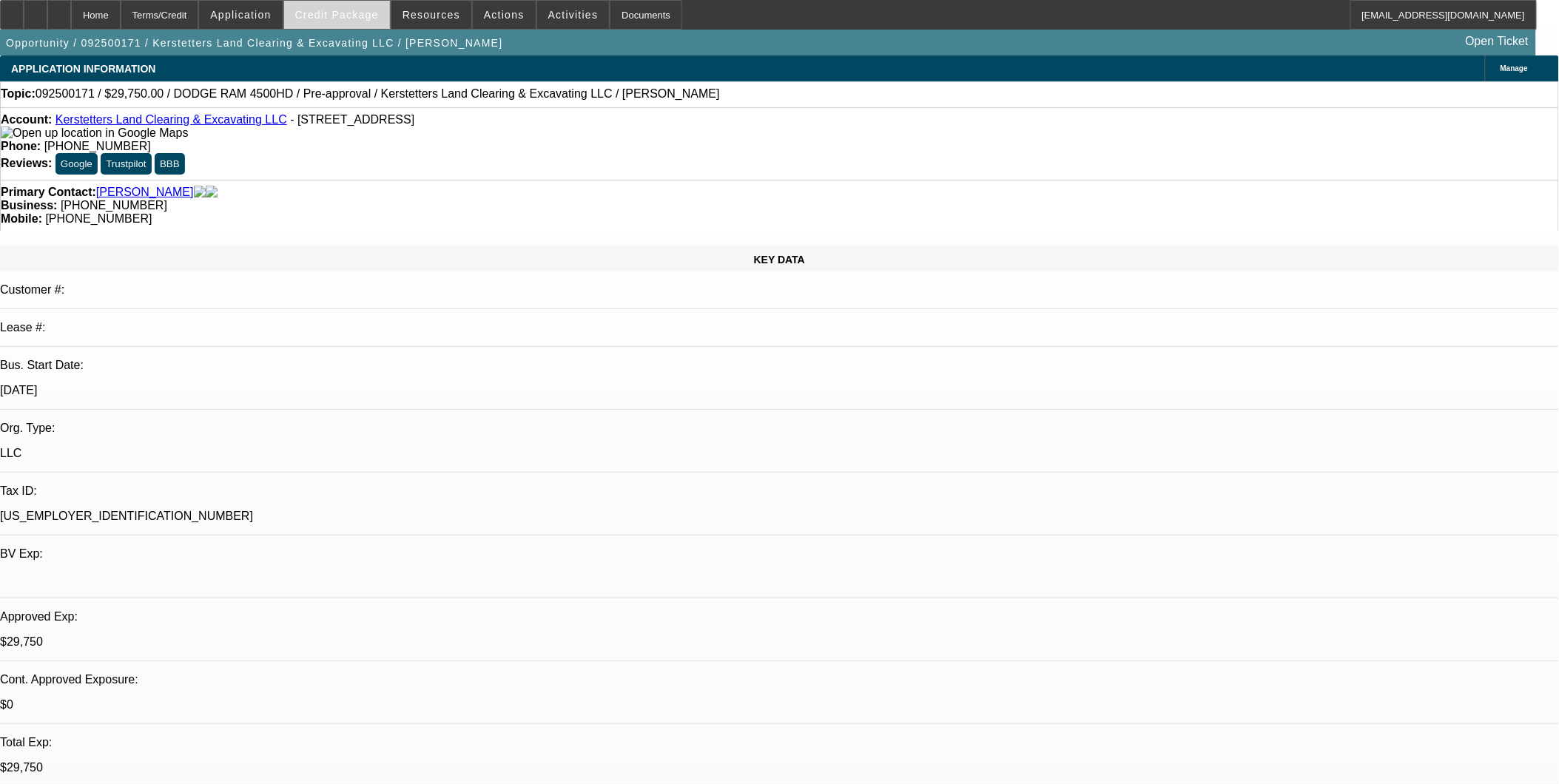
click at [370, 23] on span at bounding box center [336, 15] width 105 height 35
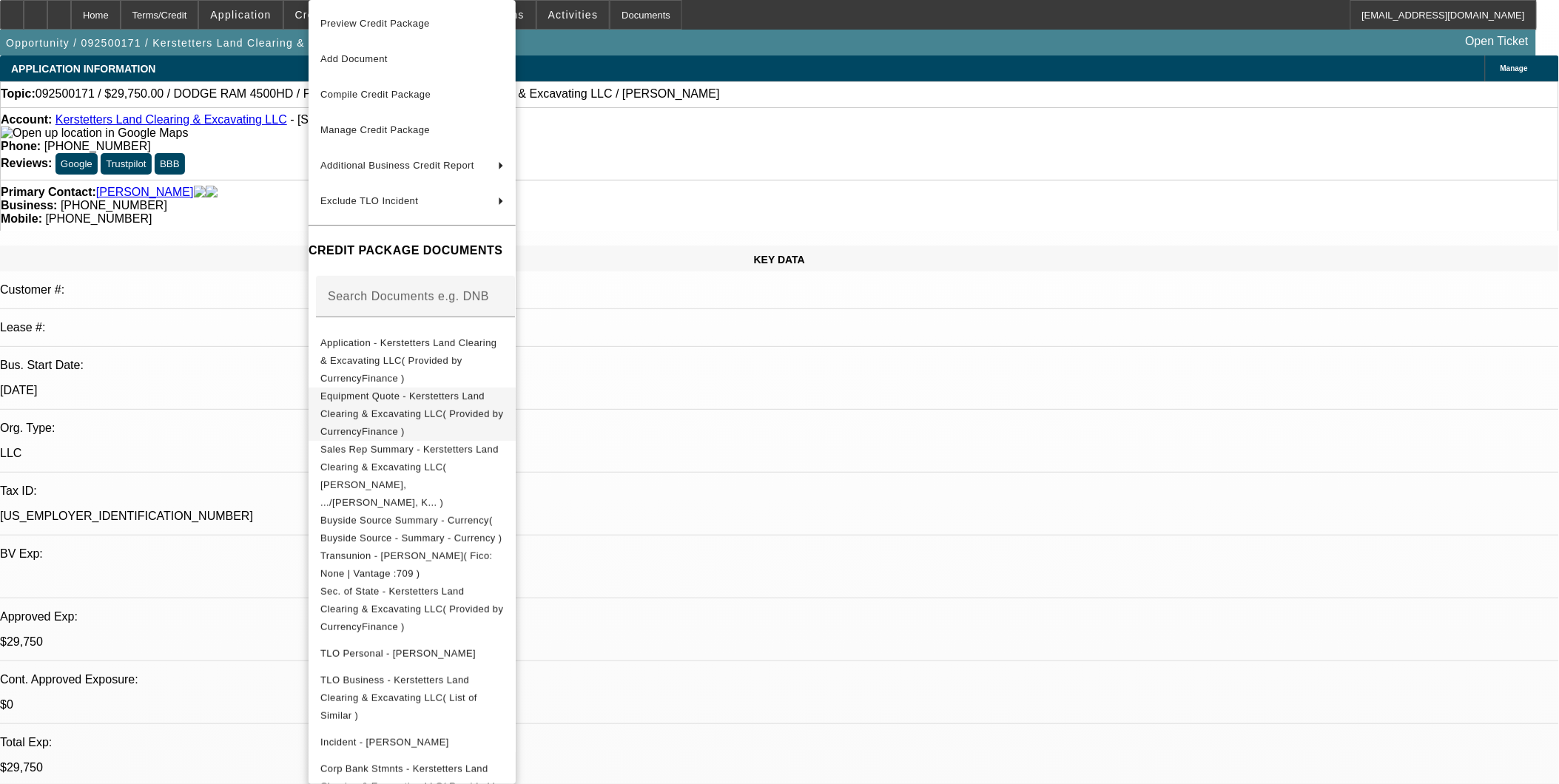
click at [456, 391] on span "Equipment Quote - Kerstetters Land Clearing & Excavating LLC( Provided by Curre…" at bounding box center [412, 414] width 183 height 47
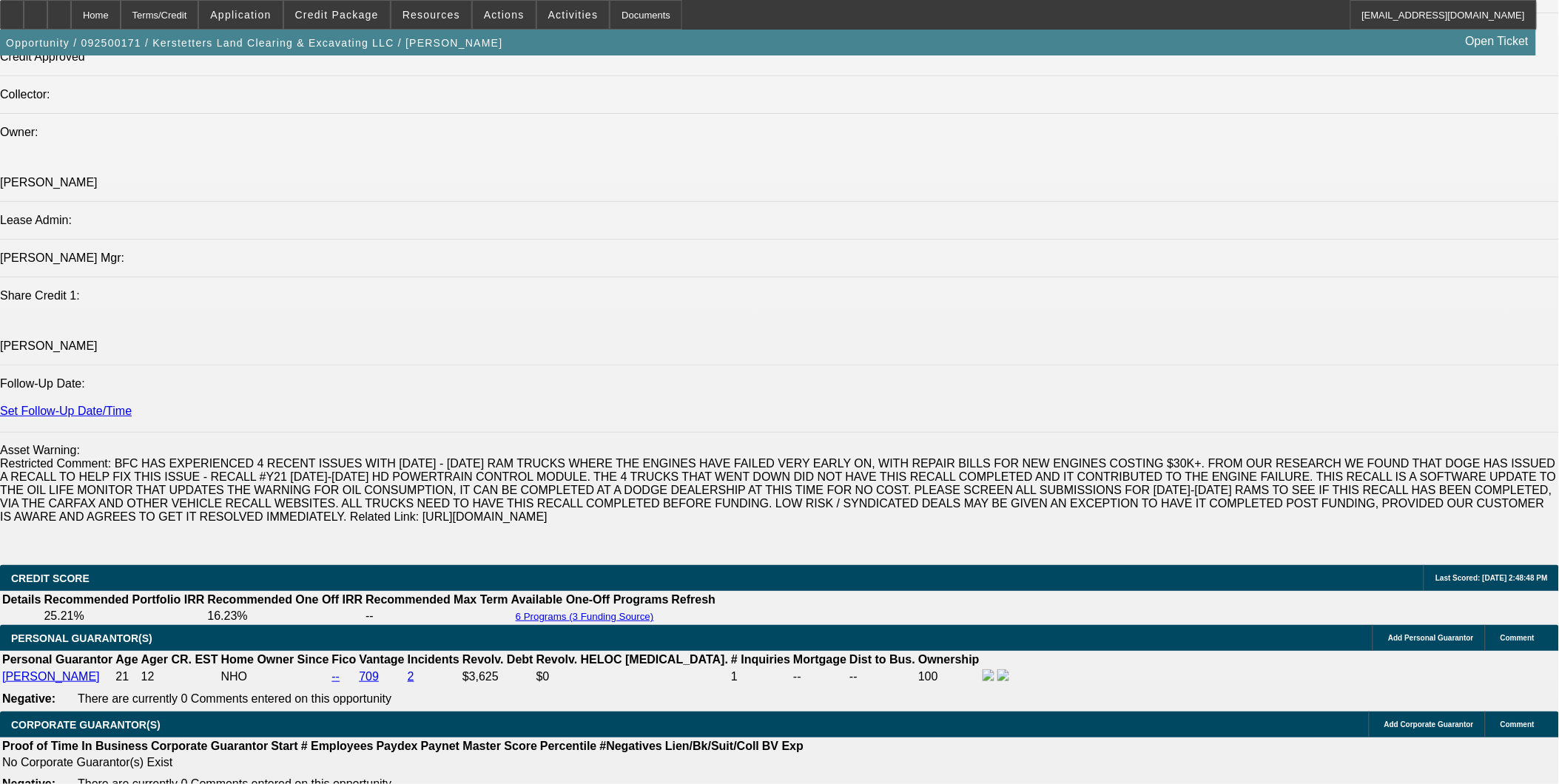
scroll to position [2136, 0]
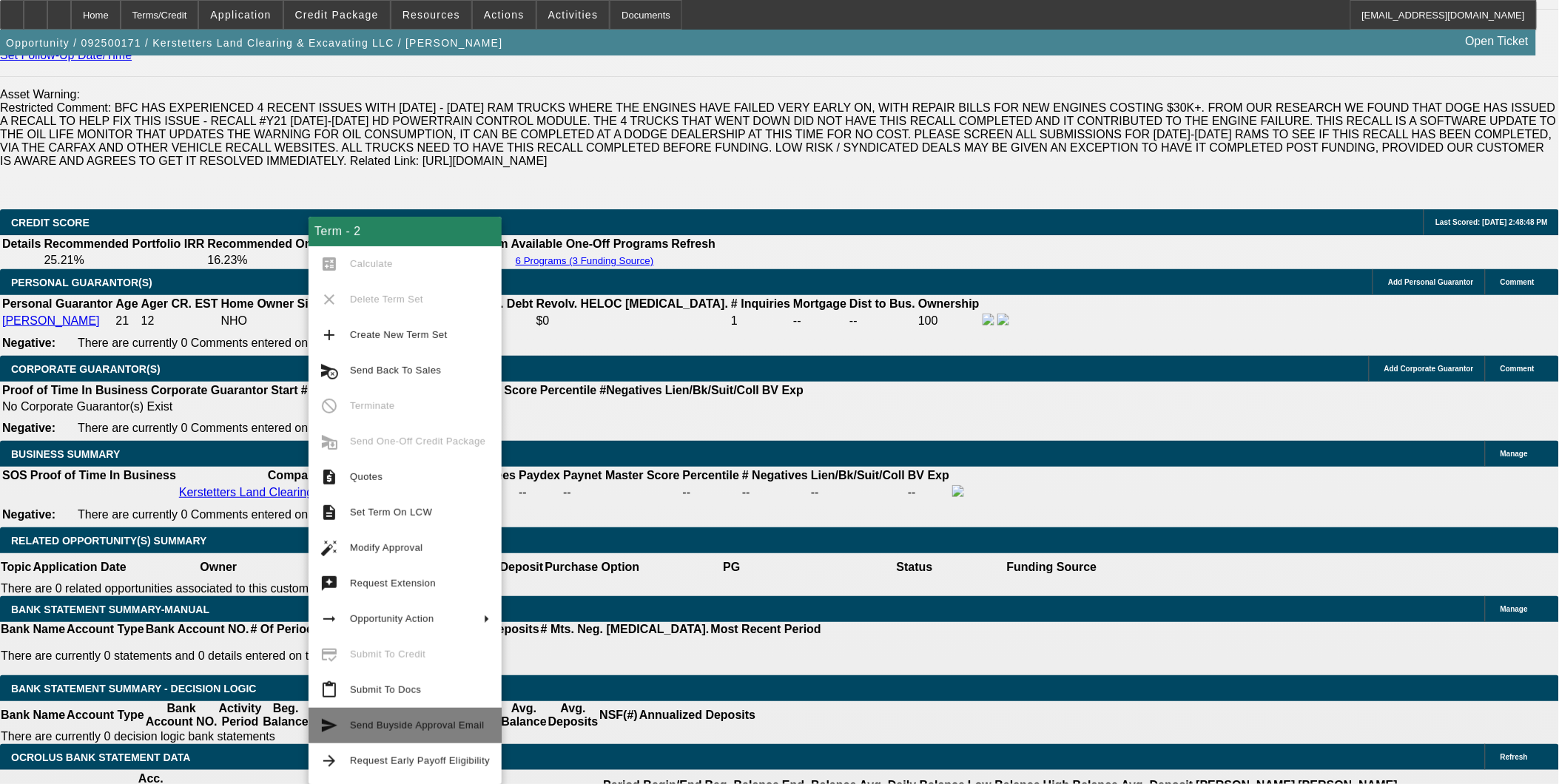
click at [382, 713] on button "send Send Buyside Approval Email" at bounding box center [405, 726] width 193 height 35
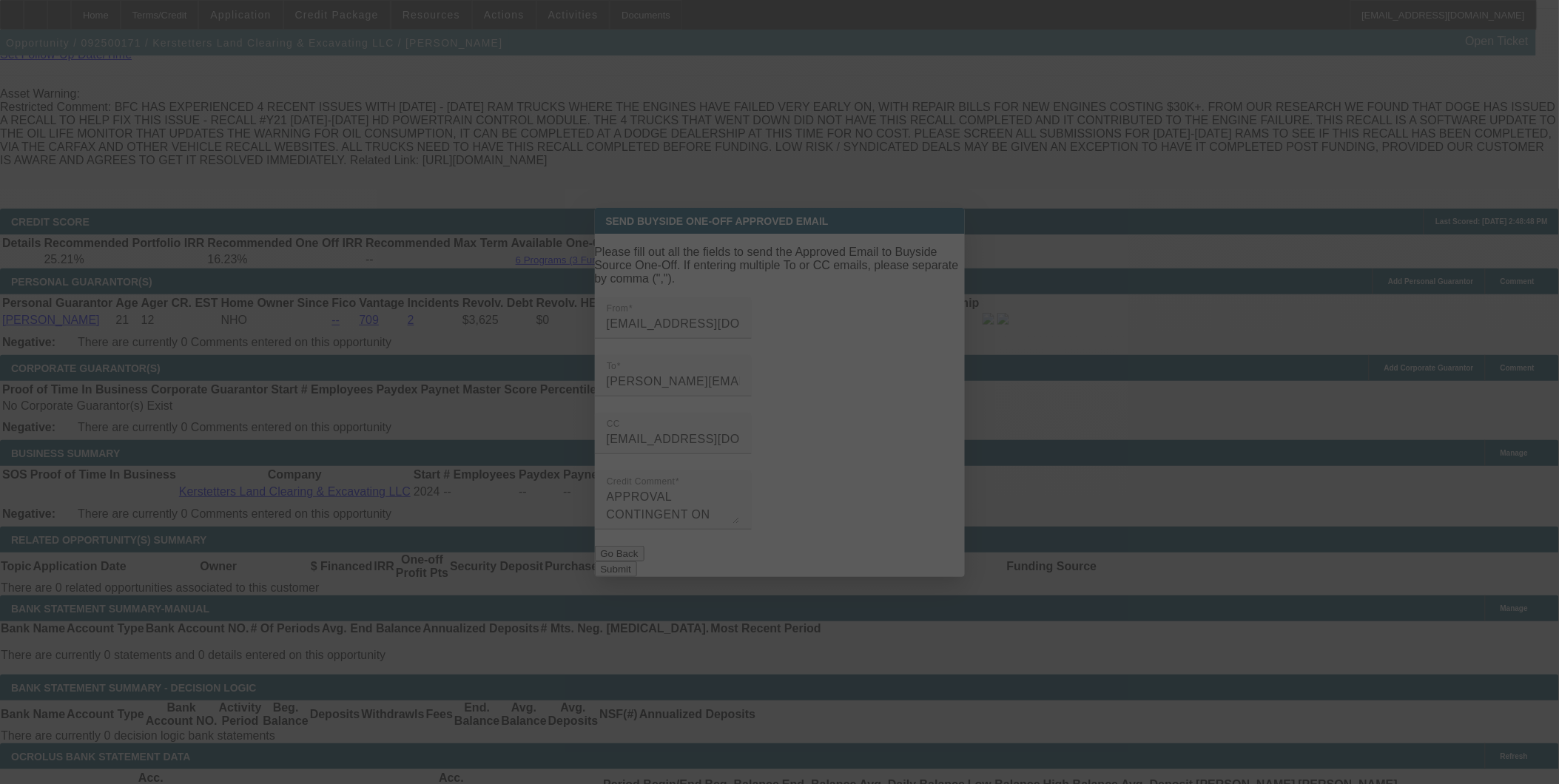
scroll to position [0, 0]
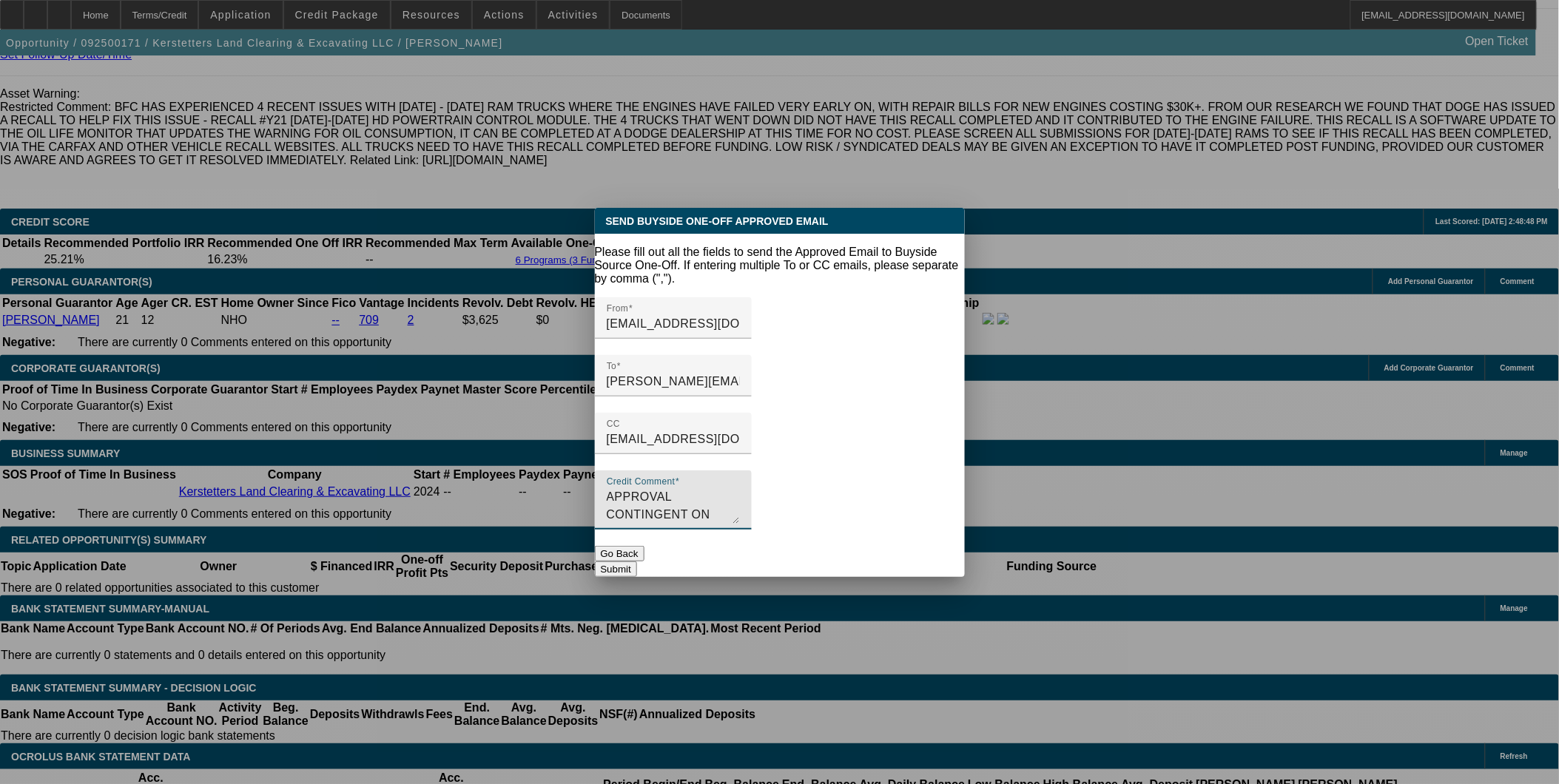
click at [676, 491] on textarea "APPROVAL CONTINGENT ON INSTALLATION OF GPS AT VENDOR" at bounding box center [673, 506] width 133 height 35
click at [675, 488] on textarea "APPROVAL CONTINGENT ON INSTALLATION OF GPS AT VENDOR" at bounding box center [673, 506] width 133 height 35
drag, startPoint x: 697, startPoint y: 476, endPoint x: 757, endPoint y: 482, distance: 60.3
click at [698, 488] on textarea "APPROVAL CONTINGENT ON INSTALLATION OF GPS AT VENDOR" at bounding box center [673, 506] width 133 height 35
click at [740, 488] on textarea "APPROVAL CONTINGENT ON INSTALLATION OF GPS AT VENDOR" at bounding box center [673, 506] width 133 height 35
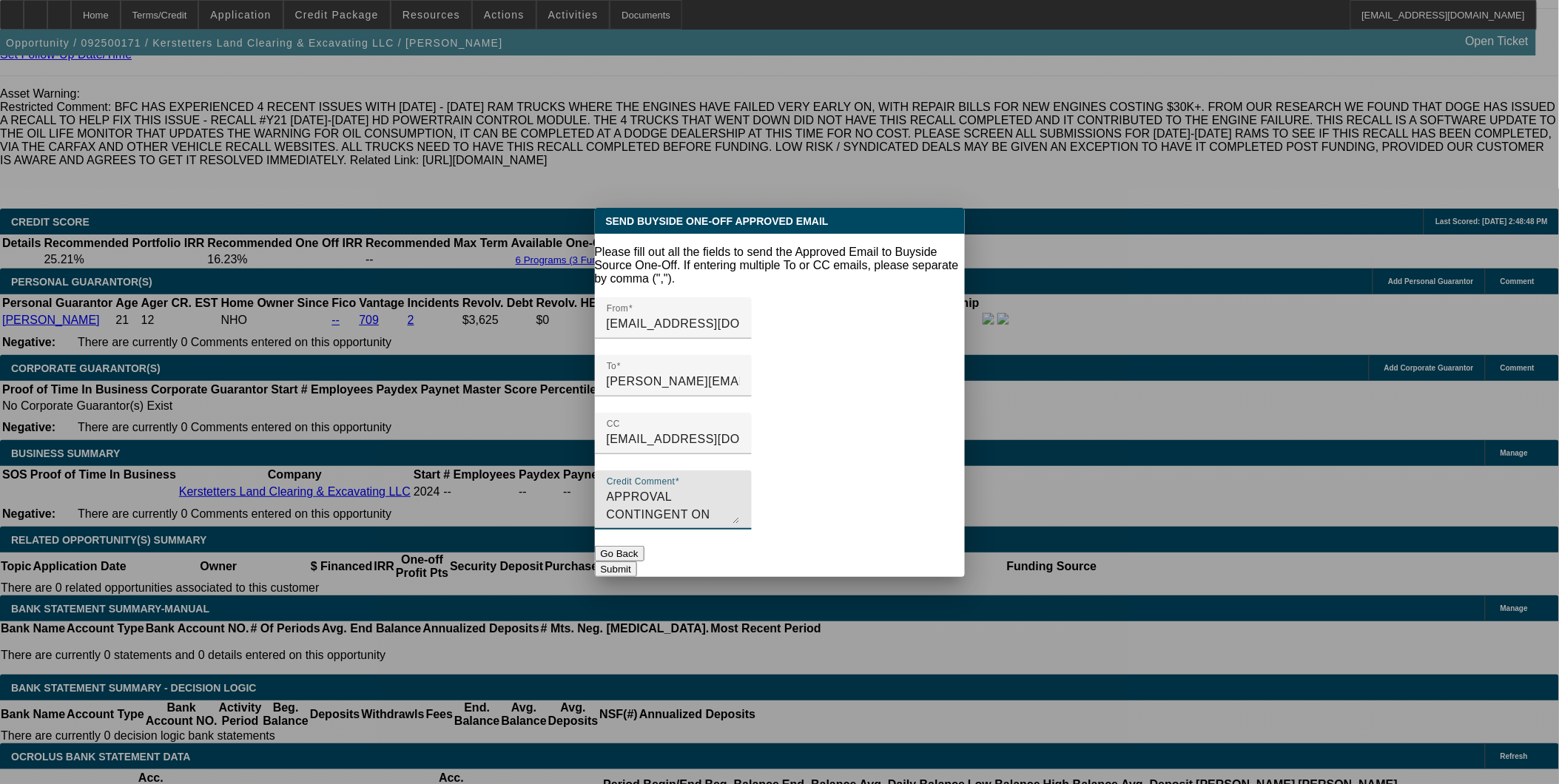
click at [740, 488] on textarea "APPROVAL CONTINGENT ON INSTALLATION OF GPS AT VENDOR" at bounding box center [673, 506] width 133 height 35
click at [740, 488] on textarea "APPROVAL CONTINGENT ON INSTALLATION OF GPS AT [GEOGRAPHIC_DATA]; ALSO CONTINGEN…" at bounding box center [673, 506] width 133 height 35
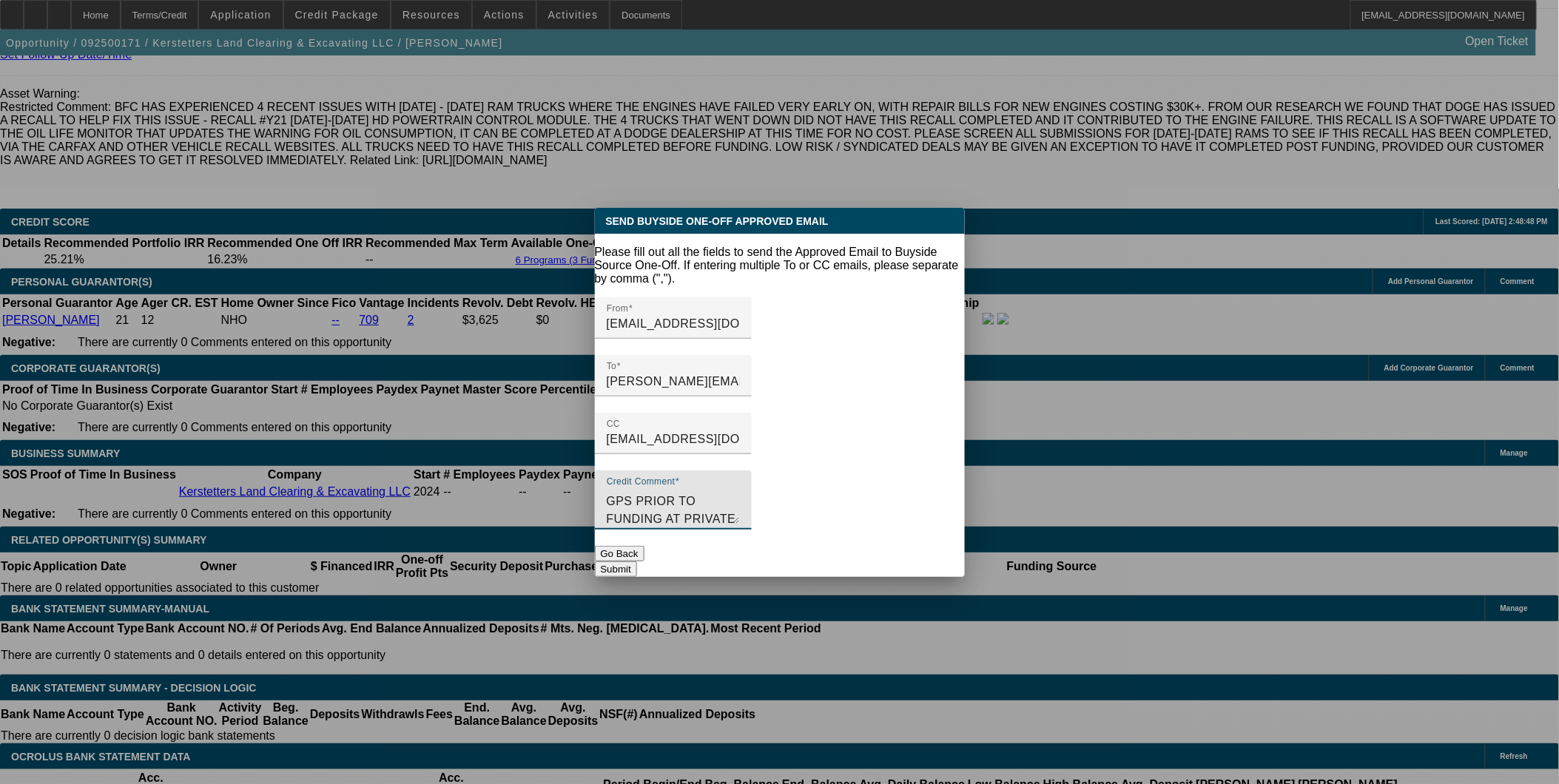
type textarea "APPROVAL CONTINGENT ON INSTALLATION OF GPS PRIOR TO FUNDING AT PRIVATE PARTY LO…"
click at [638, 562] on button "Submit" at bounding box center [615, 569] width 42 height 16
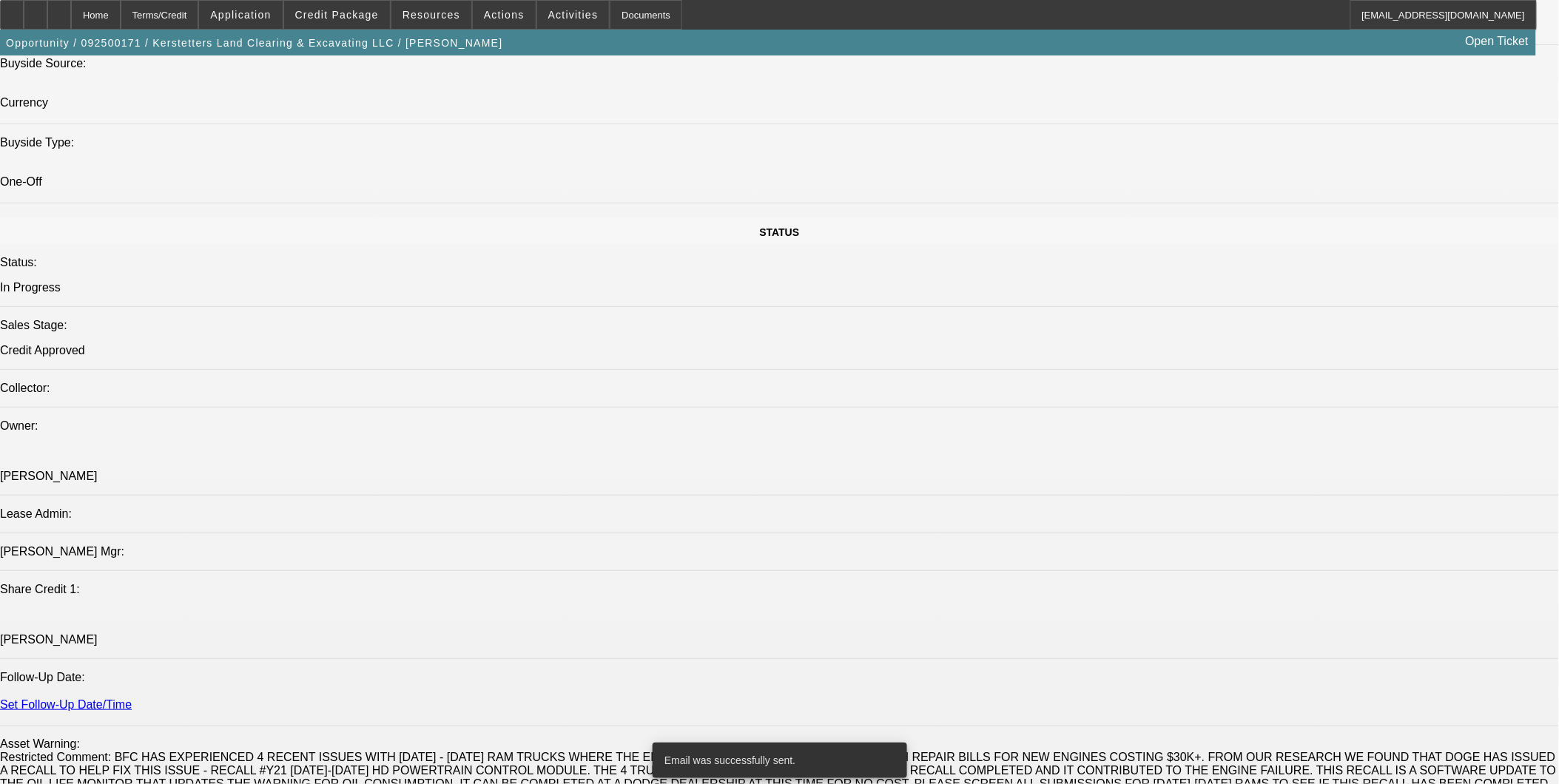
scroll to position [1479, 0]
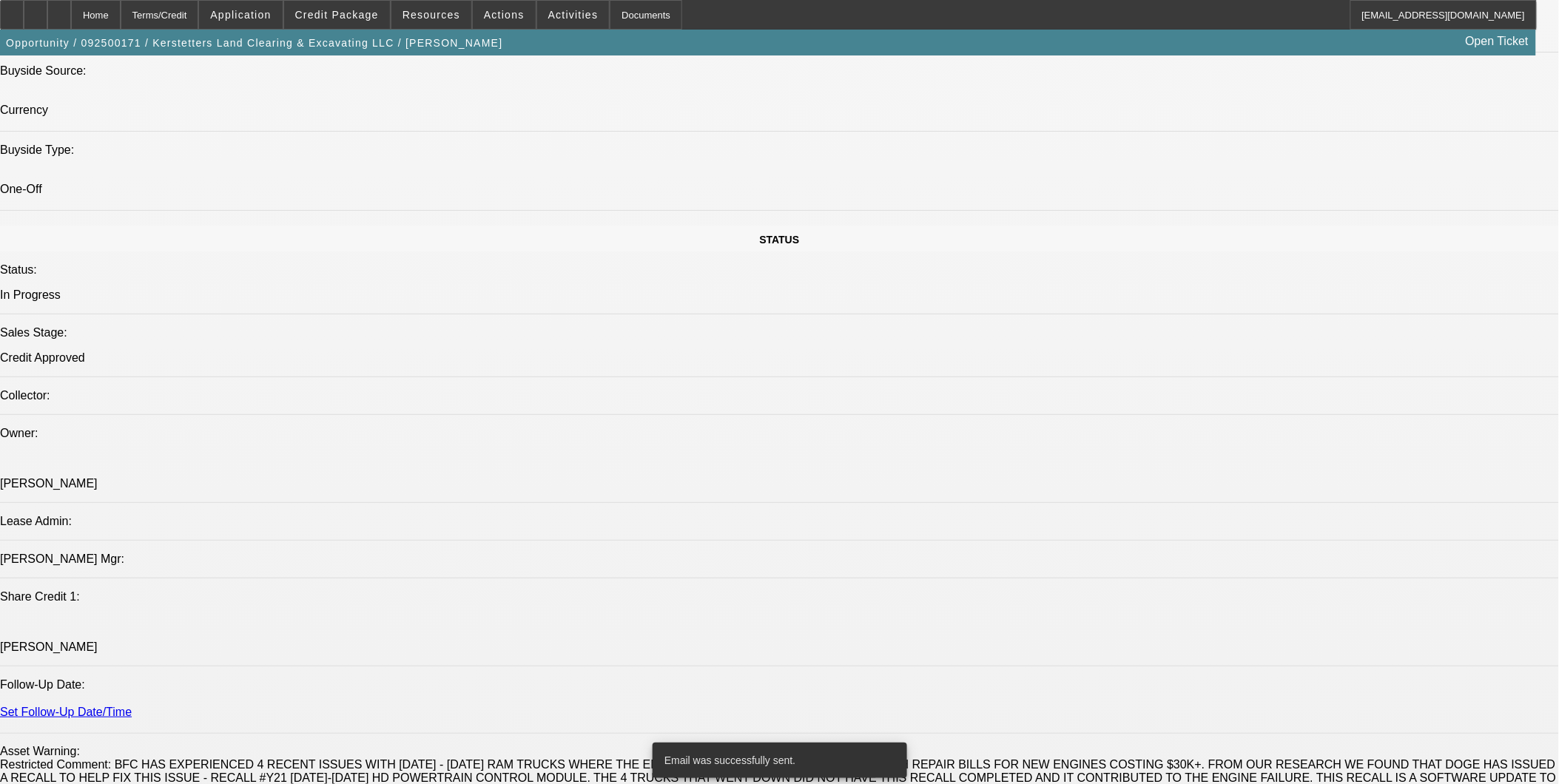
radio input "true"
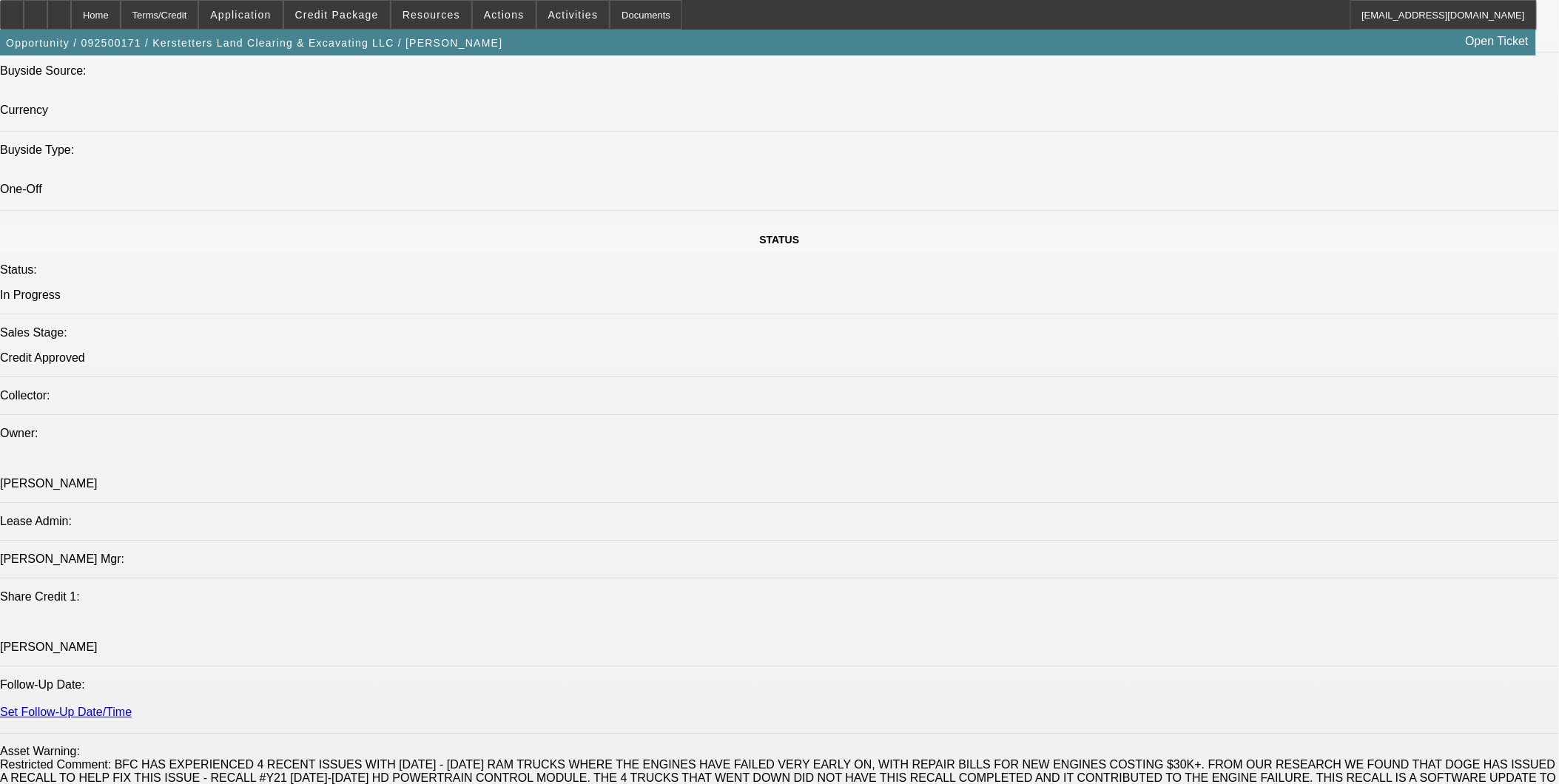
type textarea "SENT APPROVAL WITH CONTINGENCIES THAT WE NEED TO CLEAR THE VIN, GET A BILL OF S…"
radio input "true"
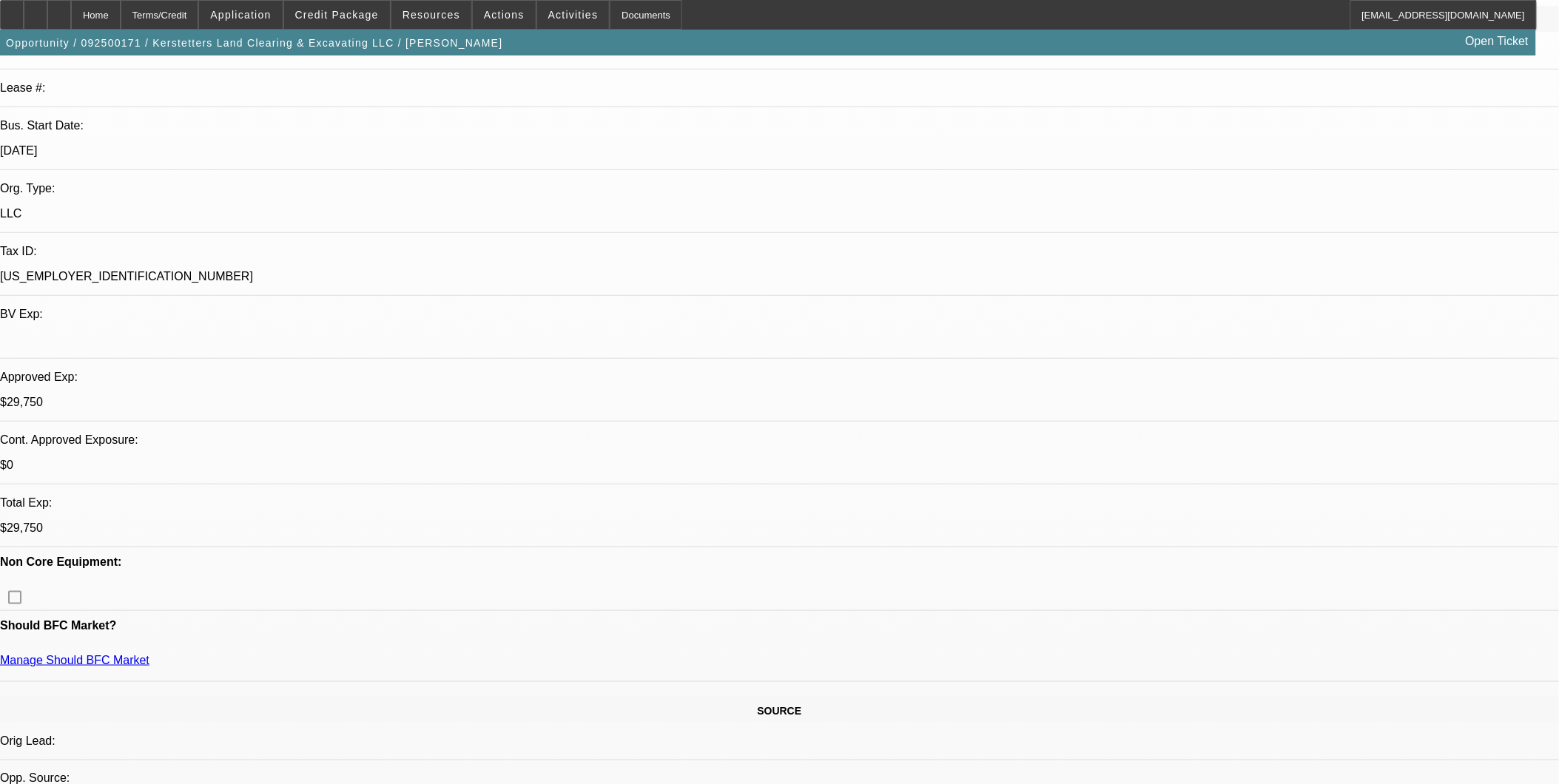
scroll to position [0, 0]
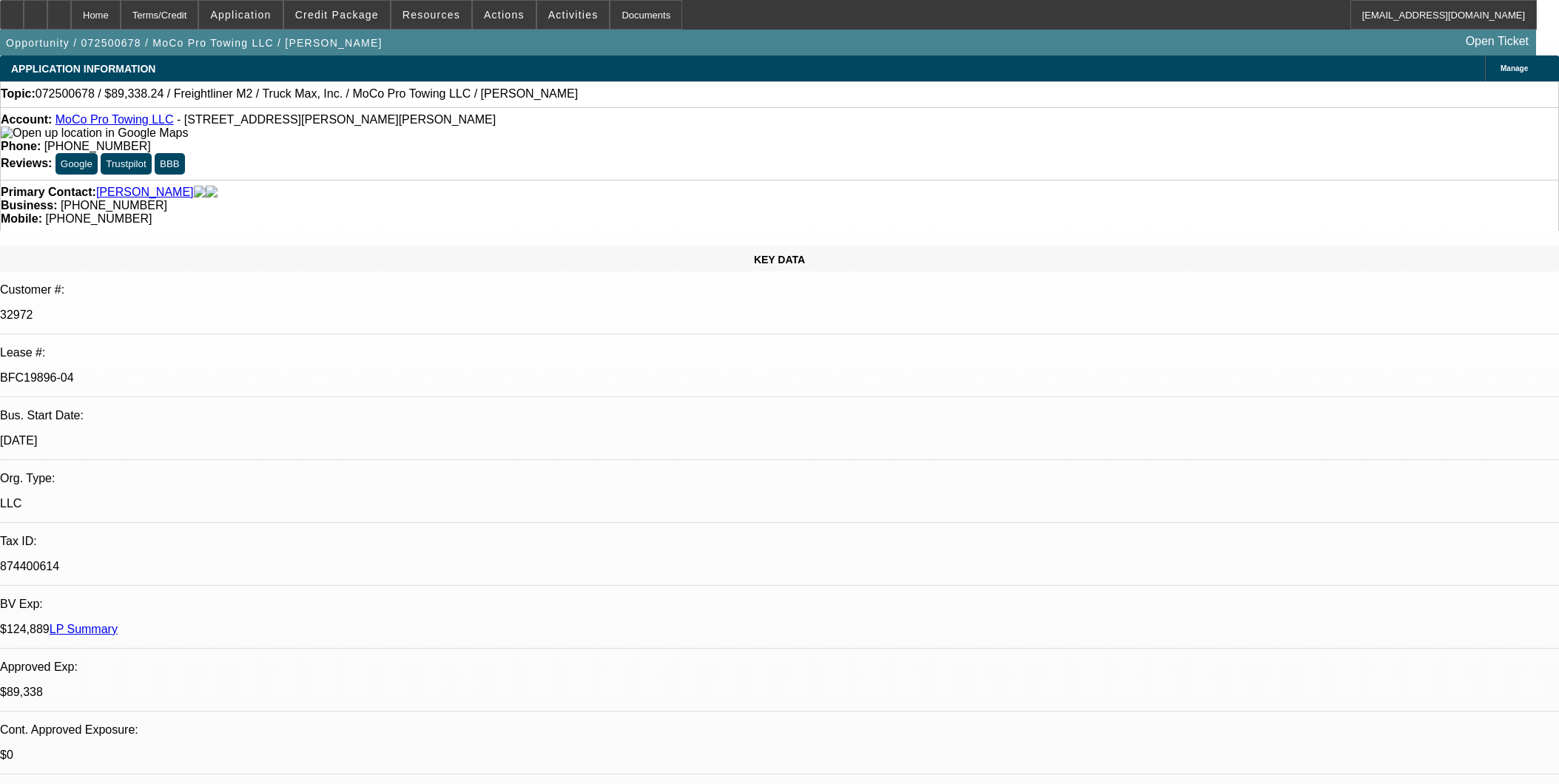
select select "0"
select select "6"
select select "0"
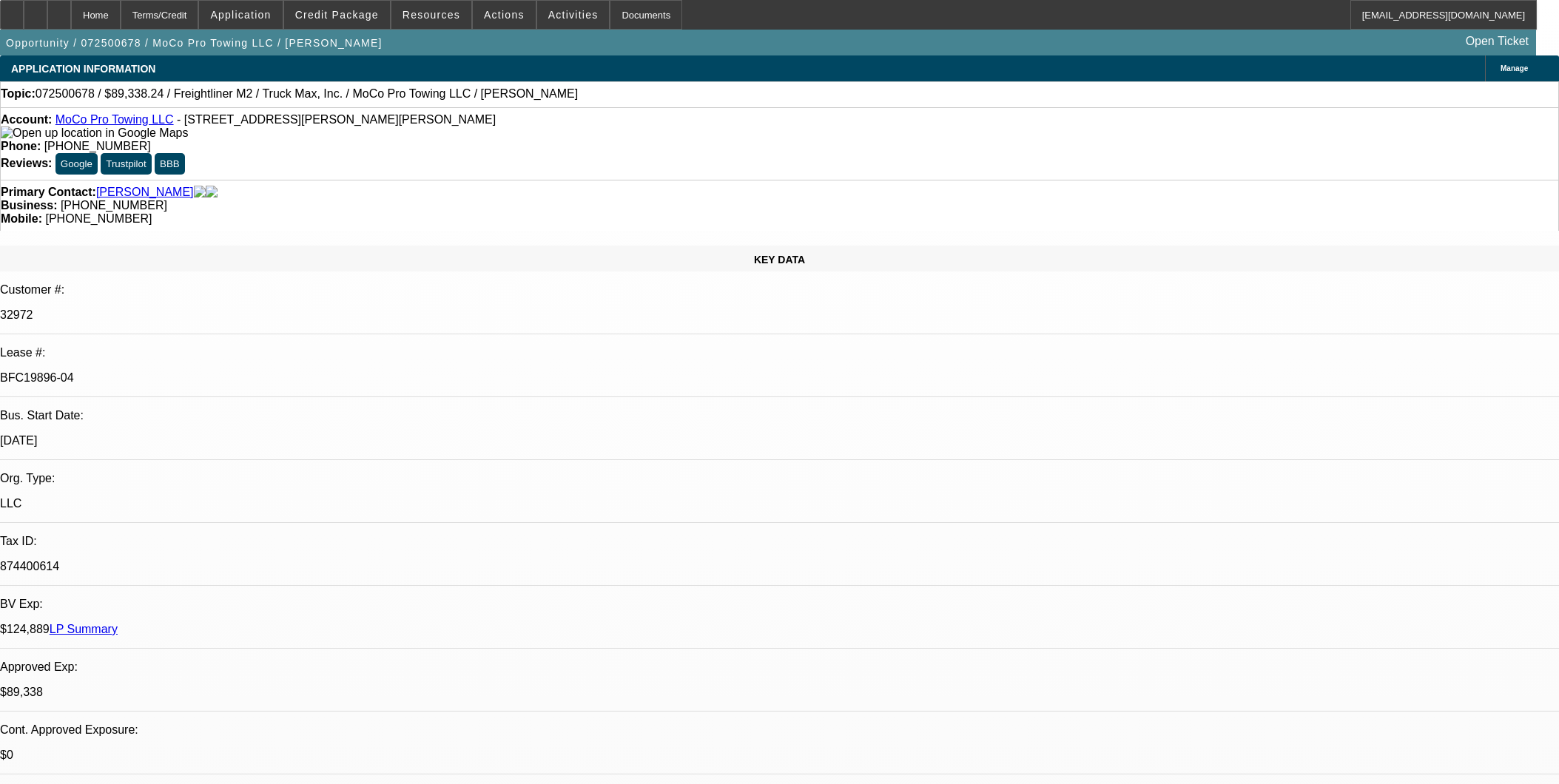
select select "0"
select select "6"
select select "0"
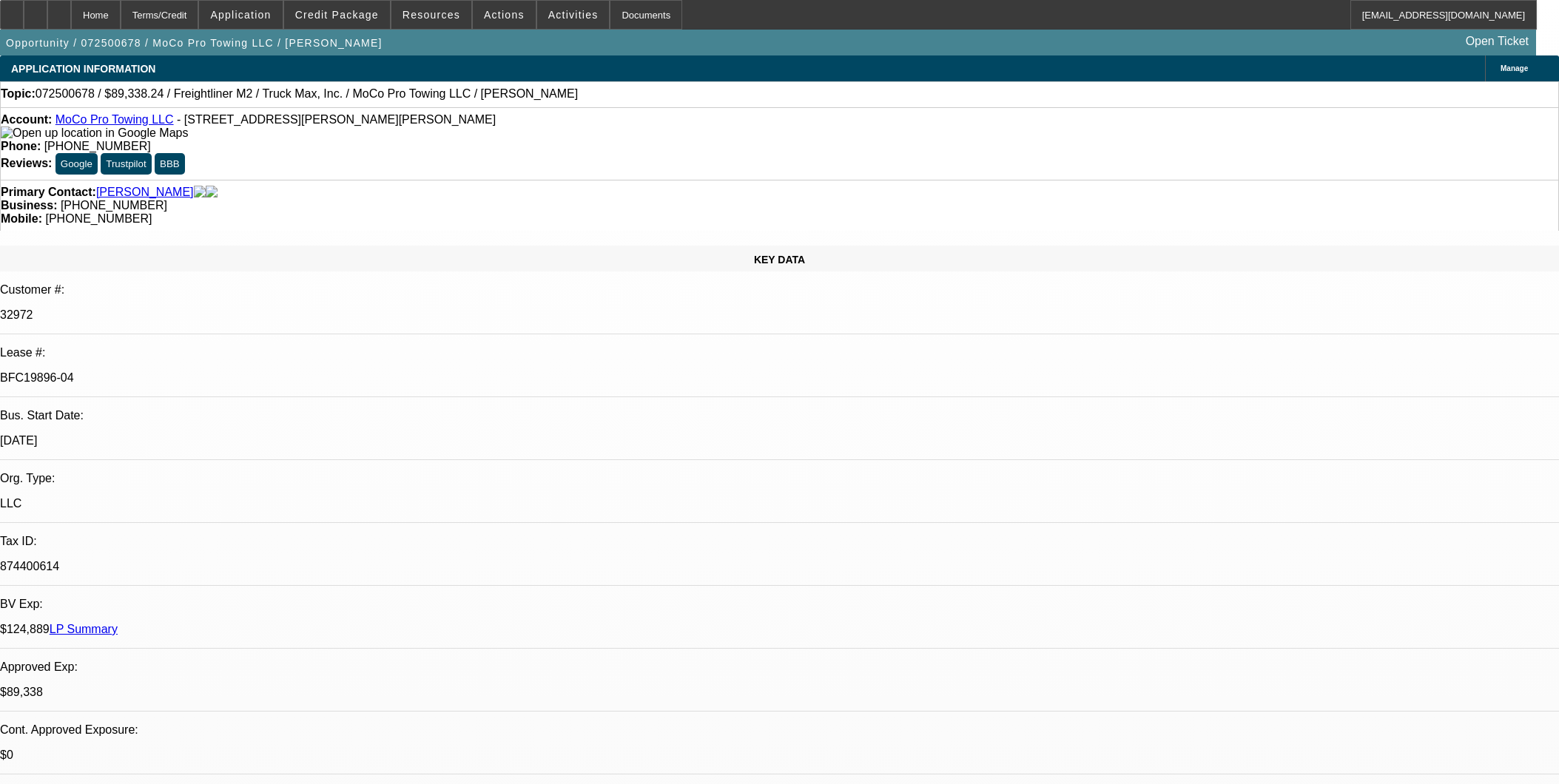
select select "0"
select select "6"
select select "0"
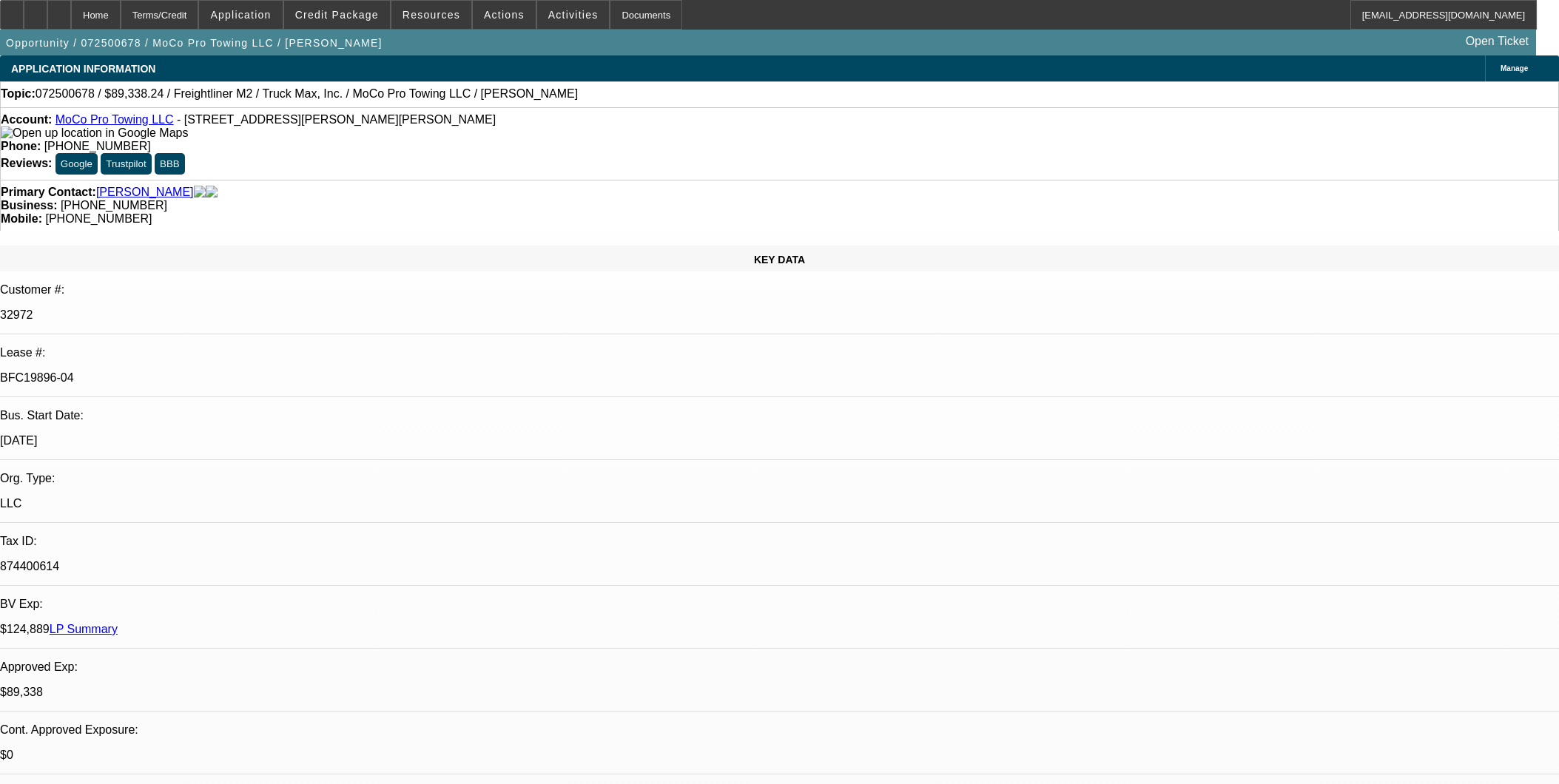
select select "6"
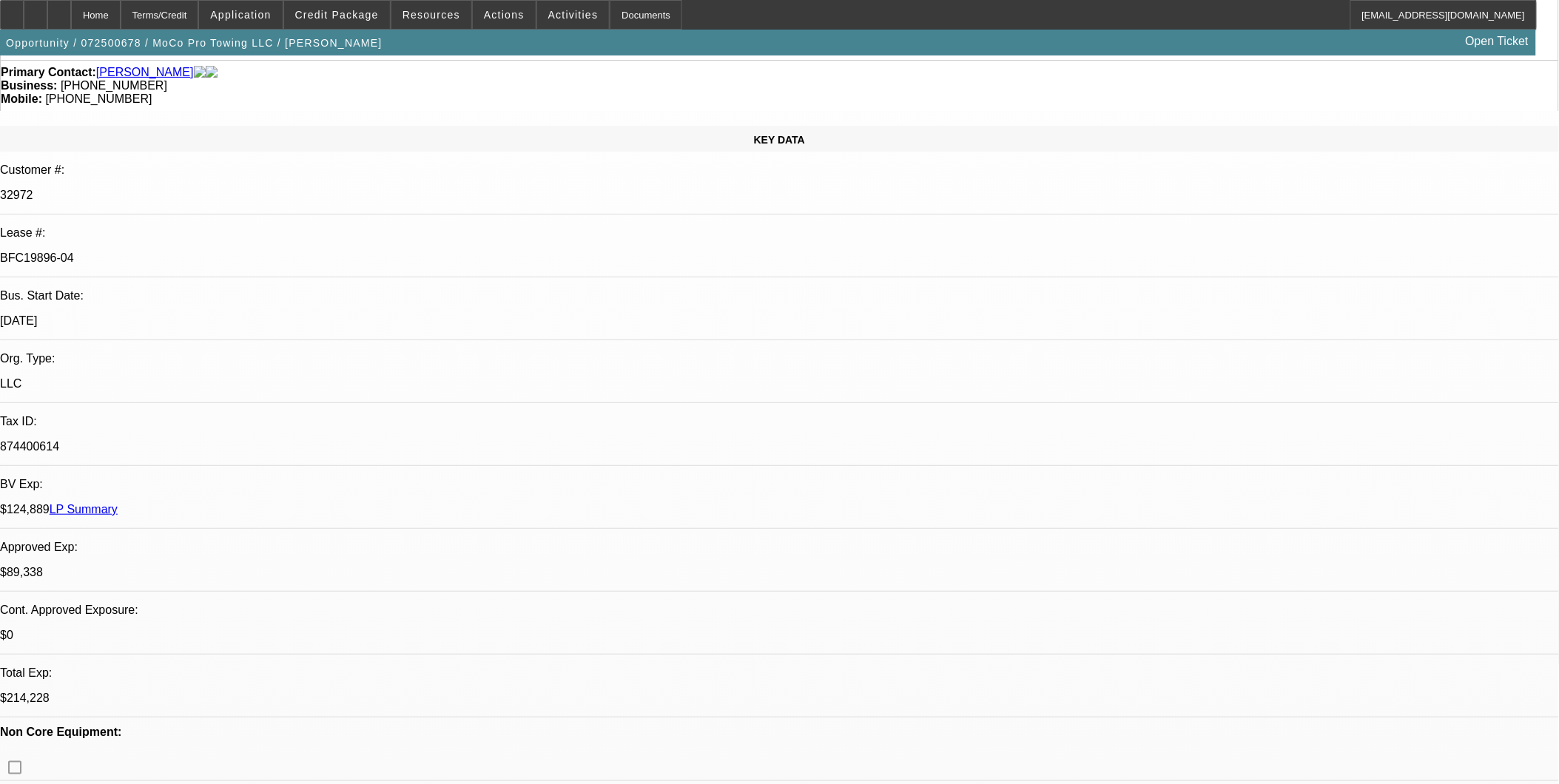
scroll to position [82, 0]
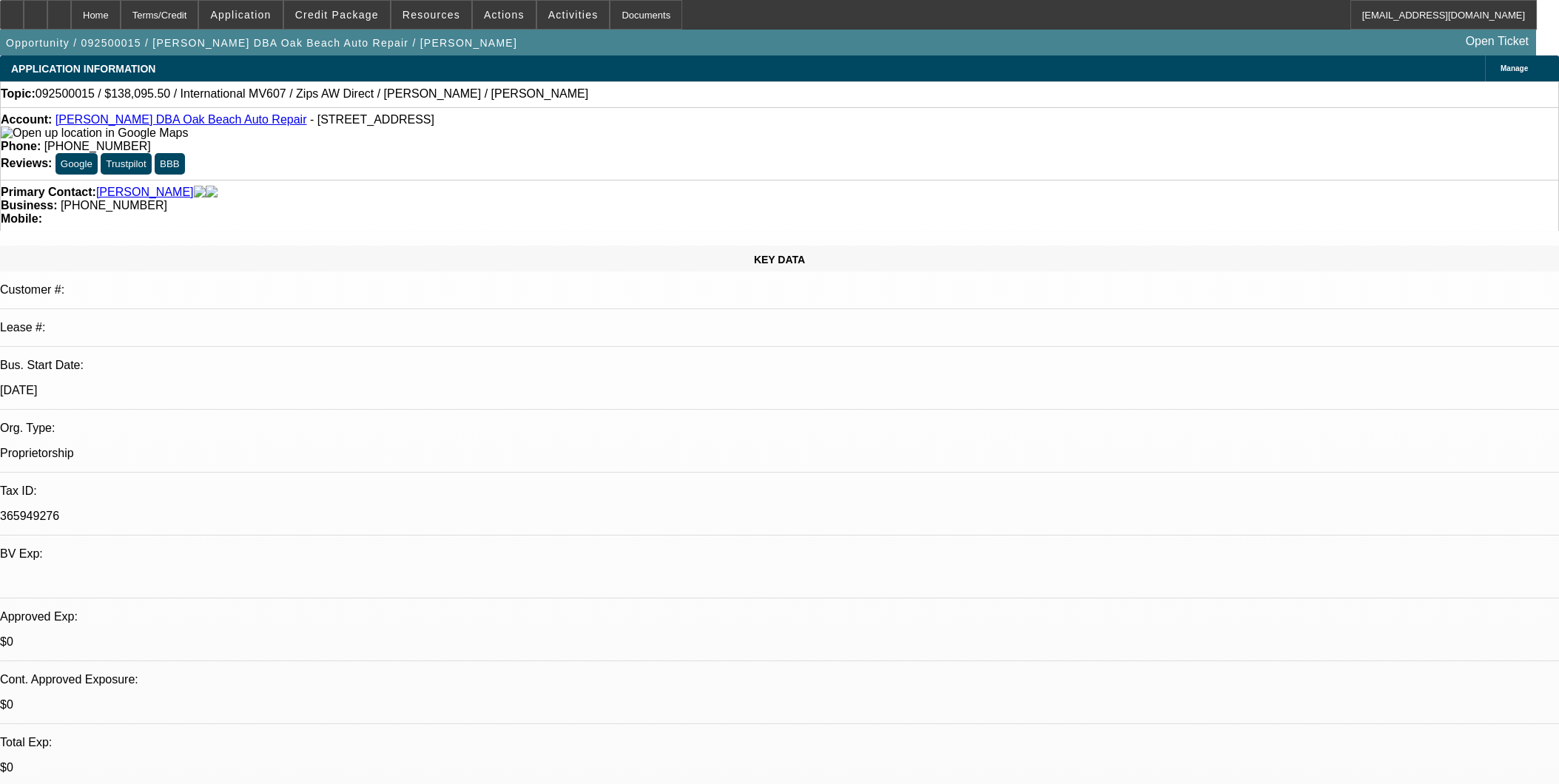
select select "0"
select select "0.1"
select select "5"
select select "0"
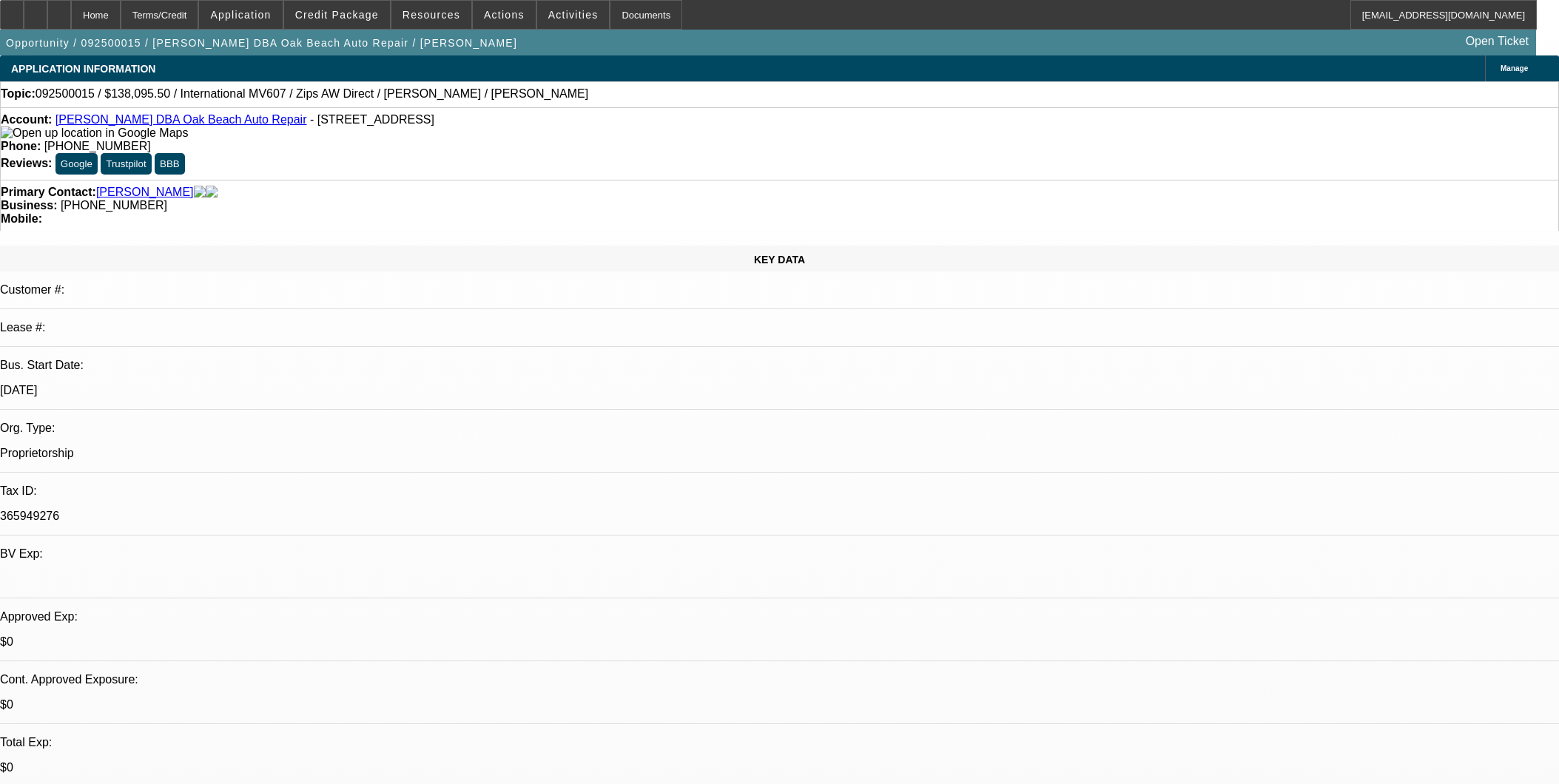
select select "0"
select select "6"
select select "0"
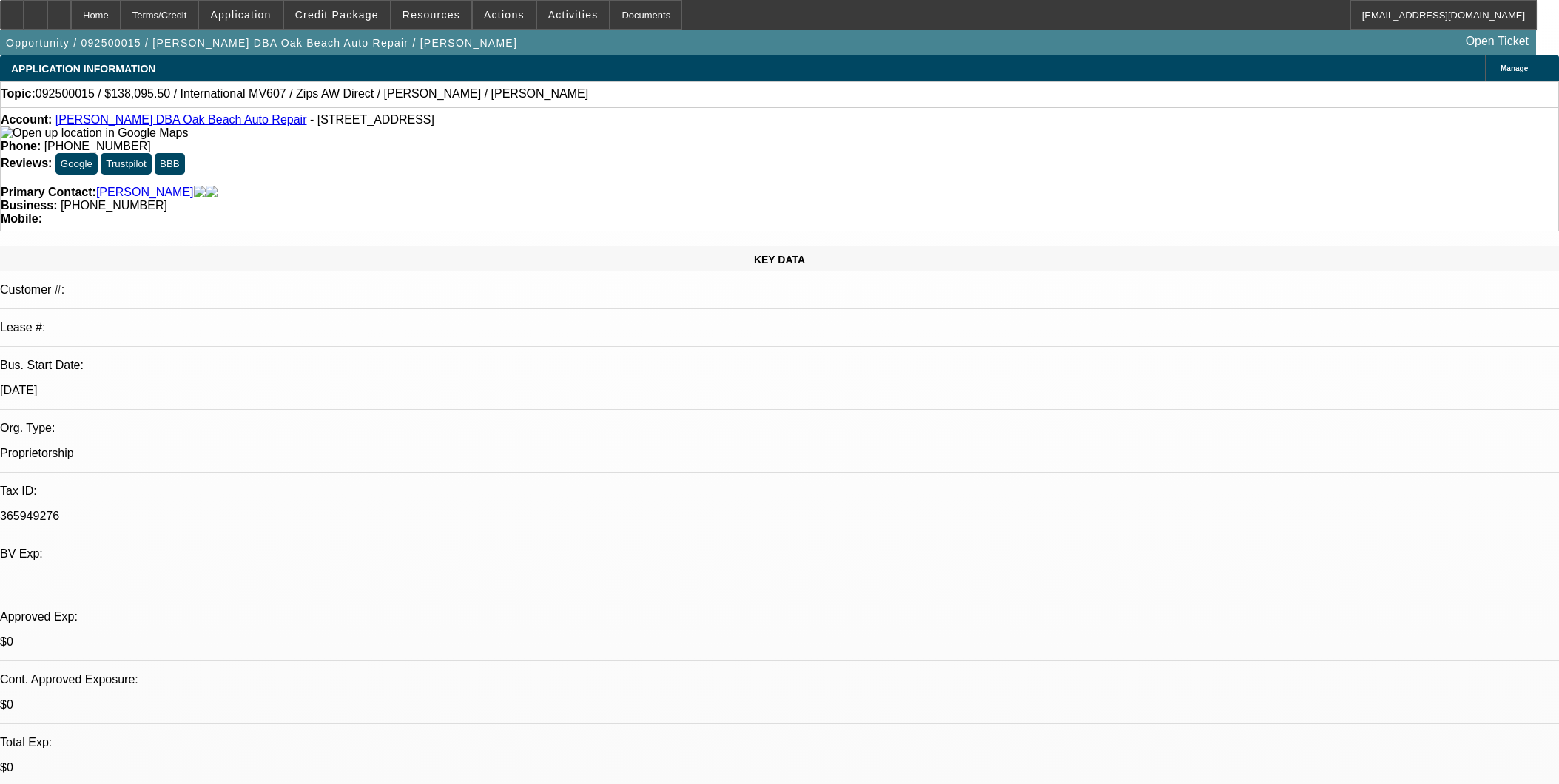
select select "0"
select select "6"
select select "0"
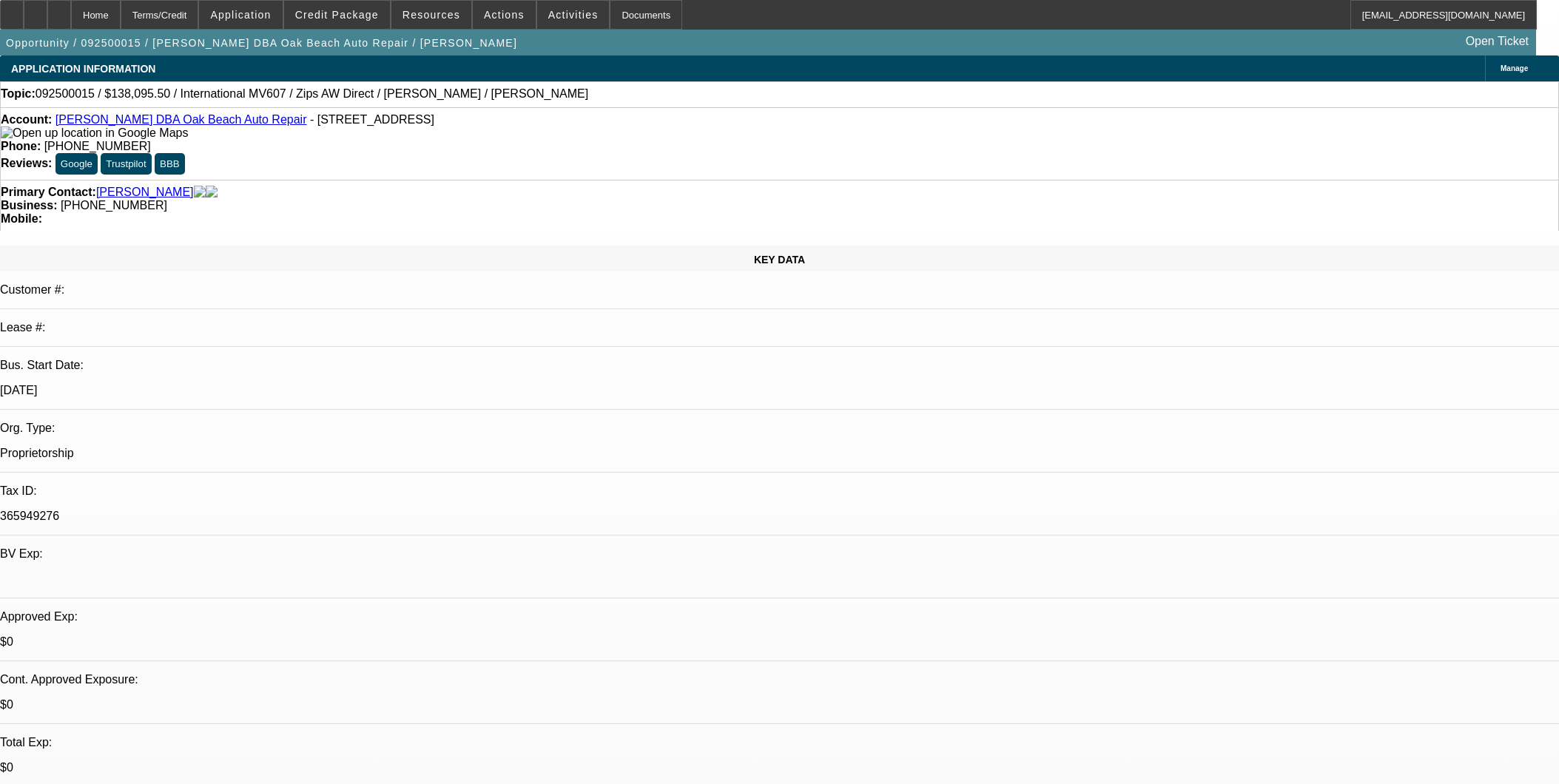
select select "6"
select select "0"
select select "0.1"
select select "5"
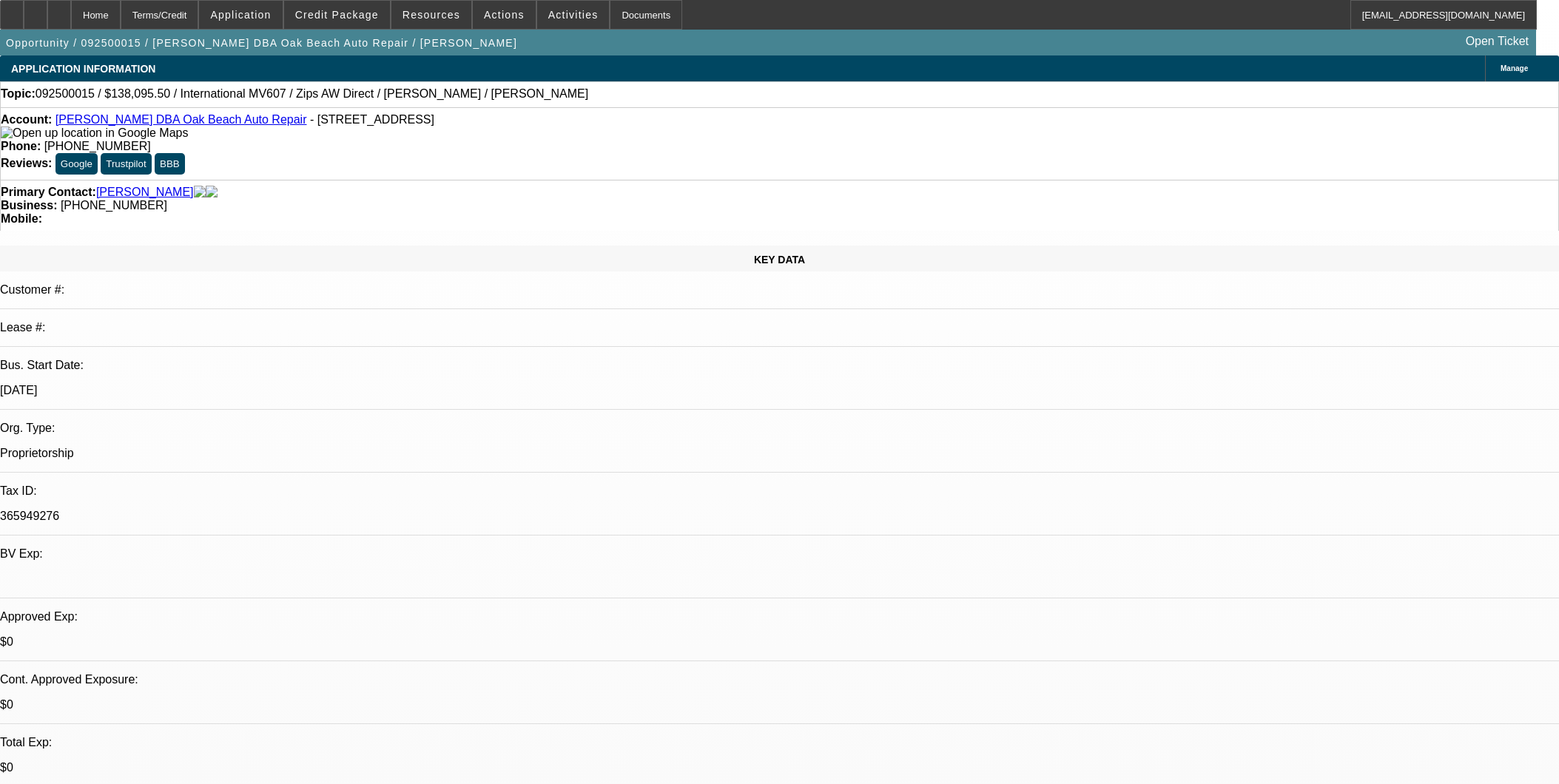
select select "0"
select select "6"
select select "0"
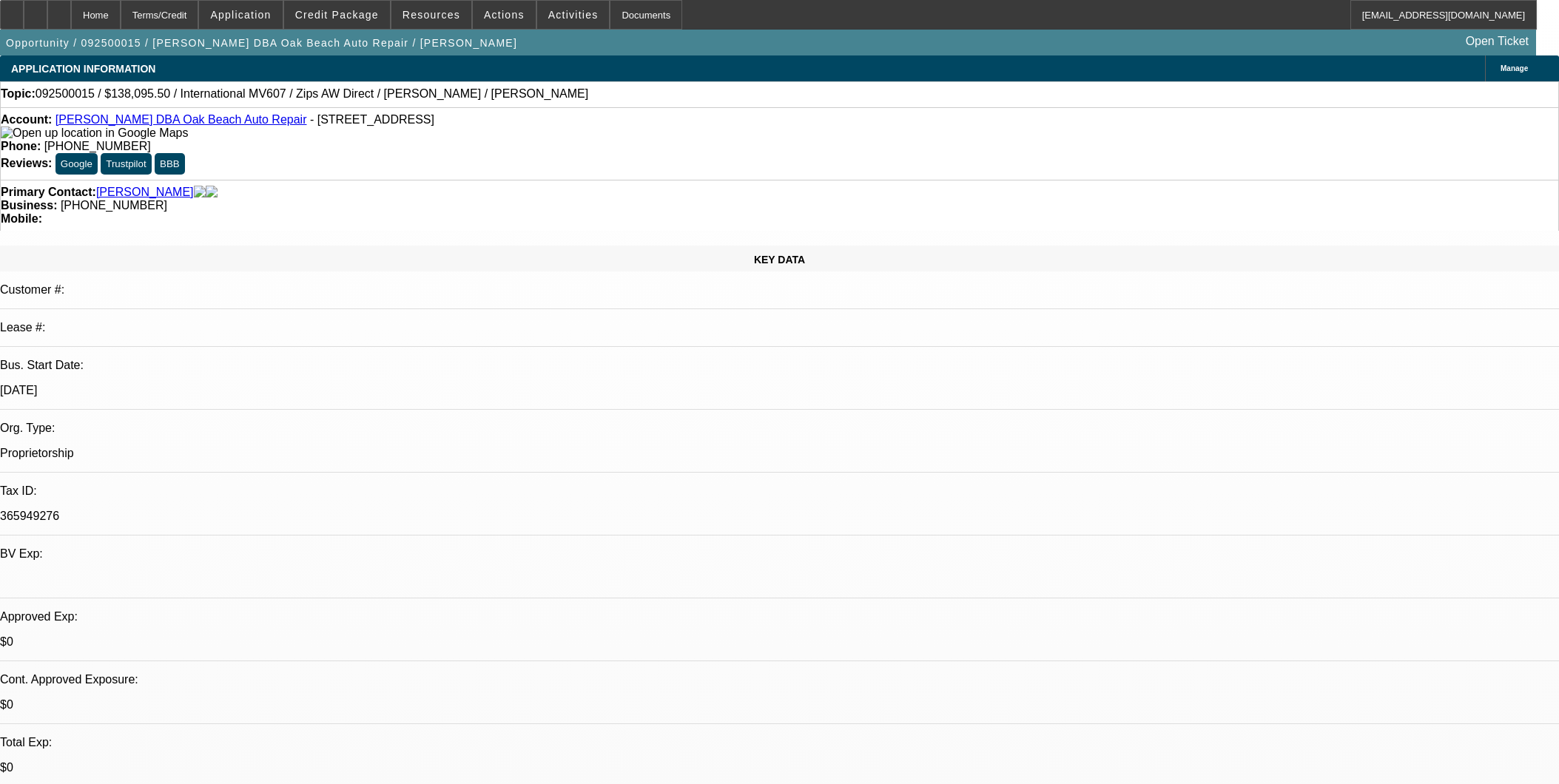
select select "0"
select select "6"
select select "0"
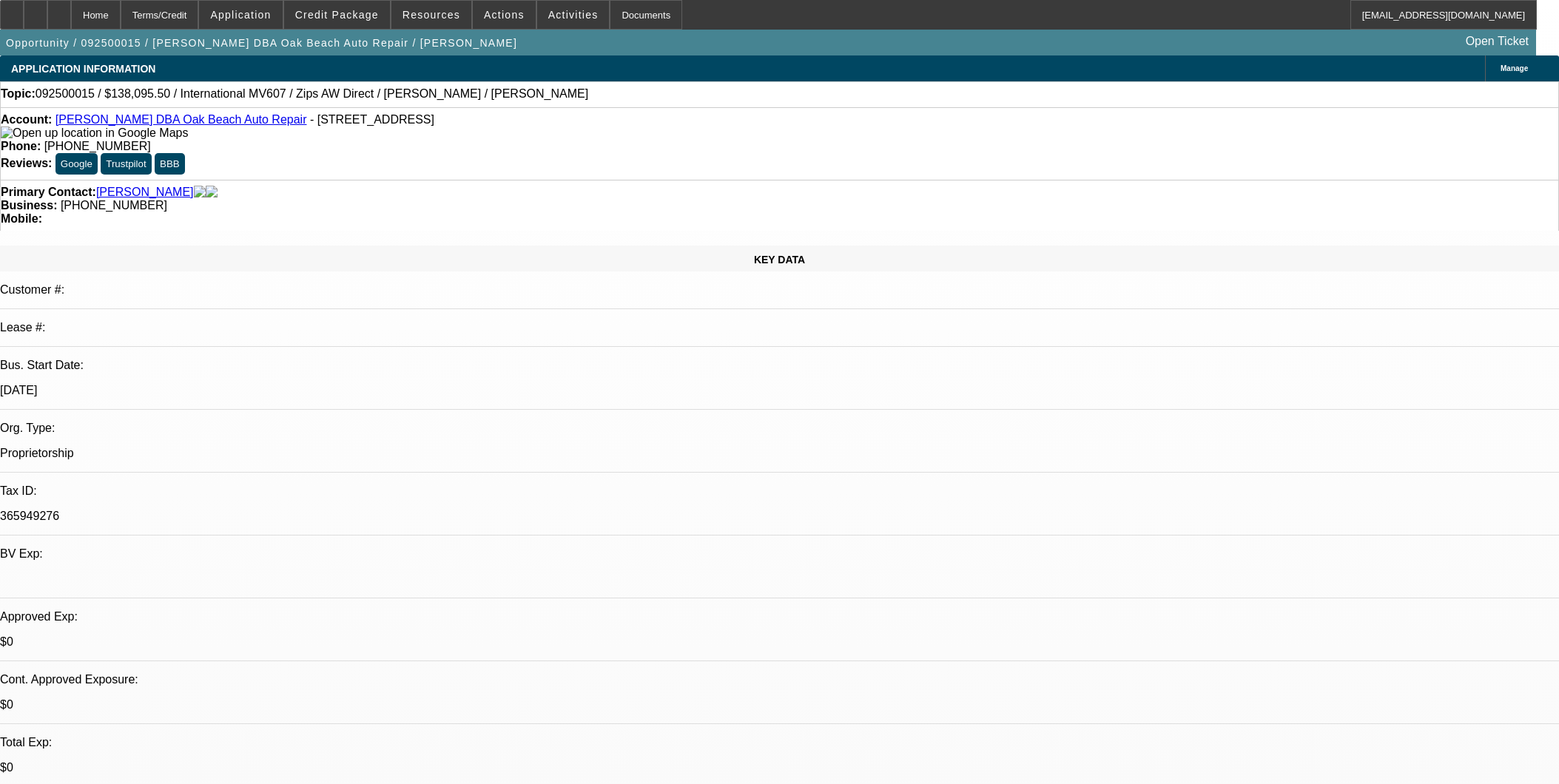
select select "0"
select select "6"
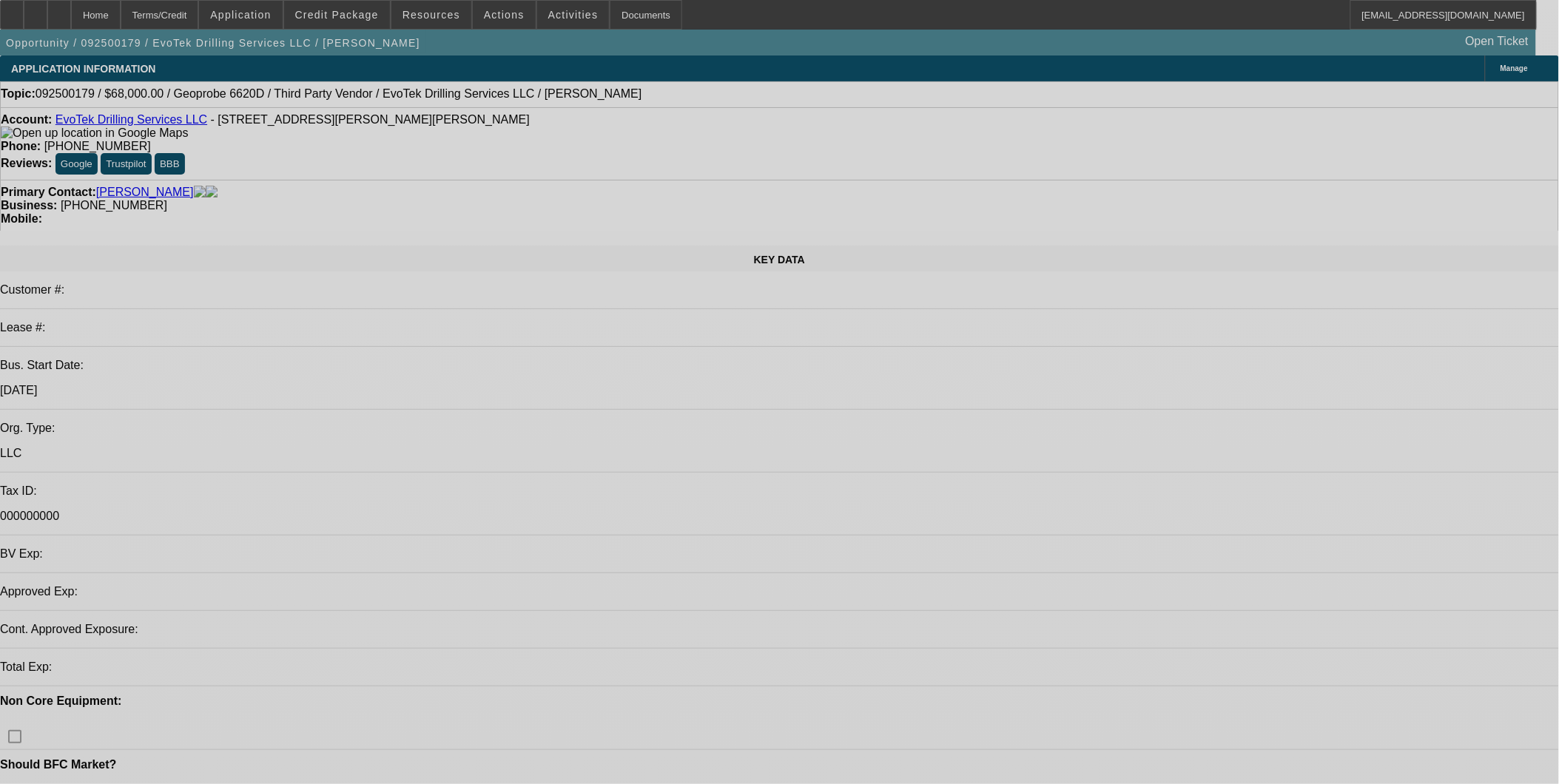
select select "0.2"
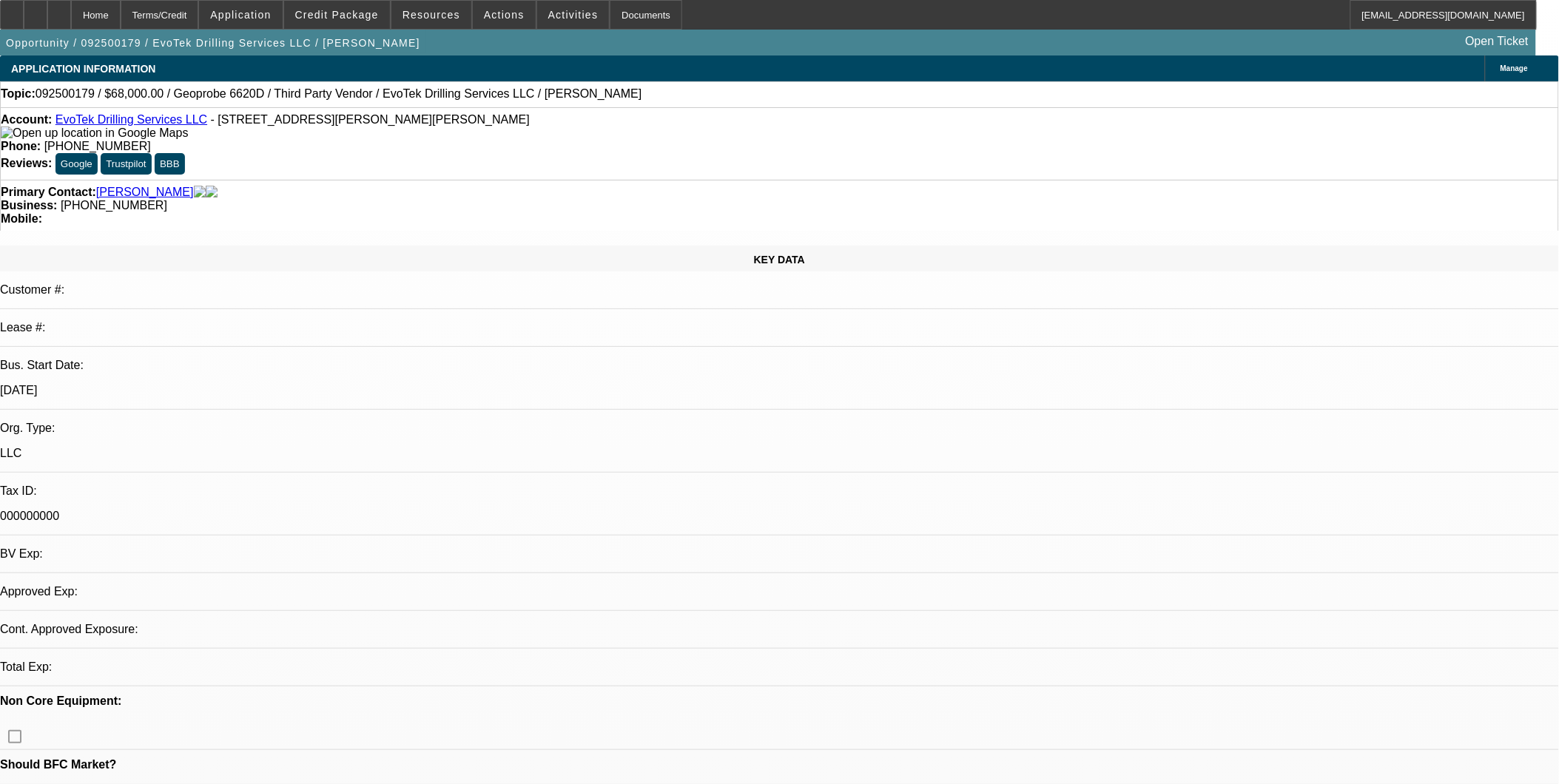
select select "2"
select select "0"
select select "1"
select select "2"
select select "6"
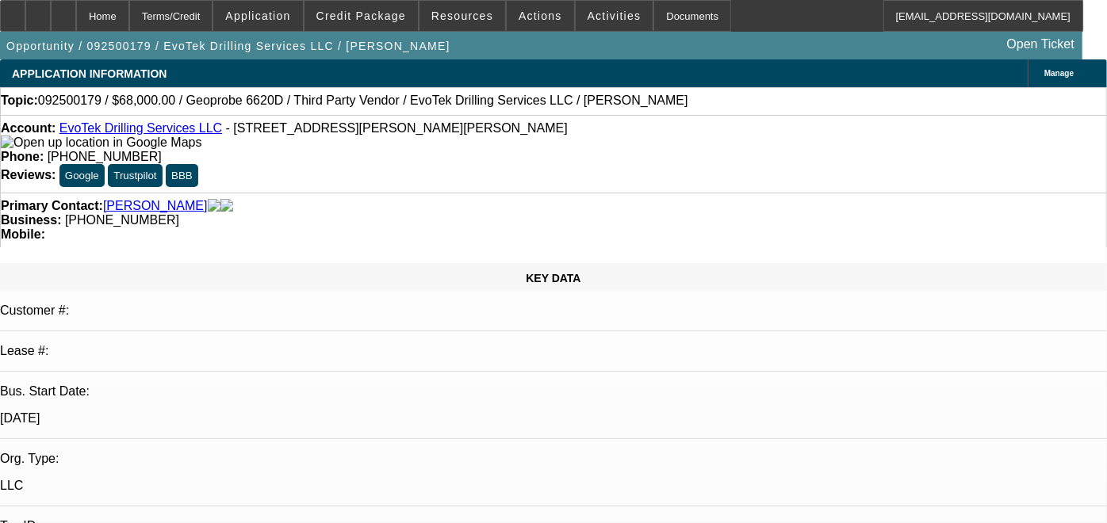
select select "0.2"
select select "2"
select select "0"
select select "1"
select select "2"
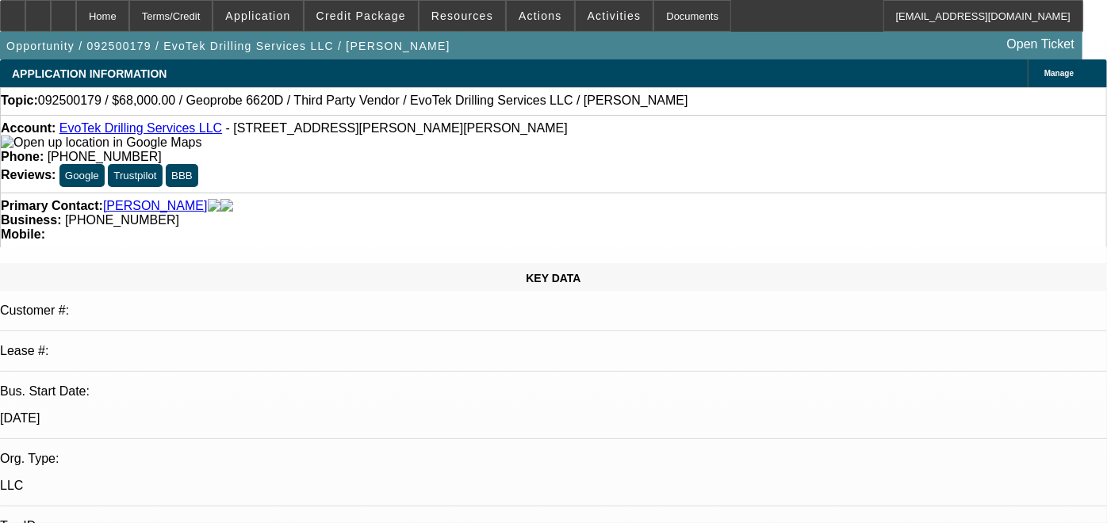
select select "6"
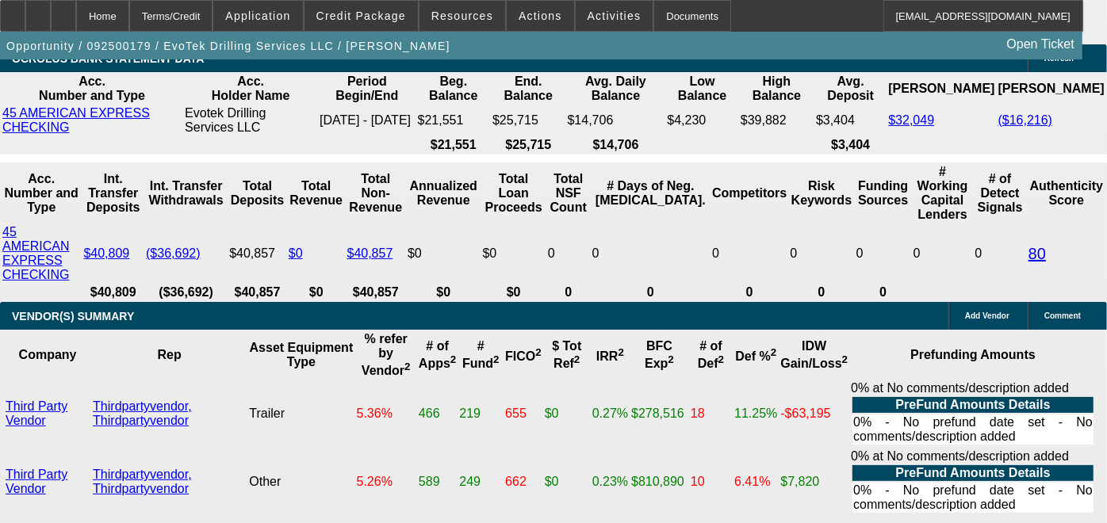
scroll to position [2842, 0]
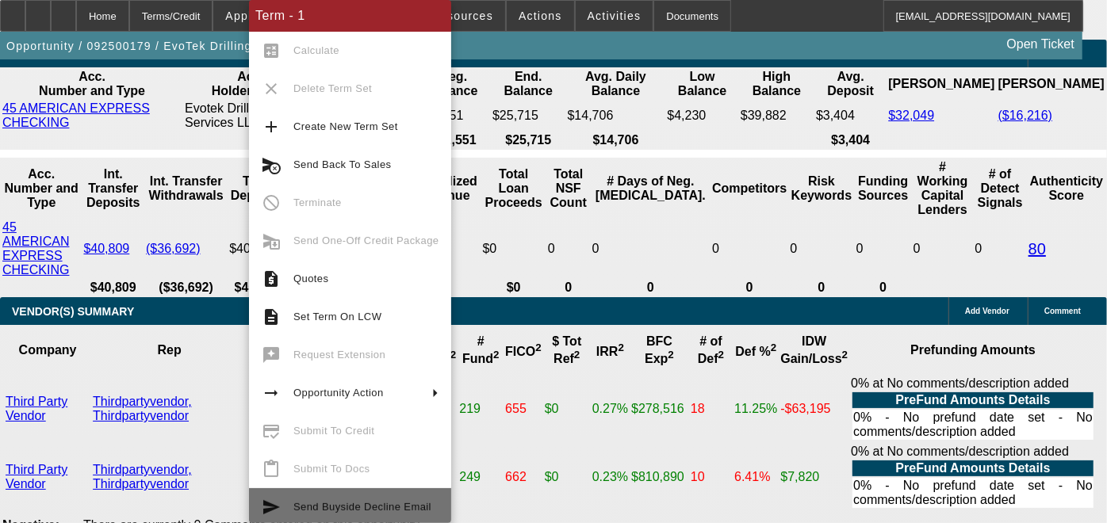
click at [382, 499] on span "Send Buyside Decline Email" at bounding box center [365, 507] width 145 height 19
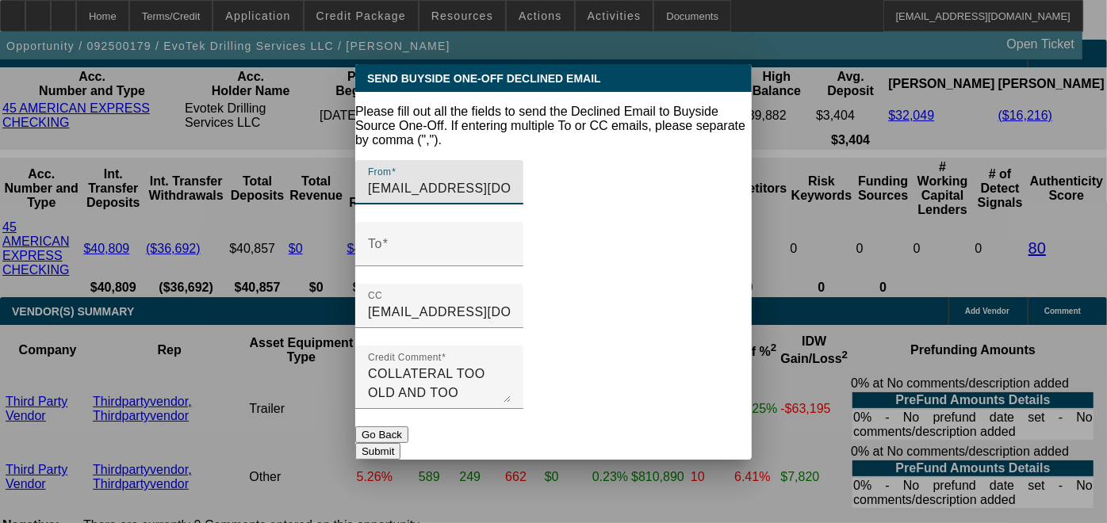
click at [408, 426] on button "Go Back" at bounding box center [381, 434] width 53 height 17
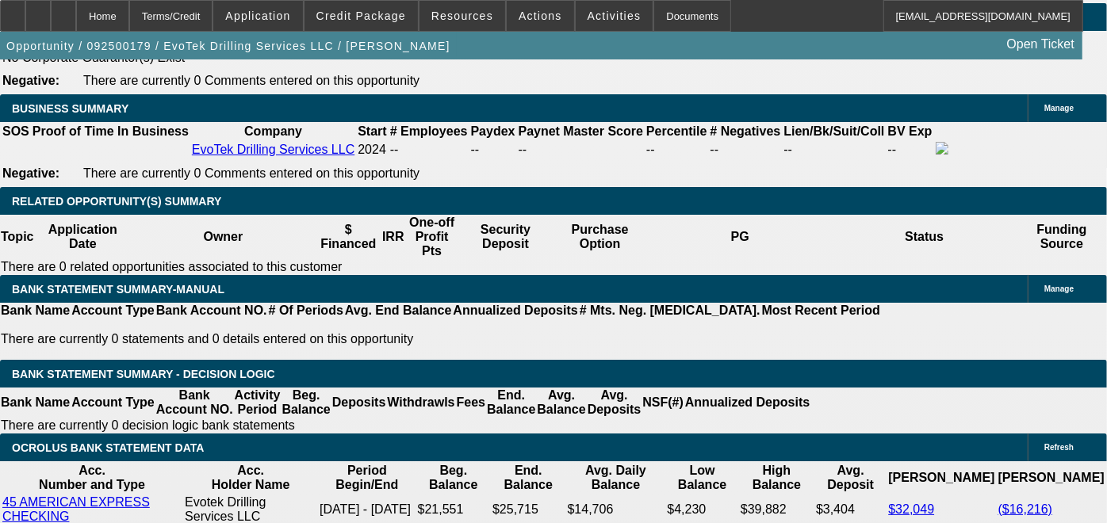
scroll to position [2701, 0]
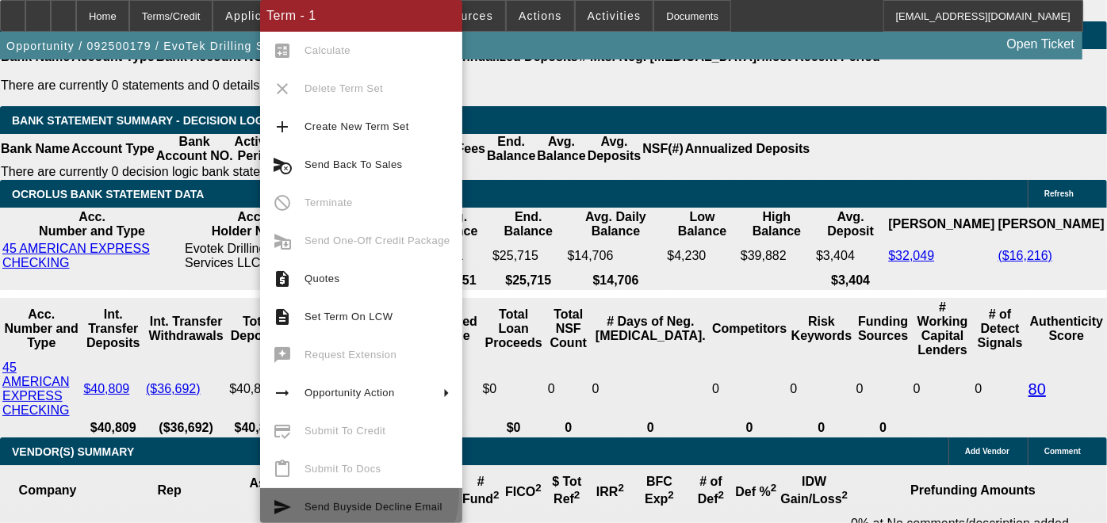
click at [336, 493] on button "send Send Buyside Decline Email" at bounding box center [361, 507] width 202 height 38
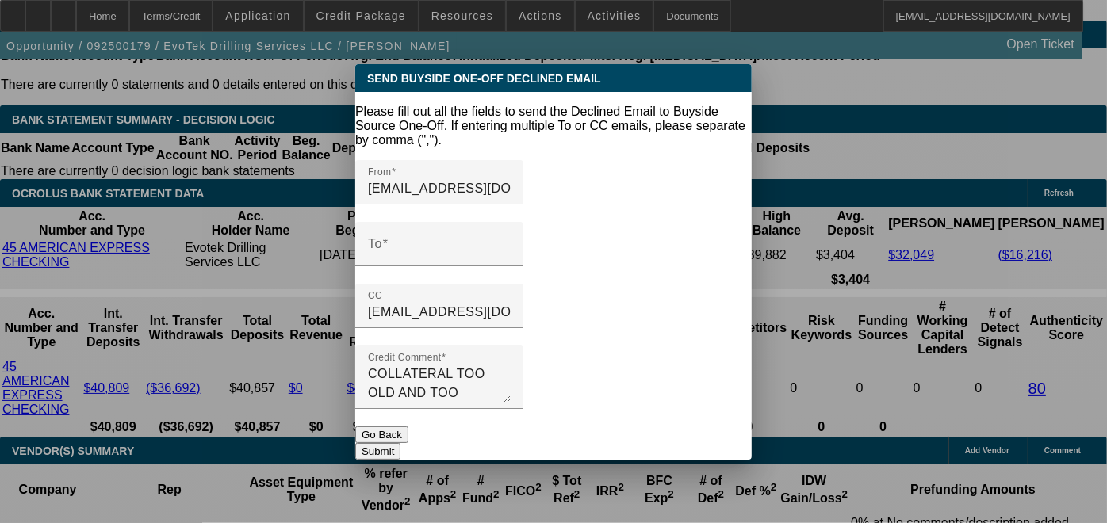
scroll to position [0, 0]
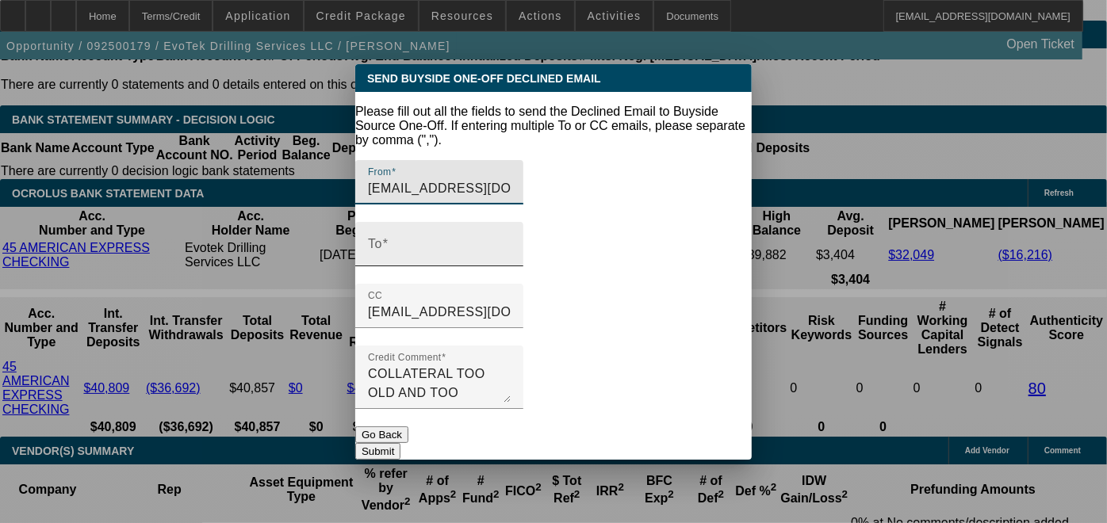
click at [510, 241] on input "To" at bounding box center [439, 250] width 143 height 19
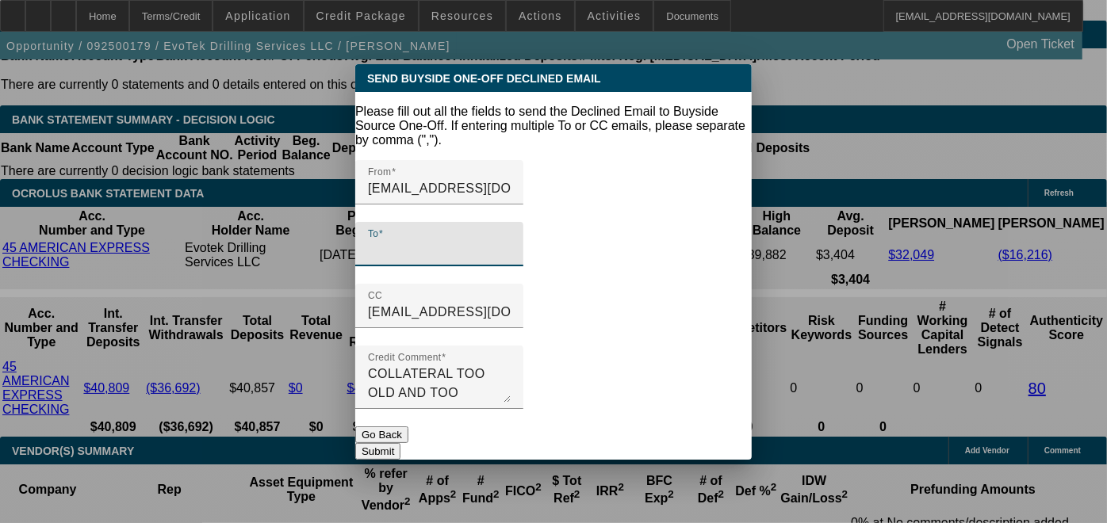
paste input "Credit <credit@smarterfinanceusa.com>"
click at [413, 241] on input "Credit <credit@smarterfinanceusa.com>" at bounding box center [439, 250] width 143 height 19
click at [510, 241] on input "credit@smarterfinanceusa.com>" at bounding box center [439, 250] width 143 height 19
type input "credit@smarterfinanceusa.com"
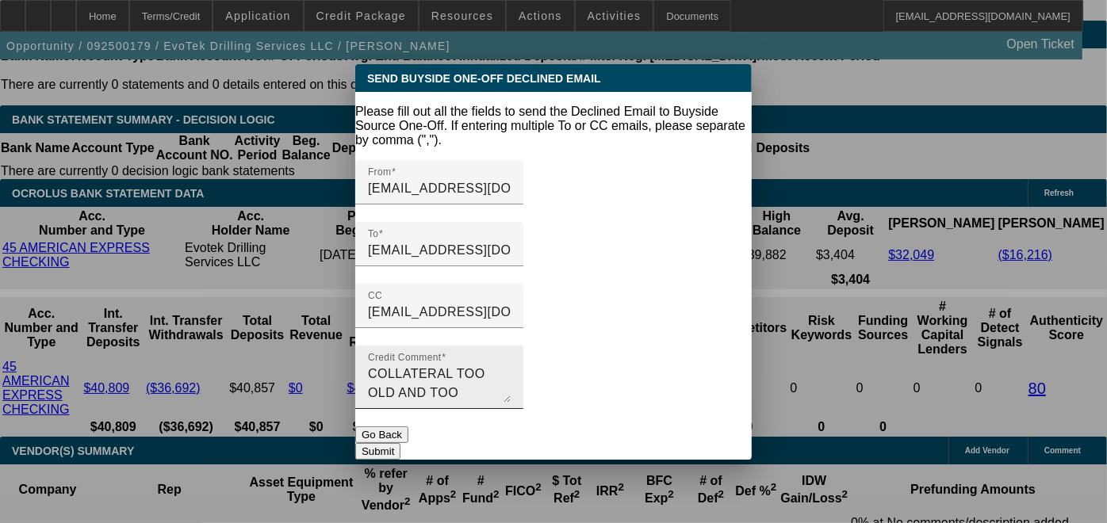
click at [510, 346] on div "Credit Comment COLLATERAL TOO OLD AND TOO REMOVED FROM OUR CORE COLALTERAL ALON…" at bounding box center [439, 377] width 143 height 63
click at [380, 365] on textarea "COLLATERAL TOO OLD AND TOO REMOVED FROM OUR CORE COLALTERAL ALONG IWTH OTHER NO…" at bounding box center [439, 384] width 143 height 38
drag, startPoint x: 1119, startPoint y: 366, endPoint x: 584, endPoint y: 371, distance: 535.1
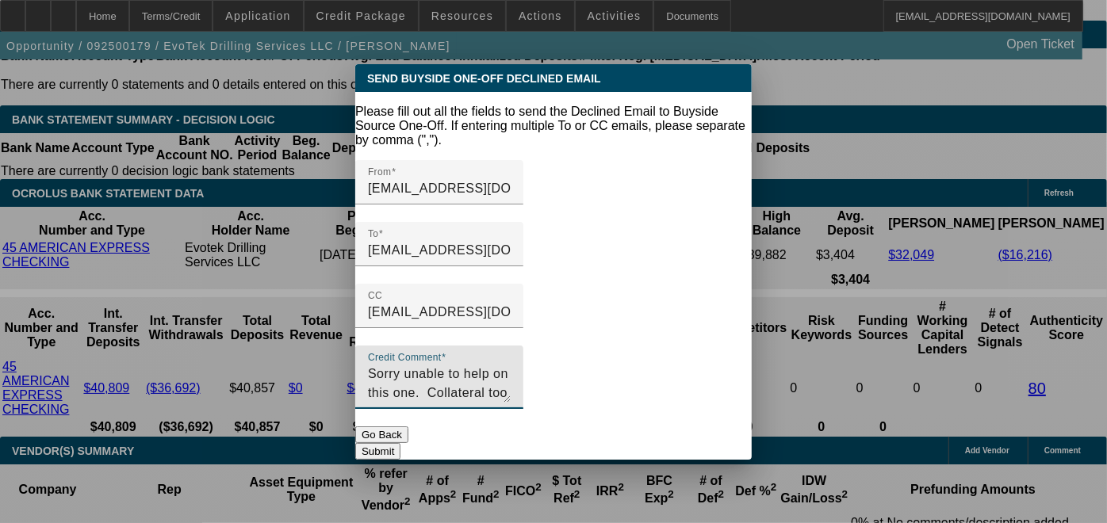
click at [510, 371] on textarea "Sorry unable to help on this one. Collateral too old and too far rmeoved from o…" at bounding box center [439, 384] width 143 height 38
drag, startPoint x: 576, startPoint y: 371, endPoint x: 794, endPoint y: 408, distance: 221.1
click at [794, 408] on div "Send Buyside One-Off Declined Email Please fill out all the fields to send the …" at bounding box center [553, 261] width 1107 height 523
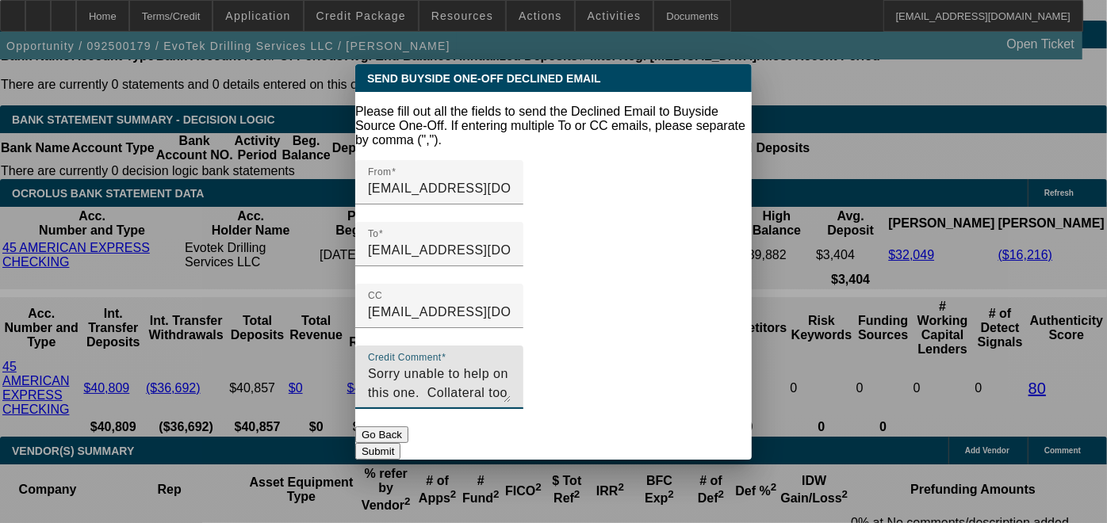
click at [510, 376] on textarea "Sorry unable to help on this one. Collateral too old and too far removed from o…" at bounding box center [439, 384] width 143 height 38
drag, startPoint x: 650, startPoint y: 381, endPoint x: 634, endPoint y: 381, distance: 15.9
click at [510, 387] on div "Credit Comment Sorry unable to help on this one. Collateral too old and too far…" at bounding box center [439, 377] width 143 height 63
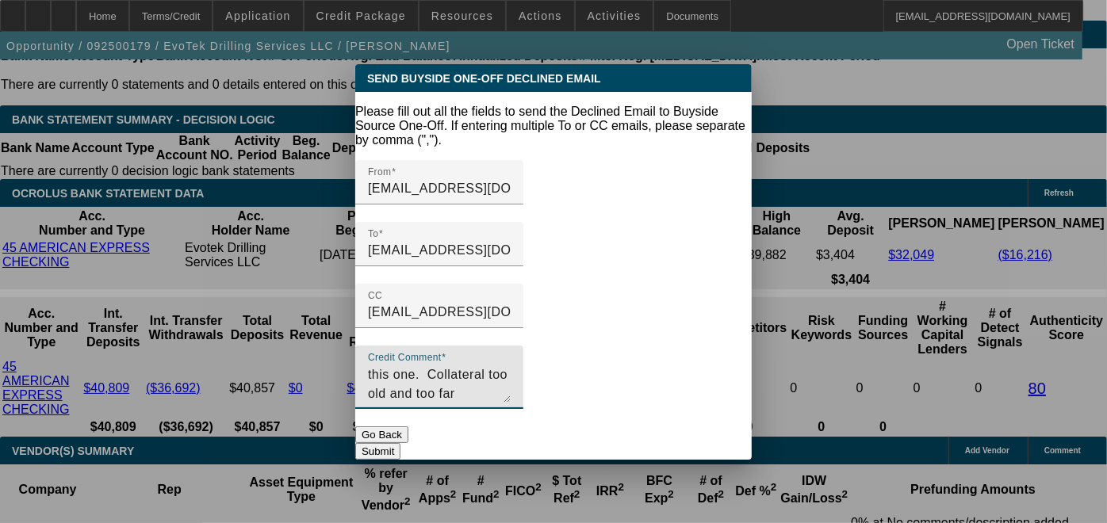
drag, startPoint x: 589, startPoint y: 380, endPoint x: 717, endPoint y: 376, distance: 128.5
click at [510, 376] on textarea "Sorry unable to help on this one. Collateral too old and too far removed from o…" at bounding box center [439, 384] width 143 height 38
type textarea "Sorry unable to help on this one. Collateral too old and too far removed from o…"
click at [400, 443] on button "Submit" at bounding box center [377, 451] width 45 height 17
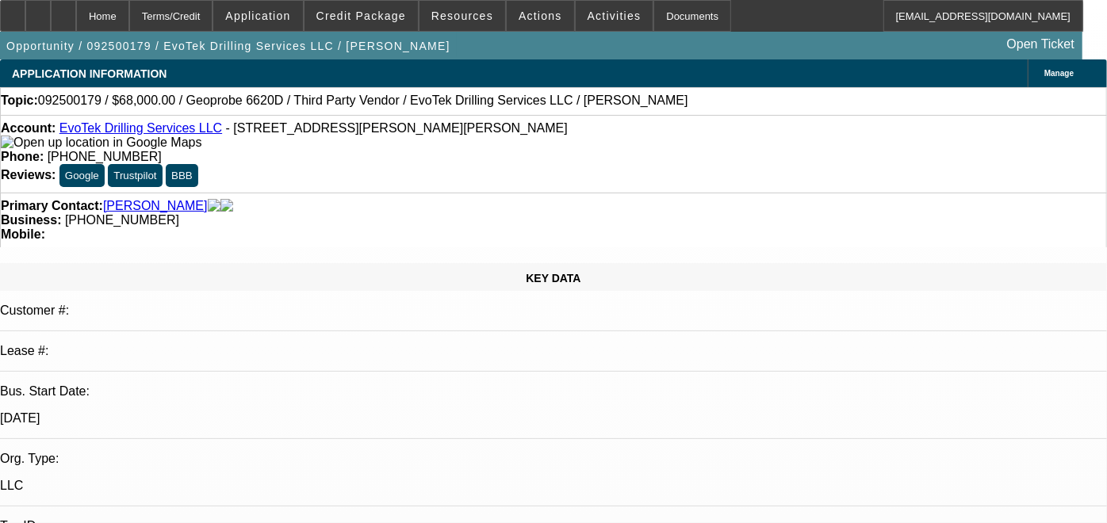
scroll to position [2701, 0]
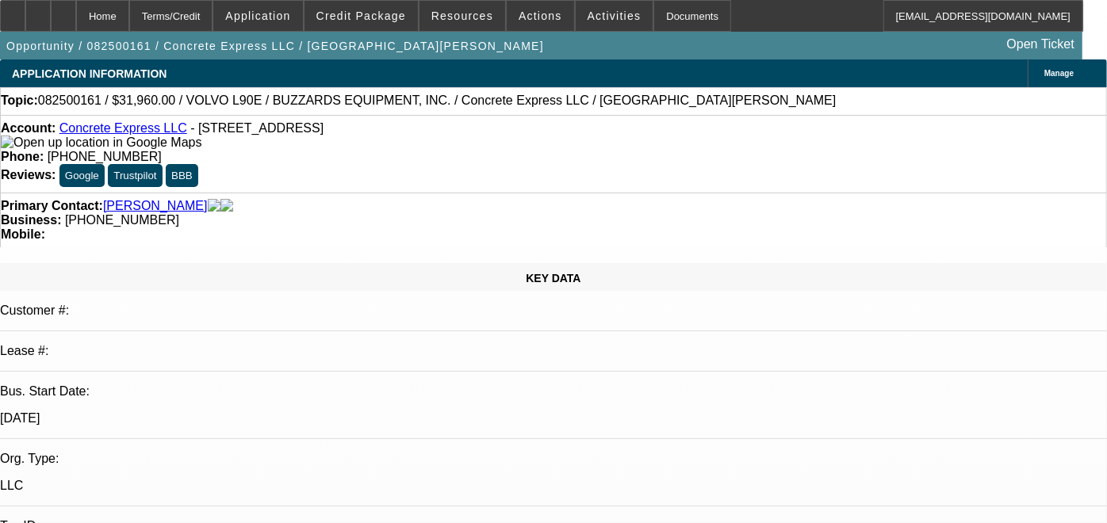
select select "0.2"
select select "2"
select select "0"
select select "6"
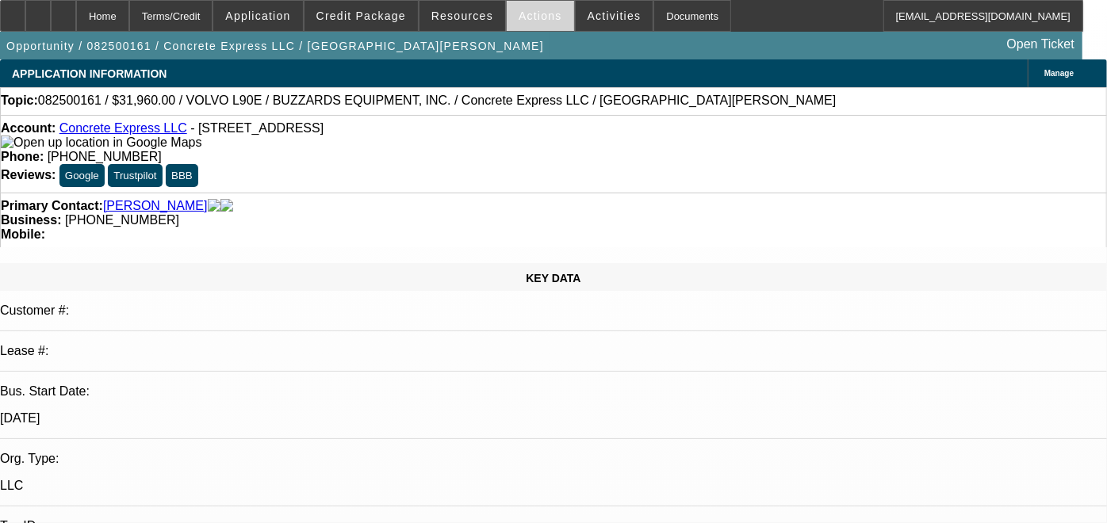
click at [517, 22] on span at bounding box center [540, 16] width 67 height 38
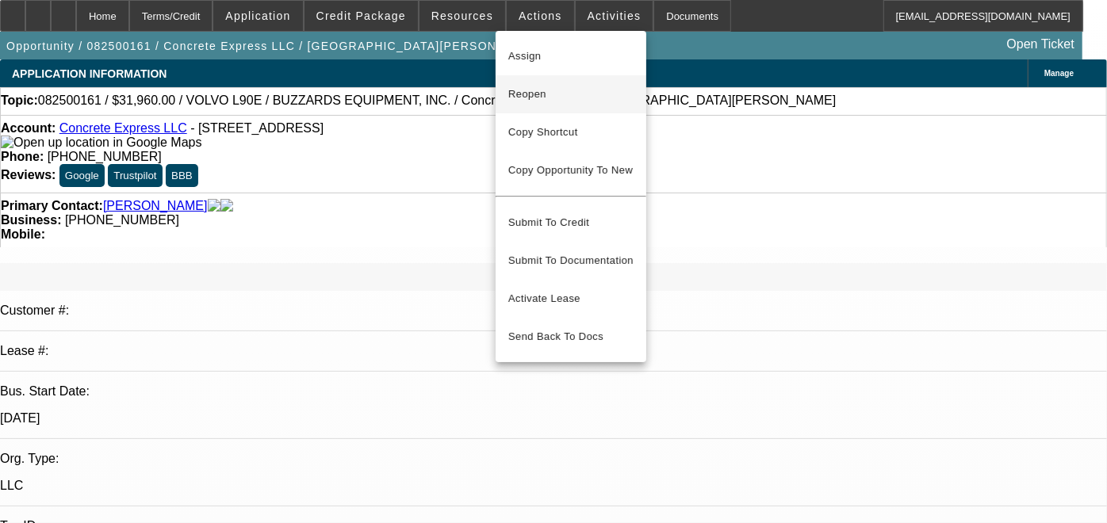
click at [548, 103] on span "Reopen" at bounding box center [570, 94] width 125 height 19
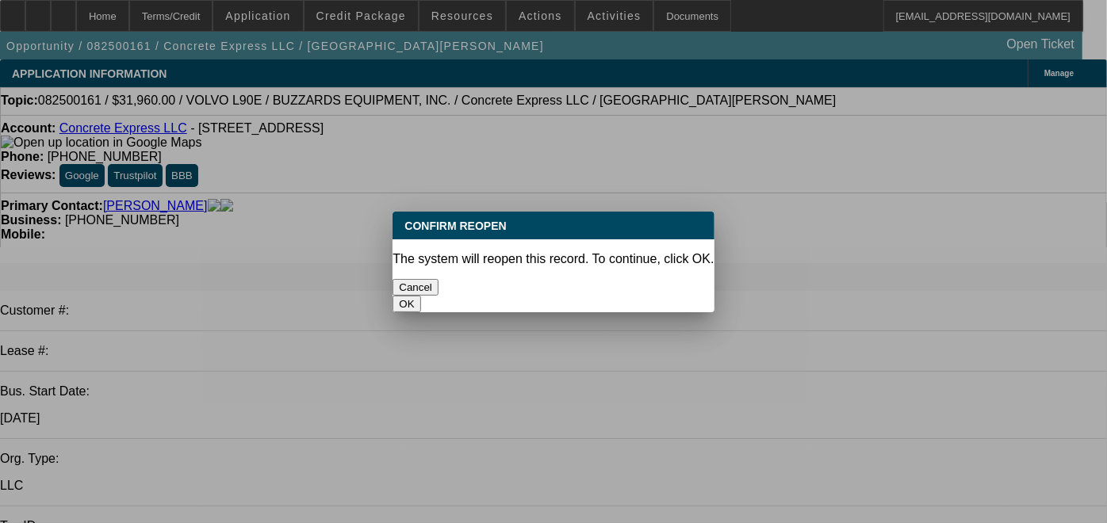
click at [420, 296] on button "OK" at bounding box center [406, 304] width 28 height 17
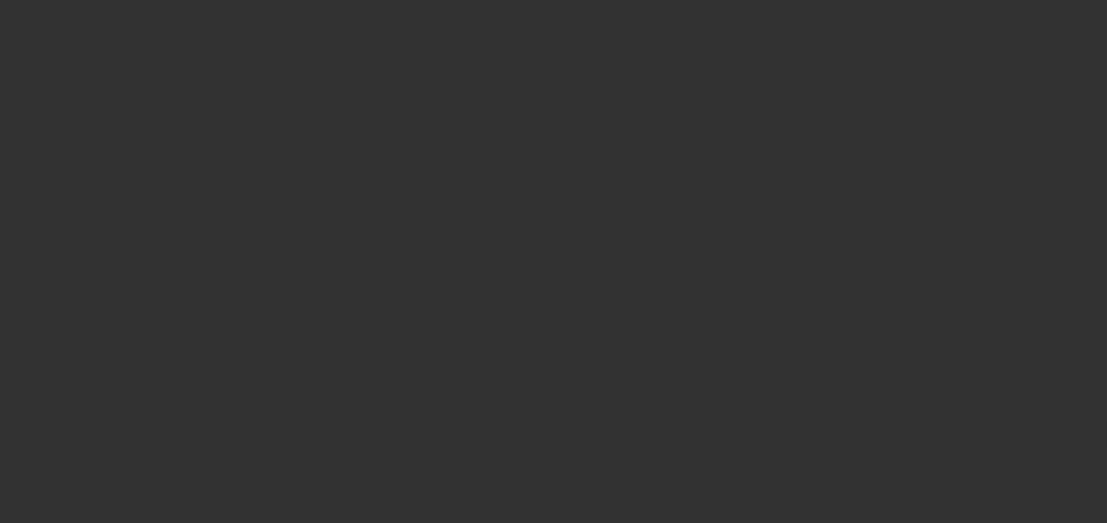
select select "0.2"
select select "2"
select select "0"
select select "6"
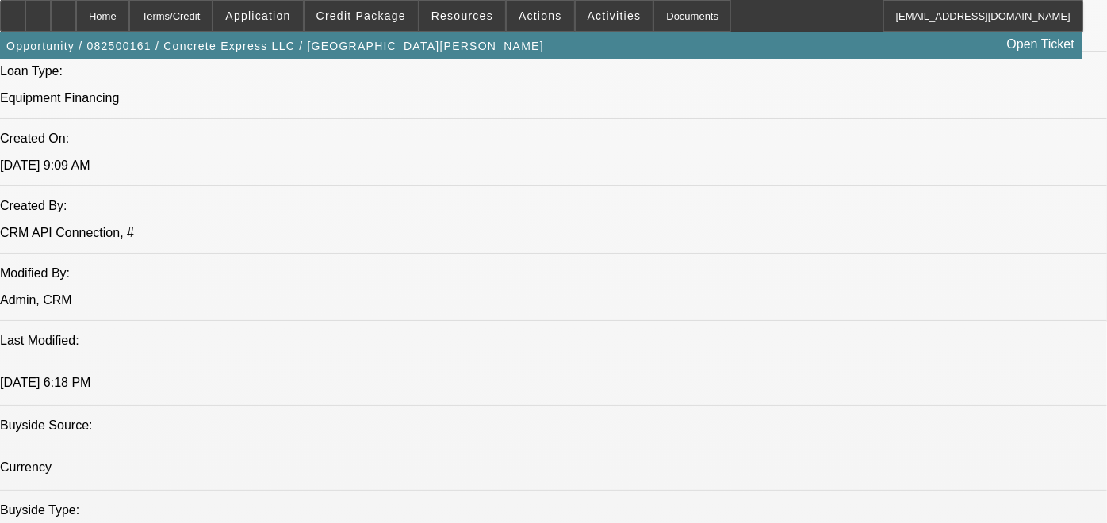
scroll to position [1243, 0]
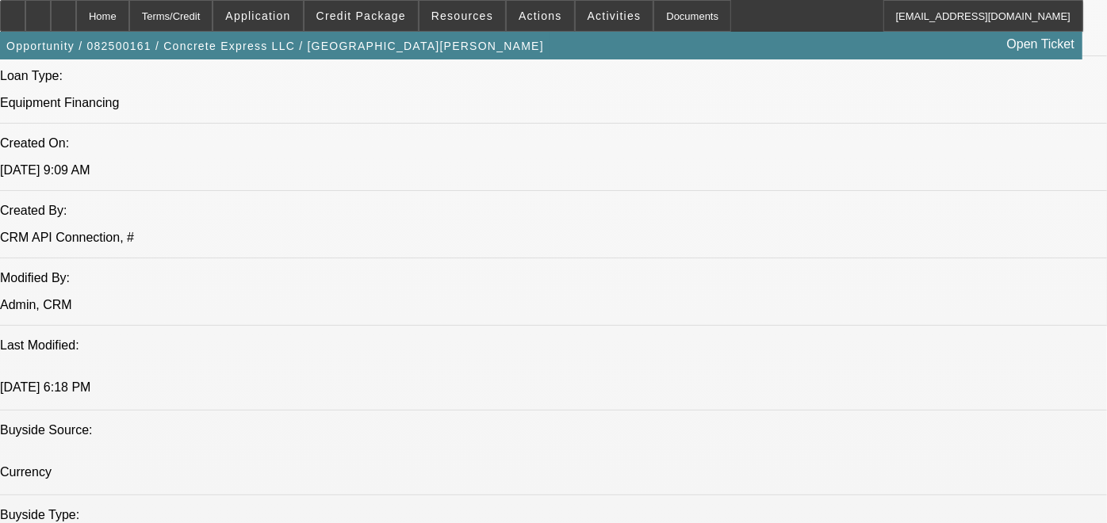
radio input "true"
type textarea "$9k all in - new unit for about $40k per [PERSON_NAME]. Sent email requesting u…"
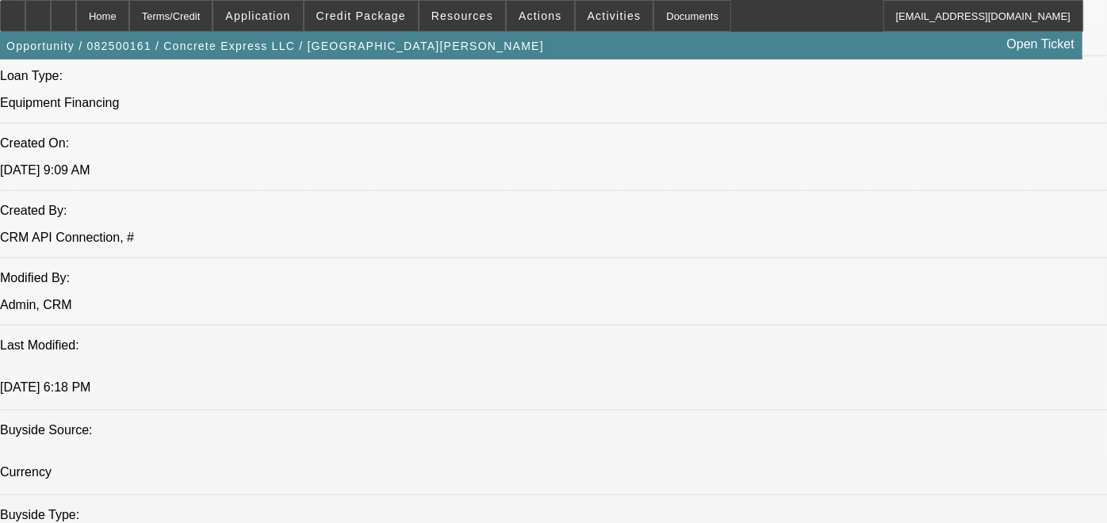
radio input "true"
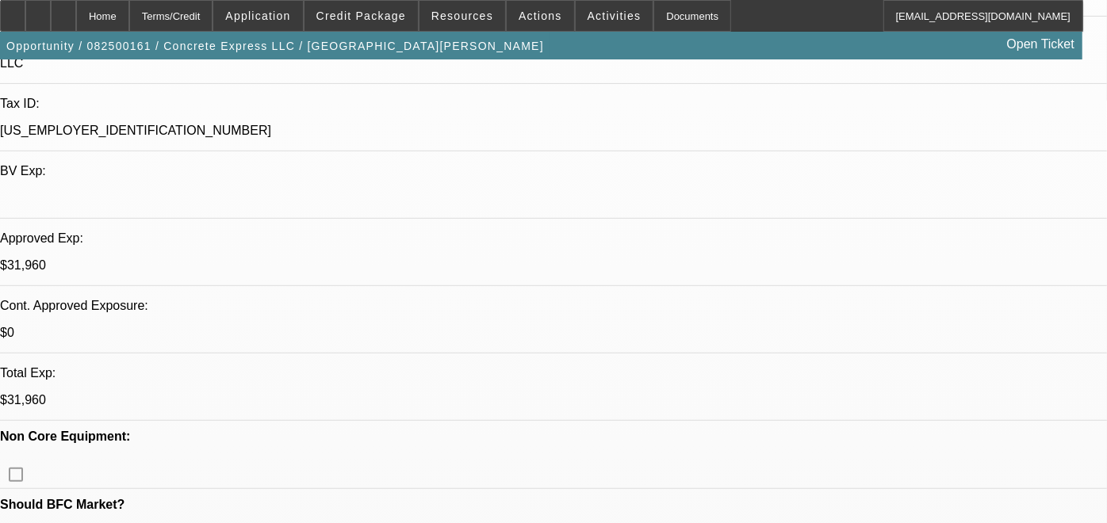
scroll to position [0, 0]
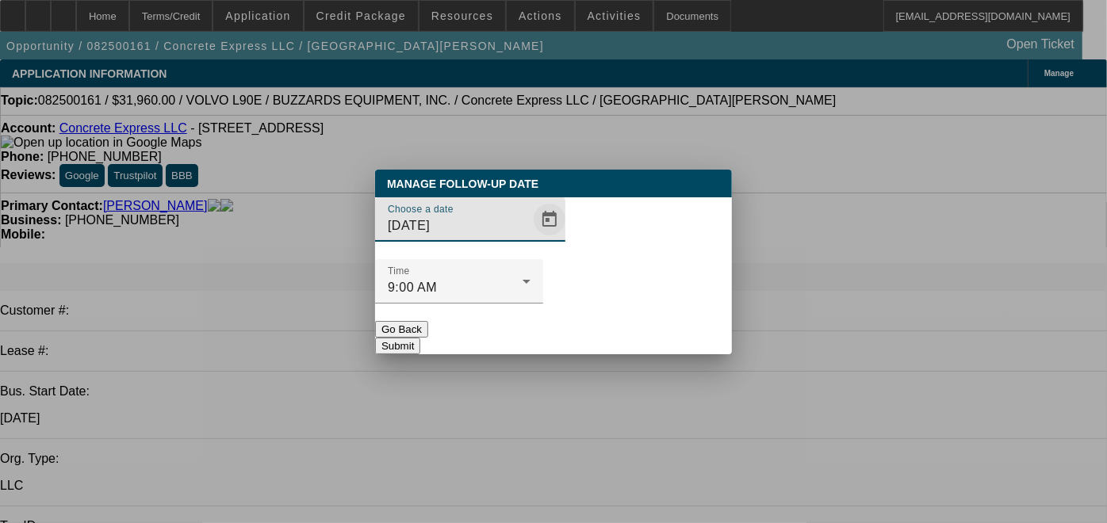
click at [530, 239] on span "Open calendar" at bounding box center [549, 220] width 38 height 38
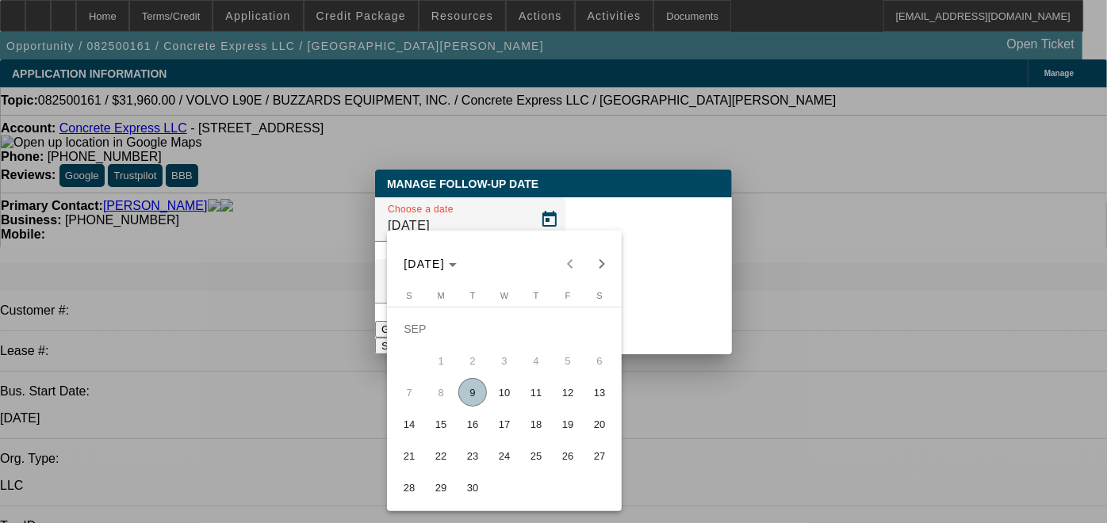
click at [526, 402] on span "11" at bounding box center [536, 392] width 29 height 29
type input "9/11/2025"
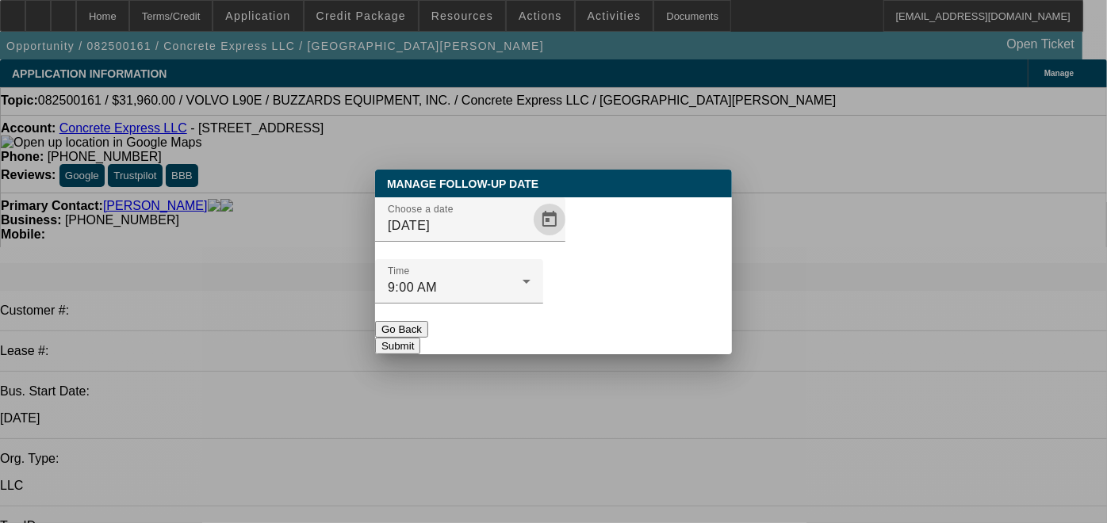
click at [420, 338] on button "Submit" at bounding box center [397, 346] width 45 height 17
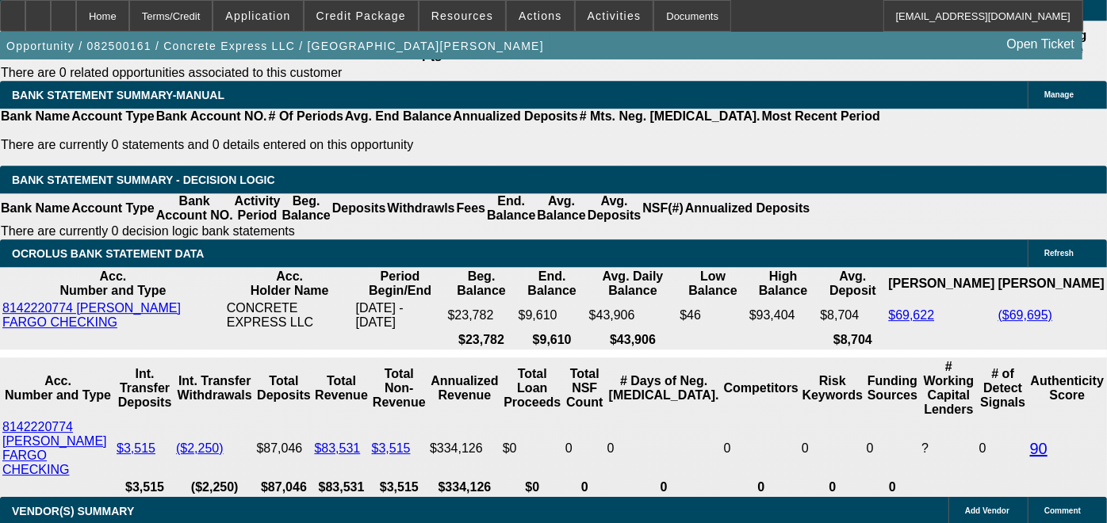
scroll to position [2676, 0]
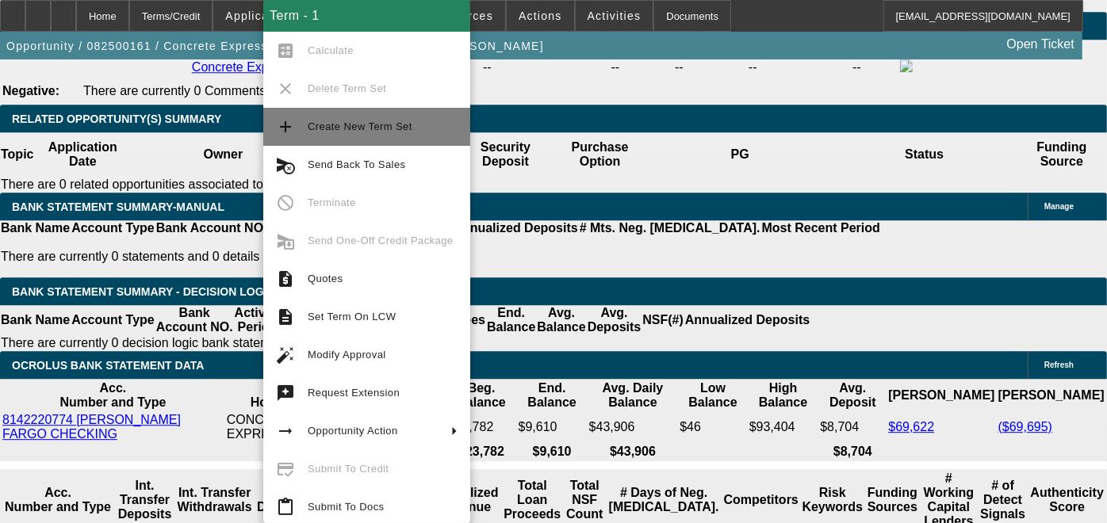
click at [371, 133] on span "Create New Term Set" at bounding box center [383, 126] width 150 height 19
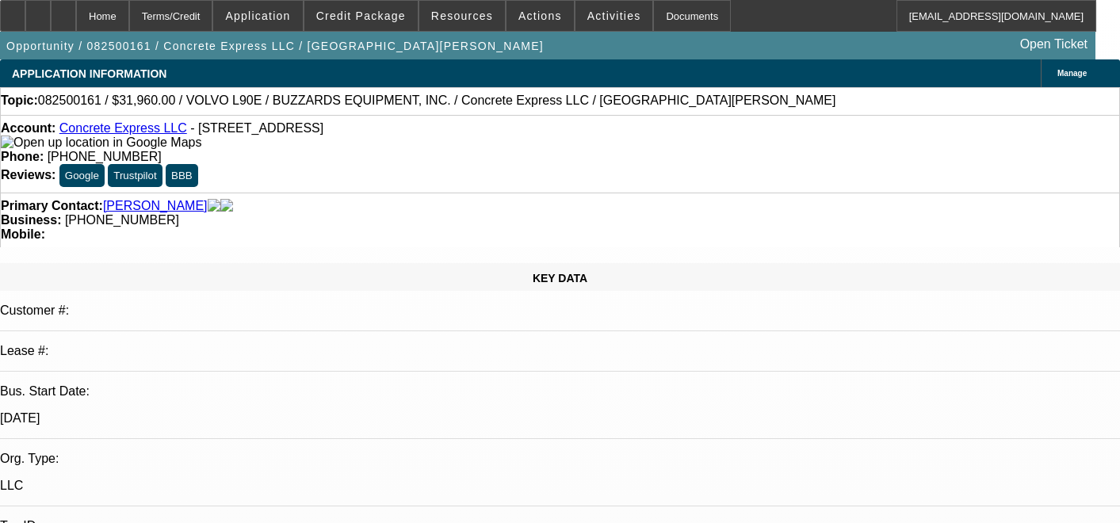
select select "0.2"
select select "2"
select select "0"
select select "6"
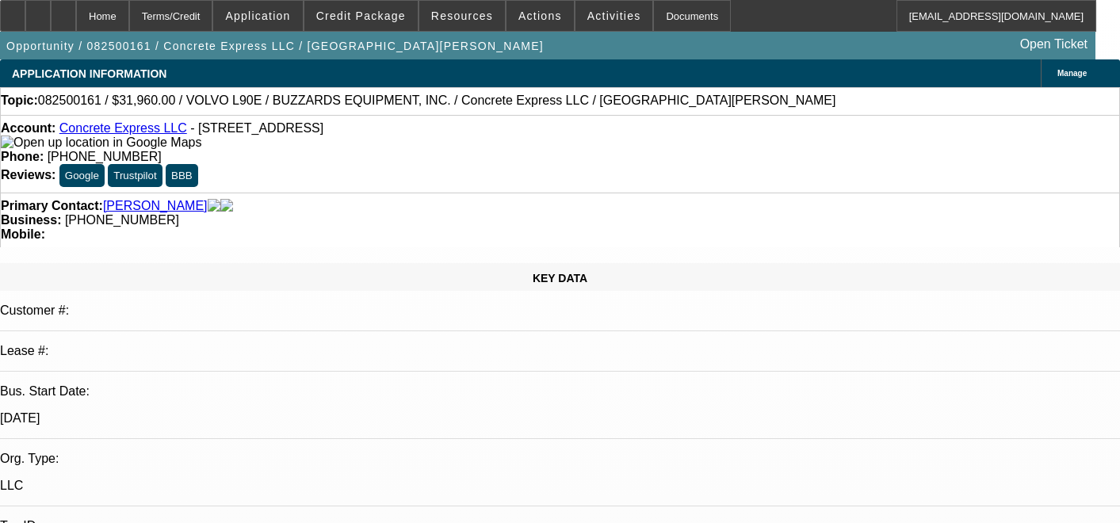
select select "0.2"
select select "2"
select select "0"
select select "6"
